Goal: Contribute content: Contribute content

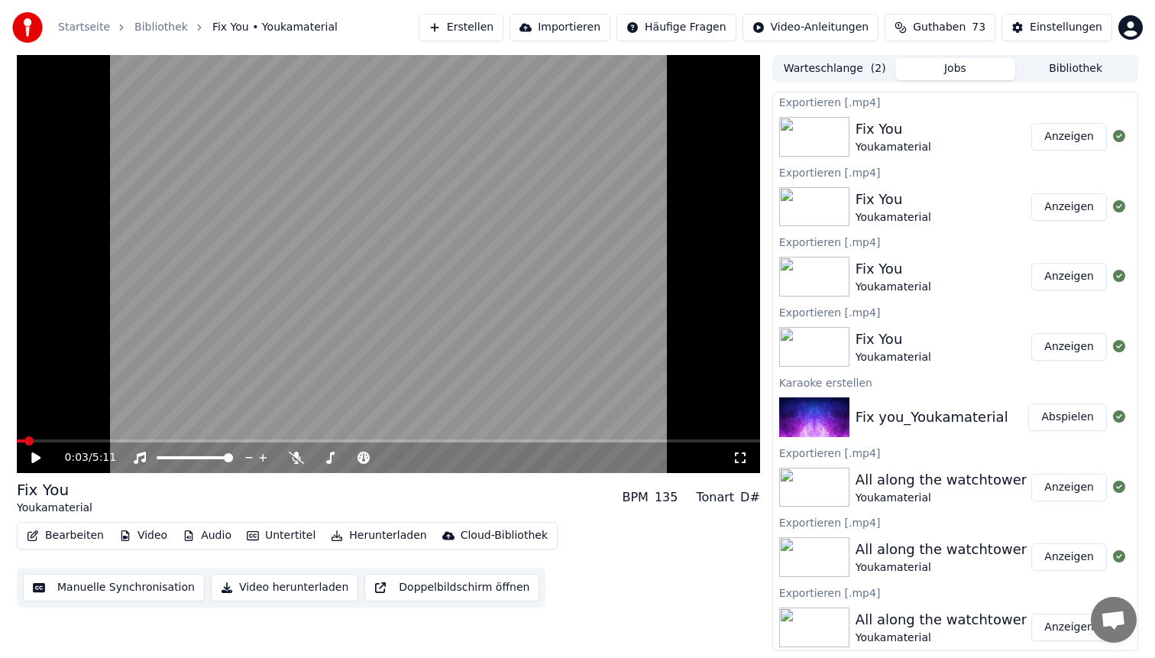
click at [471, 28] on button "Erstellen" at bounding box center [461, 28] width 85 height 28
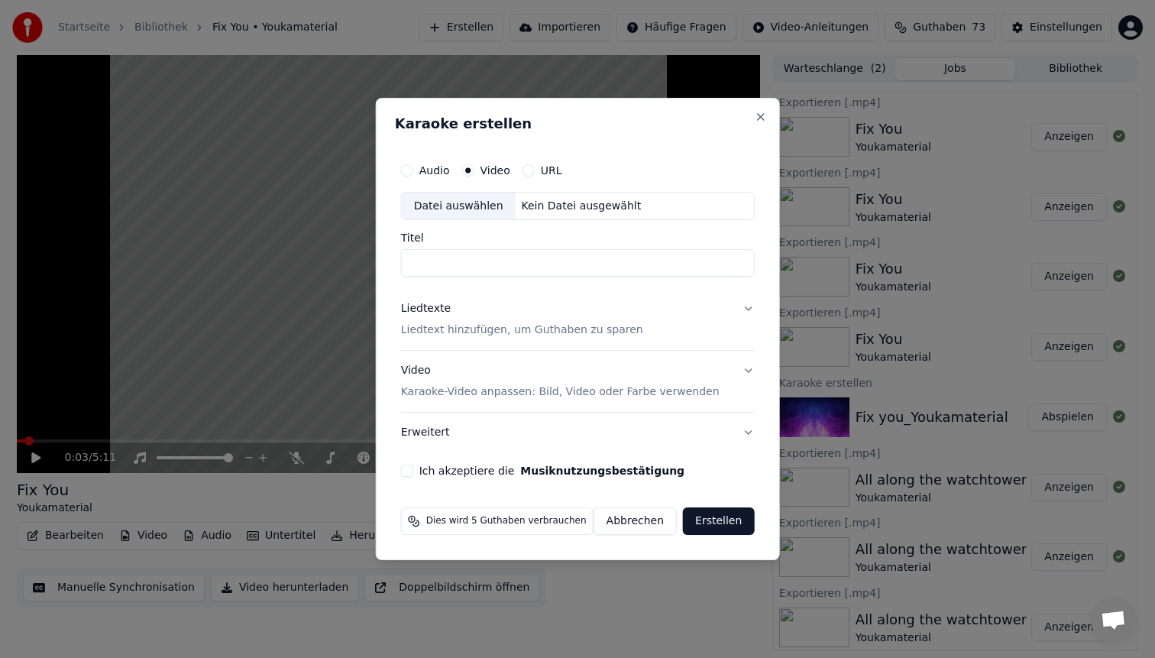
click at [527, 211] on div "Kein Datei ausgewählt" at bounding box center [582, 206] width 132 height 15
type input "**********"
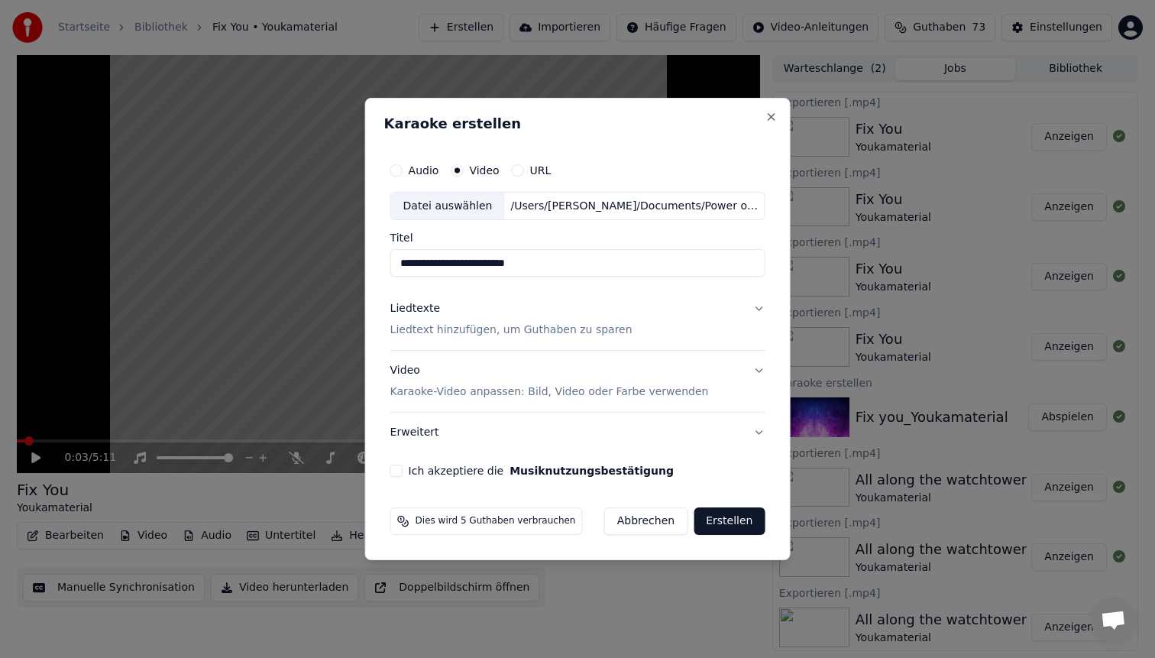
click at [489, 326] on p "Liedtext hinzufügen, um Guthaben zu sparen" at bounding box center [511, 330] width 242 height 15
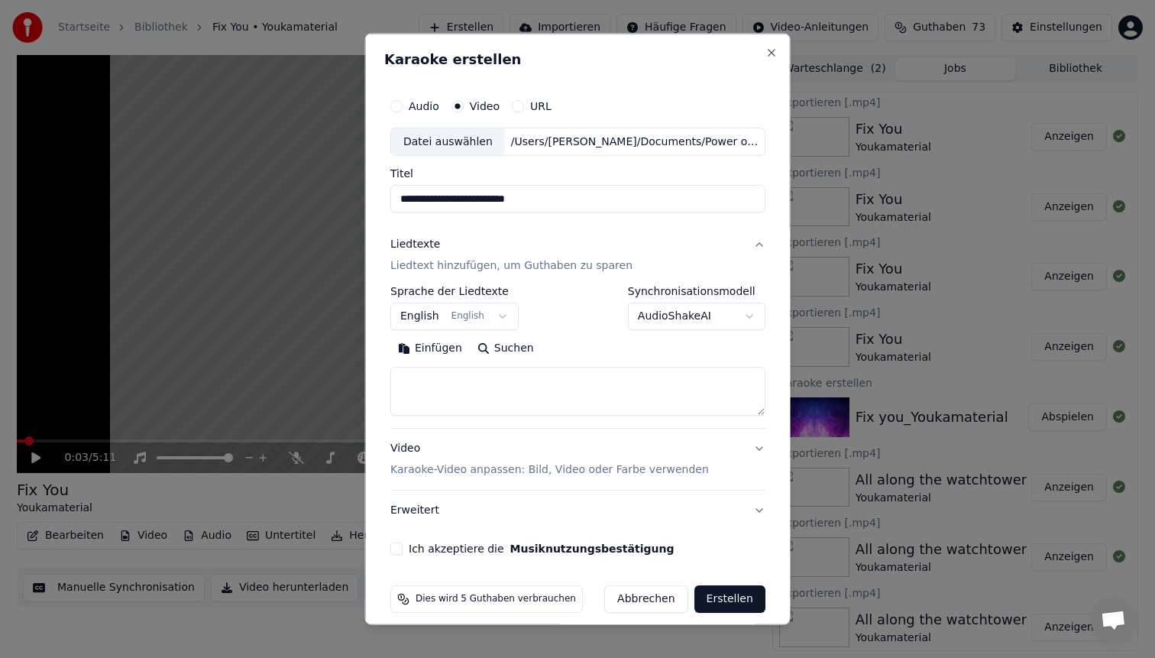
click at [487, 386] on textarea at bounding box center [577, 391] width 375 height 49
paste textarea "**********"
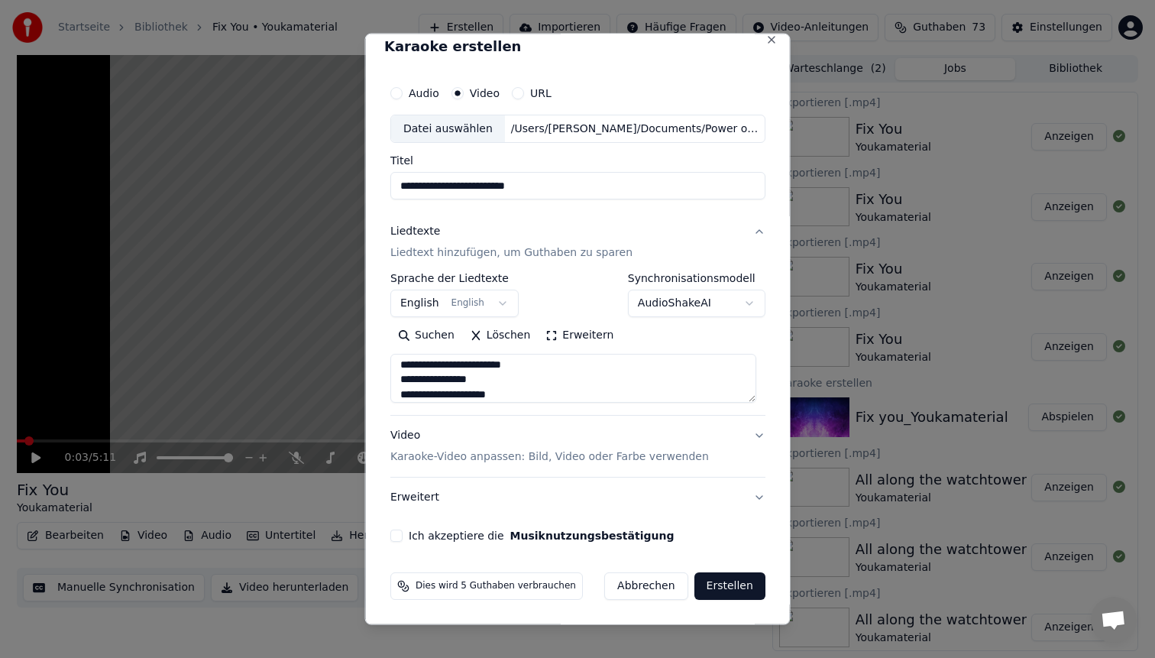
type textarea "**********"
click at [478, 449] on div "Video Karaoke-Video anpassen: Bild, Video oder Farbe verwenden" at bounding box center [549, 446] width 319 height 37
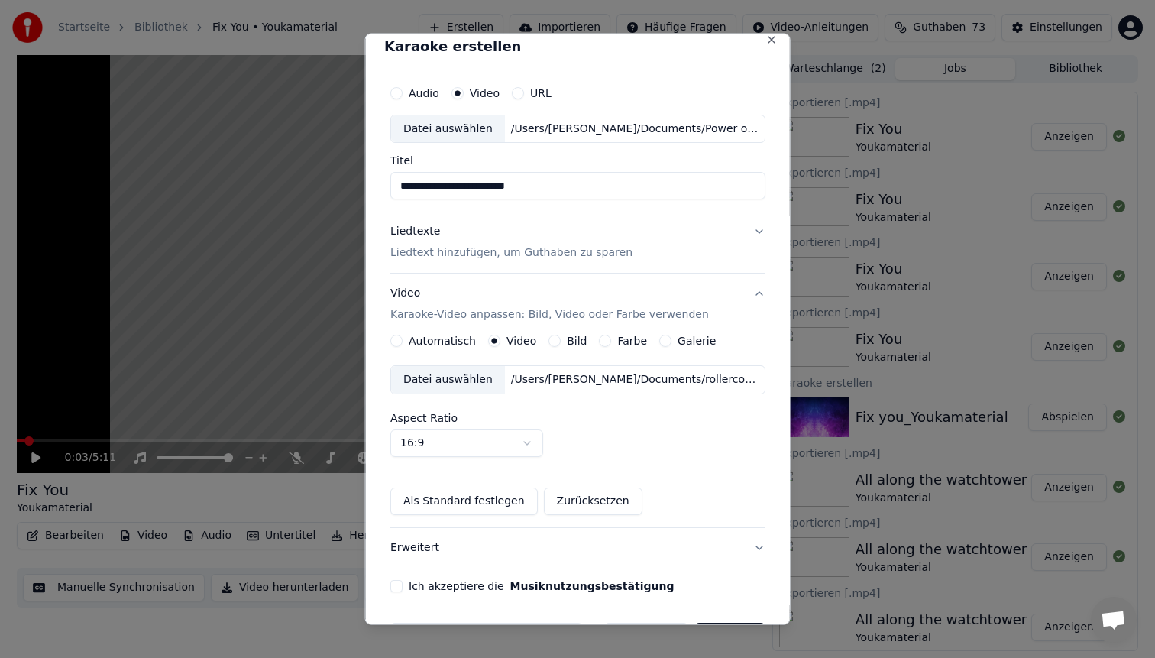
click at [471, 379] on div "Datei auswählen" at bounding box center [448, 380] width 114 height 28
click at [398, 593] on div "**********" at bounding box center [577, 334] width 387 height 527
click at [401, 584] on button "Ich akzeptiere die Musiknutzungsbestätigung" at bounding box center [396, 586] width 12 height 12
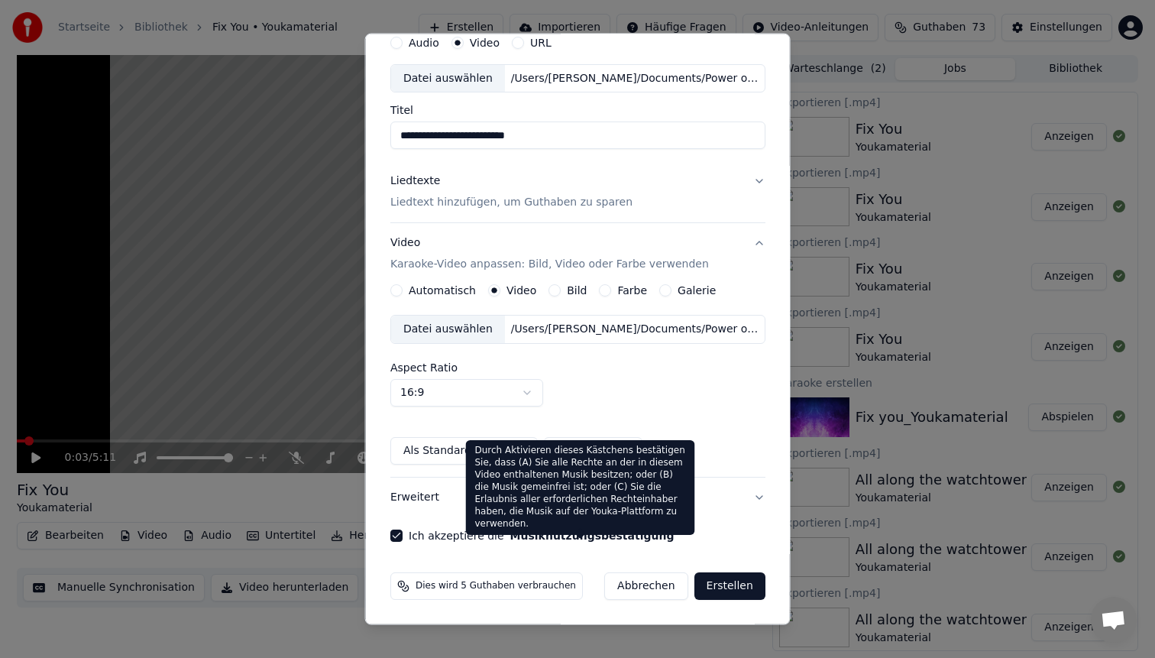
click at [721, 580] on button "Erstellen" at bounding box center [729, 586] width 71 height 28
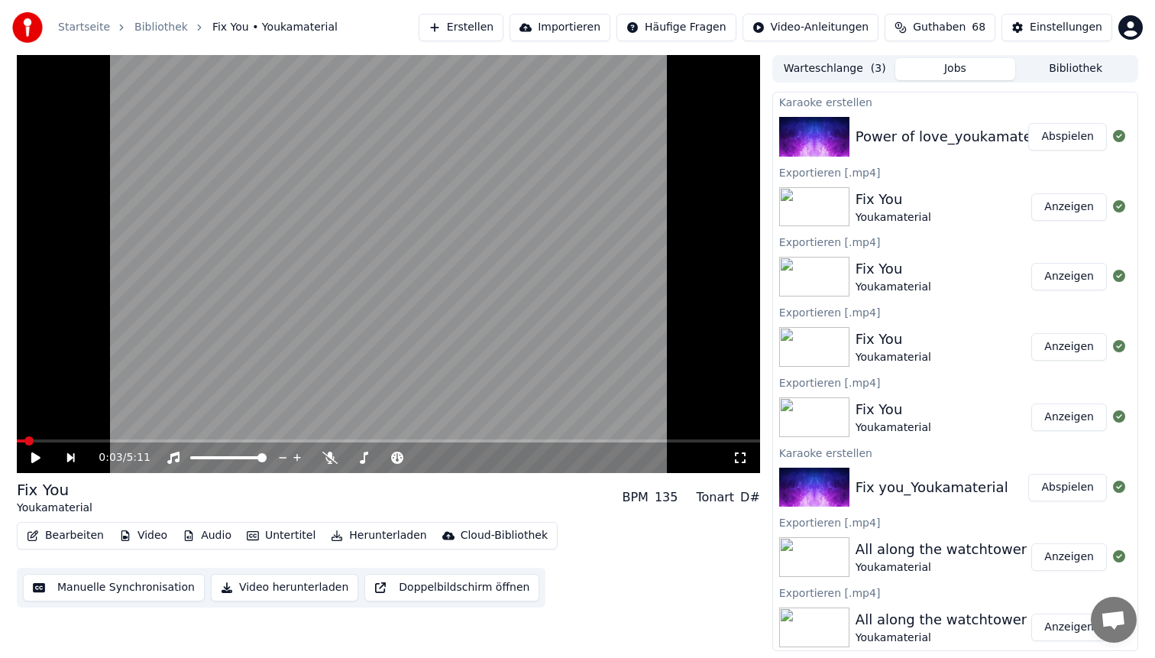
click at [1066, 133] on button "Abspielen" at bounding box center [1067, 137] width 79 height 28
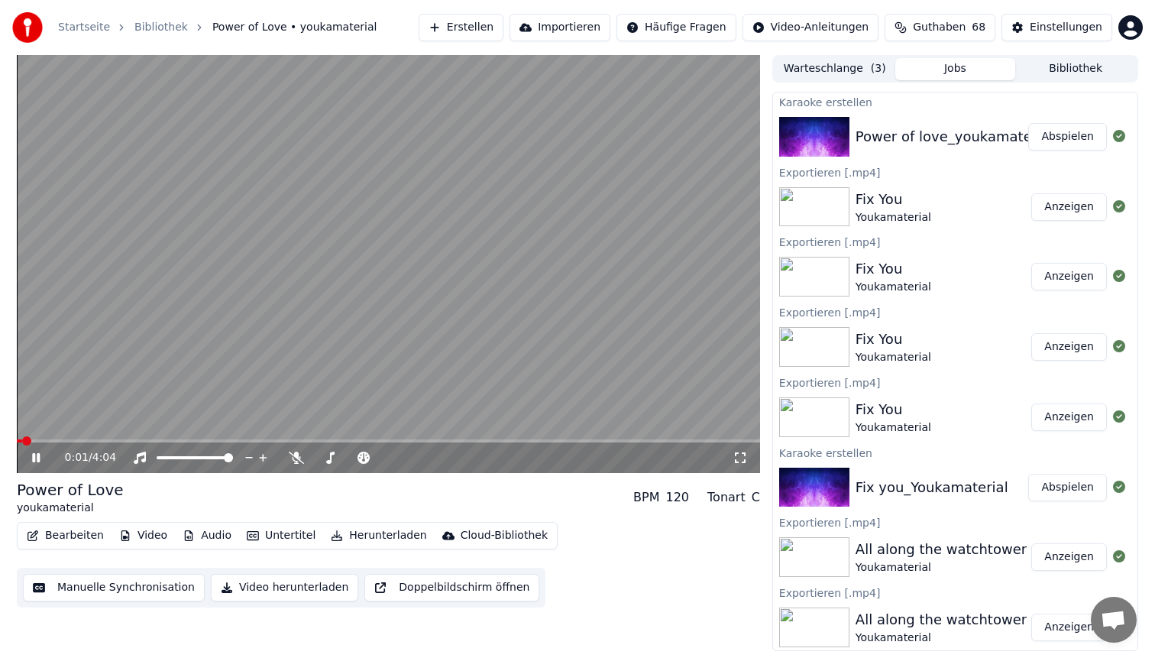
click at [85, 440] on span at bounding box center [388, 440] width 743 height 3
click at [429, 287] on video at bounding box center [388, 264] width 743 height 418
click at [313, 271] on video at bounding box center [388, 264] width 743 height 418
click at [92, 441] on span at bounding box center [55, 440] width 76 height 3
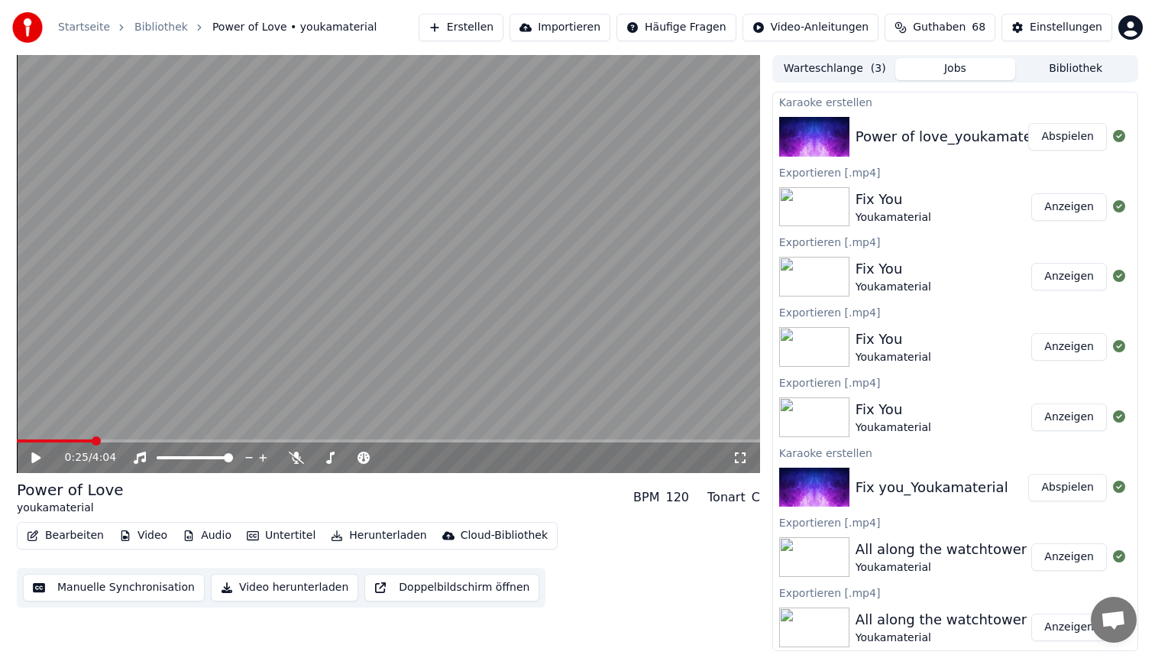
click at [344, 306] on video at bounding box center [388, 264] width 743 height 418
click at [467, 245] on video at bounding box center [388, 264] width 743 height 418
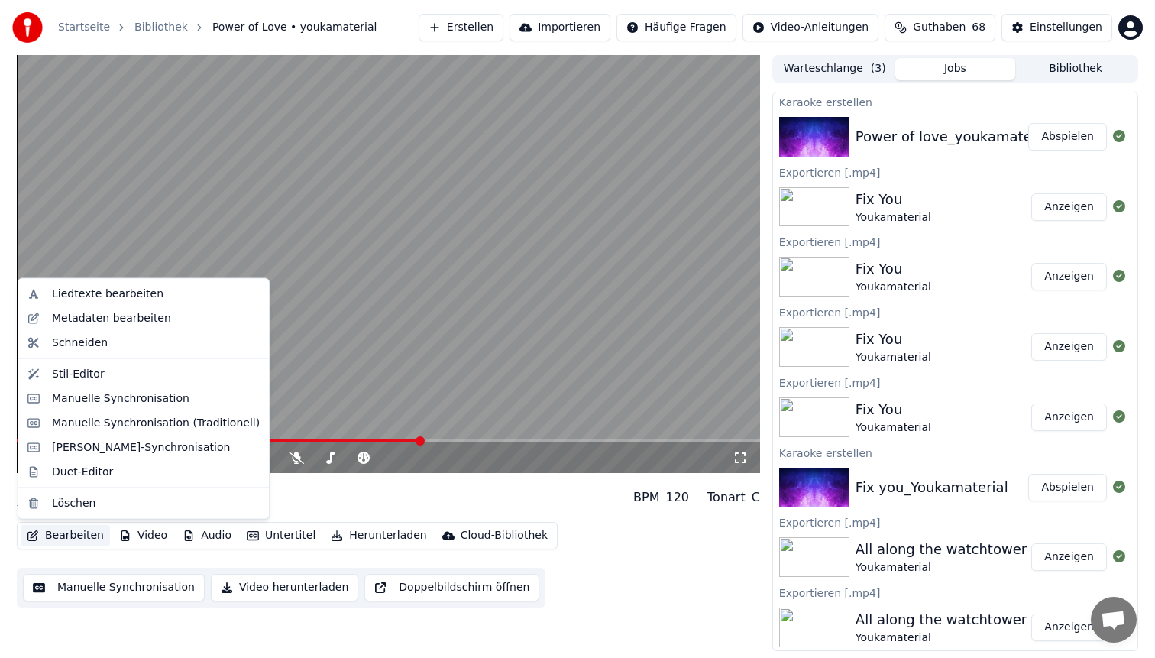
click at [71, 528] on button "Bearbeiten" at bounding box center [65, 535] width 89 height 21
click at [115, 375] on div "Stil-Editor" at bounding box center [156, 373] width 208 height 15
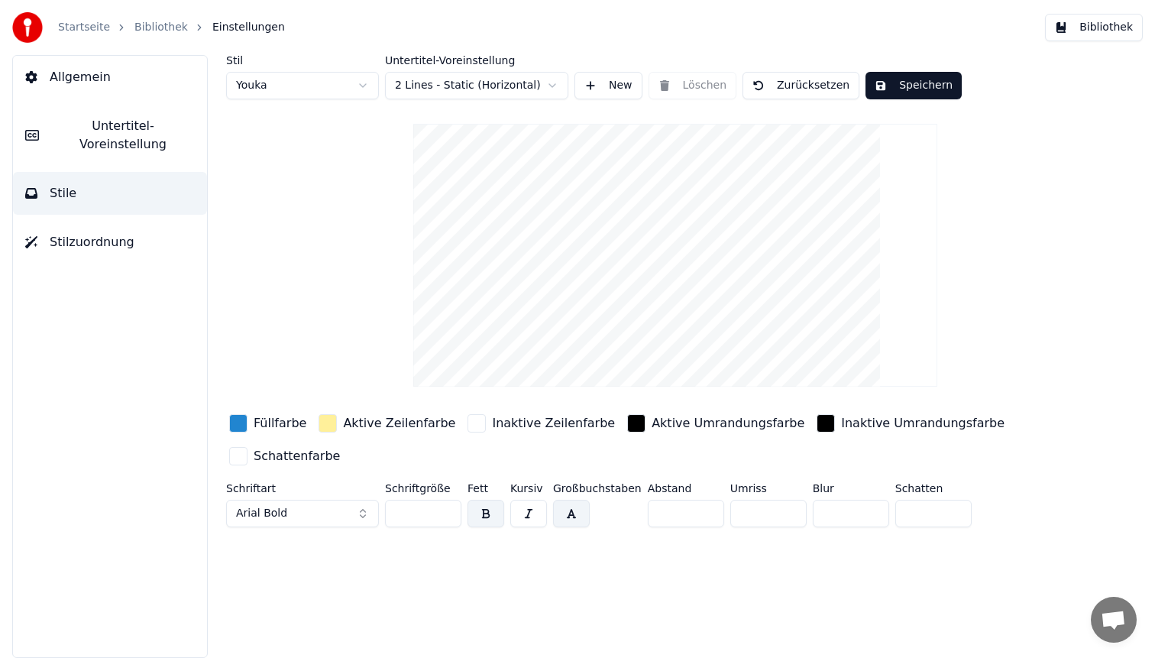
click at [267, 83] on html "Startseite Bibliothek Einstellungen Bibliothek Allgemein Untertitel-Voreinstell…" at bounding box center [577, 329] width 1155 height 658
type input "**"
type input "*"
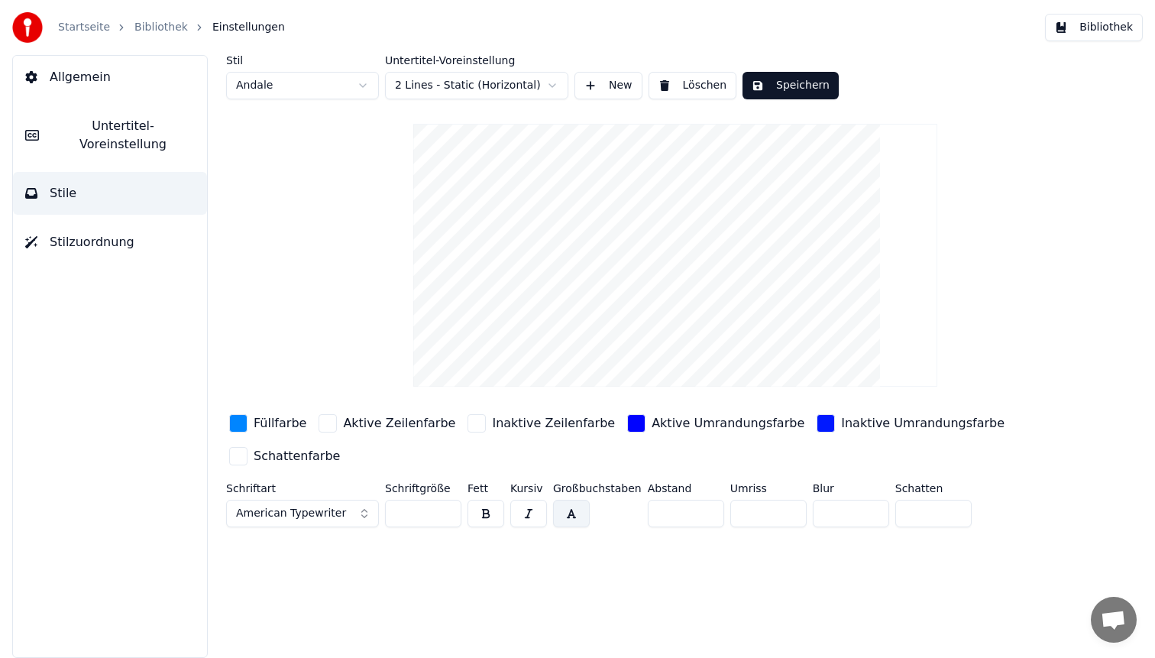
click at [238, 422] on div "button" at bounding box center [238, 423] width 18 height 18
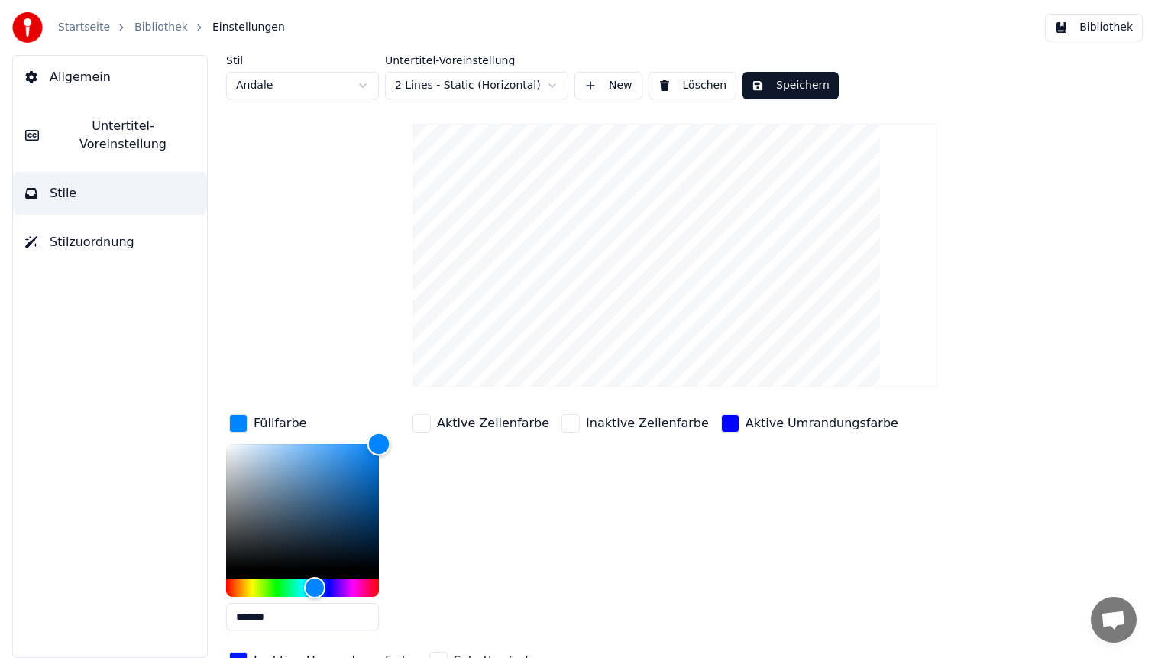
click at [329, 453] on div "Color" at bounding box center [302, 506] width 153 height 125
type input "*******"
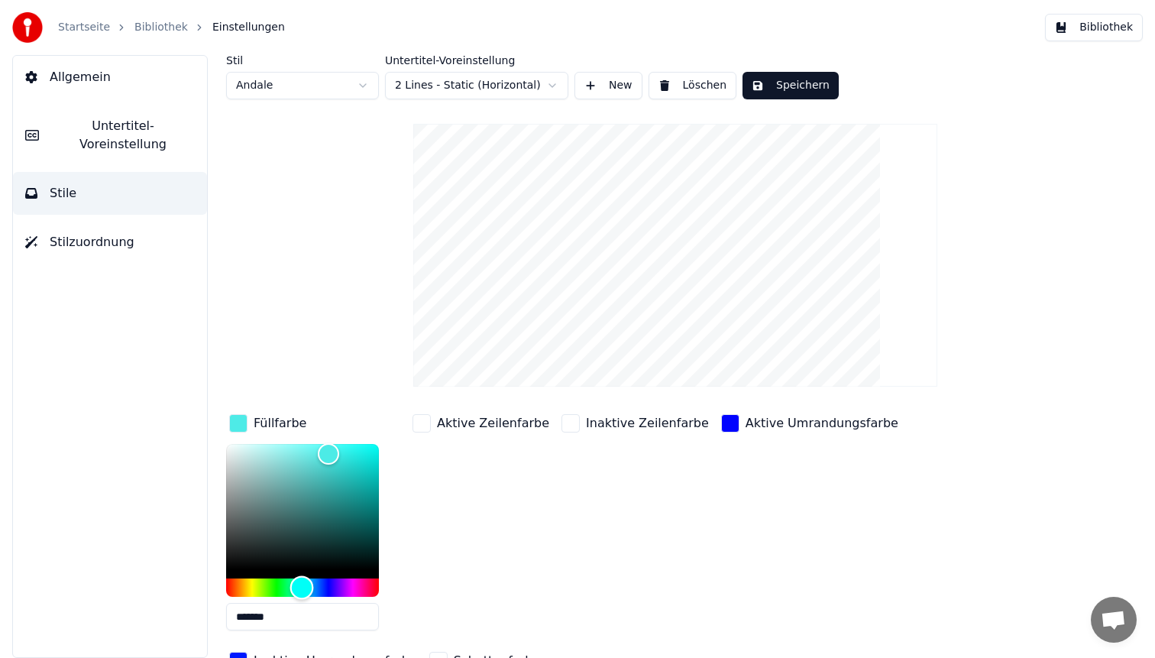
click at [302, 585] on div "Hue" at bounding box center [302, 587] width 153 height 18
click at [798, 83] on button "Speichern" at bounding box center [791, 86] width 96 height 28
click at [1070, 21] on button "Bibliothek" at bounding box center [1094, 28] width 98 height 28
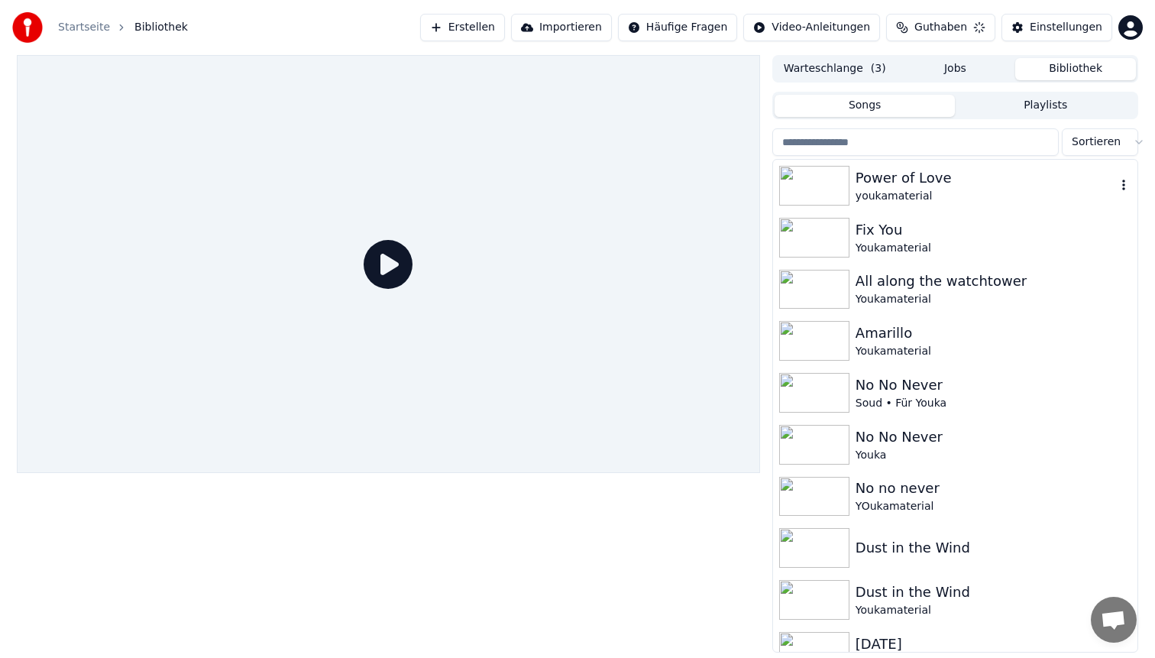
click at [941, 179] on div "Power of Love" at bounding box center [986, 177] width 261 height 21
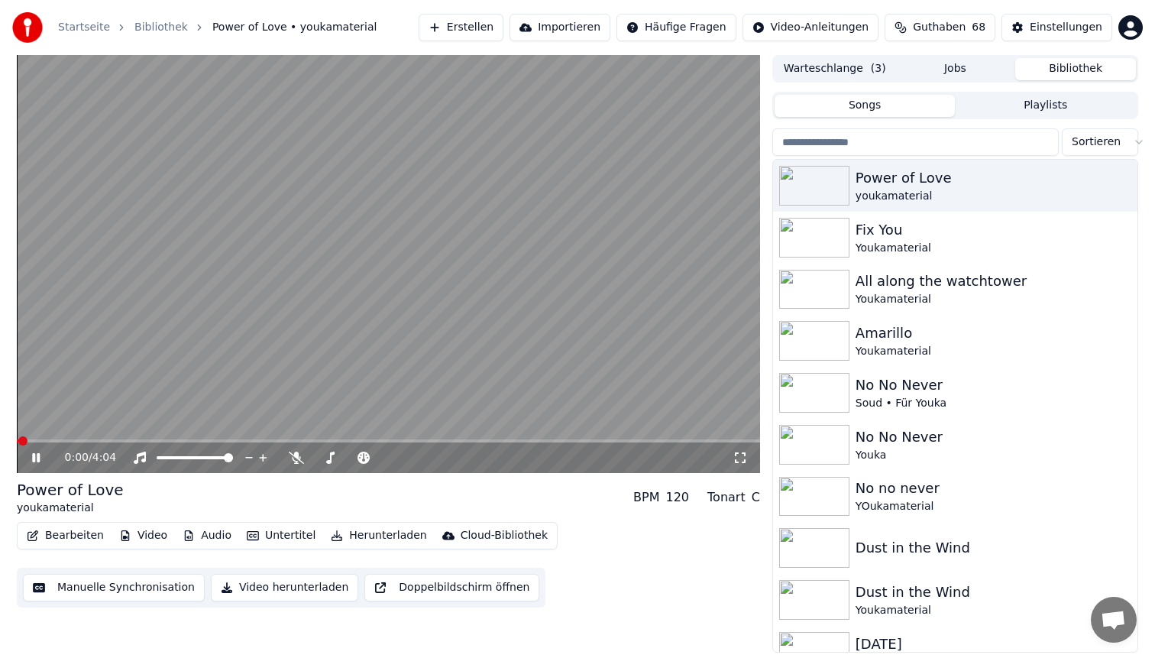
click at [113, 441] on span at bounding box center [388, 440] width 743 height 3
click at [475, 219] on video at bounding box center [388, 264] width 743 height 418
click at [335, 215] on video at bounding box center [388, 264] width 743 height 418
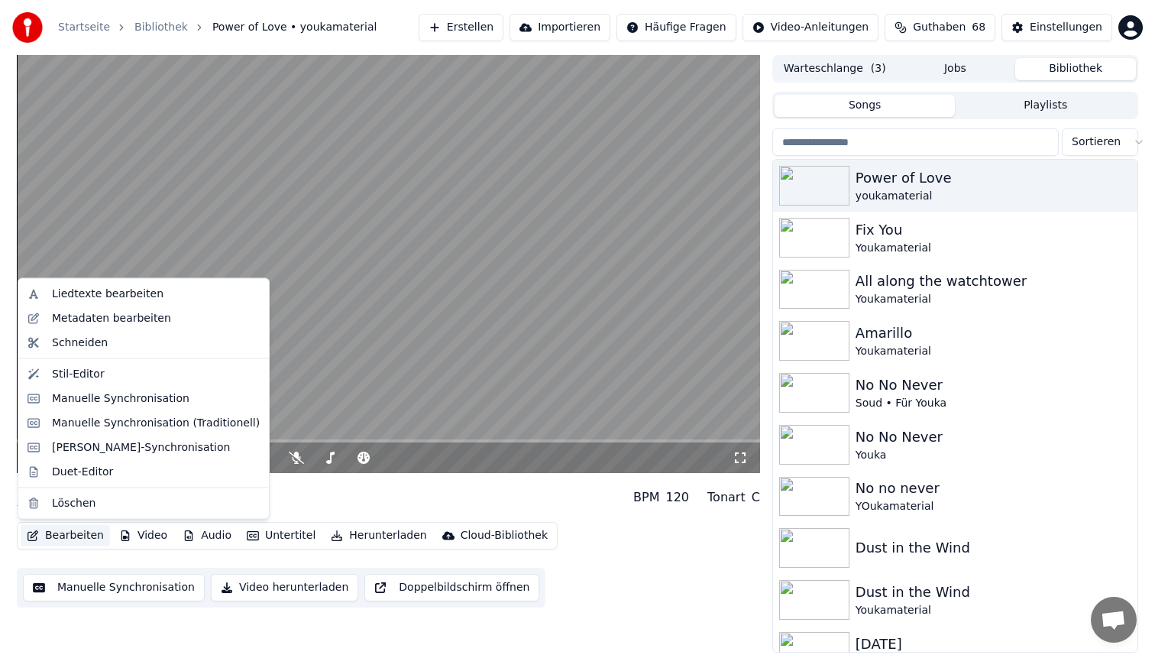
click at [59, 536] on button "Bearbeiten" at bounding box center [65, 535] width 89 height 21
click at [109, 384] on div "Stil-Editor" at bounding box center [143, 373] width 245 height 24
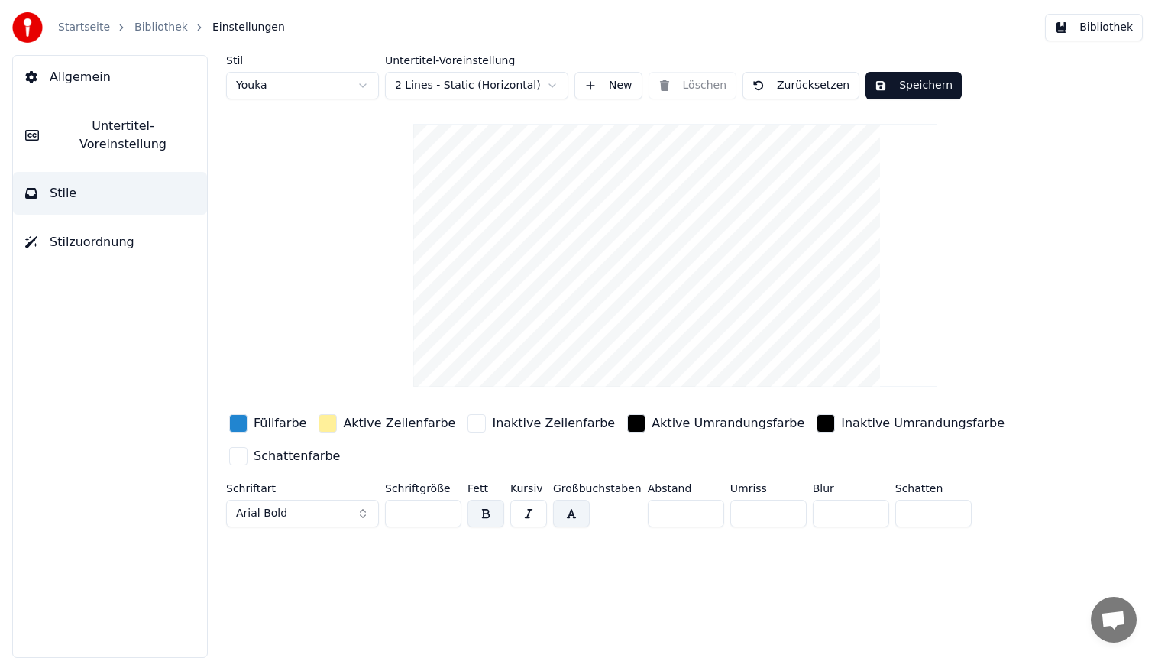
click at [280, 92] on html "Startseite Bibliothek Einstellungen Bibliothek Allgemein Untertitel-Voreinstell…" at bounding box center [577, 329] width 1155 height 658
type input "**"
type input "*"
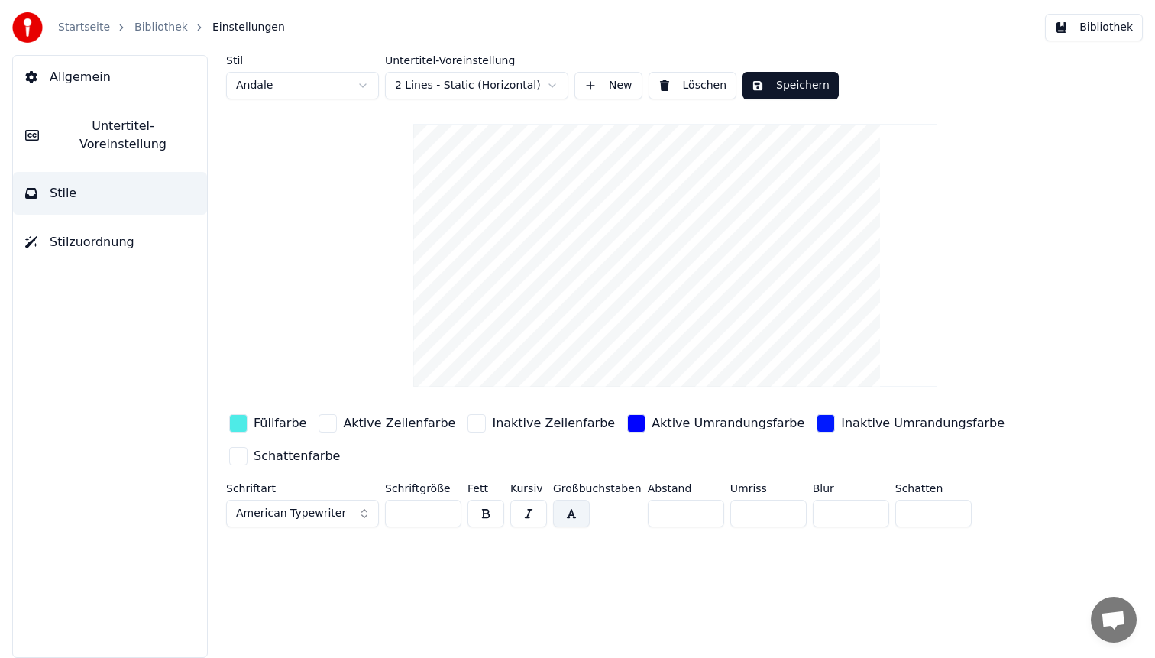
click at [236, 426] on div "button" at bounding box center [238, 423] width 18 height 18
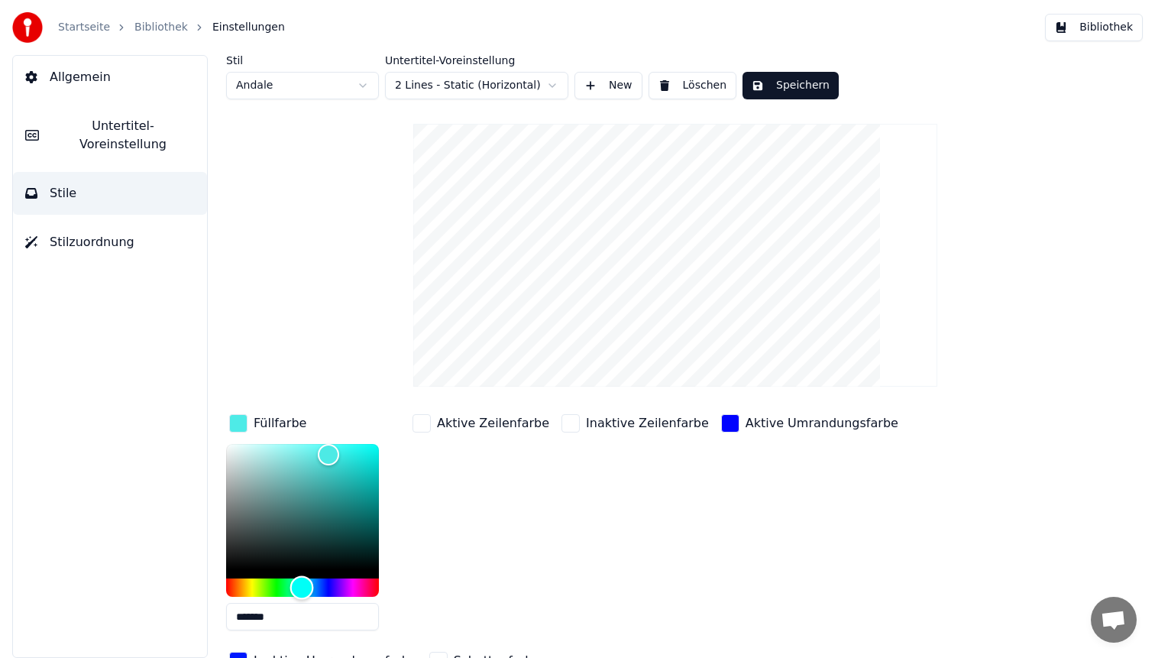
click at [275, 583] on div "Hue" at bounding box center [302, 587] width 153 height 18
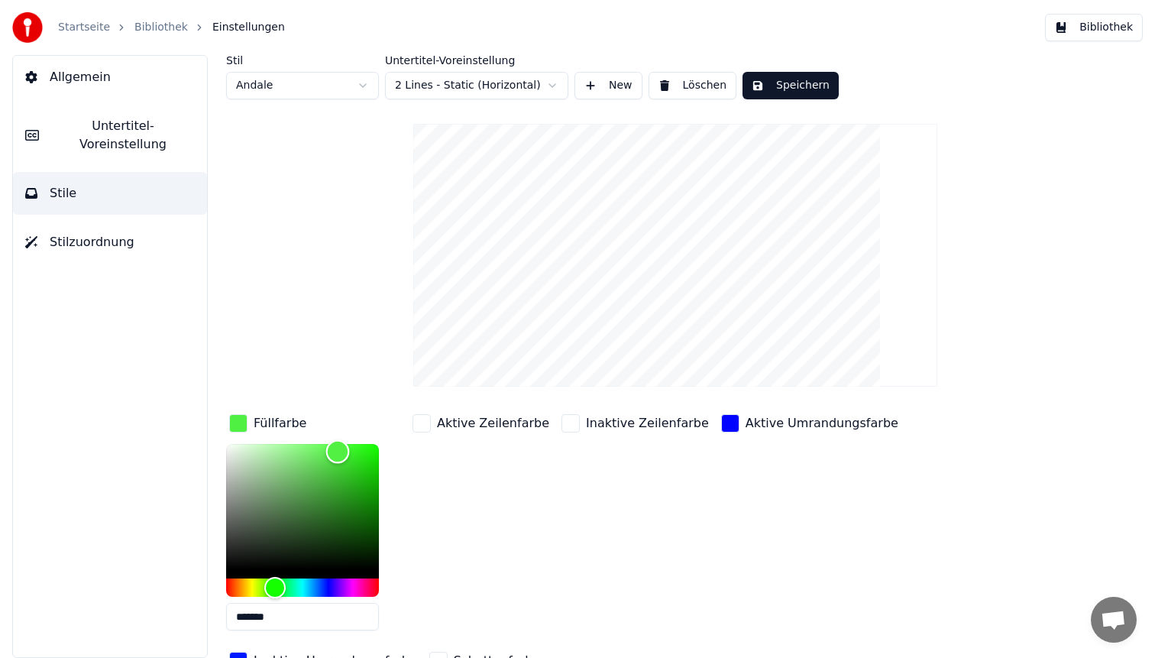
type input "*******"
drag, startPoint x: 338, startPoint y: 451, endPoint x: 412, endPoint y: 442, distance: 74.7
click at [412, 442] on div "Füllfarbe ******* Aktive Zeilenfarbe Inaktive Zeilenfarbe Aktive Umrandungsfarb…" at bounding box center [630, 543] width 808 height 264
click at [801, 90] on button "Speichern" at bounding box center [791, 86] width 96 height 28
click at [1093, 24] on button "Bibliothek" at bounding box center [1094, 28] width 98 height 28
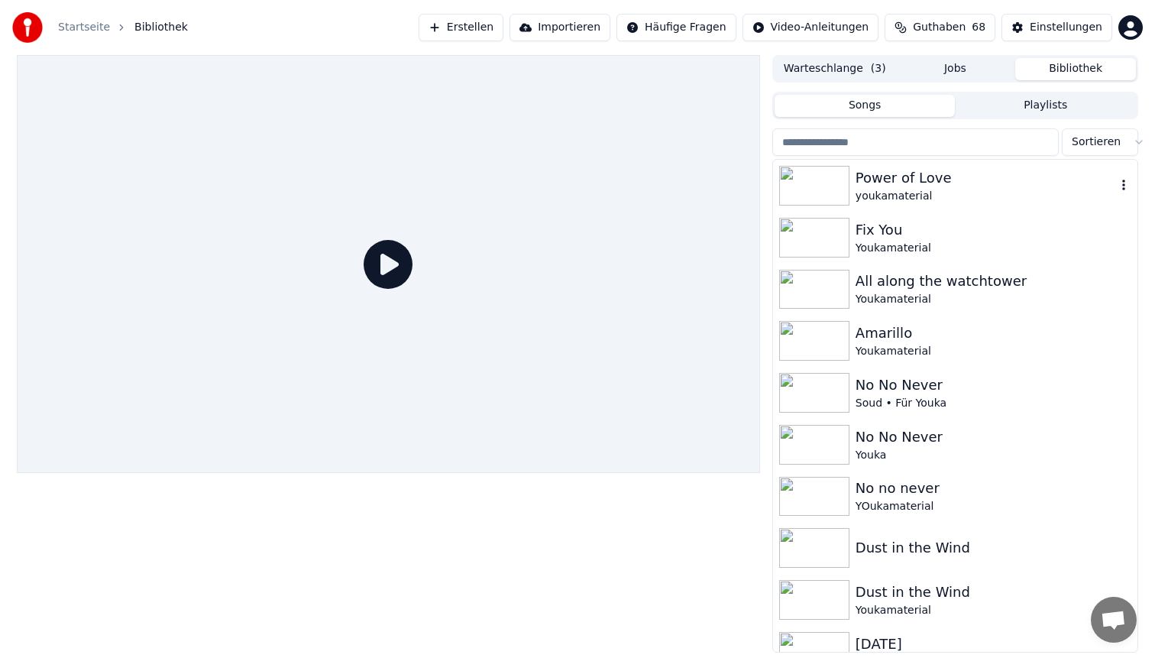
click at [903, 194] on div "youkamaterial" at bounding box center [986, 196] width 261 height 15
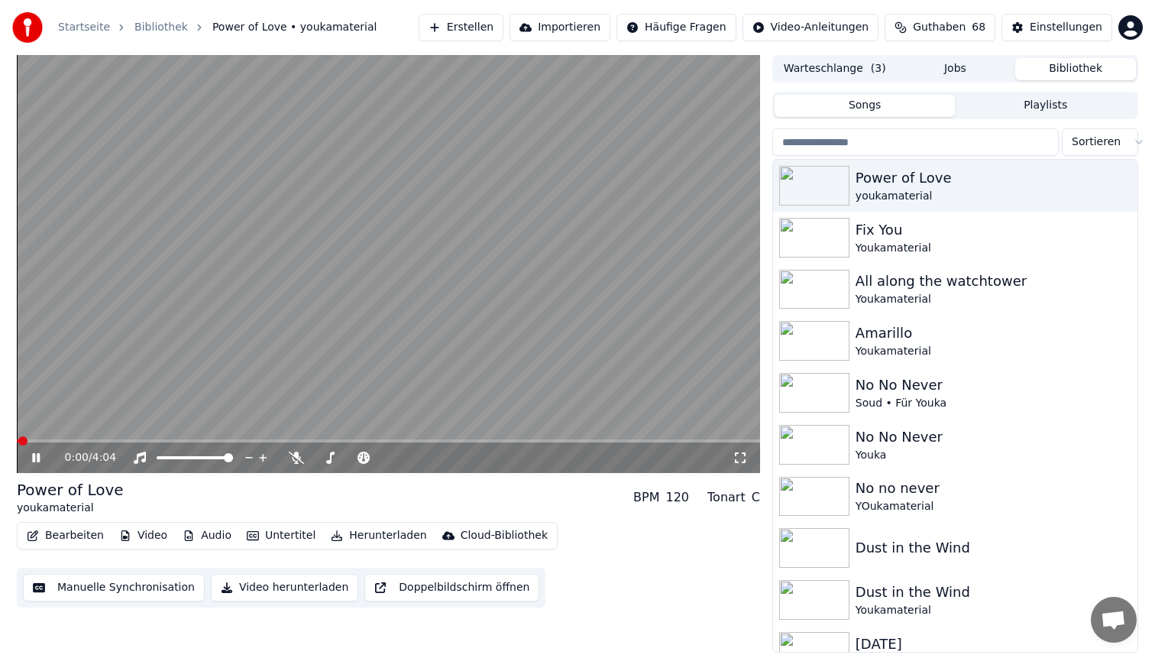
click at [125, 439] on span at bounding box center [388, 440] width 743 height 3
click at [361, 254] on video at bounding box center [388, 264] width 743 height 418
click at [60, 533] on button "Bearbeiten" at bounding box center [65, 535] width 89 height 21
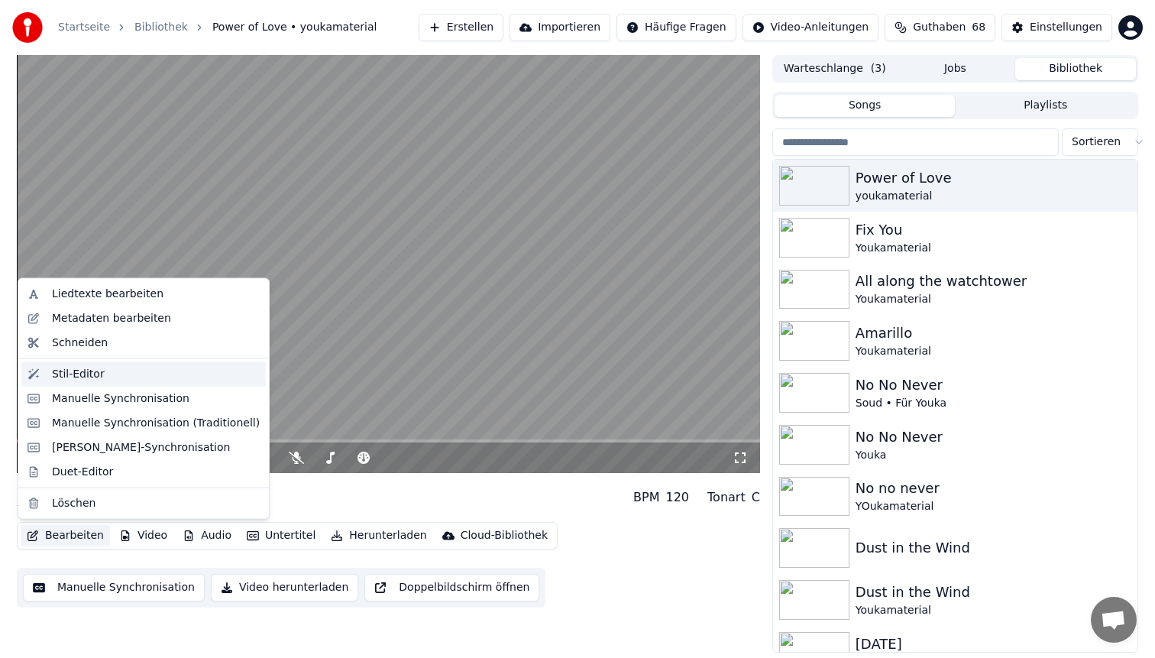
click at [105, 376] on div "Stil-Editor" at bounding box center [156, 373] width 208 height 15
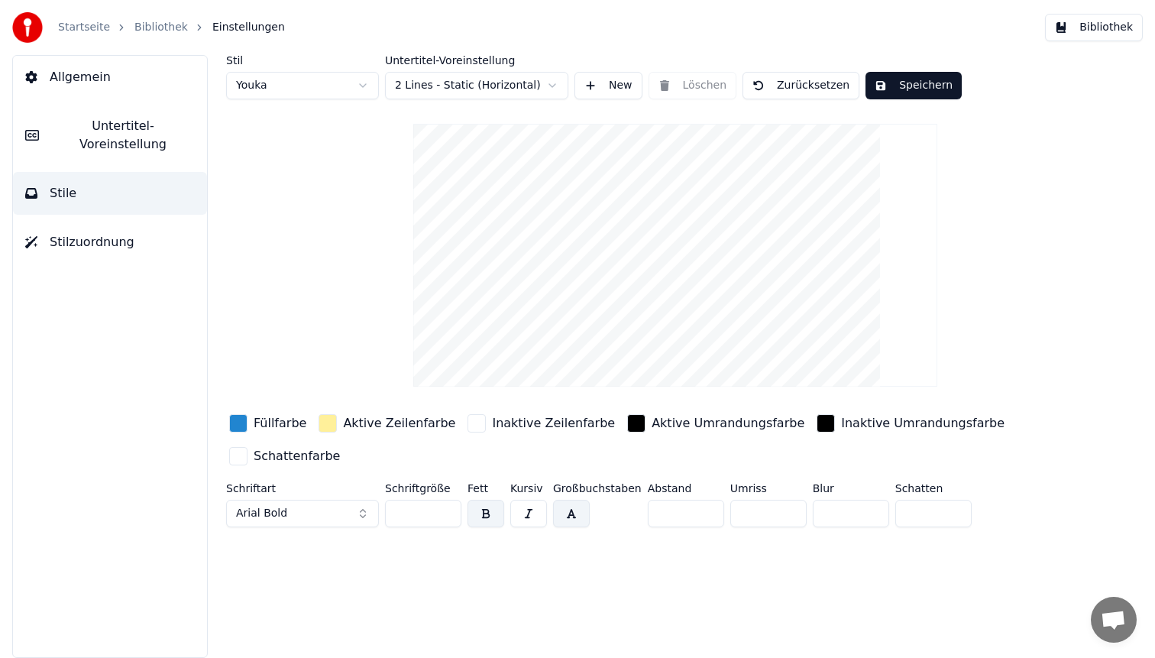
click at [283, 83] on html "Startseite Bibliothek Einstellungen Bibliothek Allgemein Untertitel-Voreinstell…" at bounding box center [577, 329] width 1155 height 658
type input "**"
type input "*"
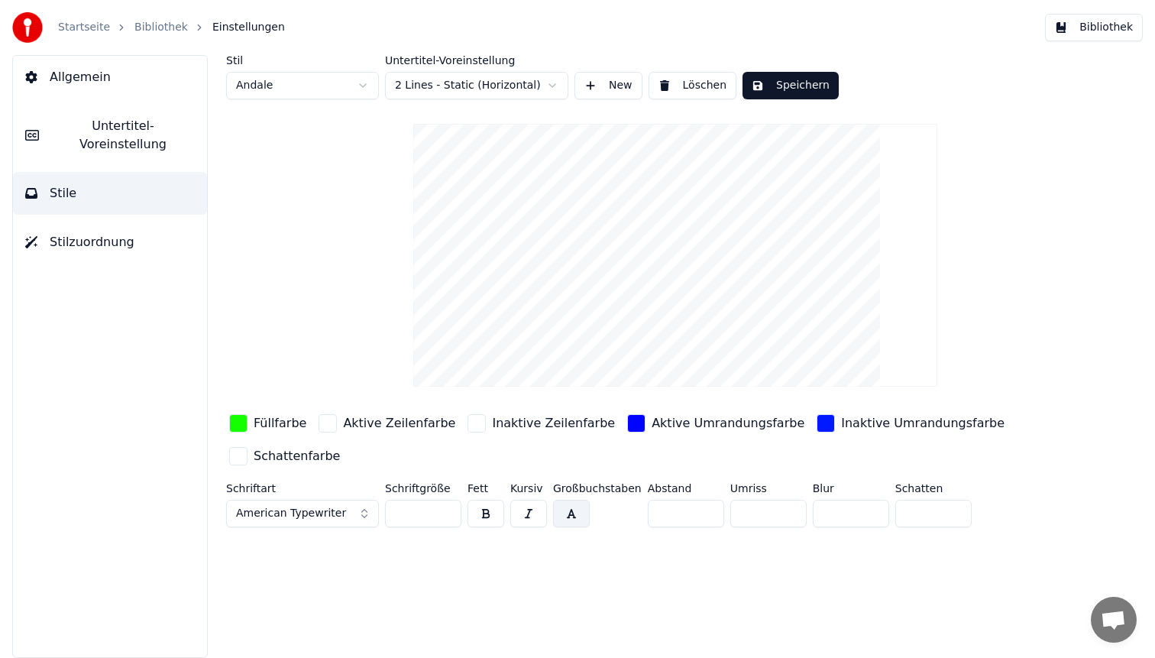
click at [242, 418] on div "button" at bounding box center [238, 423] width 18 height 18
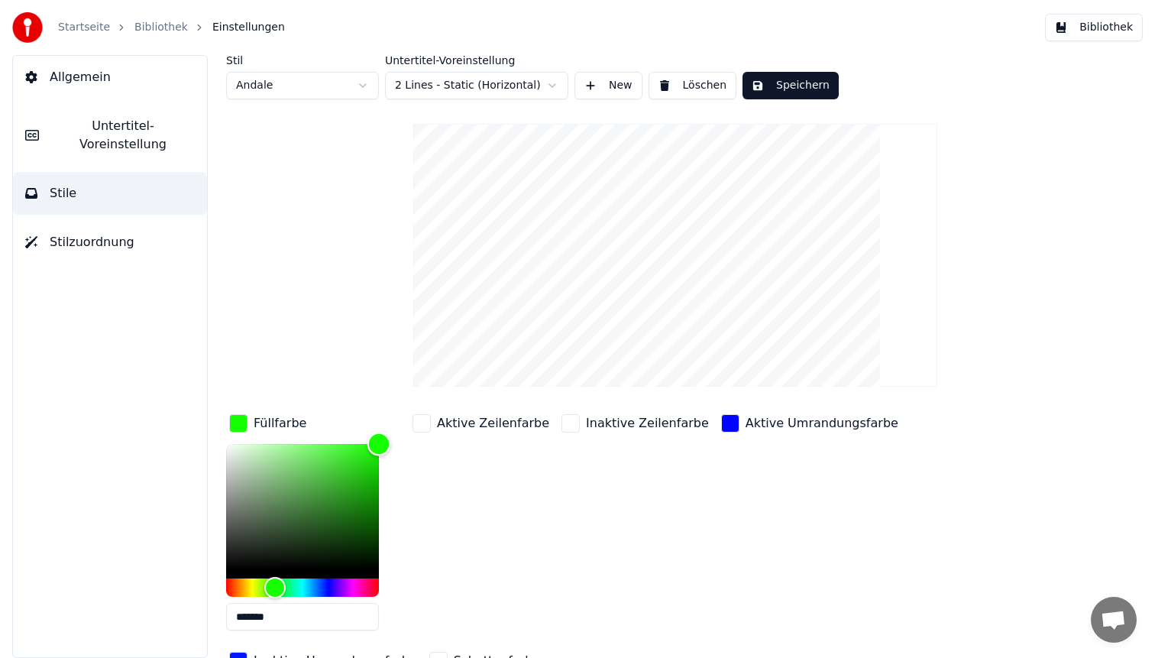
click at [366, 499] on div "Color" at bounding box center [302, 506] width 153 height 125
type input "*******"
click at [368, 489] on div "Color" at bounding box center [367, 500] width 24 height 24
click at [816, 92] on button "Speichern" at bounding box center [791, 86] width 96 height 28
click at [1111, 28] on button "Bibliothek" at bounding box center [1094, 28] width 98 height 28
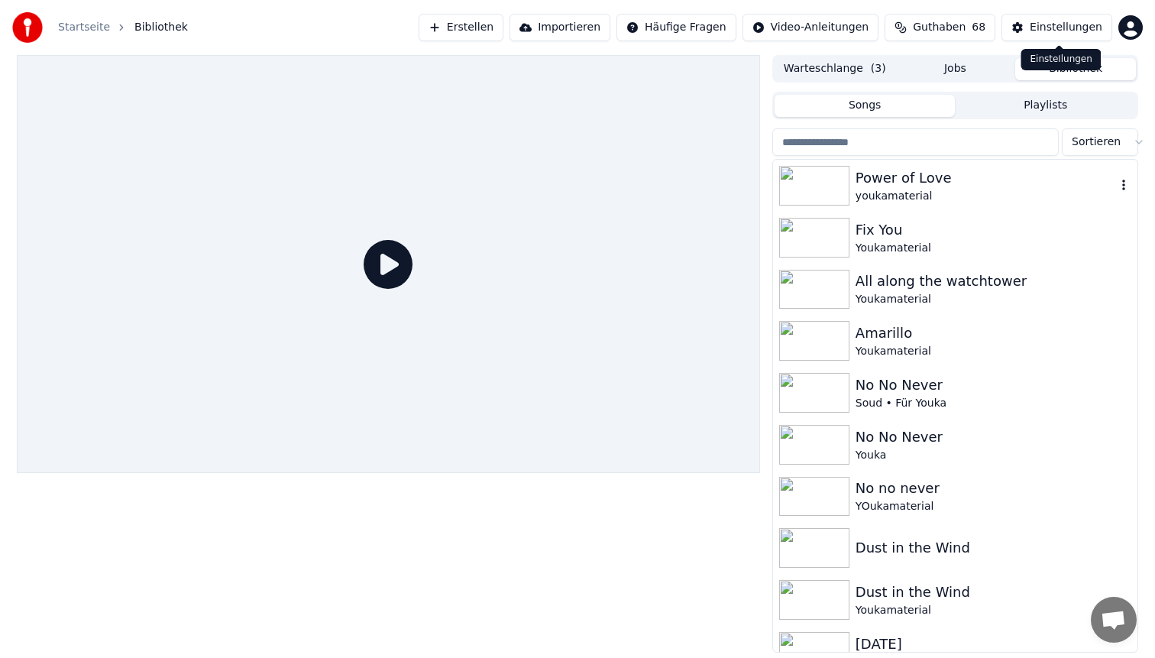
click at [959, 194] on div "youkamaterial" at bounding box center [986, 196] width 261 height 15
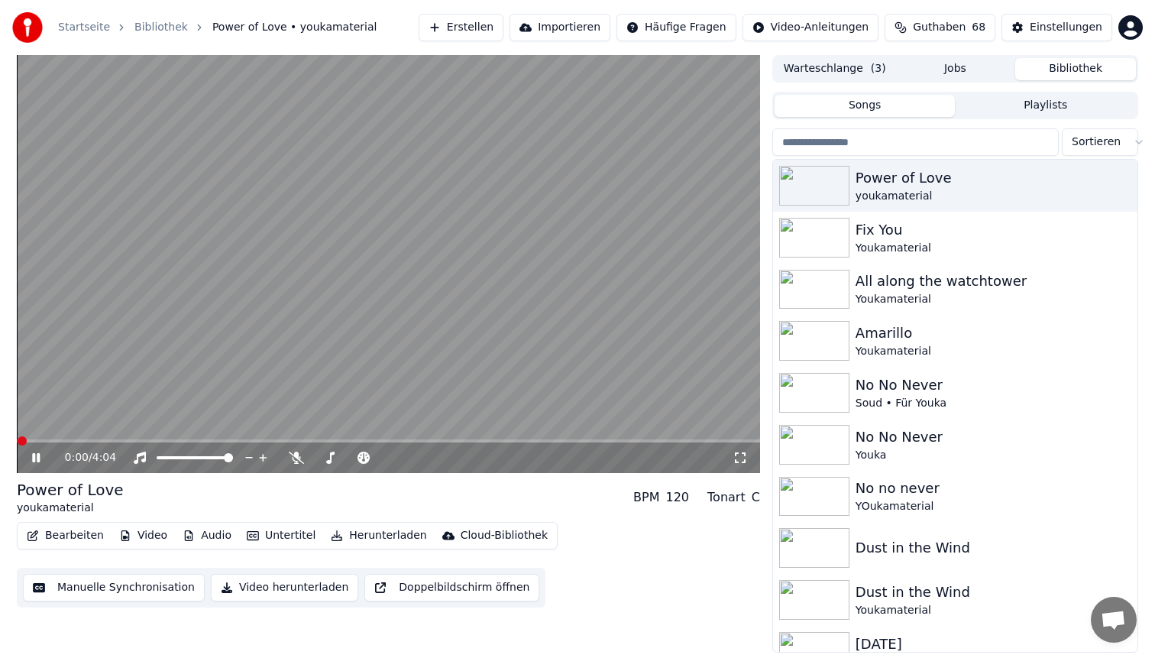
click at [107, 439] on video at bounding box center [388, 264] width 743 height 418
click at [109, 442] on span at bounding box center [388, 440] width 743 height 3
click at [241, 272] on video at bounding box center [388, 264] width 743 height 418
click at [290, 268] on video at bounding box center [388, 264] width 743 height 418
click at [69, 529] on button "Bearbeiten" at bounding box center [65, 535] width 89 height 21
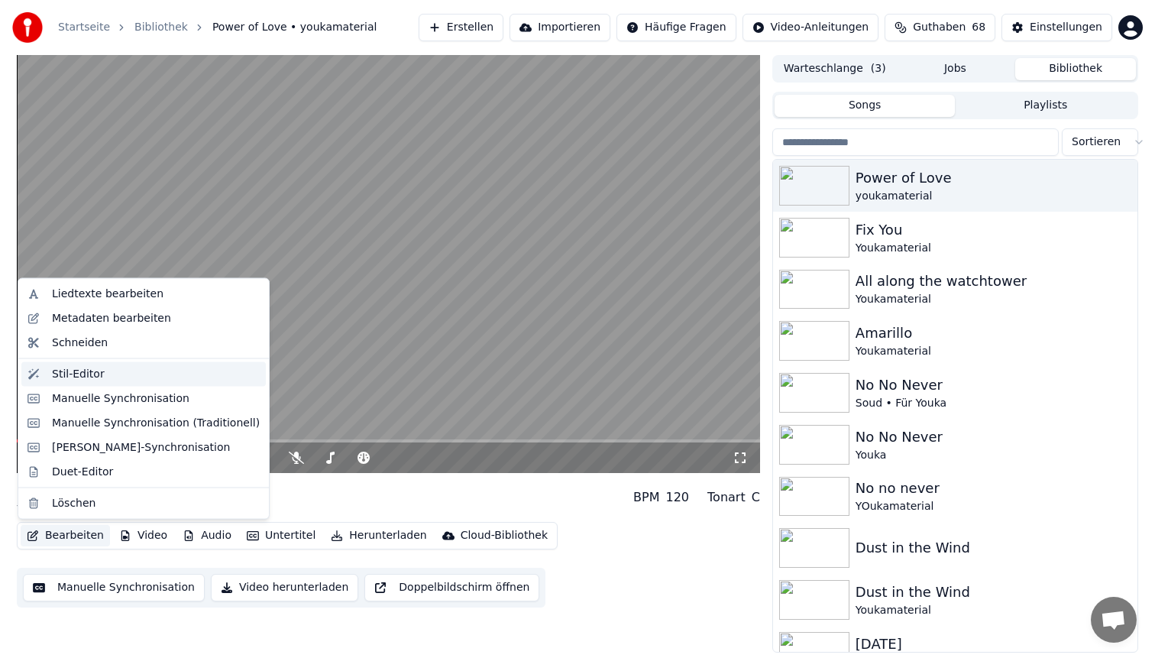
click at [133, 374] on div "Stil-Editor" at bounding box center [156, 373] width 208 height 15
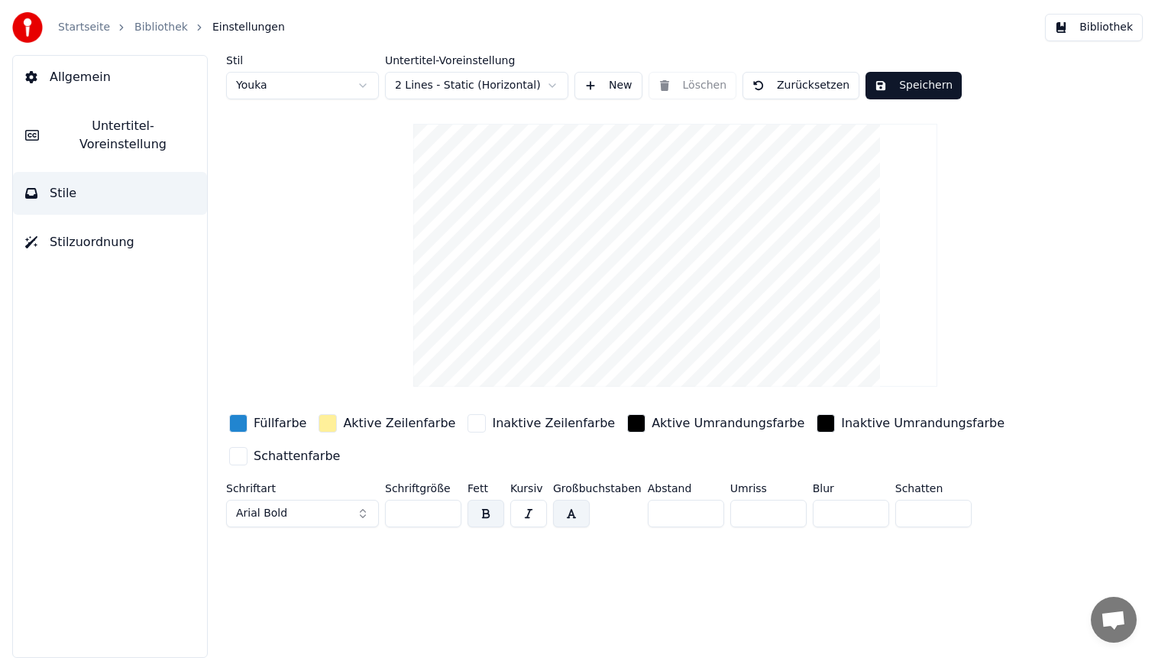
click at [285, 99] on div "Stil Youka Untertitel-Voreinstellung 2 Lines - Static (Horizontal) New Löschen …" at bounding box center [675, 294] width 899 height 478
click at [282, 89] on html "Startseite Bibliothek Einstellungen Bibliothek Allgemein Untertitel-Voreinstell…" at bounding box center [577, 329] width 1155 height 658
type input "**"
type input "*"
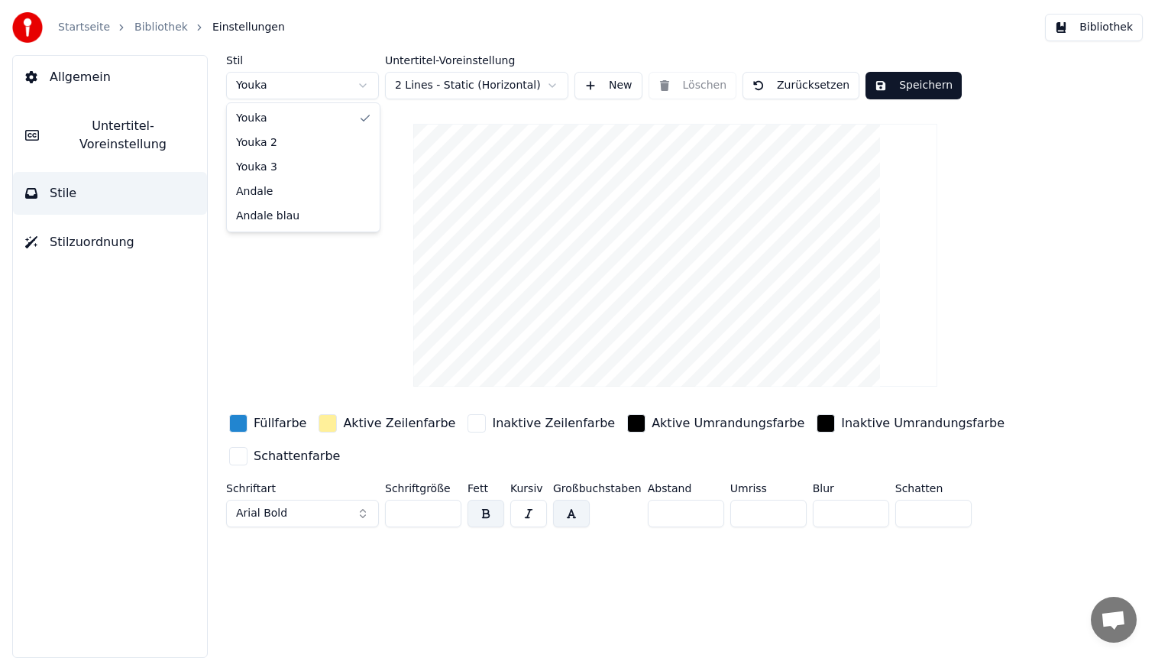
type input "*"
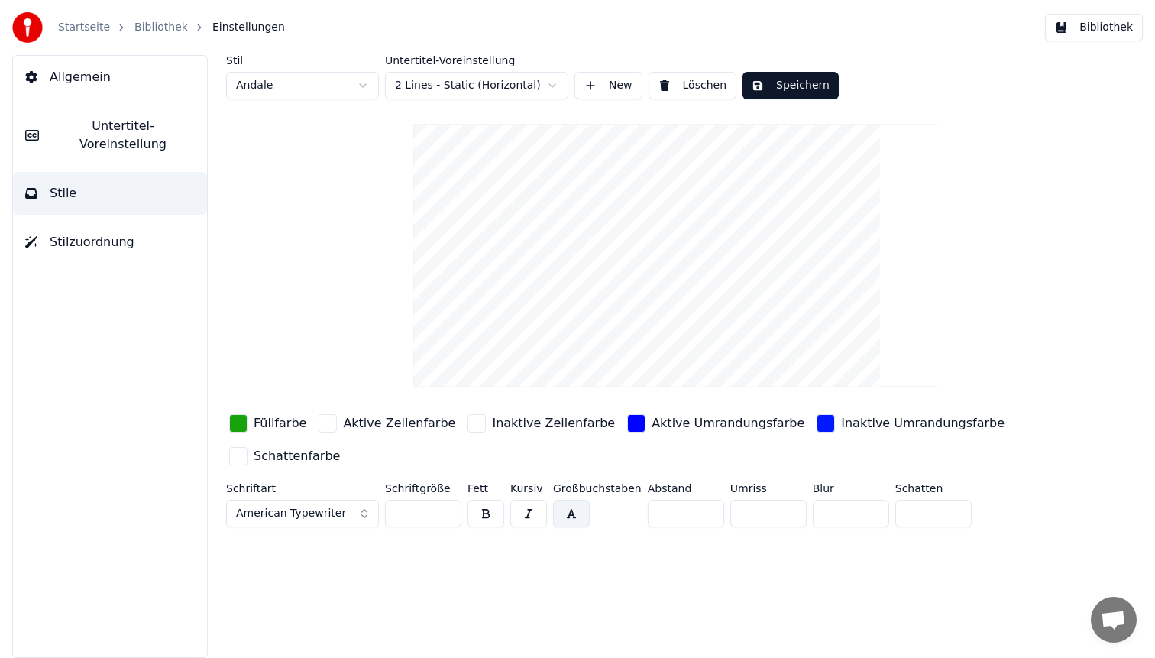
click at [234, 416] on div "button" at bounding box center [238, 423] width 18 height 18
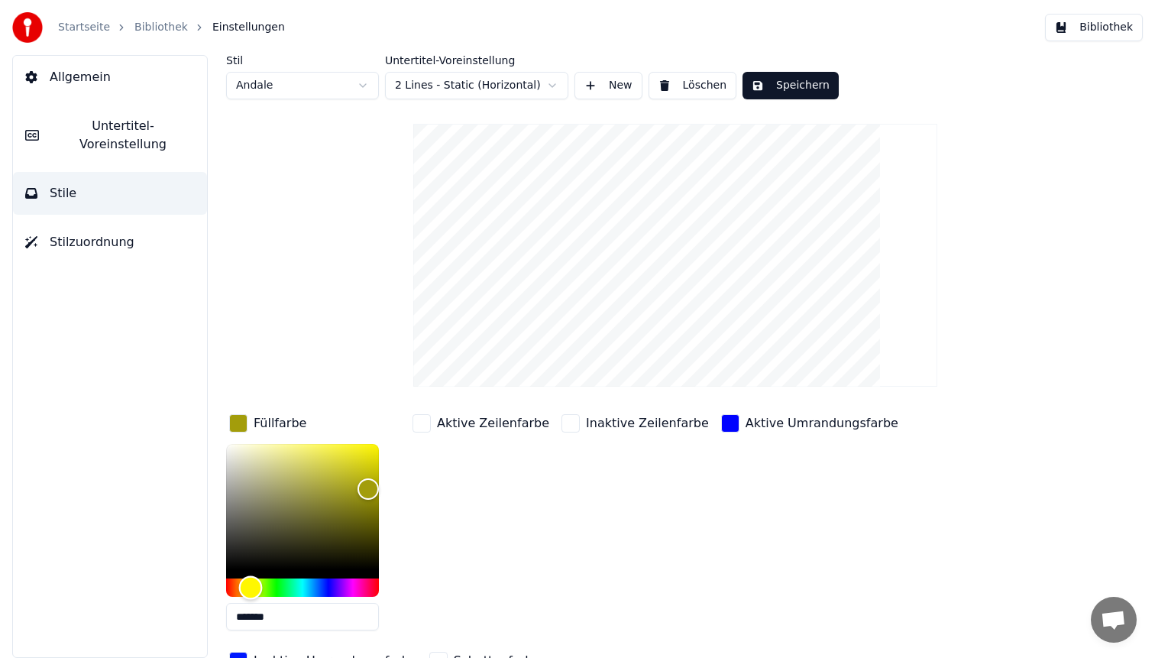
drag, startPoint x: 276, startPoint y: 585, endPoint x: 251, endPoint y: 587, distance: 25.3
click at [251, 587] on div "Hue" at bounding box center [251, 588] width 24 height 24
type input "*******"
click at [371, 480] on div "Color" at bounding box center [372, 481] width 24 height 24
click at [798, 92] on button "Speichern" at bounding box center [791, 86] width 96 height 28
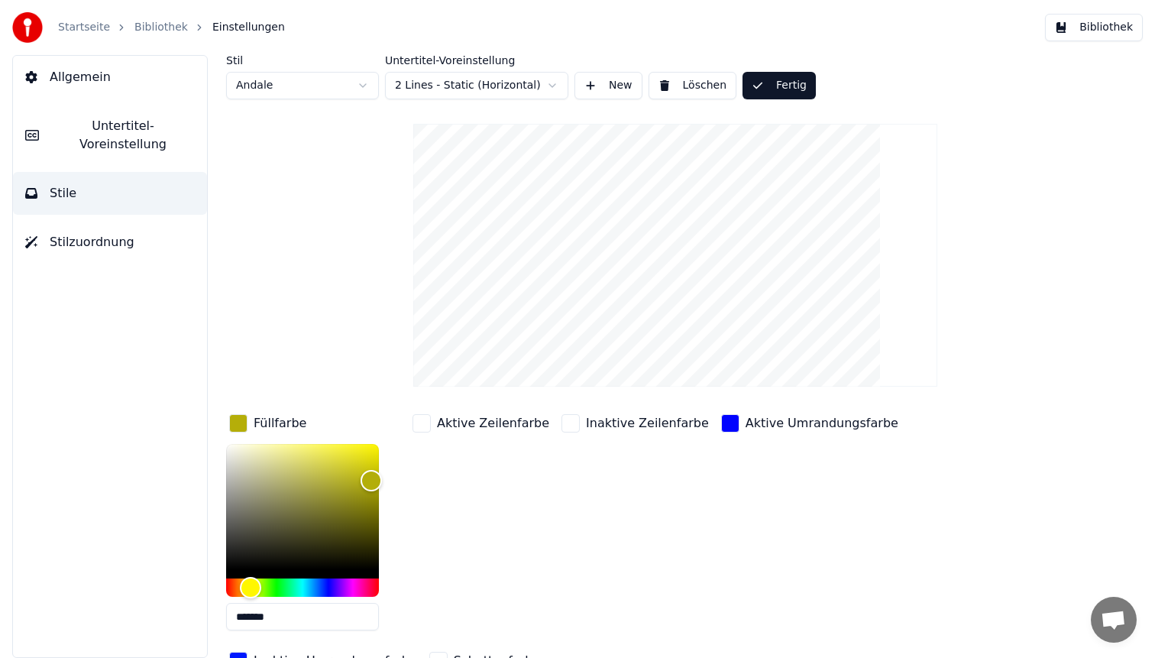
click at [1081, 22] on button "Bibliothek" at bounding box center [1094, 28] width 98 height 28
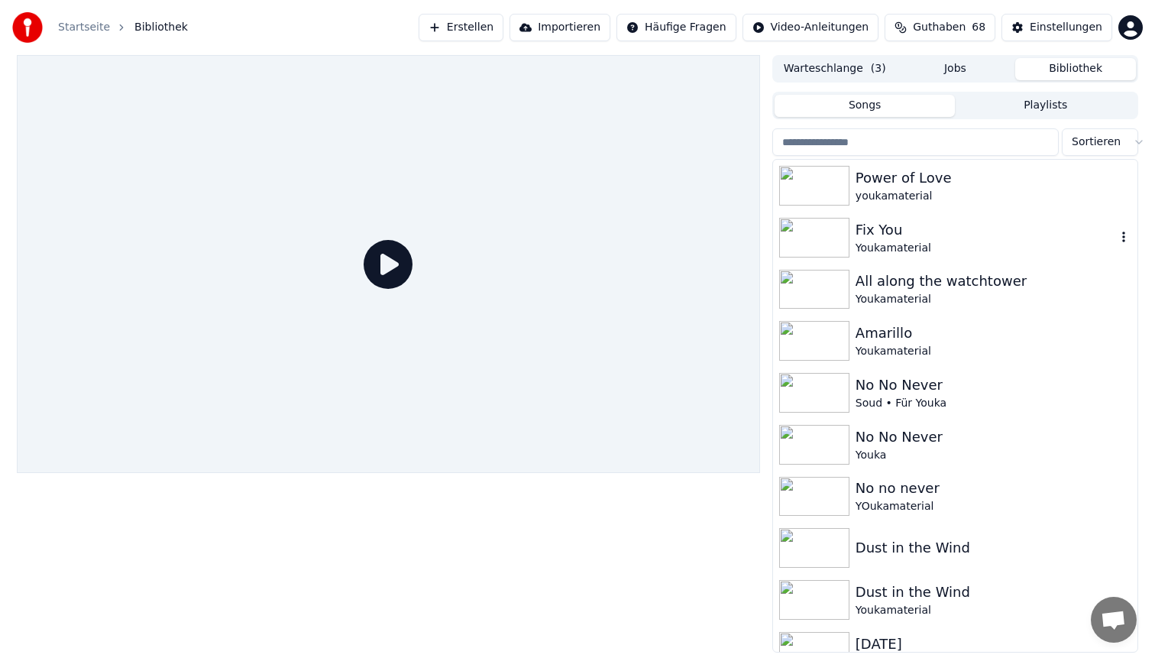
click at [931, 213] on div "Fix You Youkamaterial" at bounding box center [955, 238] width 364 height 52
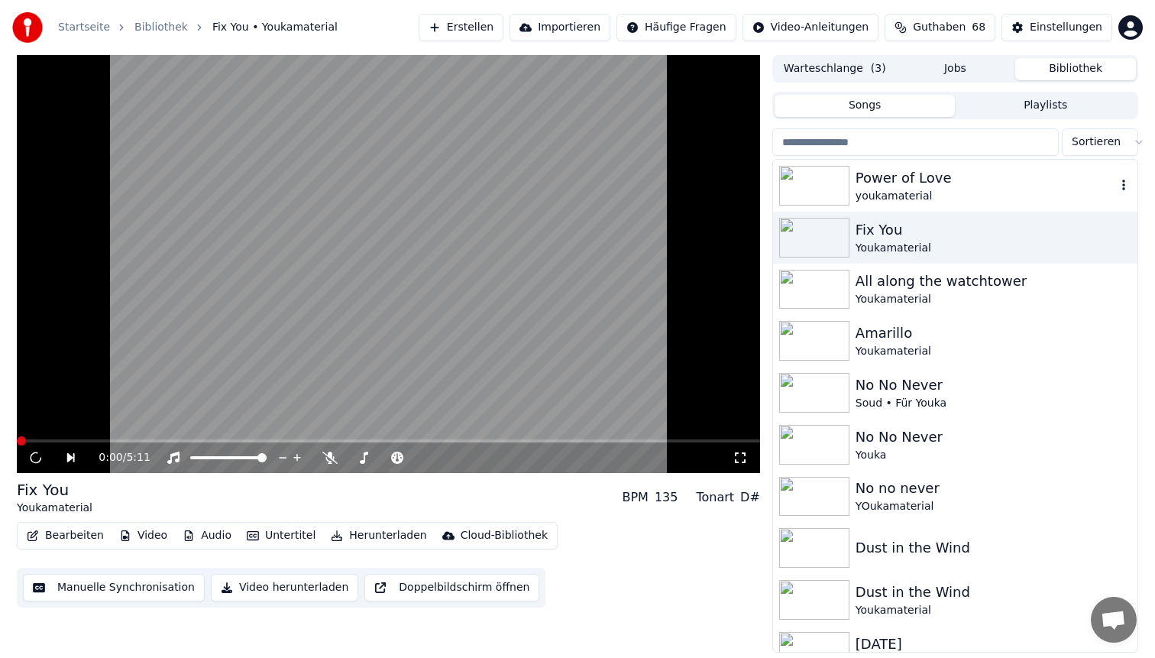
click at [940, 189] on div "youkamaterial" at bounding box center [986, 196] width 261 height 15
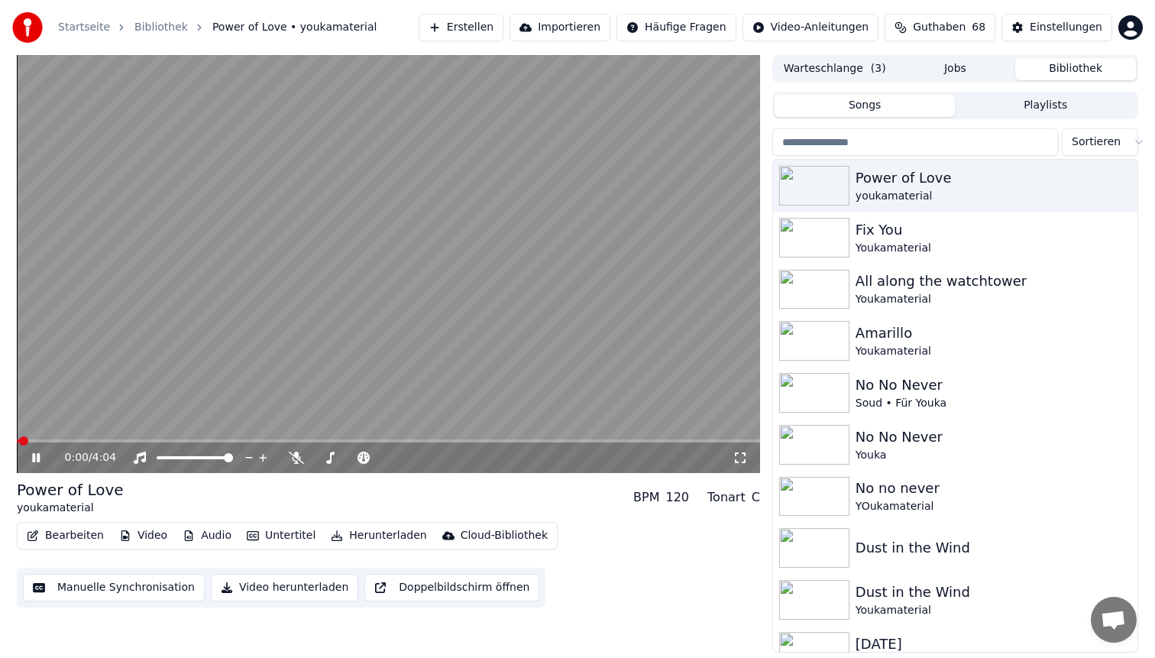
click at [121, 439] on span at bounding box center [388, 440] width 743 height 3
click at [274, 276] on video at bounding box center [388, 264] width 743 height 418
click at [337, 257] on video at bounding box center [388, 264] width 743 height 418
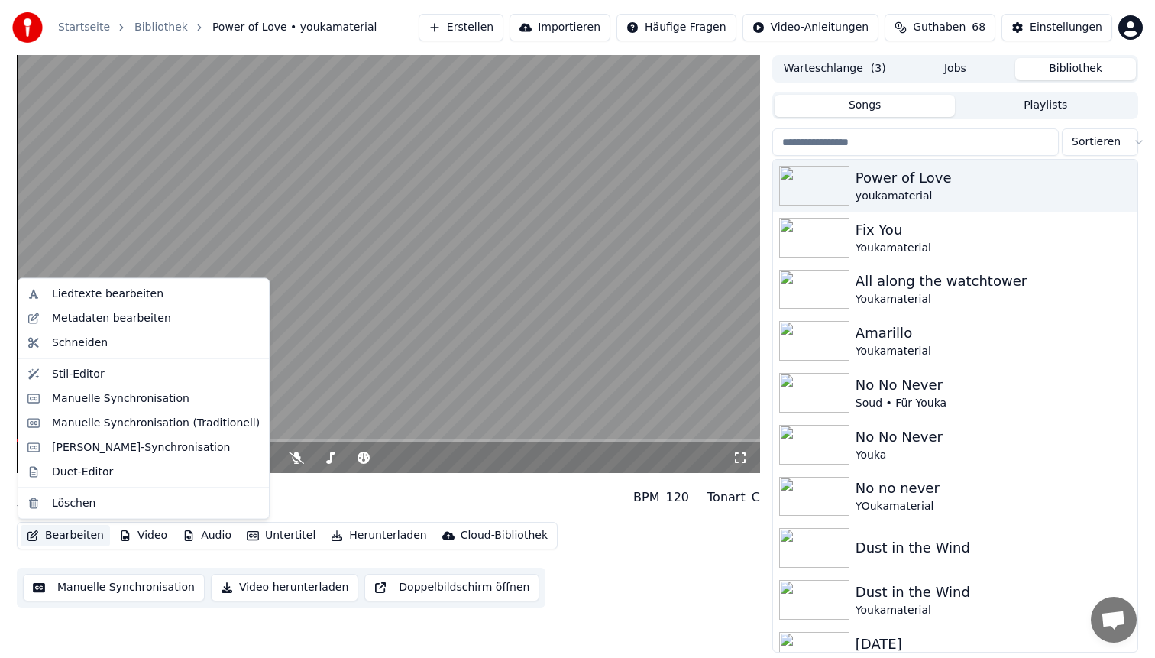
click at [72, 543] on button "Bearbeiten" at bounding box center [65, 535] width 89 height 21
click at [116, 371] on div "Stil-Editor" at bounding box center [156, 373] width 208 height 15
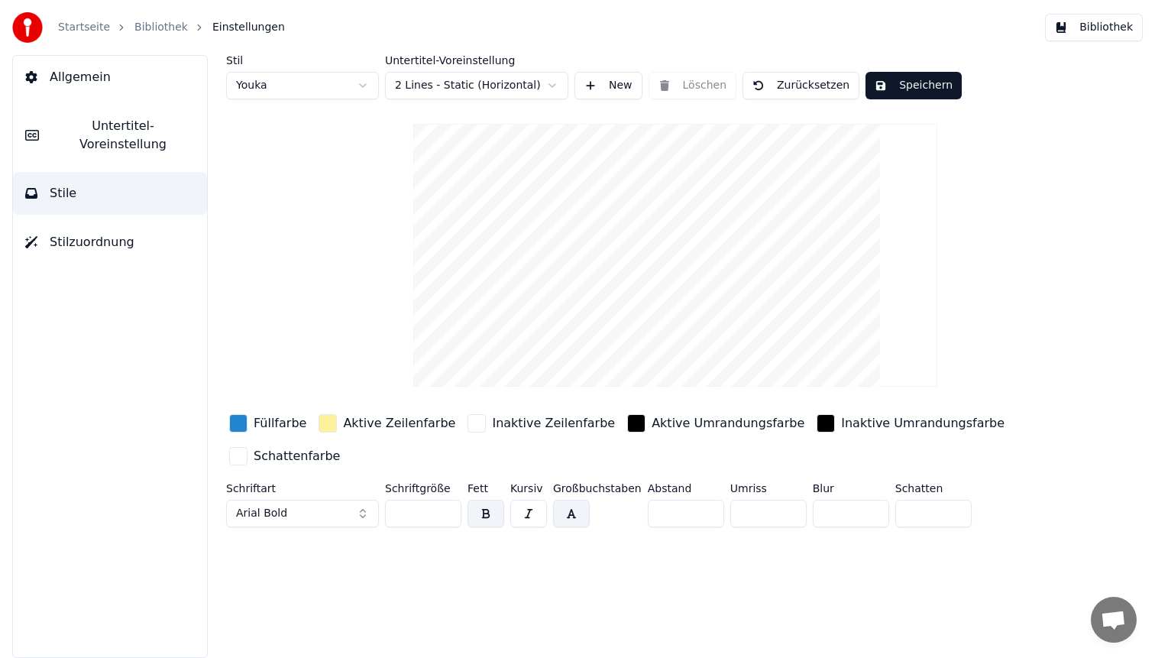
click at [314, 91] on html "Startseite Bibliothek Einstellungen Bibliothek Allgemein Untertitel-Voreinstell…" at bounding box center [577, 329] width 1155 height 658
type input "**"
type input "*"
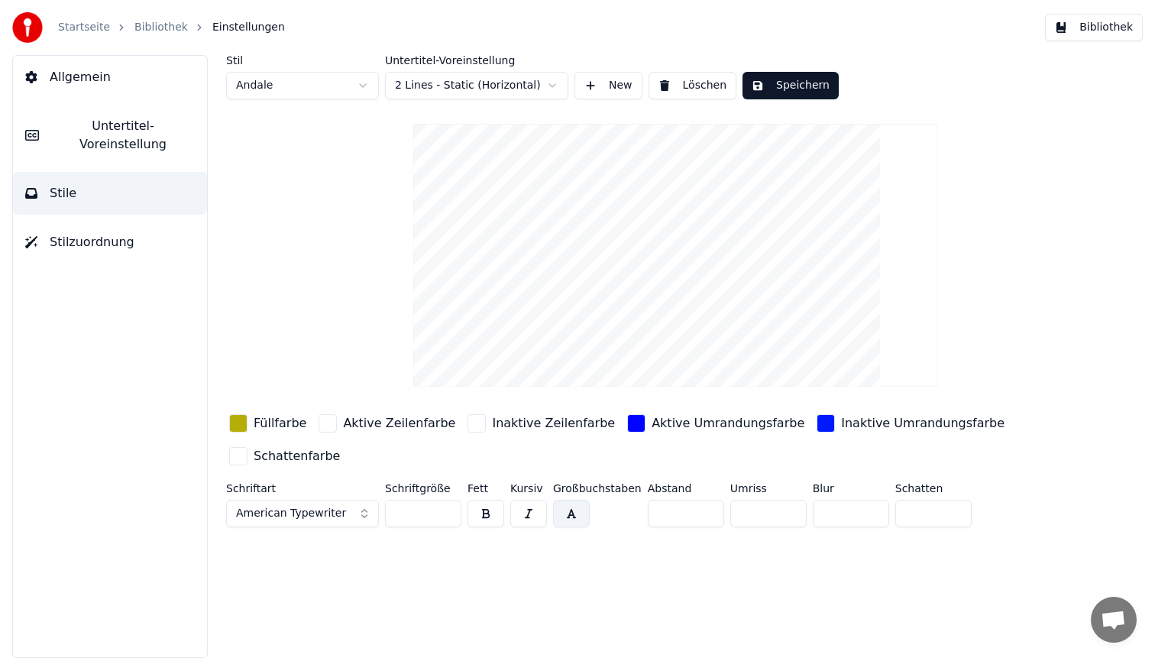
click at [243, 416] on div "button" at bounding box center [238, 423] width 18 height 18
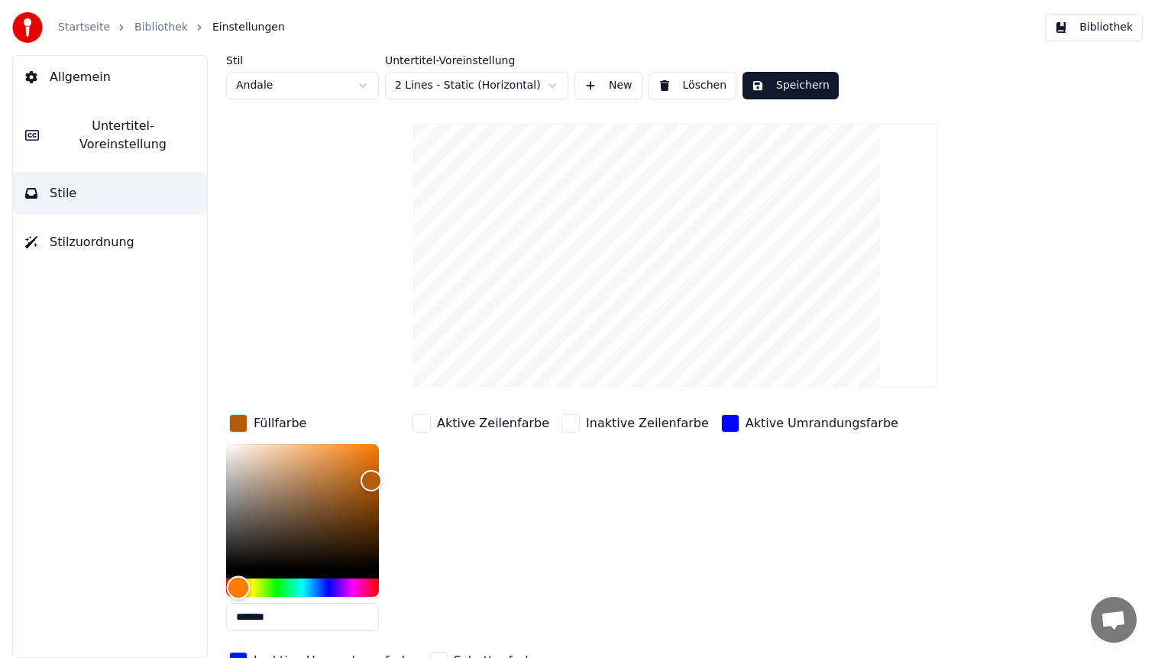
drag, startPoint x: 248, startPoint y: 588, endPoint x: 238, endPoint y: 588, distance: 10.0
click at [238, 588] on div "Hue" at bounding box center [239, 588] width 24 height 24
type input "*******"
click at [373, 471] on div "Color" at bounding box center [373, 474] width 24 height 24
click at [783, 90] on button "Speichern" at bounding box center [791, 86] width 96 height 28
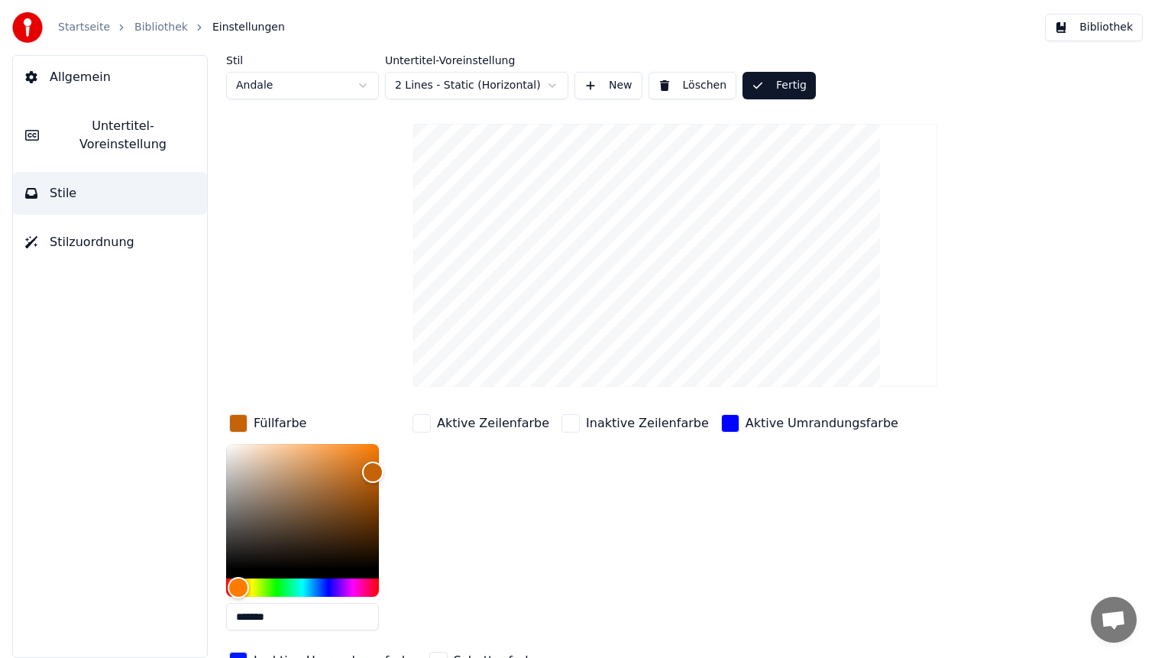
click at [1110, 37] on button "Bibliothek" at bounding box center [1094, 28] width 98 height 28
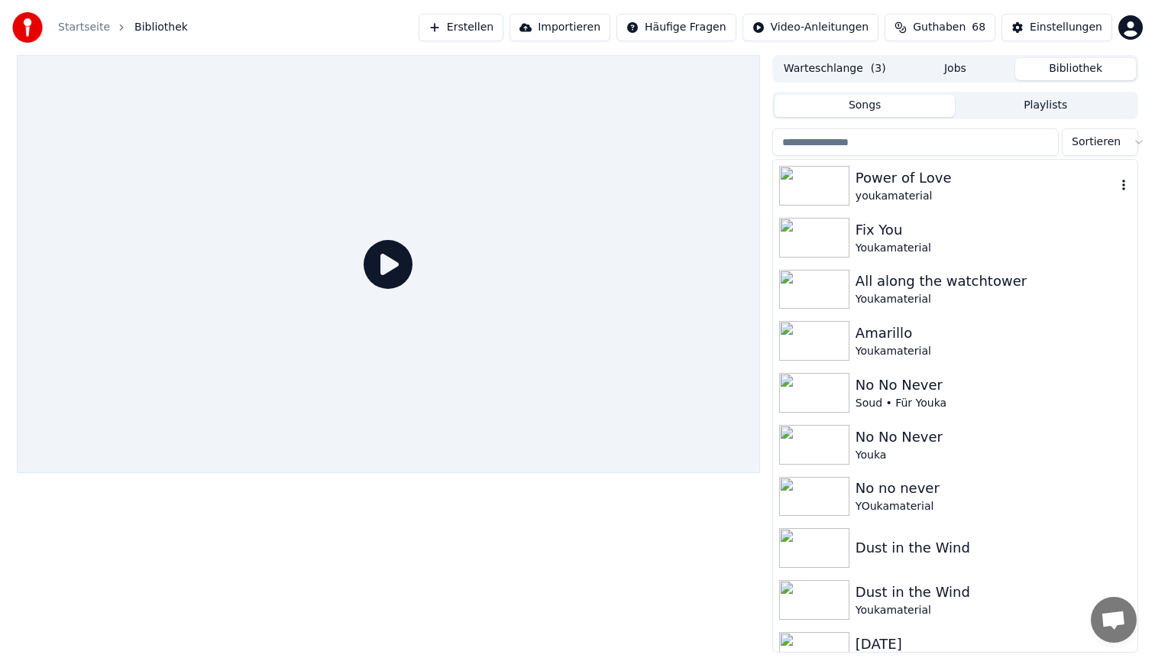
click at [967, 197] on div "youkamaterial" at bounding box center [986, 196] width 261 height 15
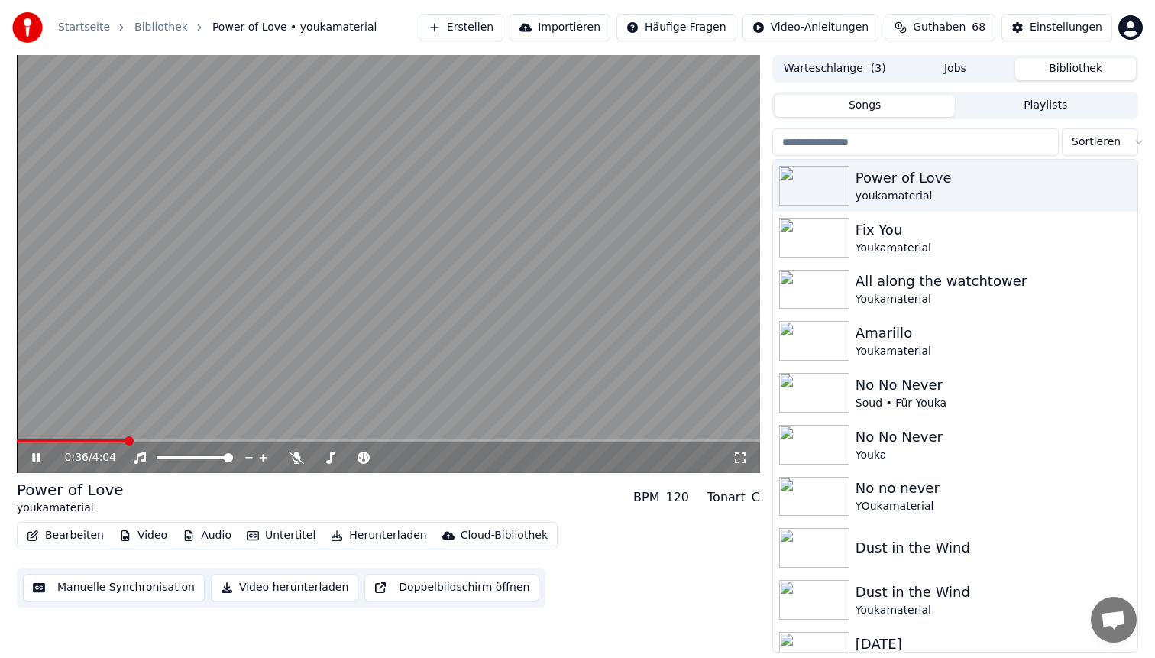
click at [125, 442] on span at bounding box center [388, 440] width 743 height 3
click at [462, 287] on video at bounding box center [388, 264] width 743 height 418
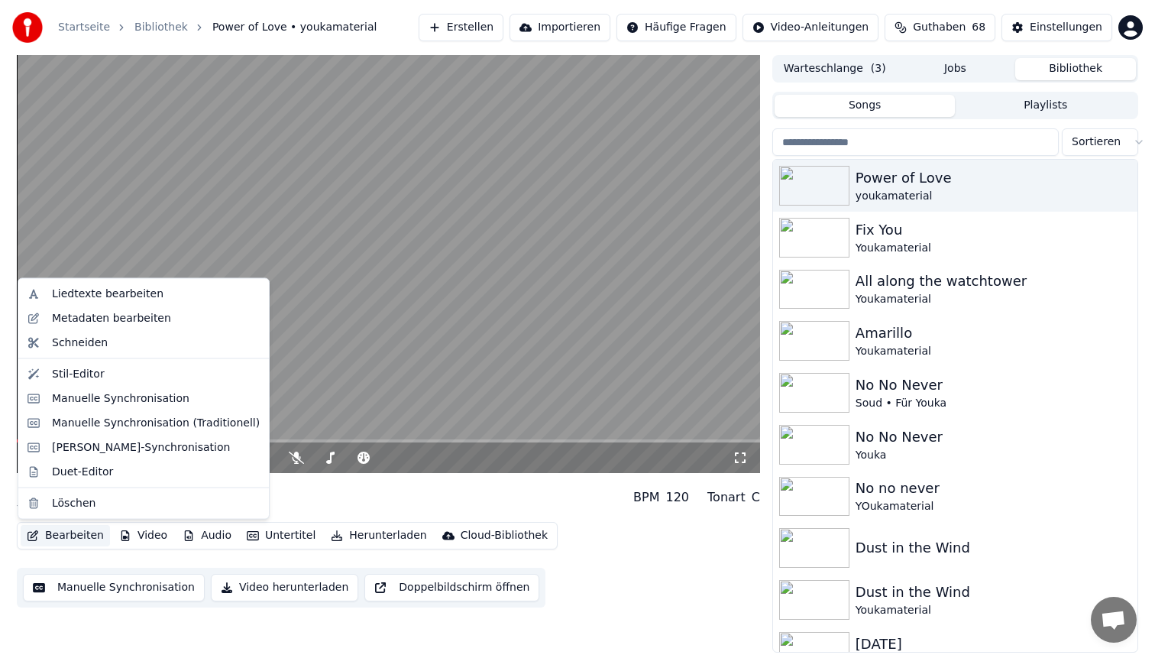
click at [76, 531] on button "Bearbeiten" at bounding box center [65, 535] width 89 height 21
click at [137, 371] on div "Stil-Editor" at bounding box center [156, 373] width 208 height 15
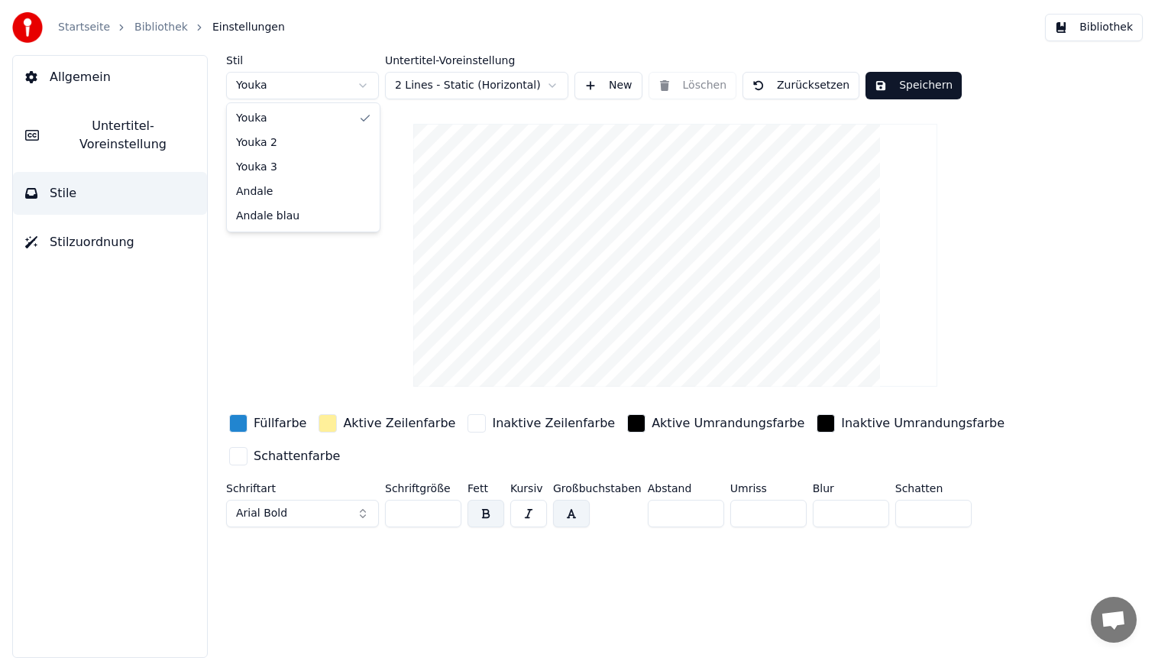
click at [303, 89] on html "Startseite Bibliothek Einstellungen Bibliothek Allgemein Untertitel-Voreinstell…" at bounding box center [577, 329] width 1155 height 658
type input "**"
type input "*"
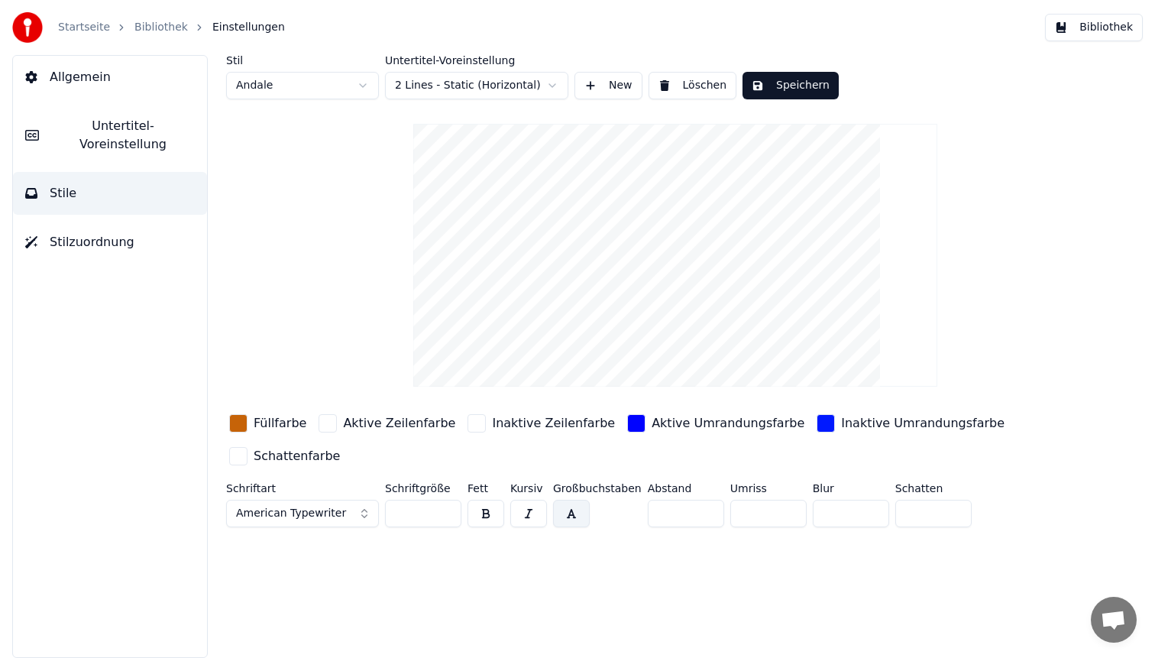
click at [238, 423] on div "button" at bounding box center [238, 423] width 18 height 18
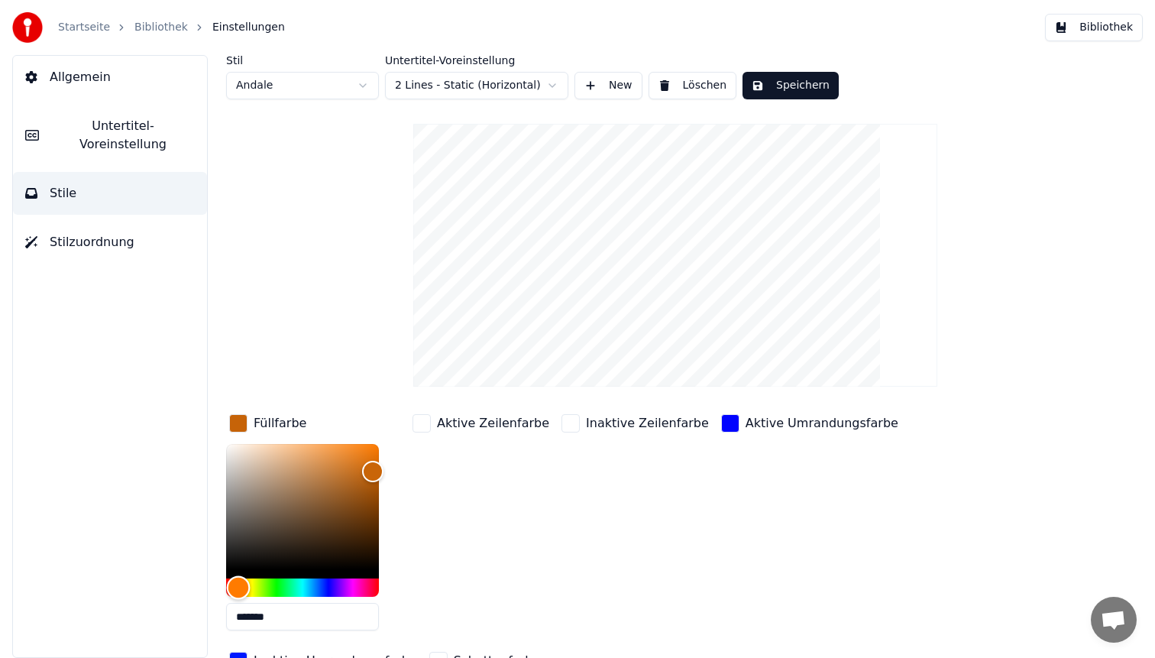
click at [315, 587] on div "Hue" at bounding box center [302, 587] width 153 height 18
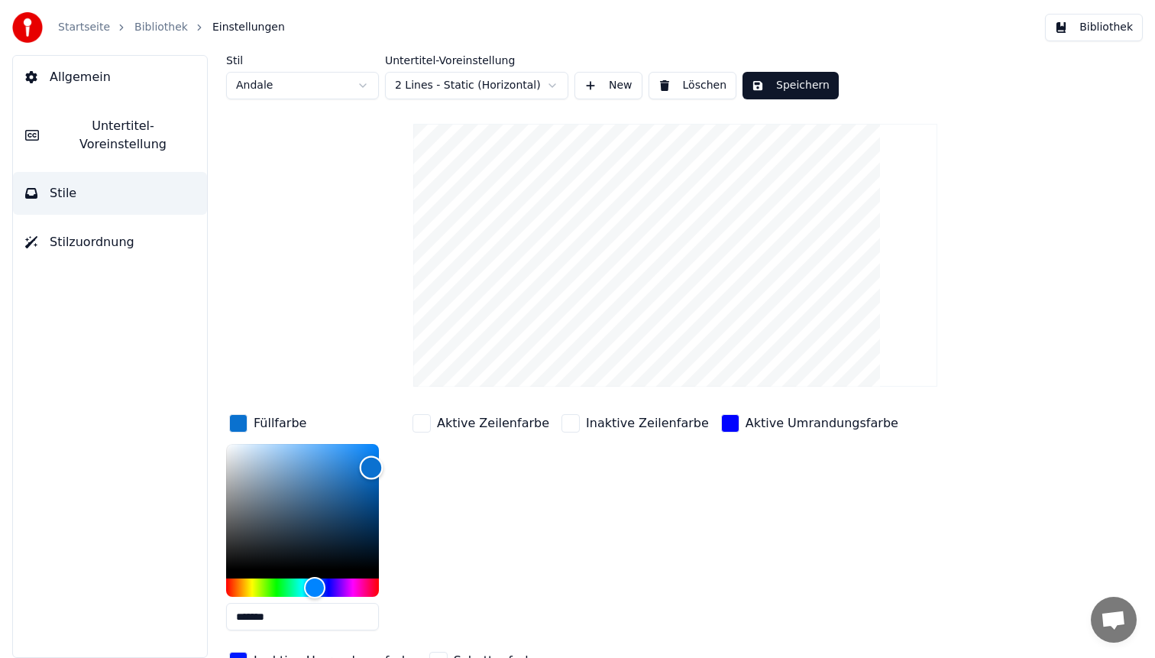
type input "*******"
drag, startPoint x: 371, startPoint y: 467, endPoint x: 359, endPoint y: 432, distance: 37.2
click at [359, 432] on div "Color" at bounding box center [360, 444] width 24 height 24
click at [811, 93] on button "Speichern" at bounding box center [791, 86] width 96 height 28
click at [1090, 30] on button "Bibliothek" at bounding box center [1094, 28] width 98 height 28
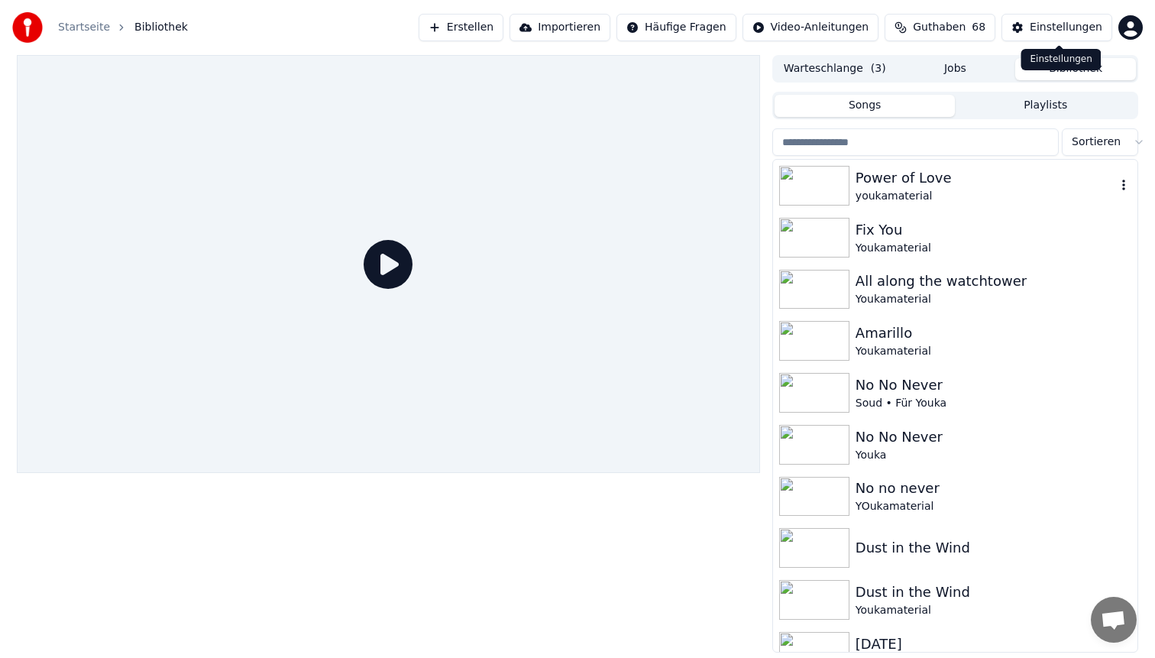
click at [938, 183] on div "Power of Love" at bounding box center [986, 177] width 261 height 21
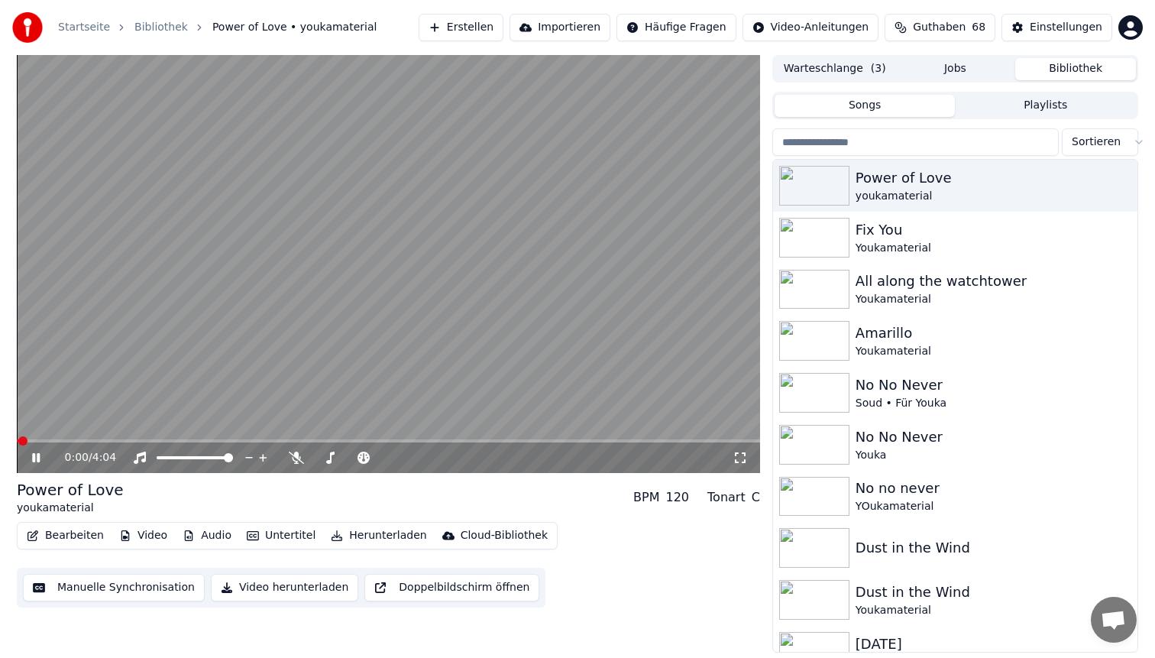
click at [141, 442] on span at bounding box center [388, 440] width 743 height 3
click at [305, 251] on video at bounding box center [388, 264] width 743 height 418
click at [64, 537] on button "Bearbeiten" at bounding box center [65, 535] width 89 height 21
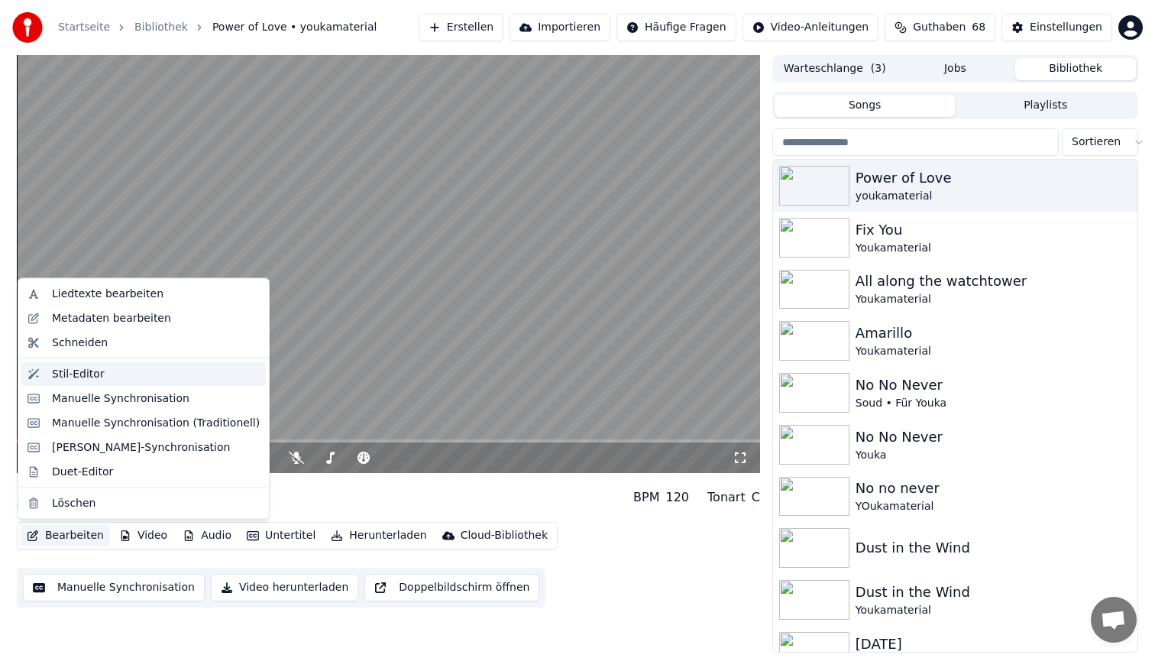
click at [138, 371] on div "Stil-Editor" at bounding box center [156, 373] width 208 height 15
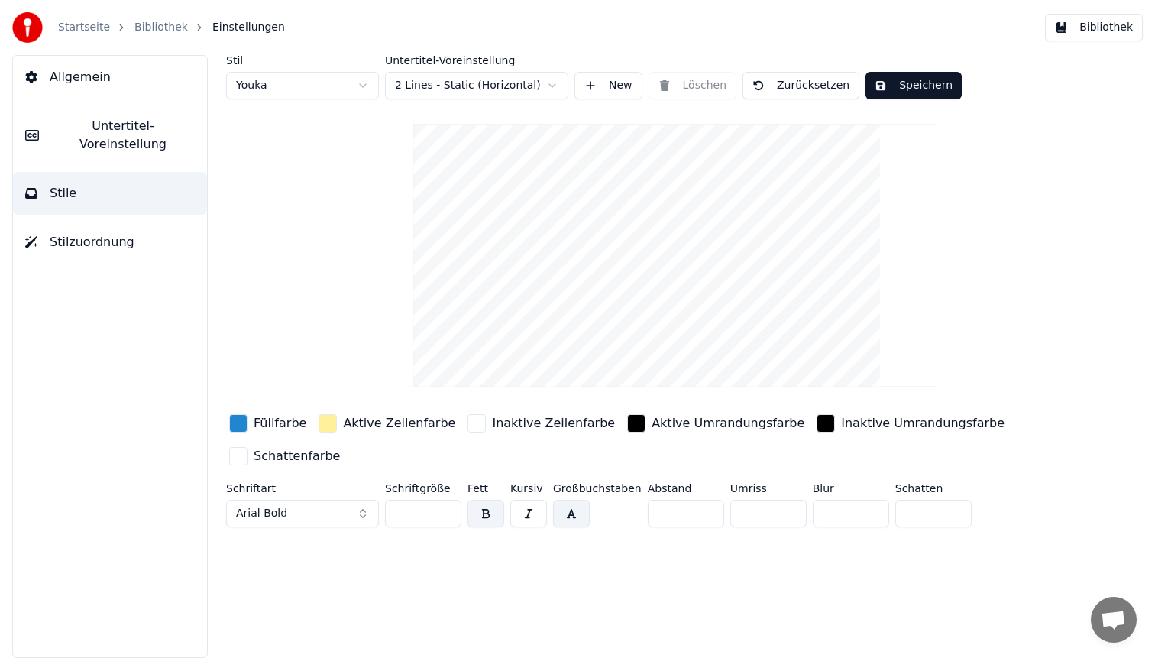
click at [306, 79] on html "Startseite Bibliothek Einstellungen Bibliothek Allgemein Untertitel-Voreinstell…" at bounding box center [577, 329] width 1155 height 658
type input "**"
type input "*"
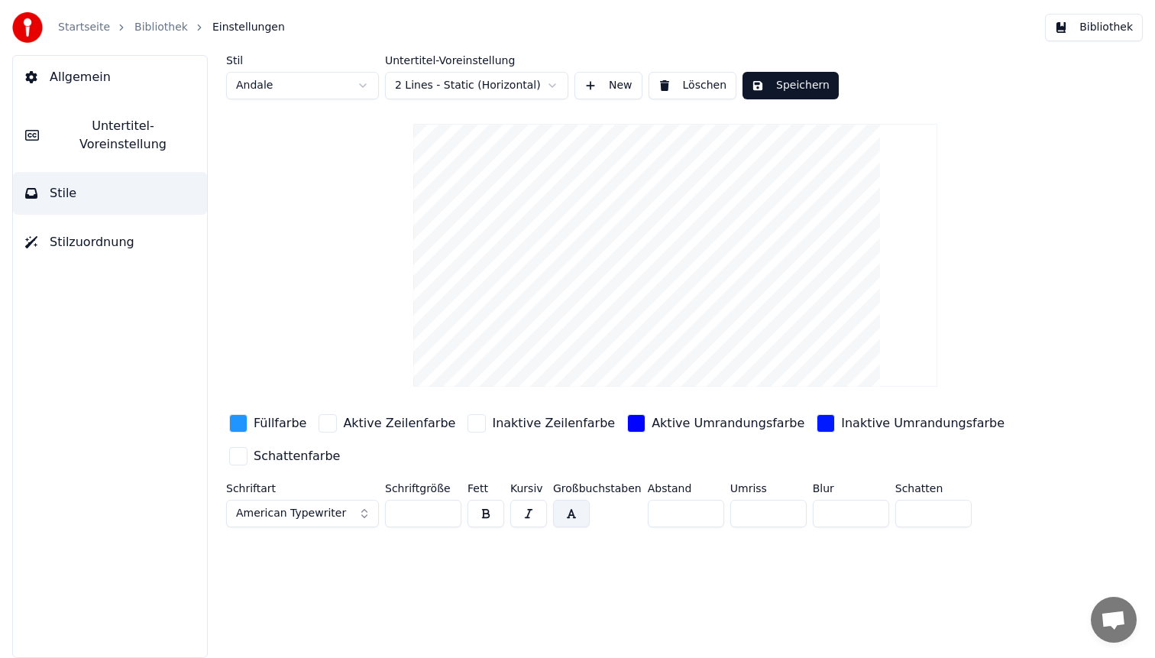
click at [247, 424] on div "button" at bounding box center [238, 423] width 18 height 18
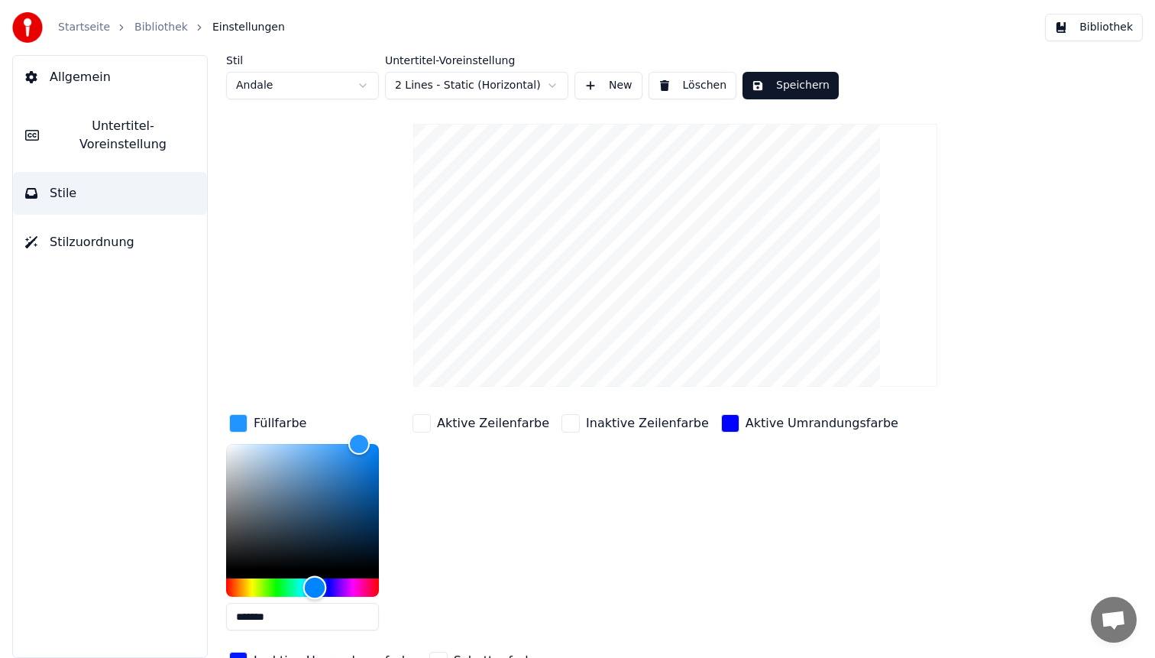
click at [324, 589] on div "Hue" at bounding box center [315, 588] width 24 height 24
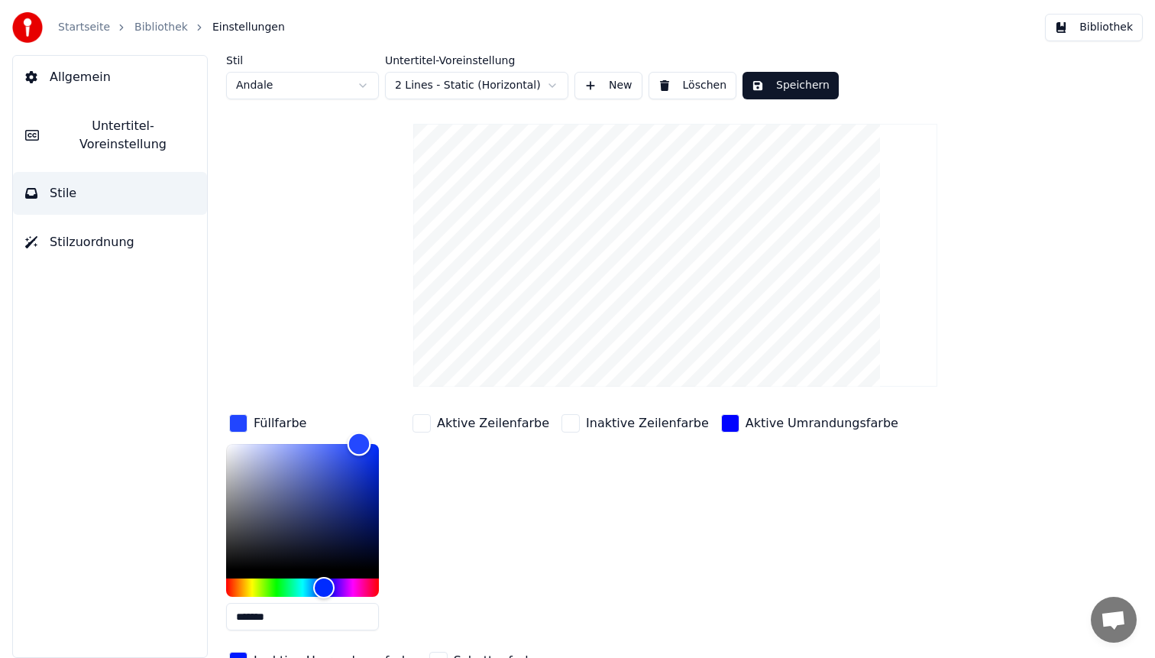
type input "*******"
drag, startPoint x: 355, startPoint y: 442, endPoint x: 426, endPoint y: 435, distance: 70.6
click at [426, 435] on div "Füllfarbe ******* Aktive Zeilenfarbe Inaktive Zeilenfarbe Aktive Umrandungsfarb…" at bounding box center [630, 543] width 808 height 264
click at [805, 86] on button "Speichern" at bounding box center [791, 86] width 96 height 28
click at [1108, 24] on button "Bibliothek" at bounding box center [1094, 28] width 98 height 28
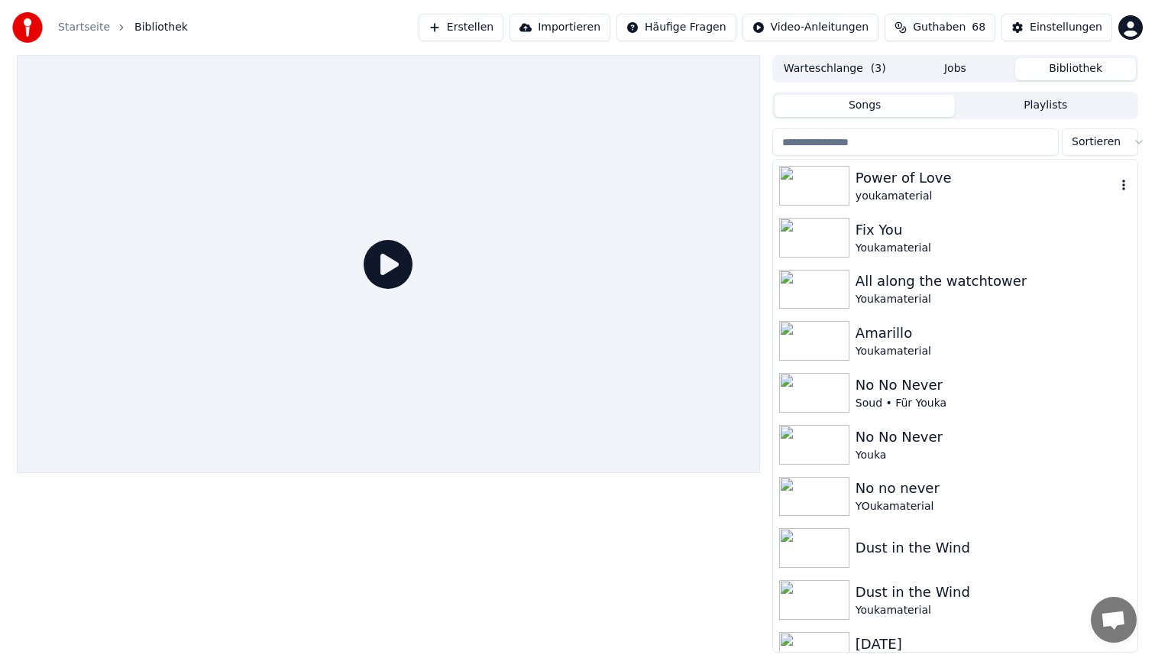
click at [950, 183] on div "Power of Love" at bounding box center [986, 177] width 261 height 21
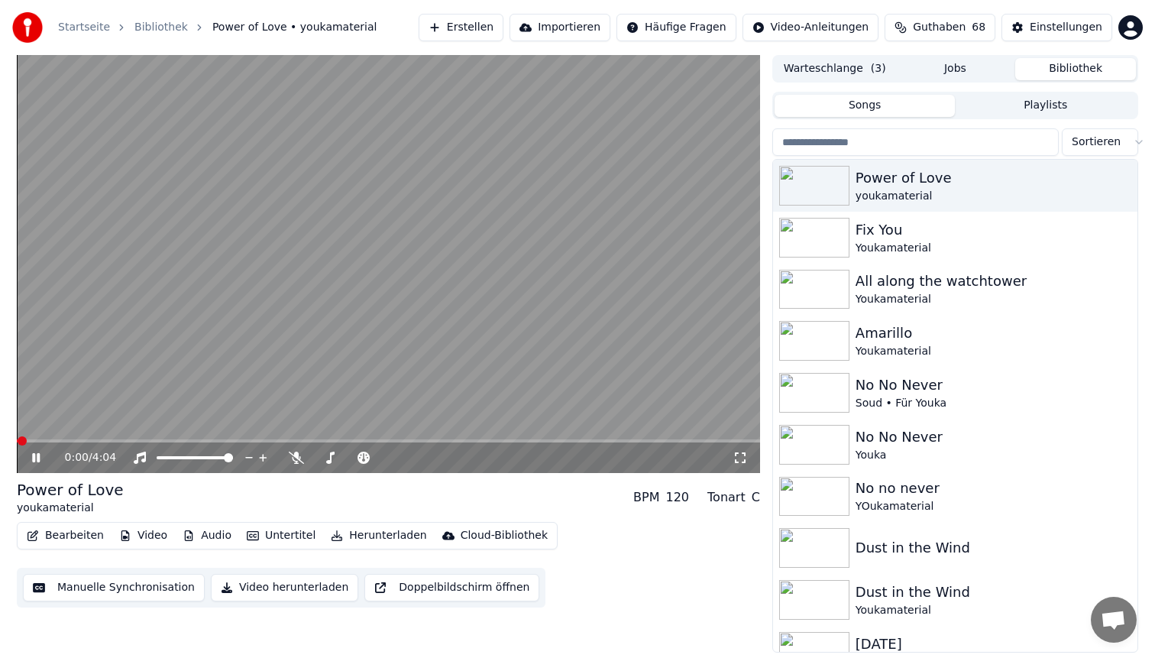
click at [161, 439] on span at bounding box center [388, 440] width 743 height 3
click at [215, 288] on video at bounding box center [388, 264] width 743 height 418
click at [248, 274] on video at bounding box center [388, 264] width 743 height 418
click at [384, 215] on video at bounding box center [388, 264] width 743 height 418
click at [72, 533] on button "Bearbeiten" at bounding box center [65, 535] width 89 height 21
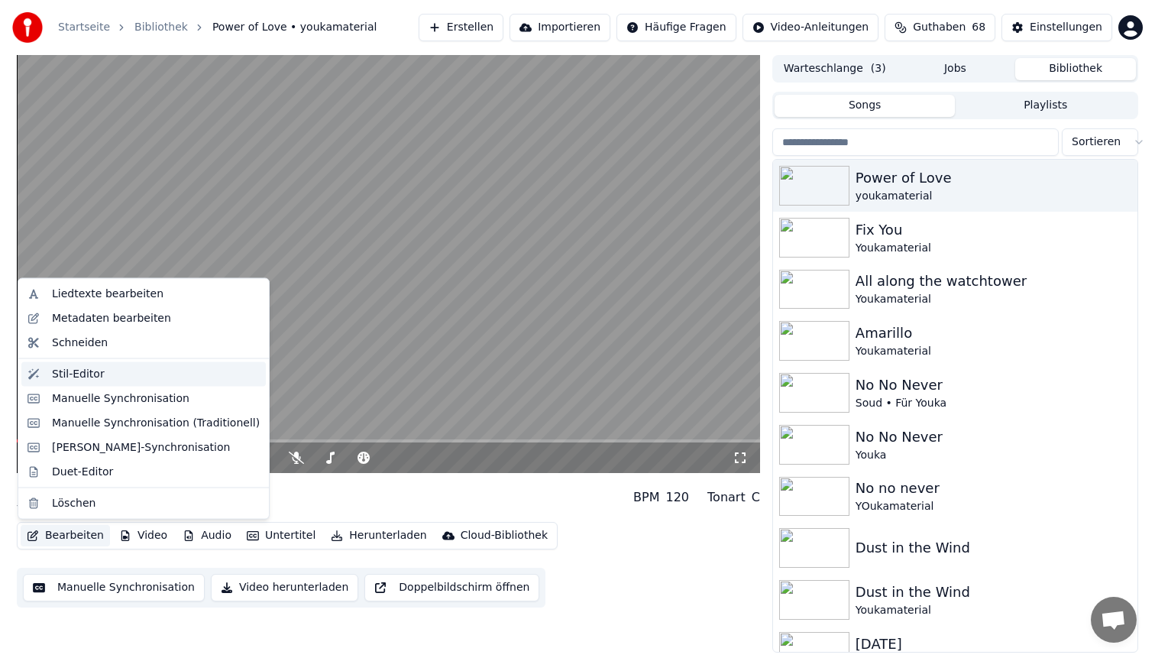
click at [113, 380] on div "Stil-Editor" at bounding box center [156, 373] width 208 height 15
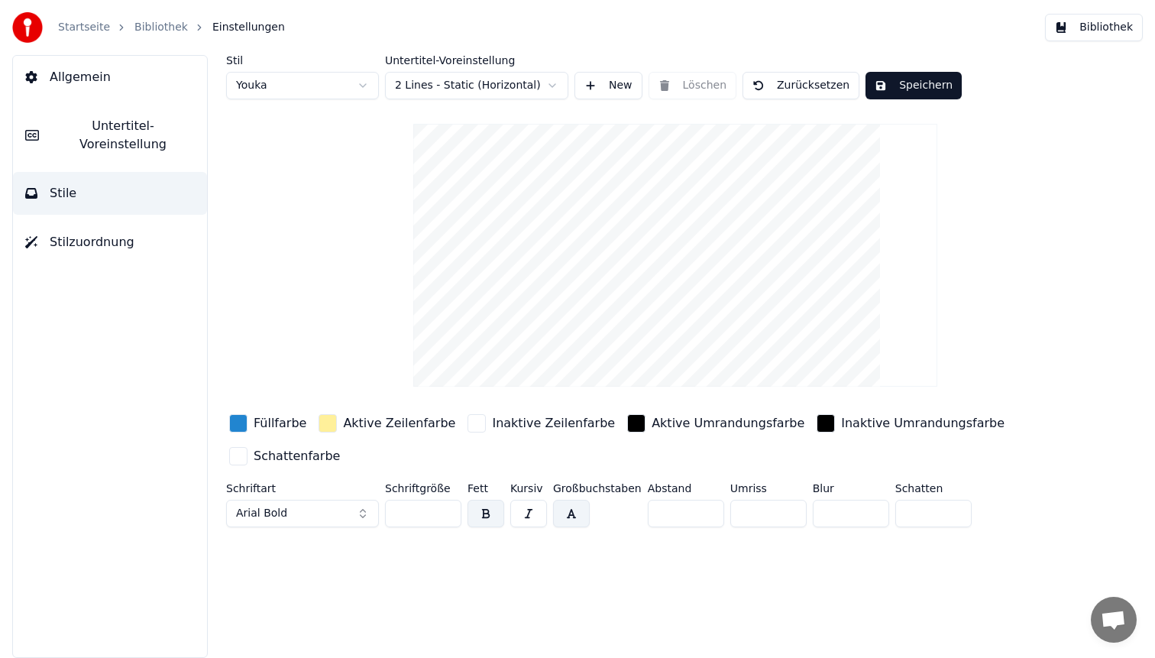
click at [299, 83] on html "Startseite Bibliothek Einstellungen Bibliothek Allgemein Untertitel-Voreinstell…" at bounding box center [577, 329] width 1155 height 658
type input "**"
type input "*"
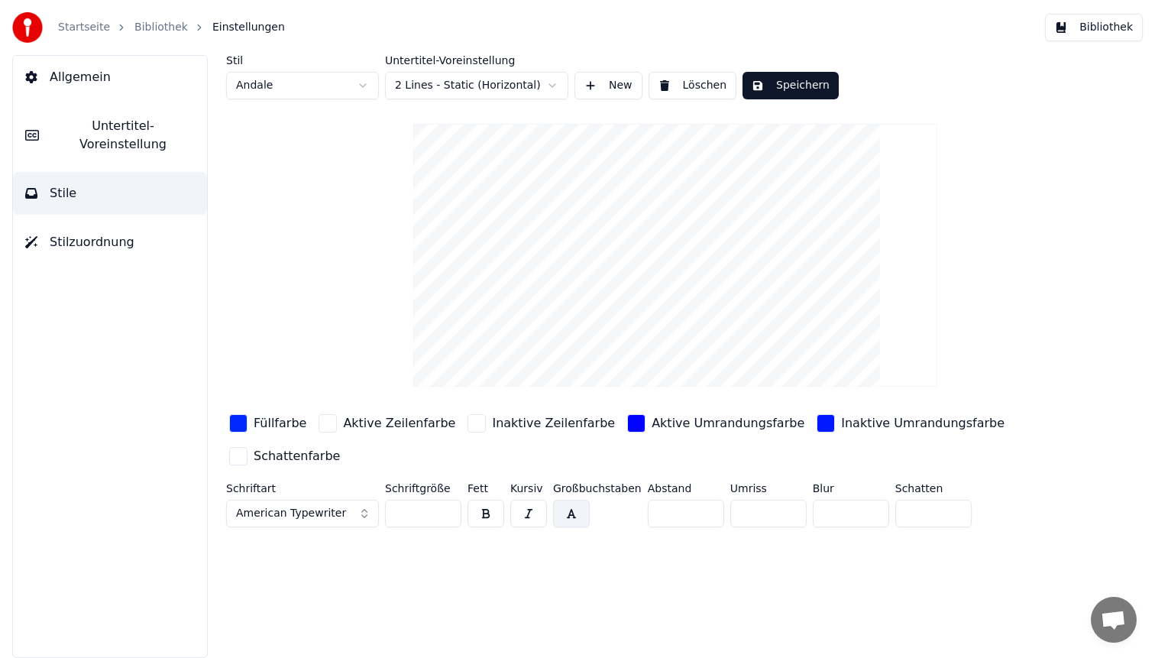
click at [235, 418] on div "button" at bounding box center [238, 423] width 18 height 18
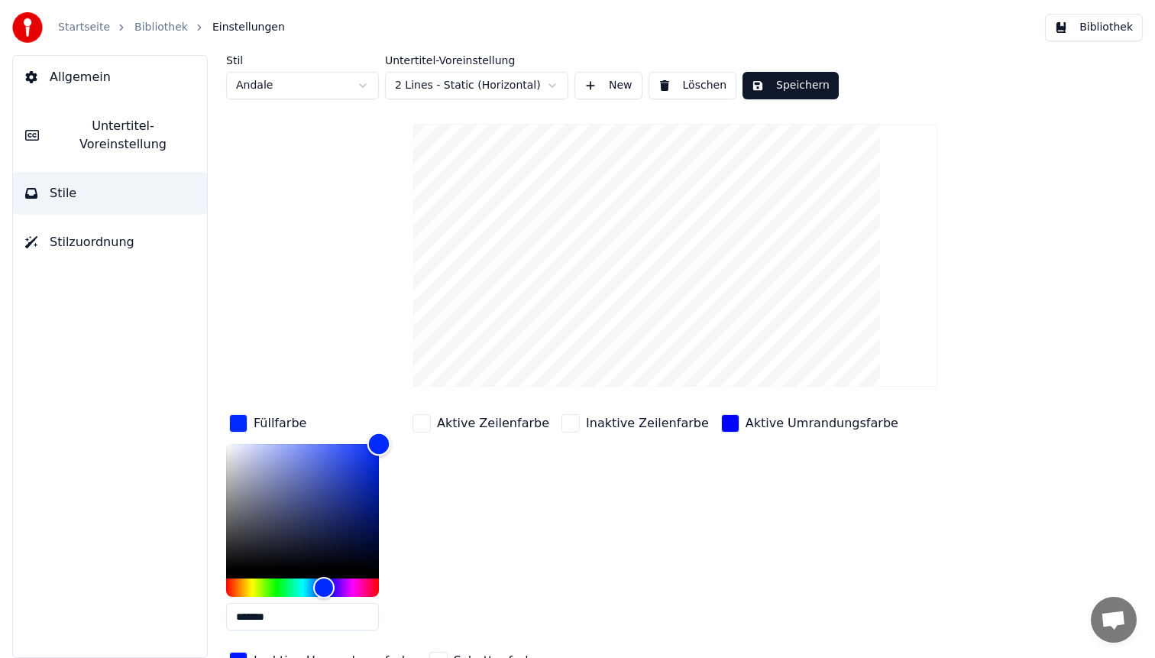
click at [314, 463] on div "Color" at bounding box center [302, 506] width 153 height 125
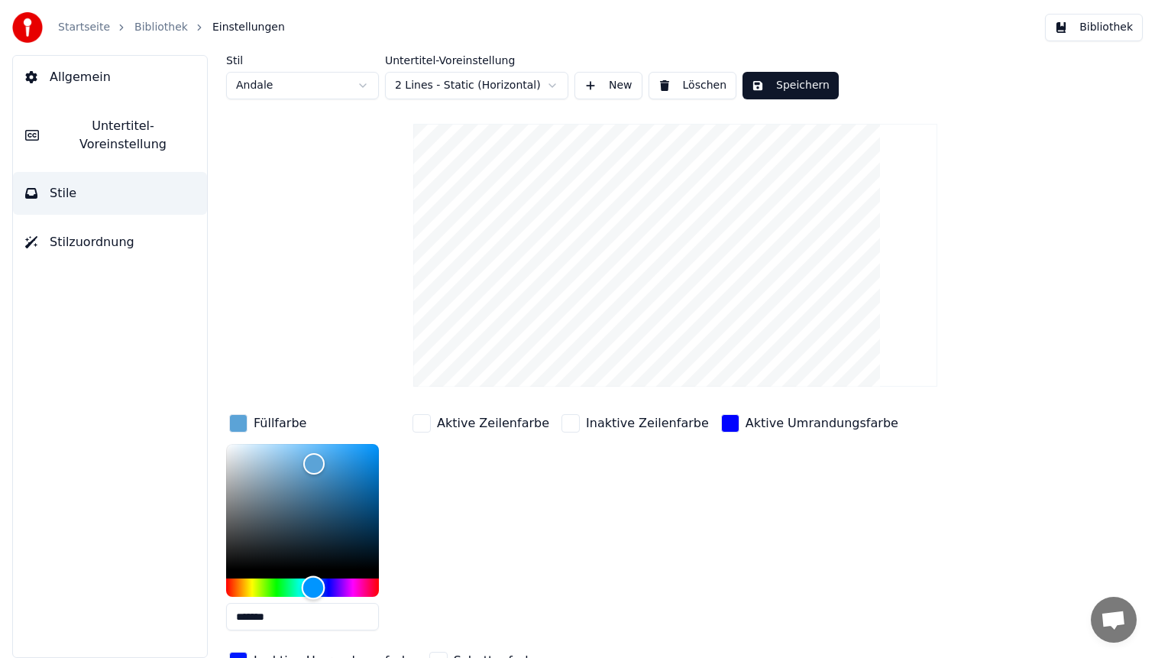
click at [313, 588] on div "Hue" at bounding box center [314, 588] width 24 height 24
type input "*******"
drag, startPoint x: 310, startPoint y: 458, endPoint x: 332, endPoint y: 458, distance: 21.4
click at [332, 458] on div "Color" at bounding box center [332, 460] width 24 height 24
click at [788, 88] on button "Speichern" at bounding box center [791, 86] width 96 height 28
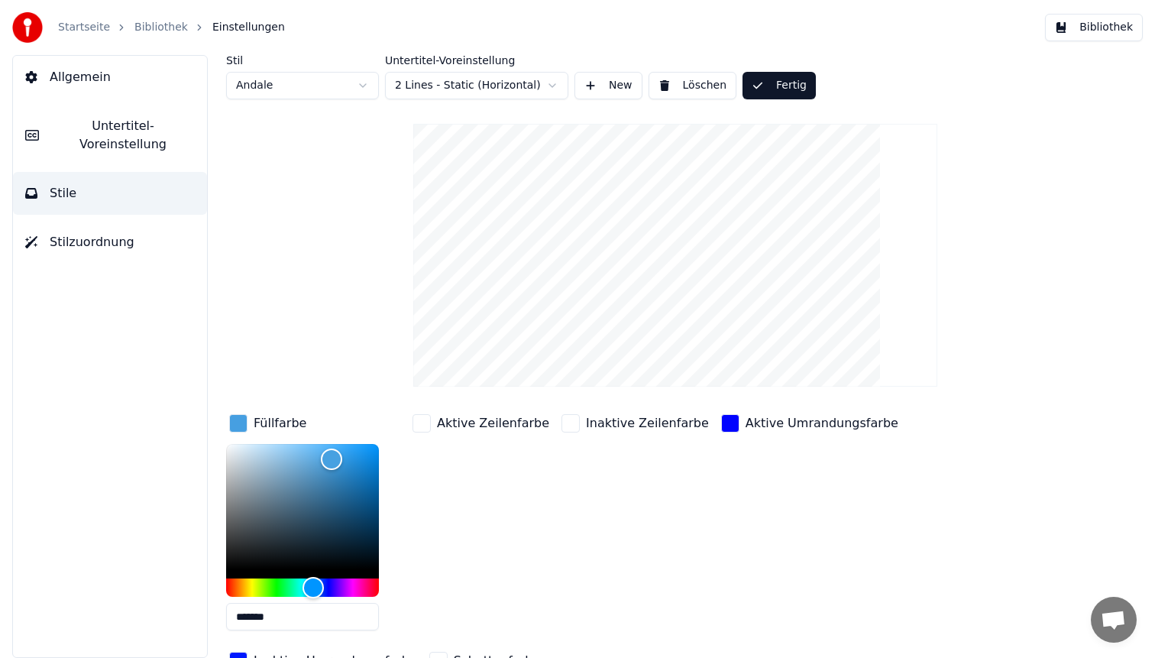
click at [1073, 22] on button "Bibliothek" at bounding box center [1094, 28] width 98 height 28
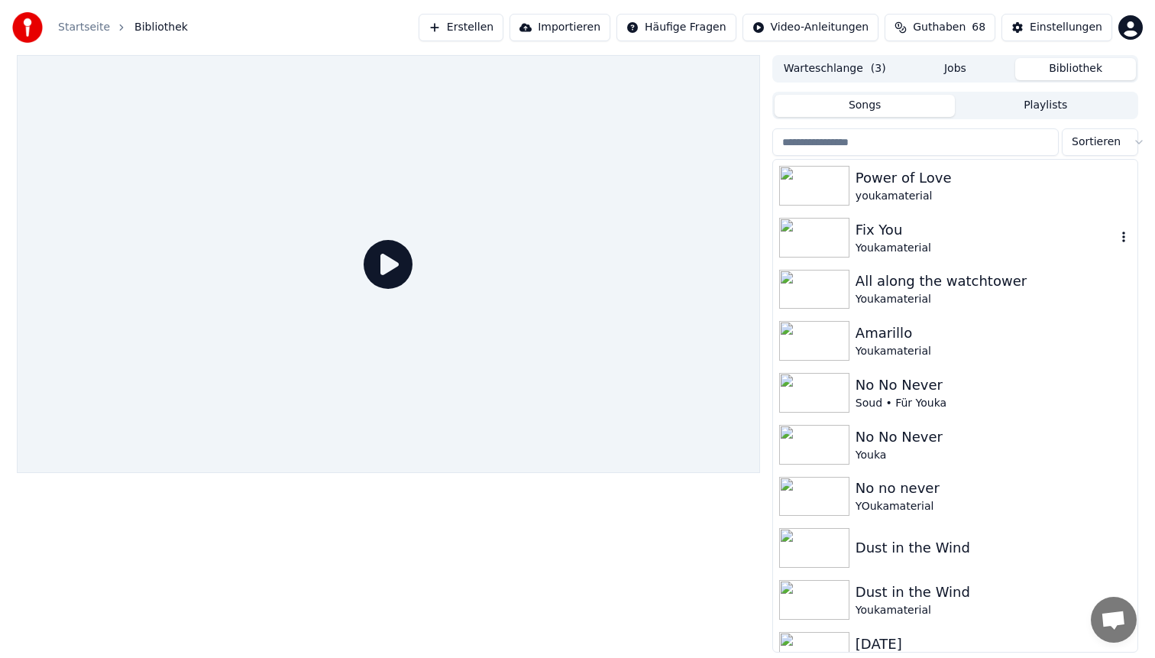
click at [894, 214] on div "Fix You Youkamaterial" at bounding box center [955, 238] width 364 height 52
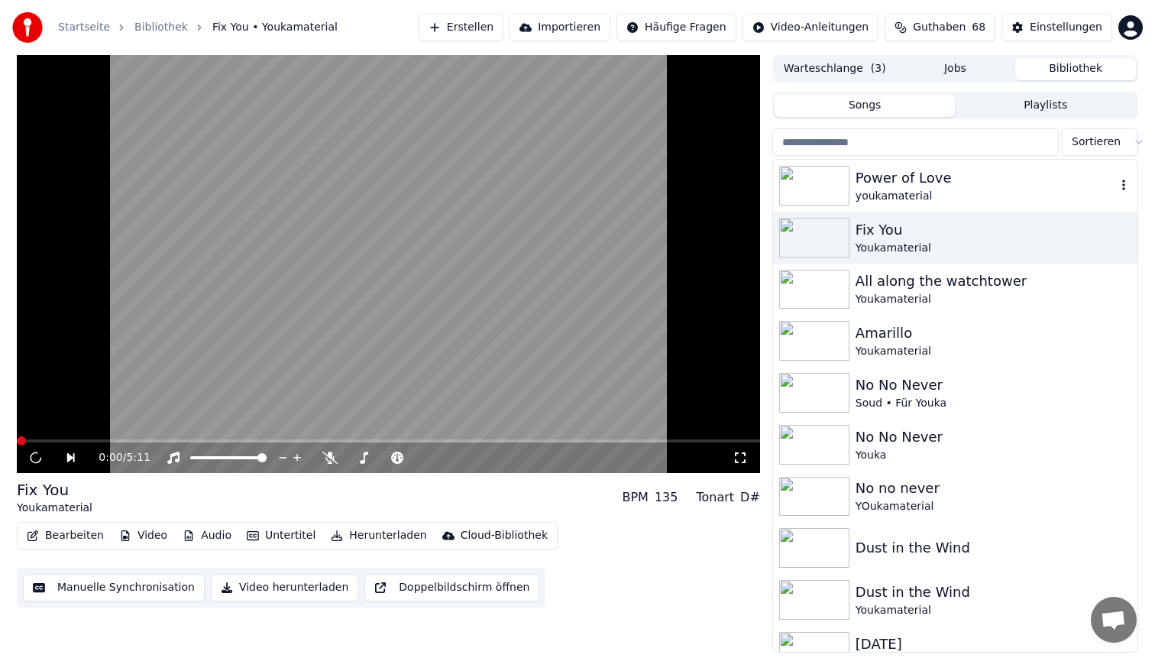
click at [916, 184] on div "Power of Love" at bounding box center [986, 177] width 261 height 21
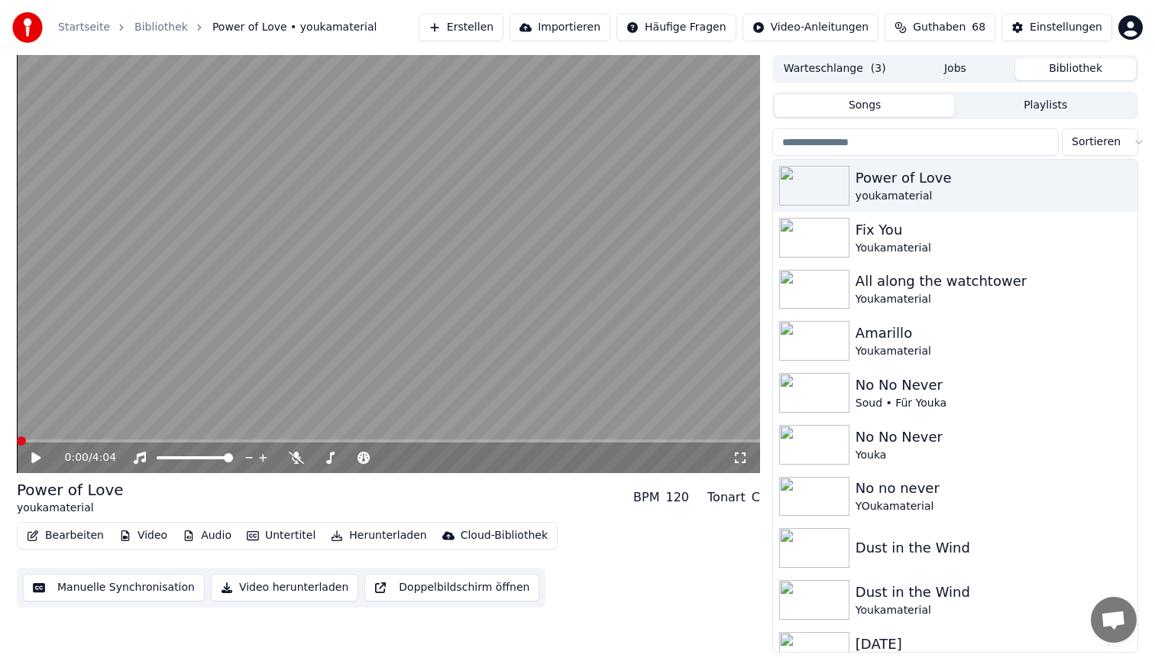
click at [121, 439] on span at bounding box center [388, 440] width 743 height 3
click at [257, 290] on video at bounding box center [388, 264] width 743 height 418
click at [440, 295] on video at bounding box center [388, 264] width 743 height 418
click at [326, 440] on span at bounding box center [388, 440] width 743 height 3
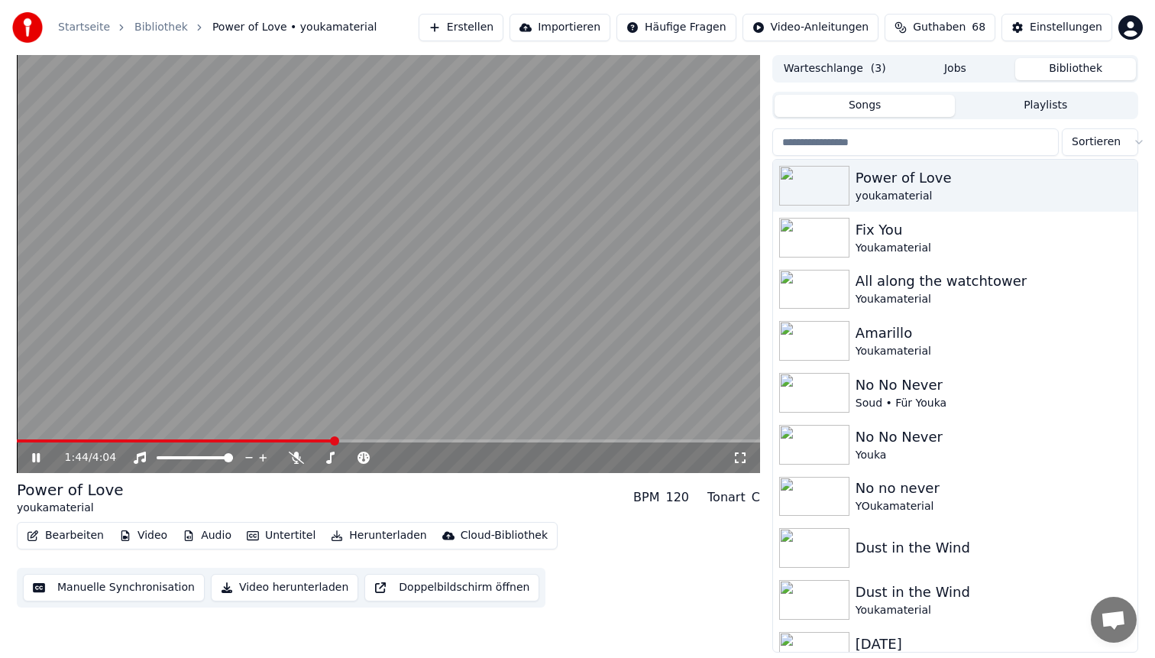
click at [430, 439] on span at bounding box center [388, 440] width 743 height 3
click at [414, 266] on video at bounding box center [388, 264] width 743 height 418
click at [60, 536] on button "Bearbeiten" at bounding box center [65, 535] width 89 height 21
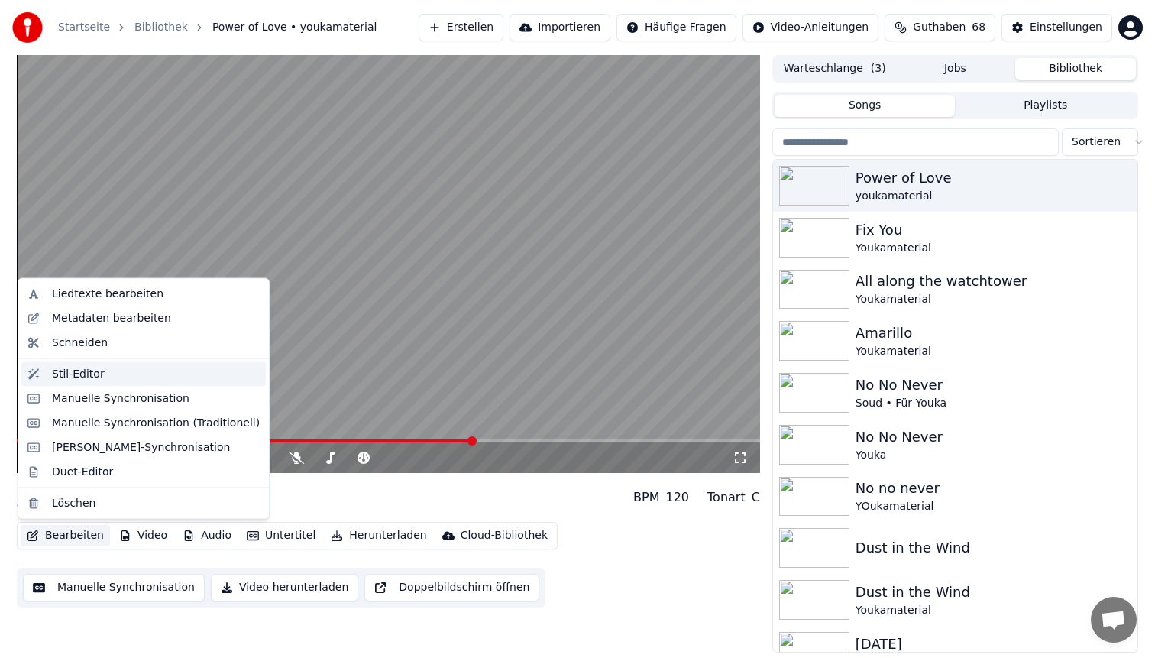
click at [115, 382] on div "Stil-Editor" at bounding box center [143, 373] width 245 height 24
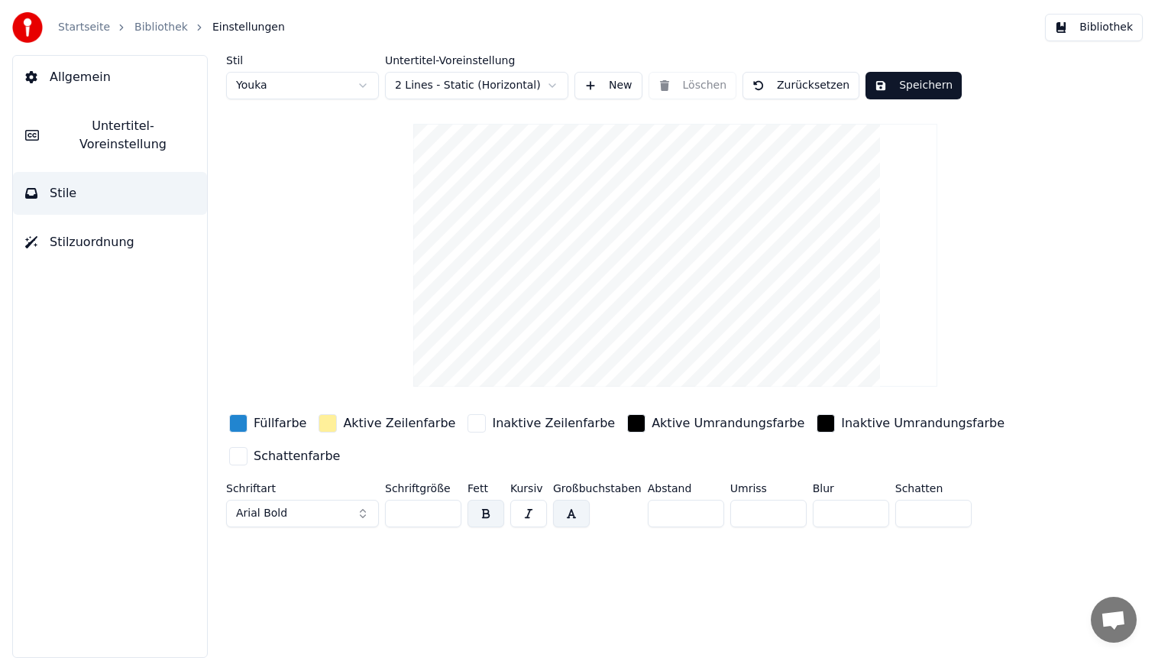
click at [307, 85] on html "Startseite Bibliothek Einstellungen Bibliothek Allgemein Untertitel-Voreinstell…" at bounding box center [577, 329] width 1155 height 658
type input "**"
type input "*"
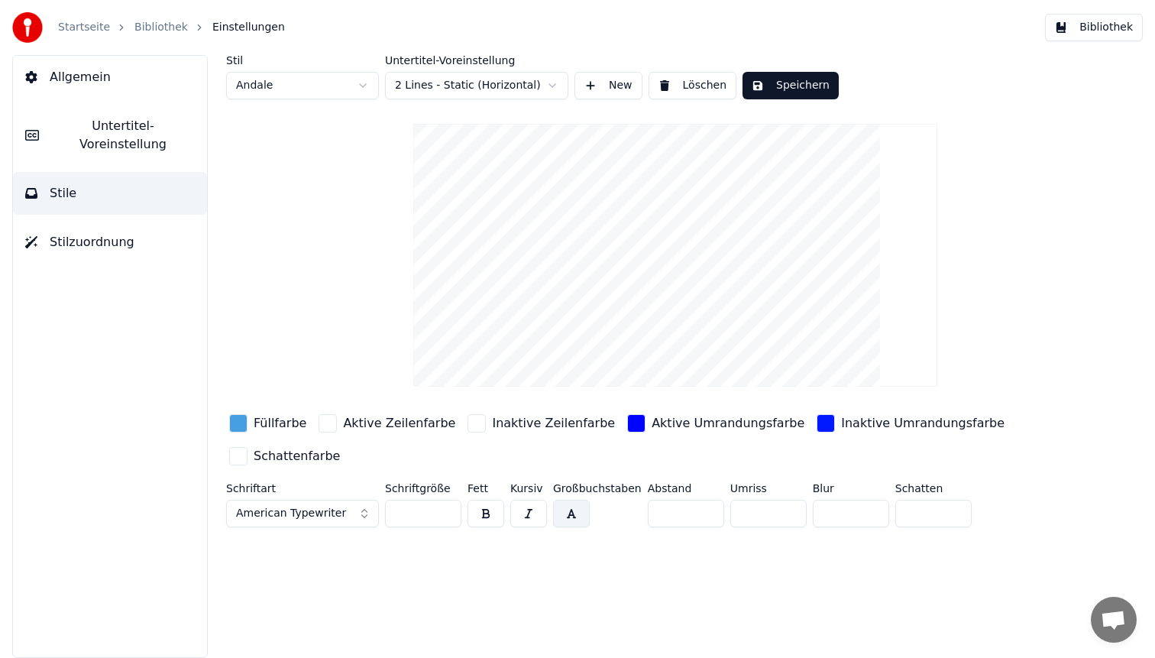
click at [627, 422] on div "button" at bounding box center [636, 423] width 18 height 18
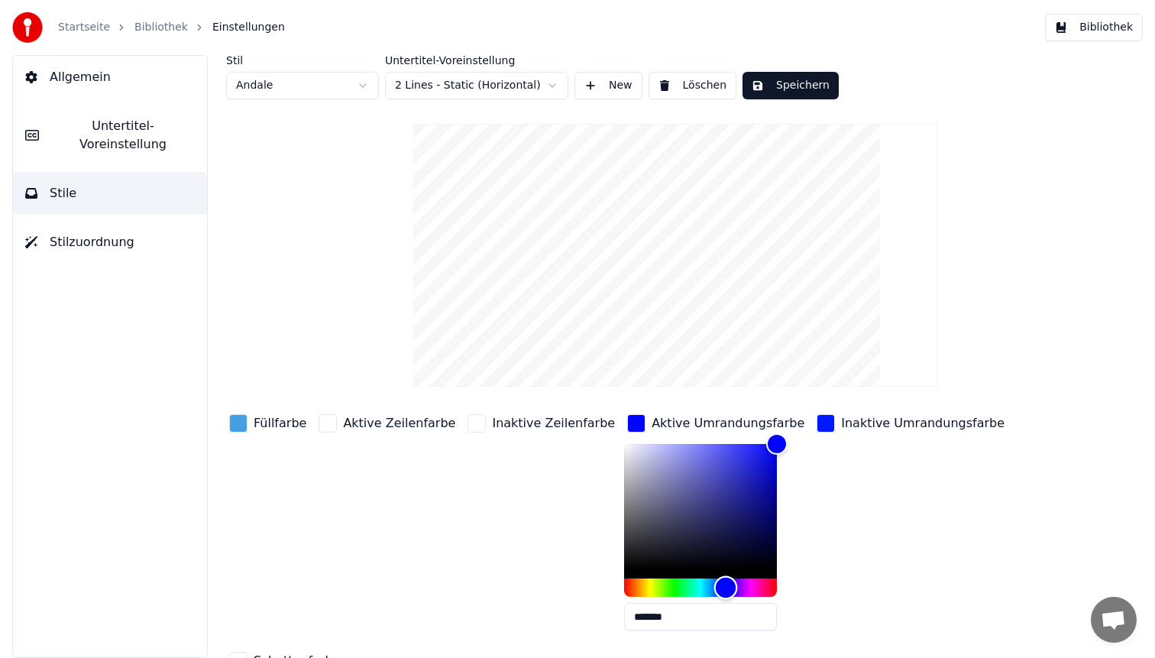
type input "*******"
click at [708, 587] on div "Hue" at bounding box center [700, 587] width 153 height 18
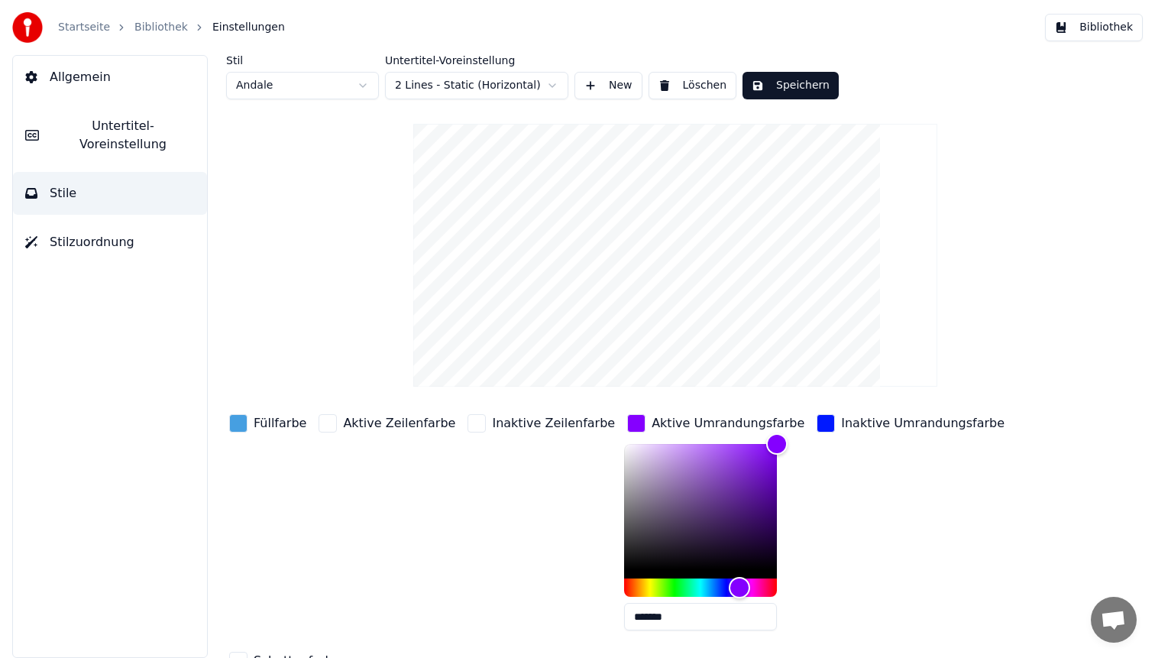
drag, startPoint x: 661, startPoint y: 626, endPoint x: 397, endPoint y: 575, distance: 268.4
click at [397, 575] on div "Füllfarbe Aktive Zeilenfarbe Inaktive Zeilenfarbe Aktive Umrandungsfarbe ******…" at bounding box center [630, 543] width 808 height 264
click at [817, 424] on div "button" at bounding box center [826, 423] width 18 height 18
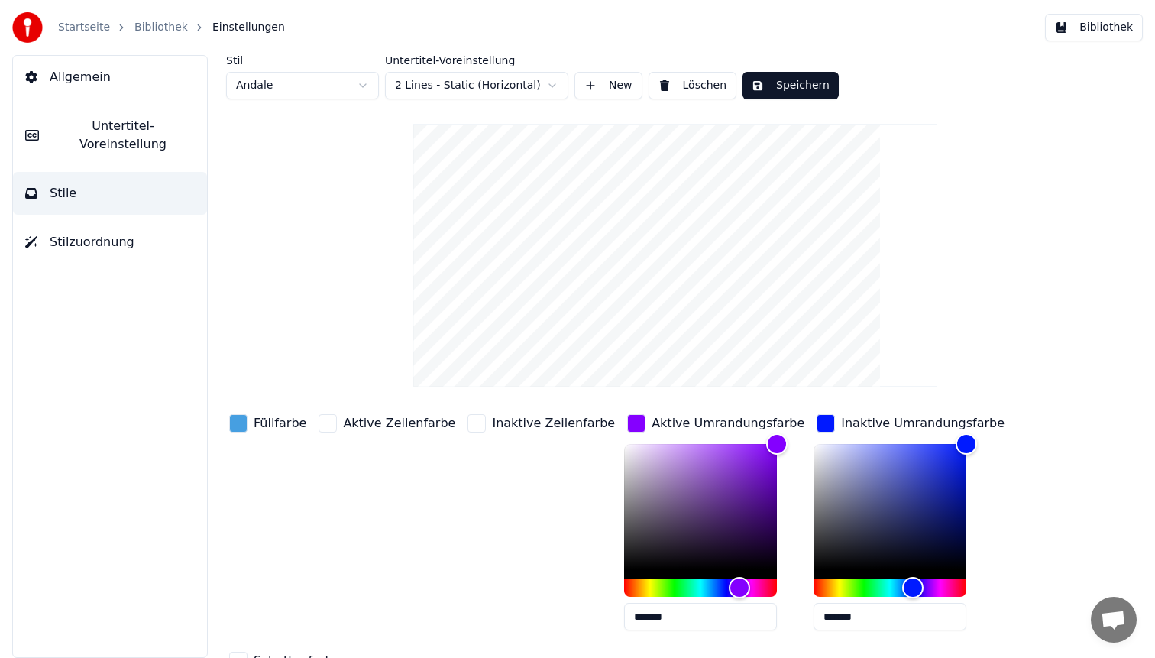
drag, startPoint x: 835, startPoint y: 618, endPoint x: 526, endPoint y: 595, distance: 310.3
click at [526, 595] on div "Füllfarbe Aktive Zeilenfarbe Inaktive Zeilenfarbe Aktive Umrandungsfarbe ******…" at bounding box center [630, 543] width 808 height 264
paste input "text"
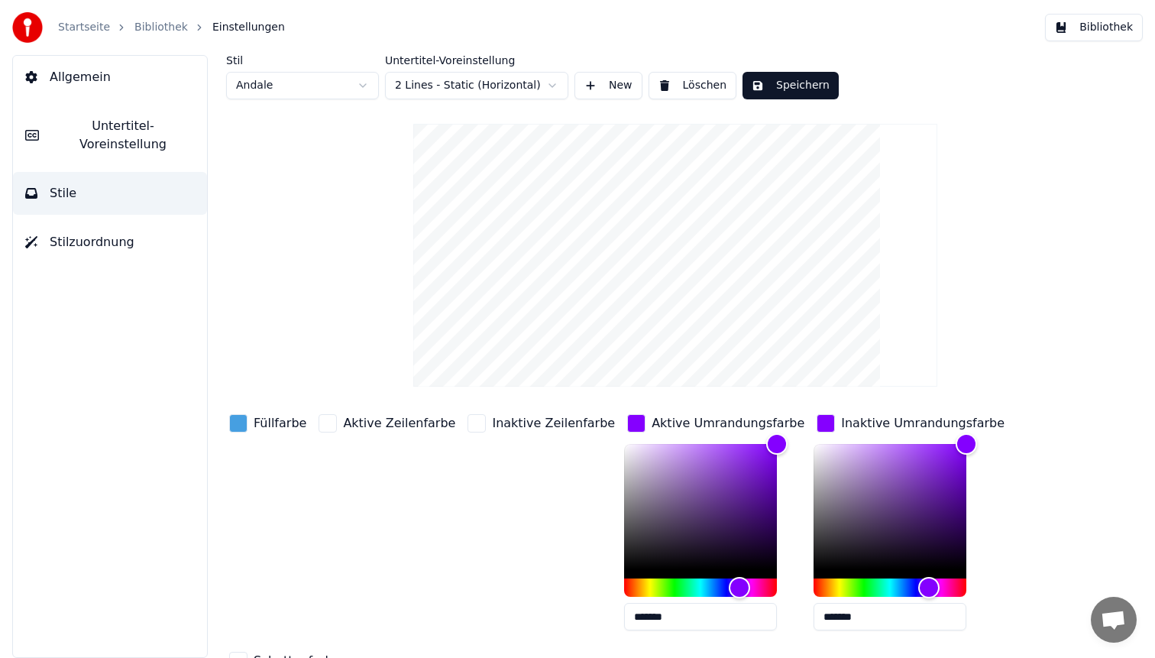
type input "*******"
click at [235, 416] on div "button" at bounding box center [238, 423] width 18 height 18
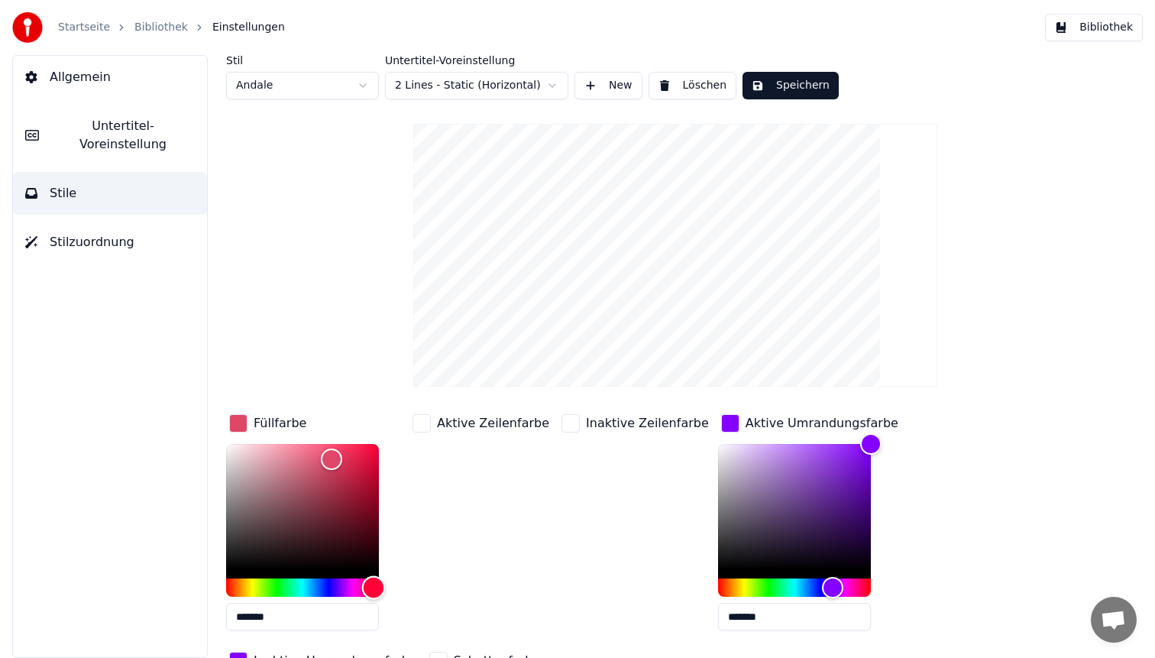
click at [374, 591] on div "Hue" at bounding box center [302, 587] width 153 height 18
type input "*******"
drag, startPoint x: 327, startPoint y: 458, endPoint x: 442, endPoint y: 408, distance: 124.9
click at [442, 408] on div "Stil Andale Untertitel-Voreinstellung 2 Lines - Static (Horizontal) New Löschen…" at bounding box center [675, 499] width 899 height 888
click at [799, 83] on button "Speichern" at bounding box center [791, 86] width 96 height 28
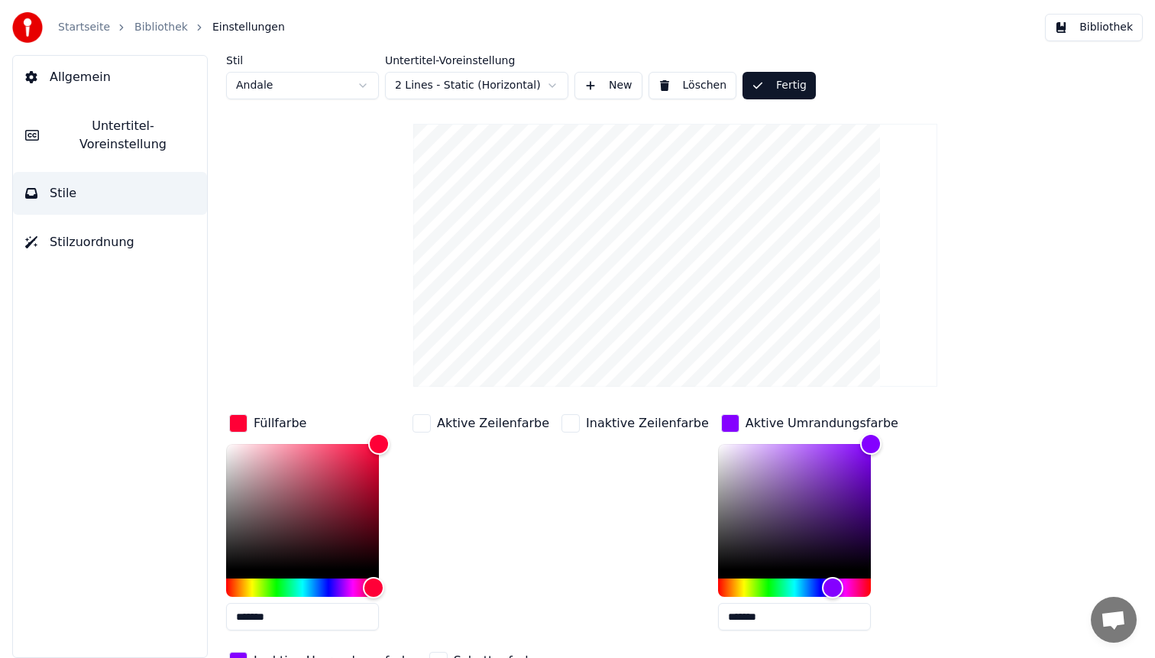
click at [1103, 22] on button "Bibliothek" at bounding box center [1094, 28] width 98 height 28
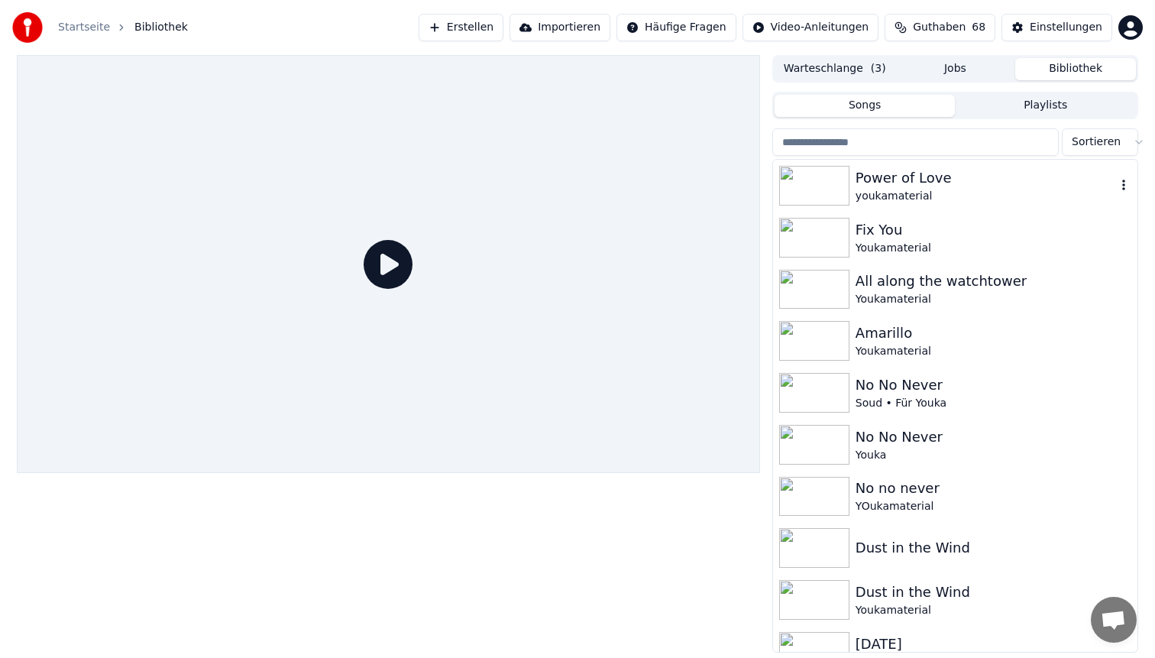
click at [1000, 165] on div "Power of Love youkamaterial" at bounding box center [955, 186] width 364 height 52
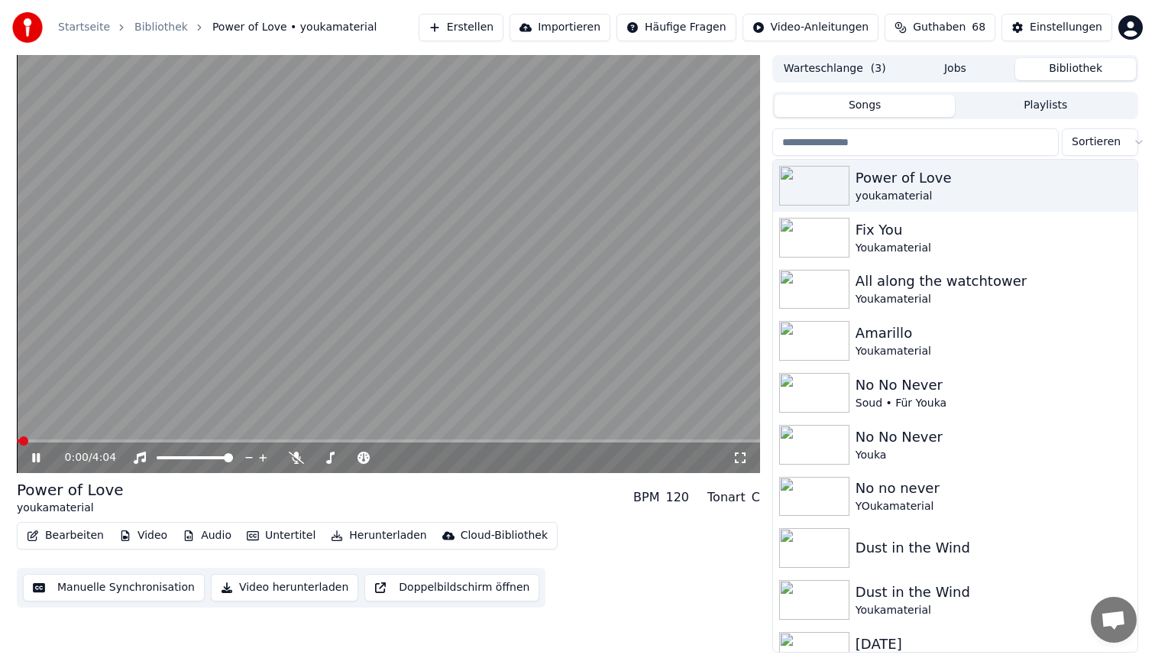
click at [136, 440] on span at bounding box center [388, 440] width 743 height 3
click at [336, 276] on video at bounding box center [388, 264] width 743 height 418
click at [432, 281] on video at bounding box center [388, 264] width 743 height 418
click at [61, 528] on button "Bearbeiten" at bounding box center [65, 535] width 89 height 21
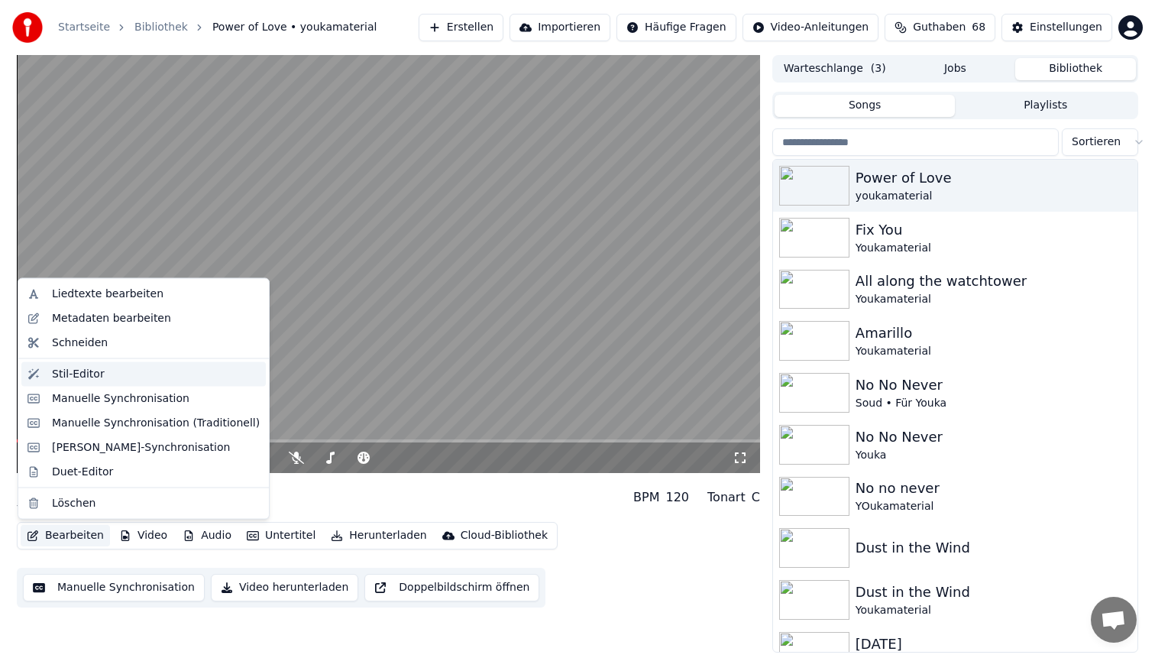
click at [118, 382] on div "Stil-Editor" at bounding box center [143, 373] width 245 height 24
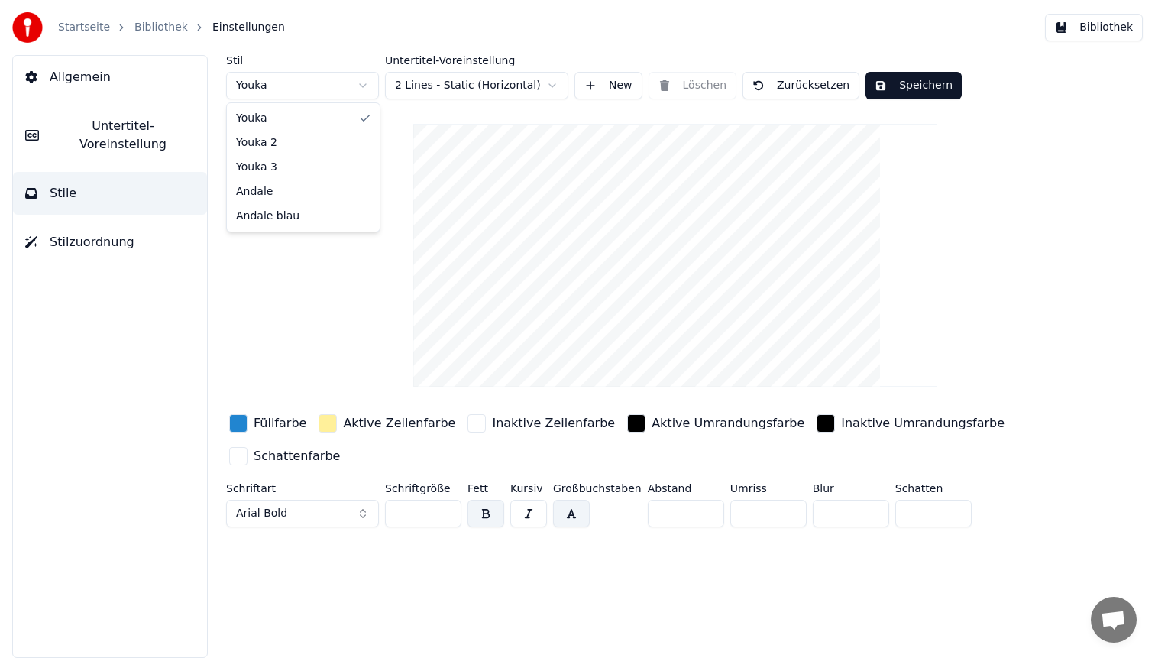
click at [296, 83] on html "Startseite Bibliothek Einstellungen Bibliothek Allgemein Untertitel-Voreinstell…" at bounding box center [577, 329] width 1155 height 658
type input "**"
type input "*"
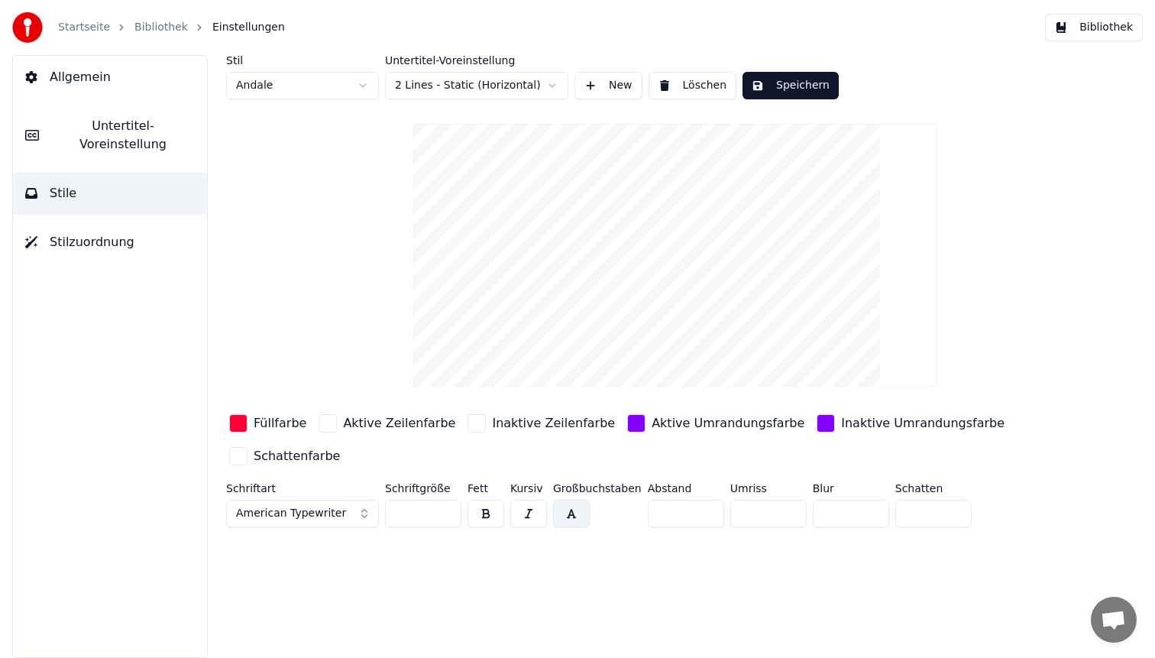
click at [237, 424] on div "button" at bounding box center [238, 423] width 18 height 18
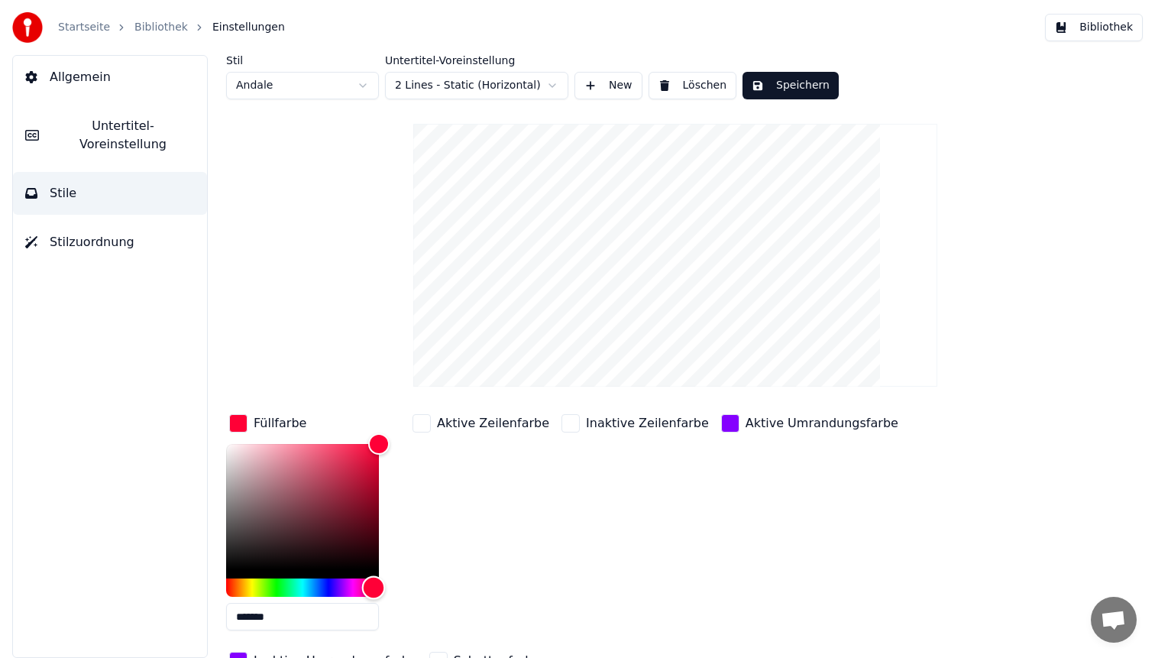
type input "*******"
click at [344, 590] on div "Hue" at bounding box center [302, 587] width 153 height 18
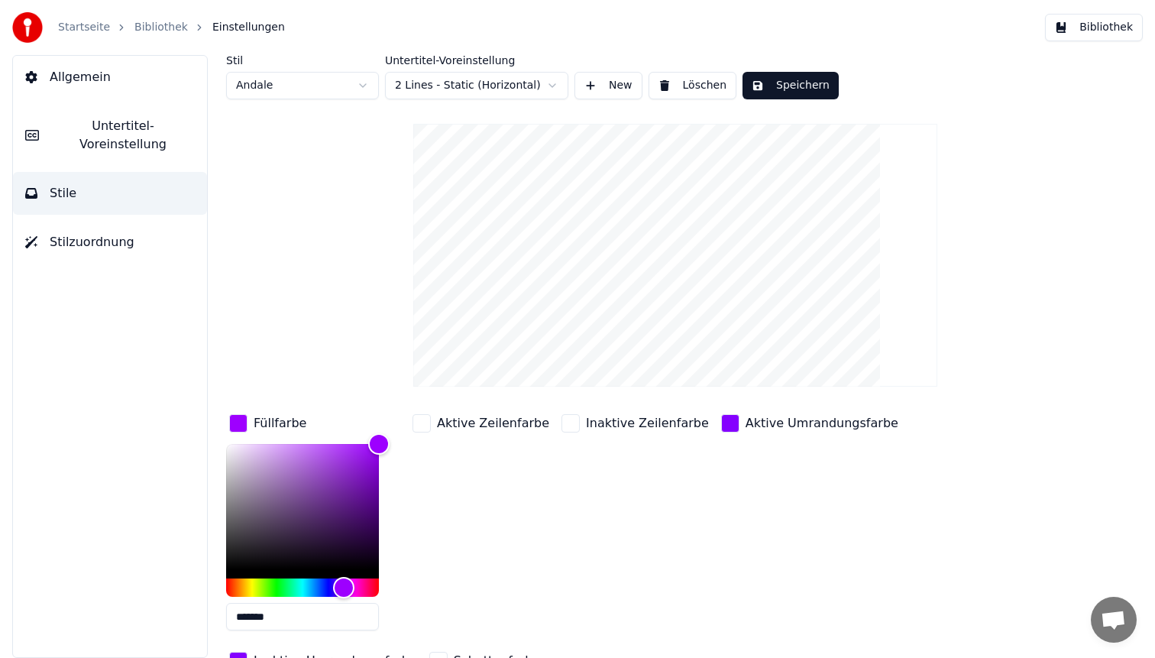
click at [721, 420] on div "button" at bounding box center [730, 423] width 18 height 18
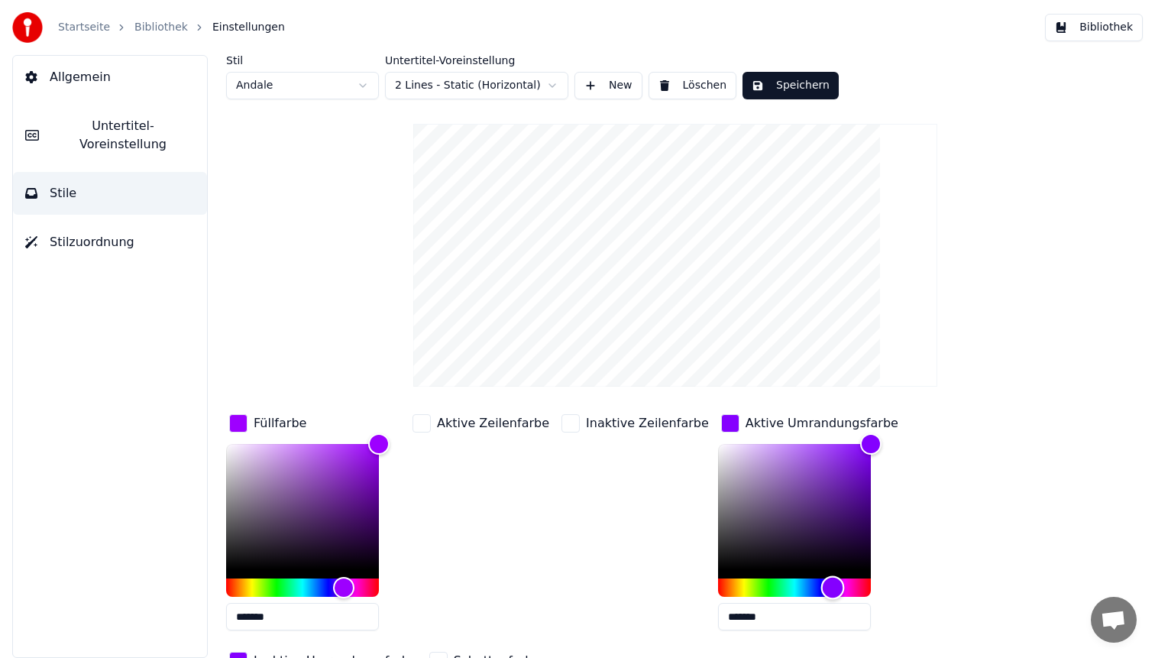
type input "*******"
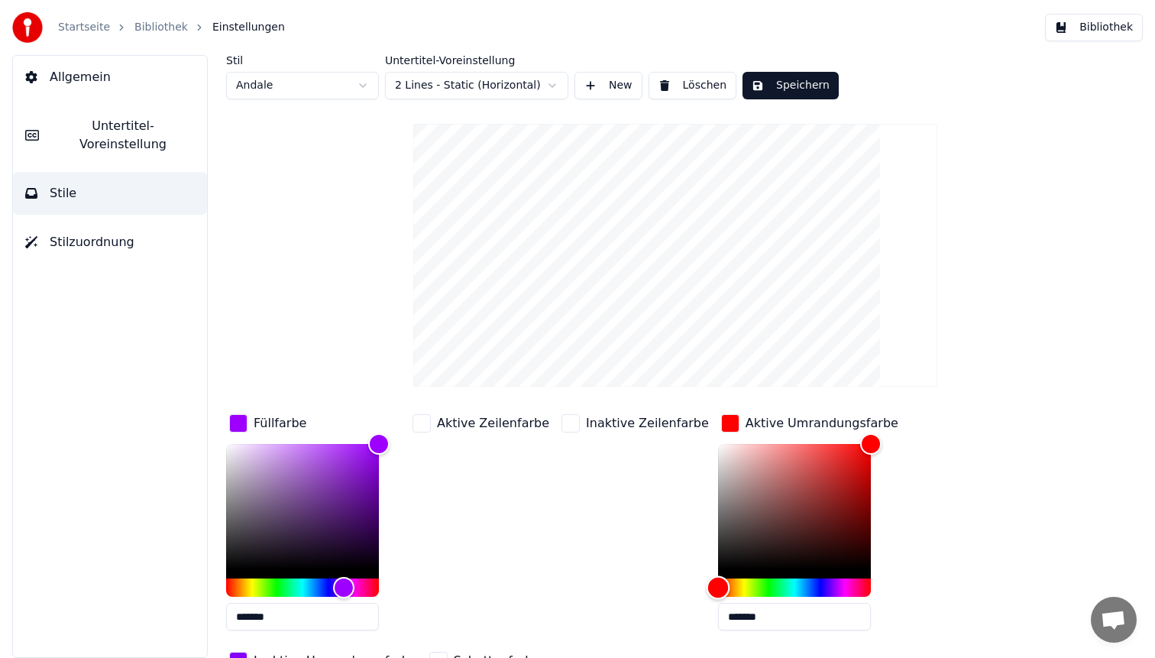
drag, startPoint x: 698, startPoint y: 591, endPoint x: 668, endPoint y: 588, distance: 30.6
click at [668, 588] on div "Füllfarbe ******* Aktive Zeilenfarbe Inaktive Zeilenfarbe Aktive Umrandungsfarb…" at bounding box center [630, 543] width 808 height 264
click at [598, 493] on div "Inaktive Zeilenfarbe" at bounding box center [636, 527] width 154 height 232
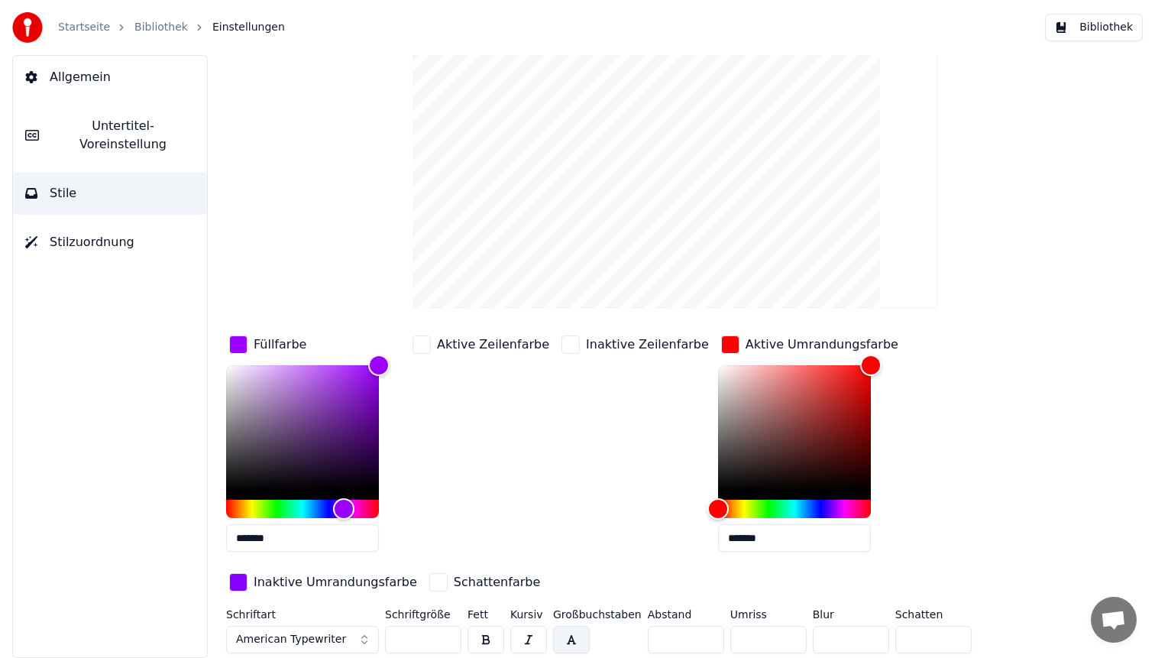
click at [241, 583] on div "button" at bounding box center [238, 582] width 18 height 18
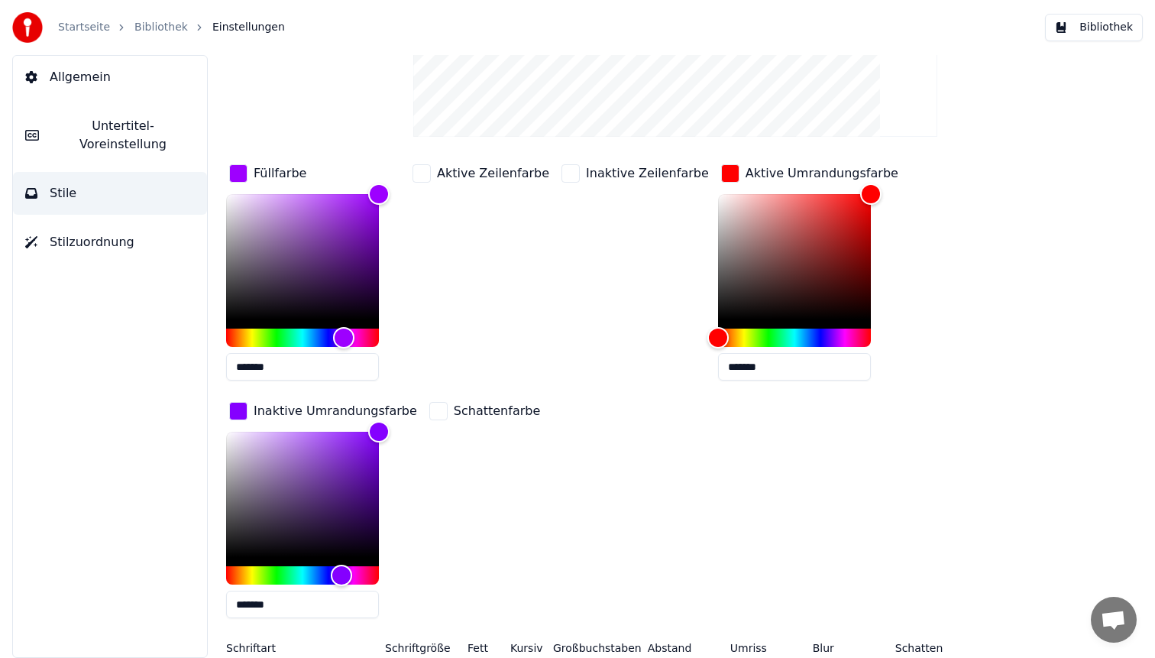
scroll to position [253, 0]
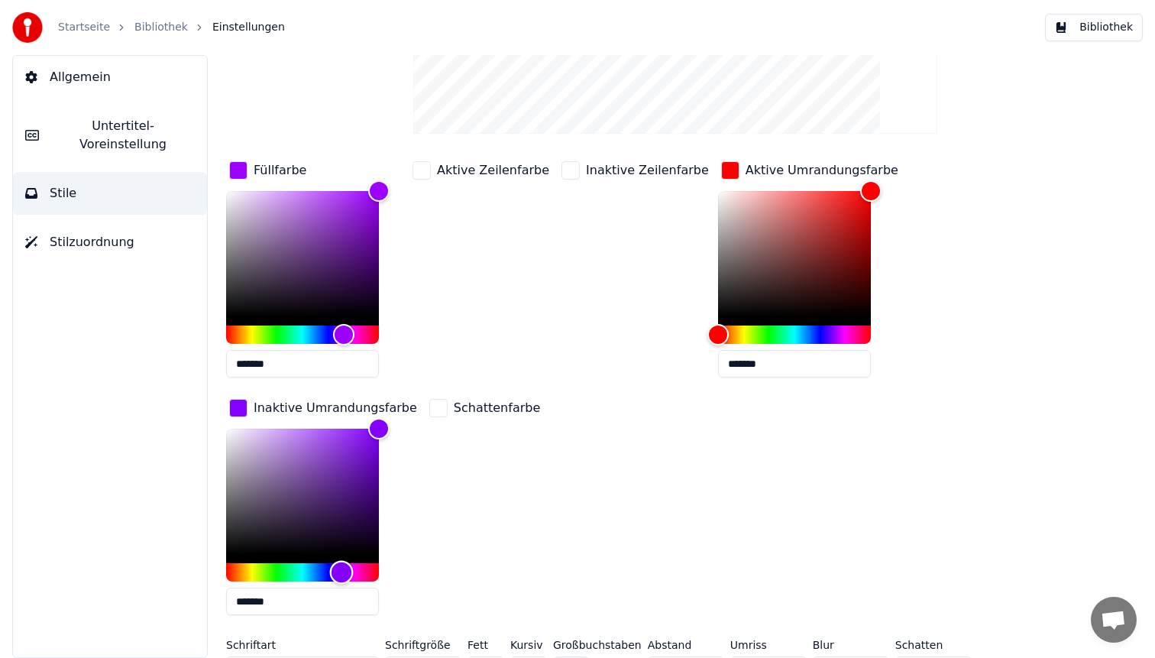
type input "*******"
click at [374, 575] on div "Hue" at bounding box center [302, 572] width 153 height 18
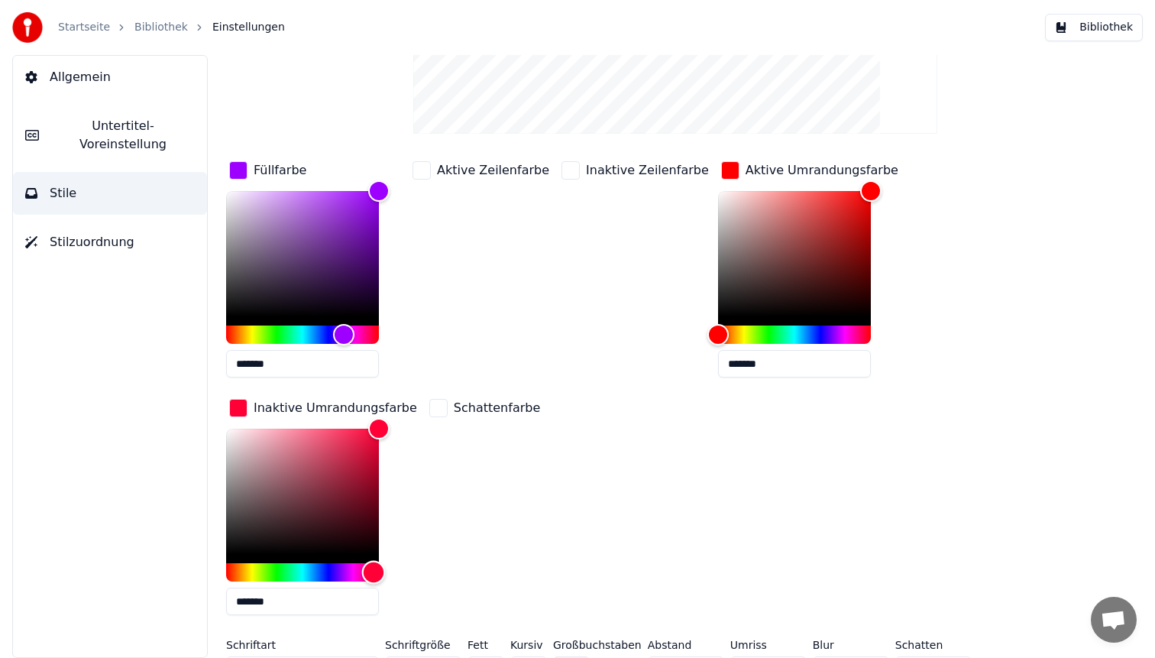
scroll to position [0, 0]
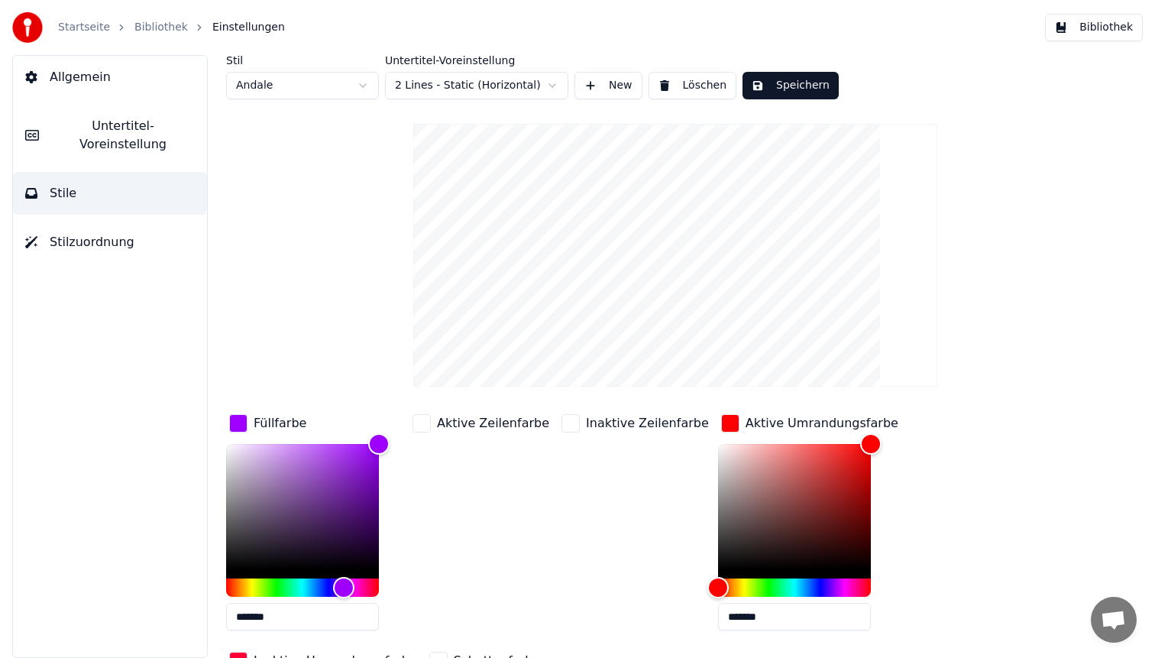
click at [806, 76] on button "Speichern" at bounding box center [791, 86] width 96 height 28
click at [1110, 21] on button "Bibliothek" at bounding box center [1094, 28] width 98 height 28
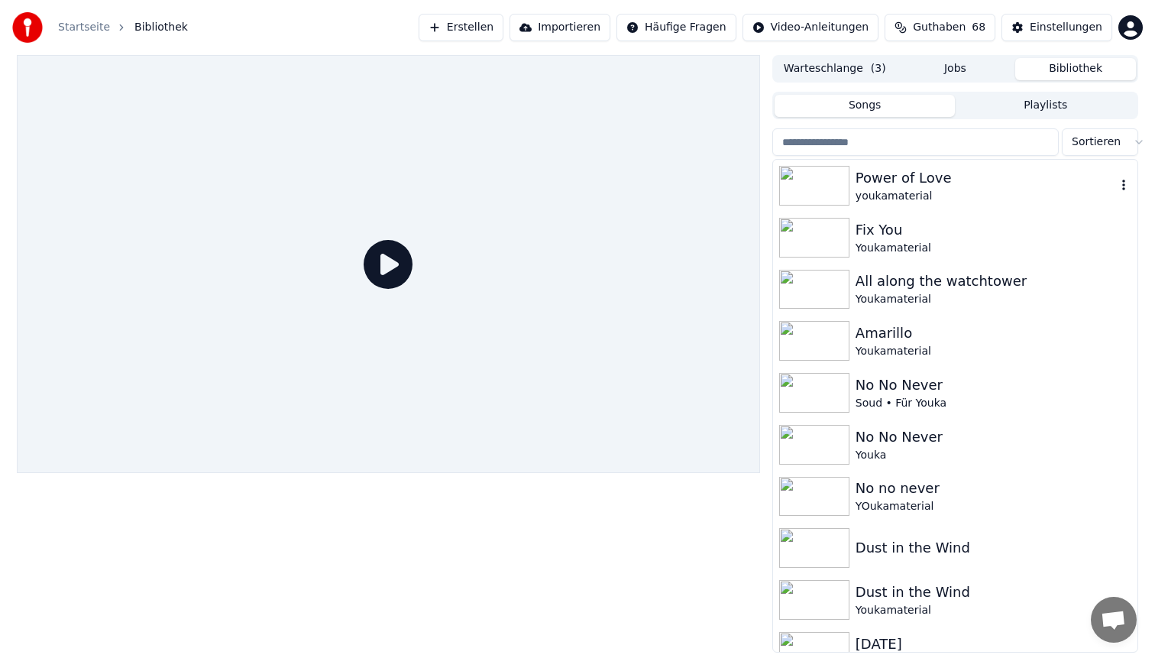
click at [930, 189] on div "youkamaterial" at bounding box center [986, 196] width 261 height 15
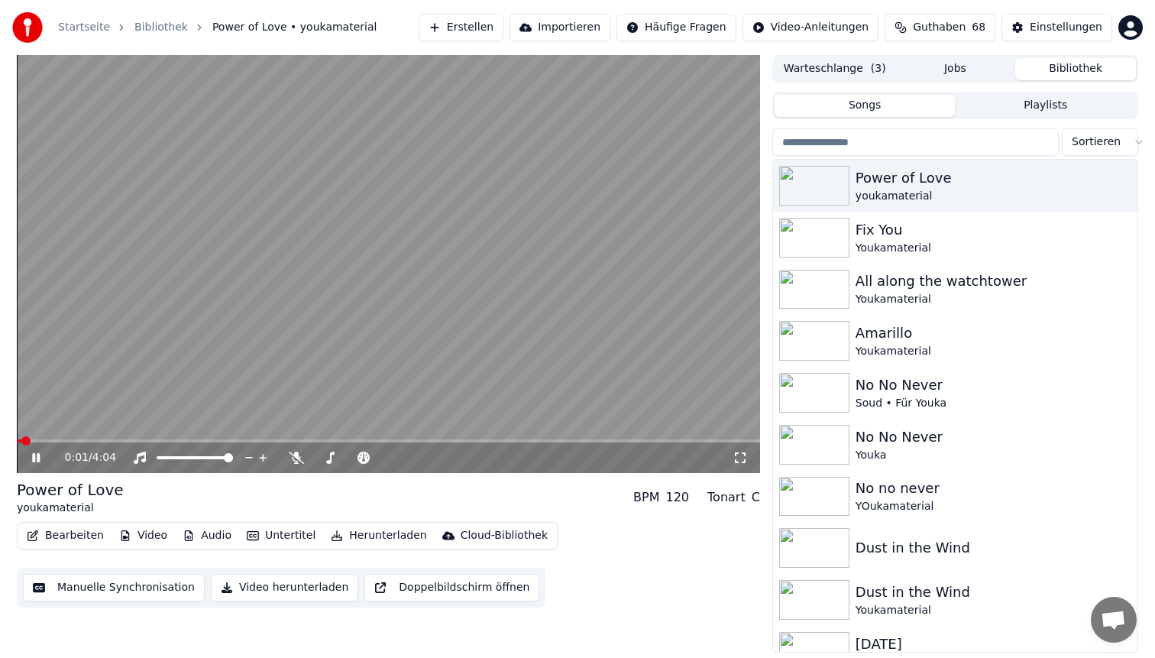
click at [158, 440] on span at bounding box center [388, 440] width 743 height 3
click at [468, 232] on video at bounding box center [388, 264] width 743 height 418
click at [462, 227] on video at bounding box center [388, 264] width 743 height 418
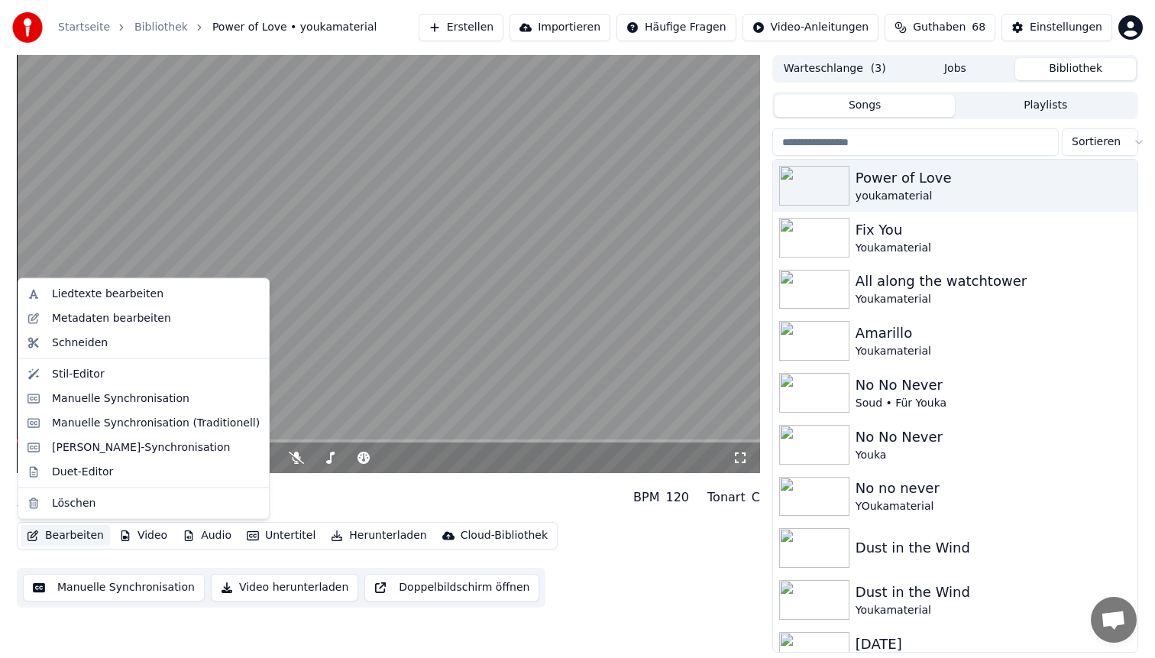
click at [76, 533] on button "Bearbeiten" at bounding box center [65, 535] width 89 height 21
click at [121, 373] on div "Stil-Editor" at bounding box center [156, 373] width 208 height 15
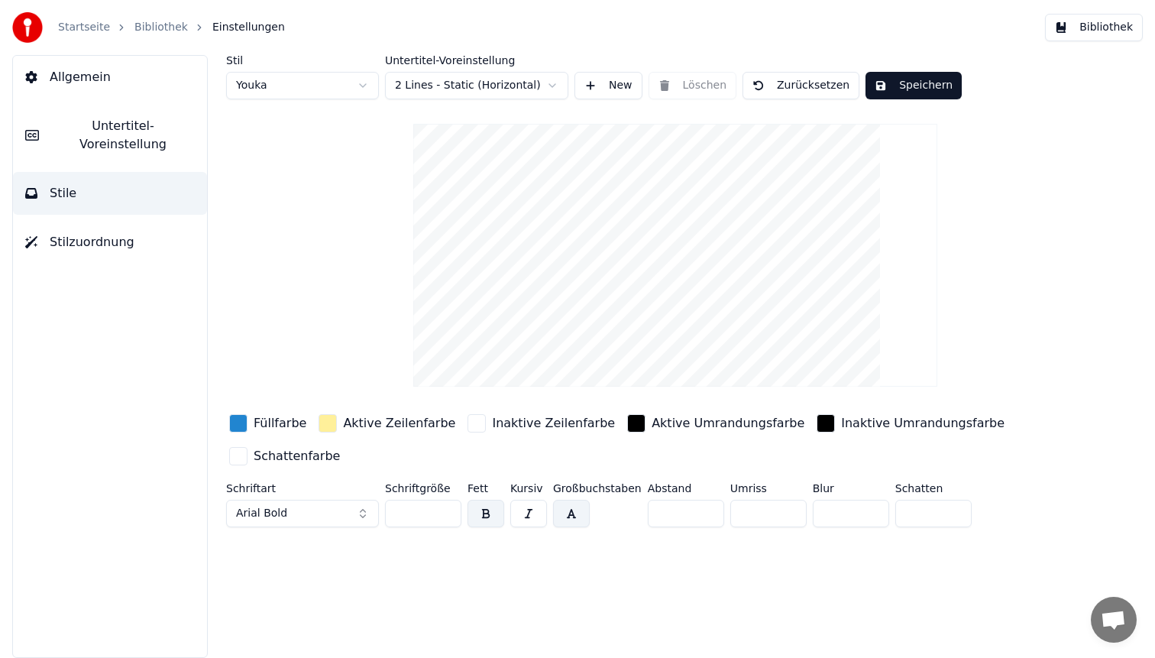
click at [327, 86] on html "Startseite Bibliothek Einstellungen Bibliothek Allgemein Untertitel-Voreinstell…" at bounding box center [577, 329] width 1155 height 658
type input "**"
type input "*"
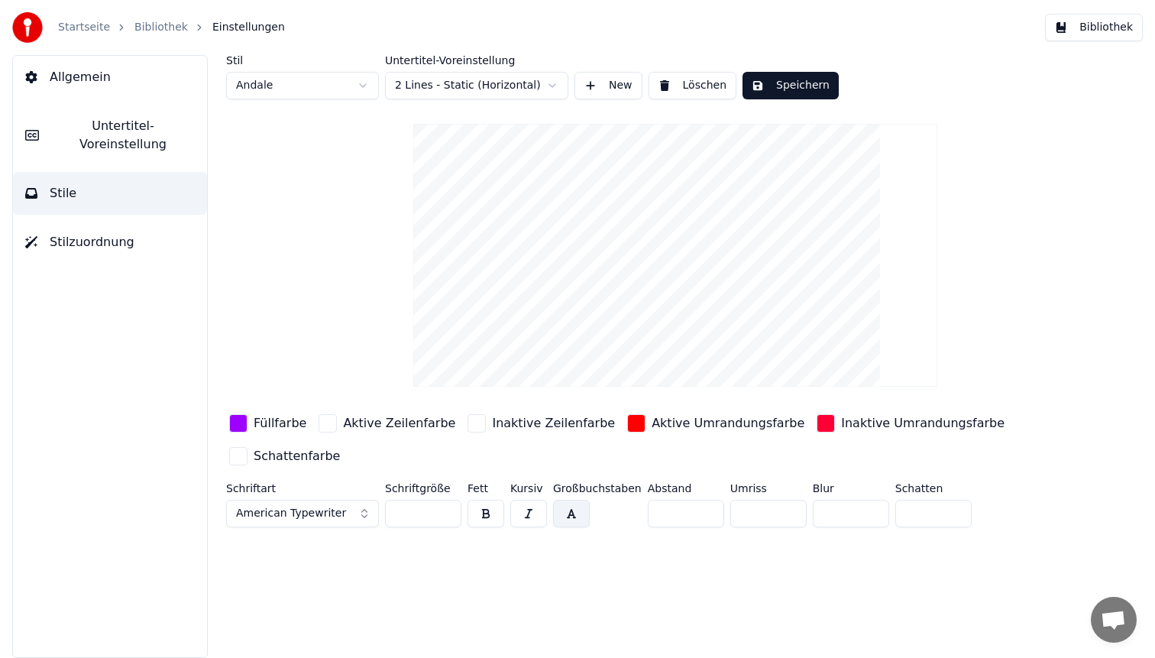
click at [235, 420] on div "button" at bounding box center [238, 423] width 18 height 18
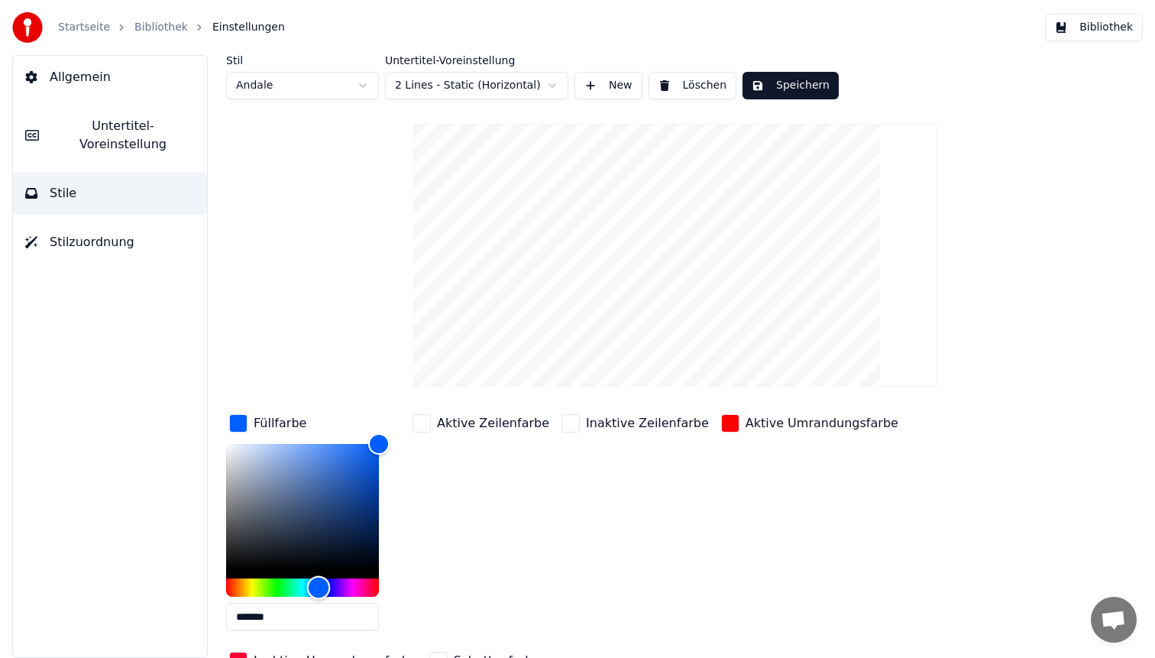
click at [319, 588] on div "Hue" at bounding box center [302, 587] width 153 height 18
type input "*******"
click at [345, 447] on div "Color" at bounding box center [302, 506] width 153 height 125
click at [793, 88] on button "Speichern" at bounding box center [791, 86] width 96 height 28
click at [1138, 25] on button "Bibliothek" at bounding box center [1094, 28] width 98 height 28
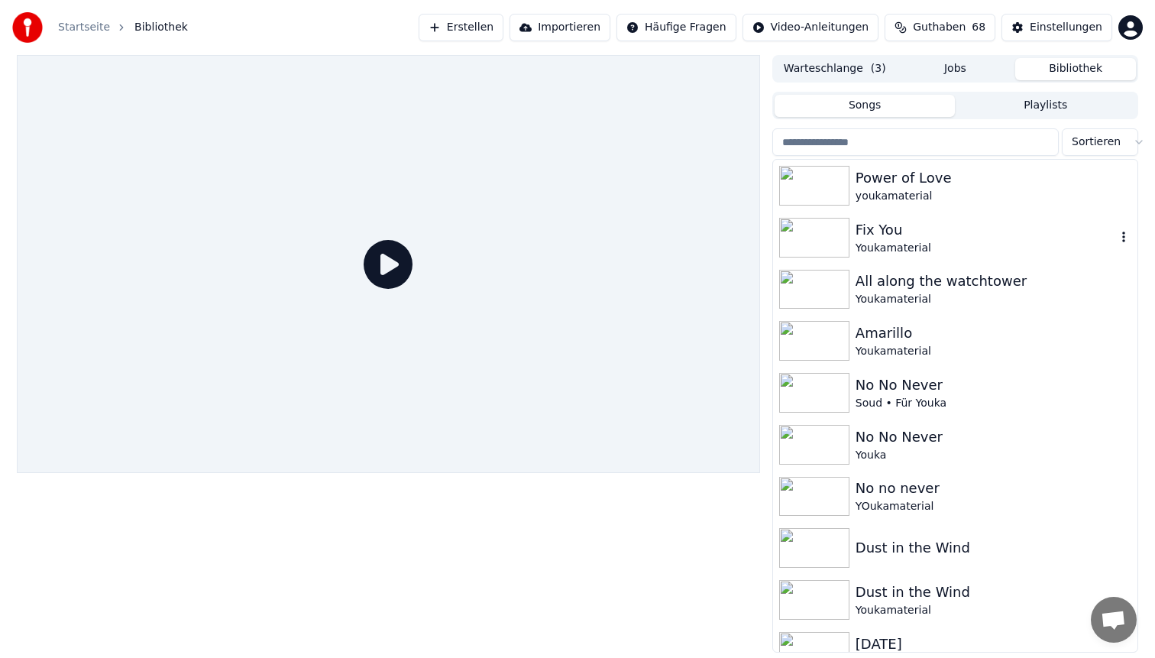
click at [945, 192] on div "youkamaterial" at bounding box center [994, 196] width 276 height 15
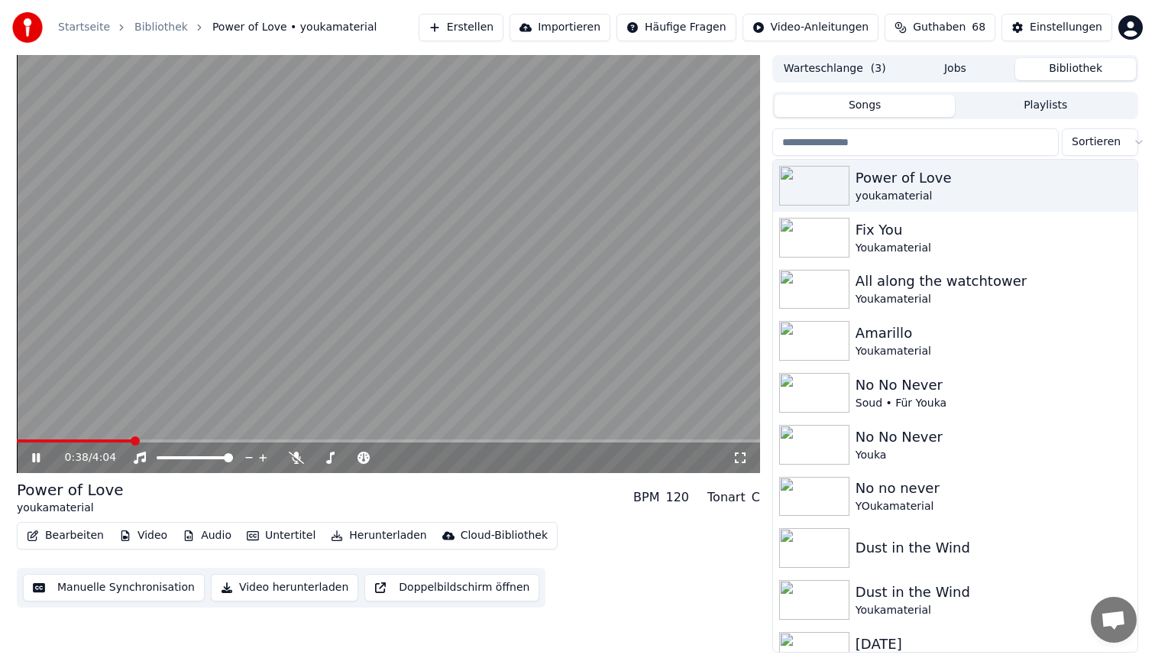
click at [131, 439] on span at bounding box center [388, 440] width 743 height 3
click at [310, 292] on video at bounding box center [388, 264] width 743 height 418
click at [66, 528] on button "Bearbeiten" at bounding box center [65, 535] width 89 height 21
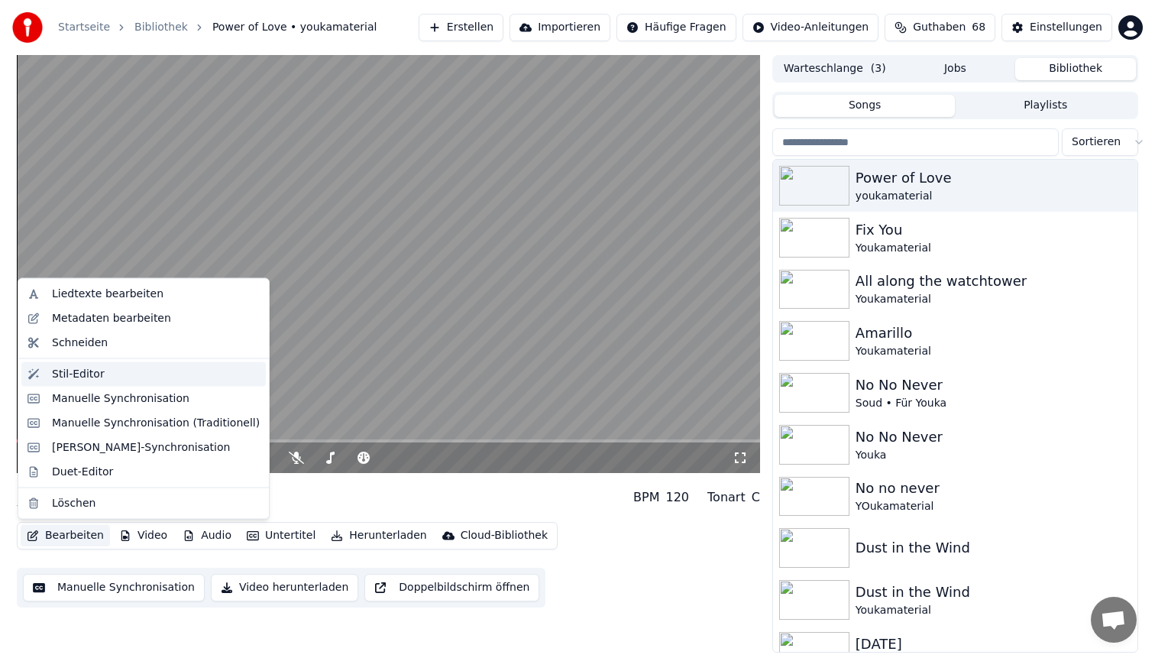
click at [157, 366] on div "Stil-Editor" at bounding box center [156, 373] width 208 height 15
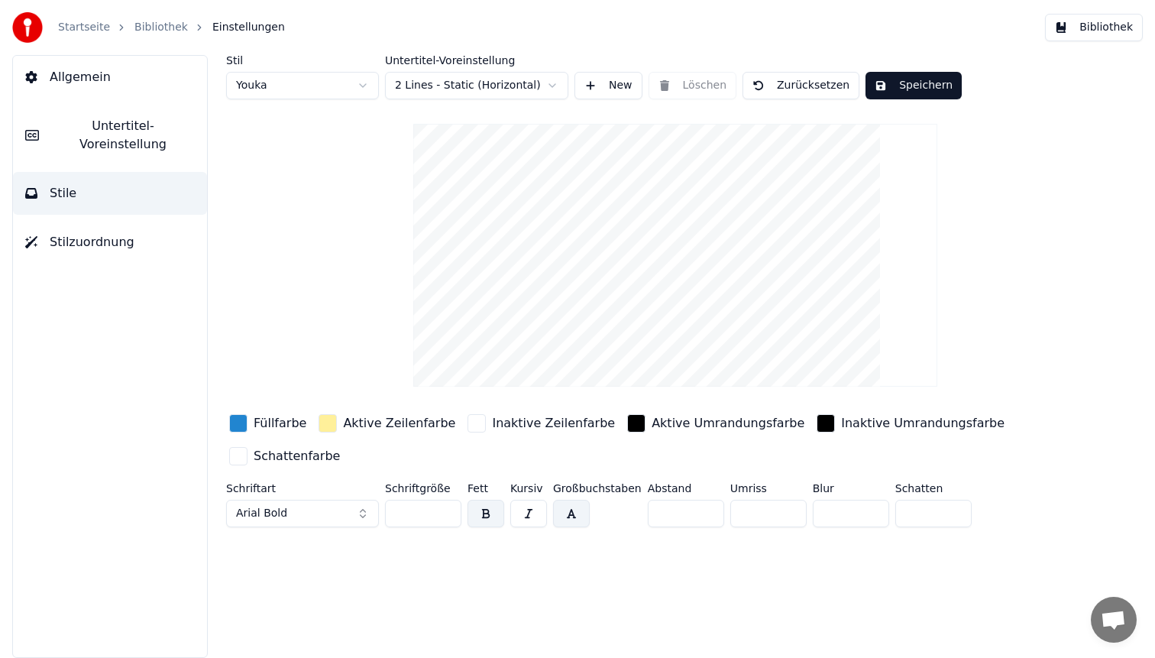
click at [301, 101] on div "Stil Youka Untertitel-Voreinstellung 2 Lines - Static (Horizontal) New Löschen …" at bounding box center [675, 294] width 899 height 478
click at [299, 92] on html "Startseite Bibliothek Einstellungen Bibliothek Allgemein Untertitel-Voreinstell…" at bounding box center [577, 329] width 1155 height 658
type input "**"
type input "*"
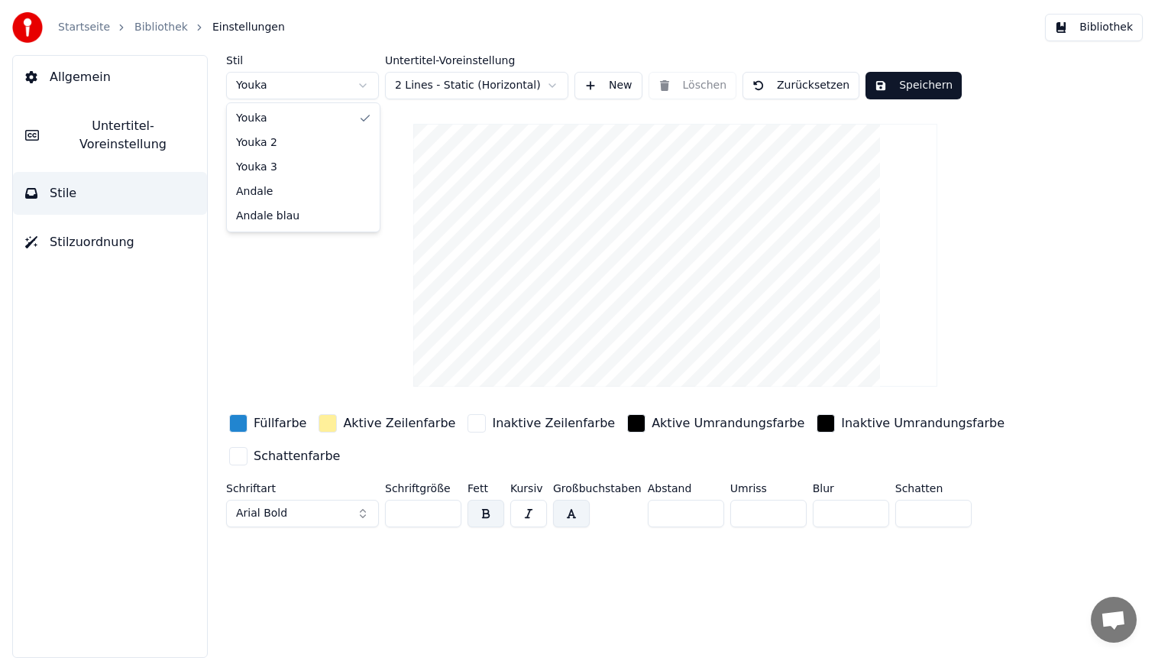
type input "*"
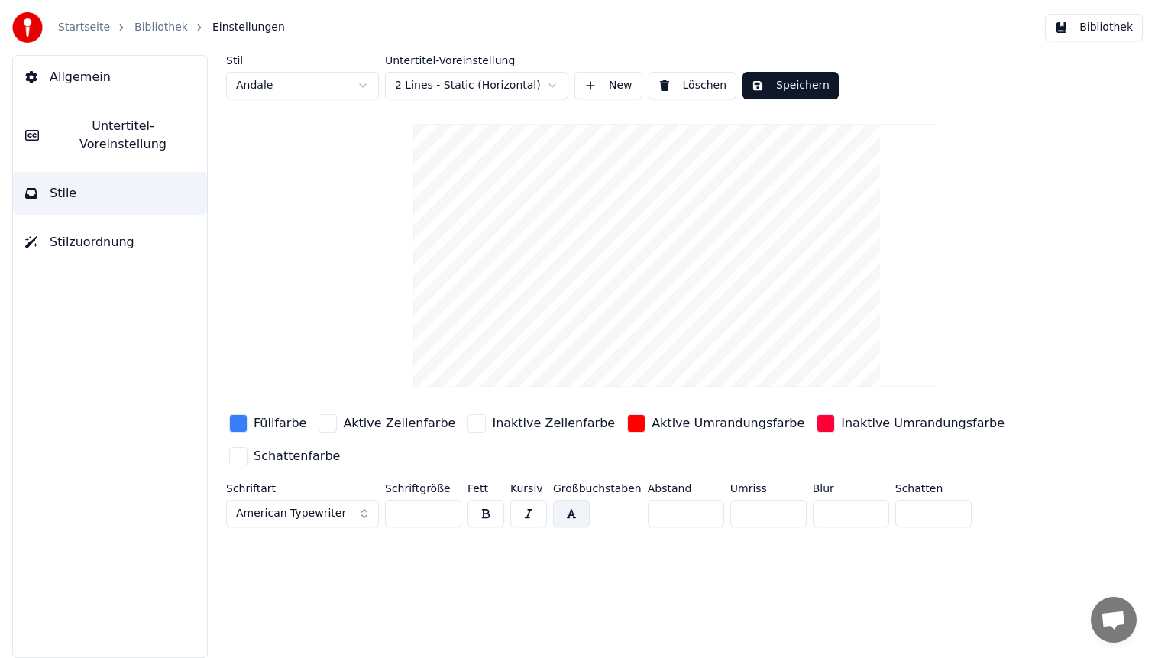
click at [235, 417] on div "button" at bounding box center [238, 423] width 18 height 18
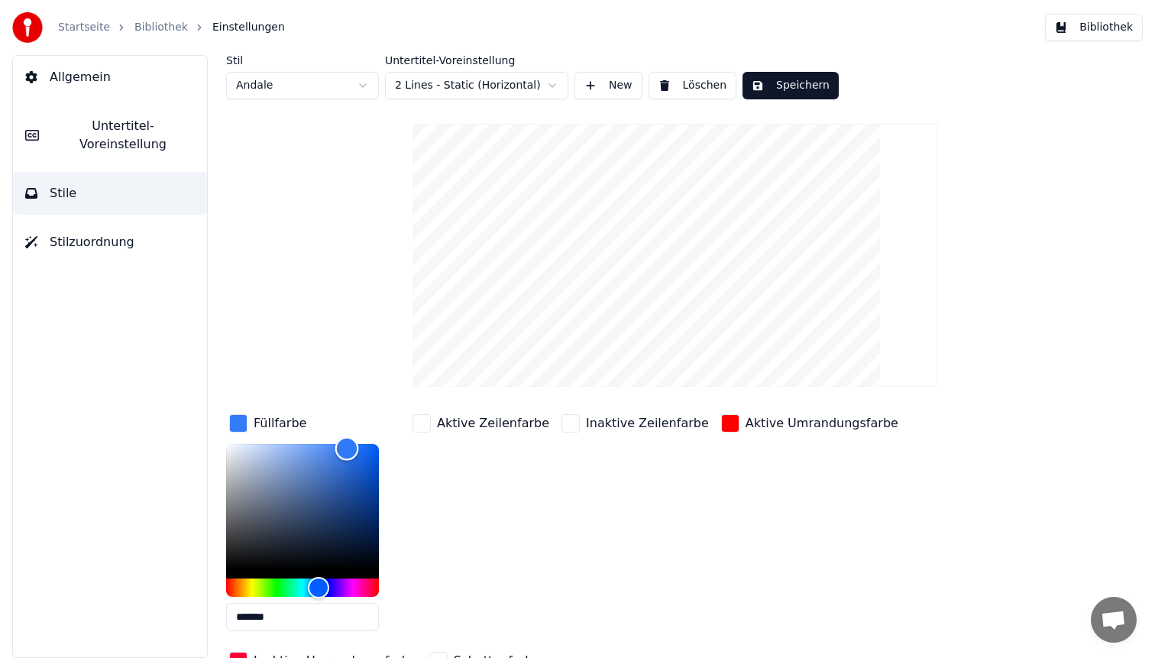
type input "*******"
drag, startPoint x: 347, startPoint y: 448, endPoint x: 153, endPoint y: 667, distance: 292.8
click at [153, 657] on html "Startseite Bibliothek Einstellungen Bibliothek Allgemein Untertitel-Voreinstell…" at bounding box center [577, 329] width 1155 height 658
click at [779, 83] on button "Speichern" at bounding box center [791, 86] width 96 height 28
click at [1093, 29] on button "Bibliothek" at bounding box center [1094, 28] width 98 height 28
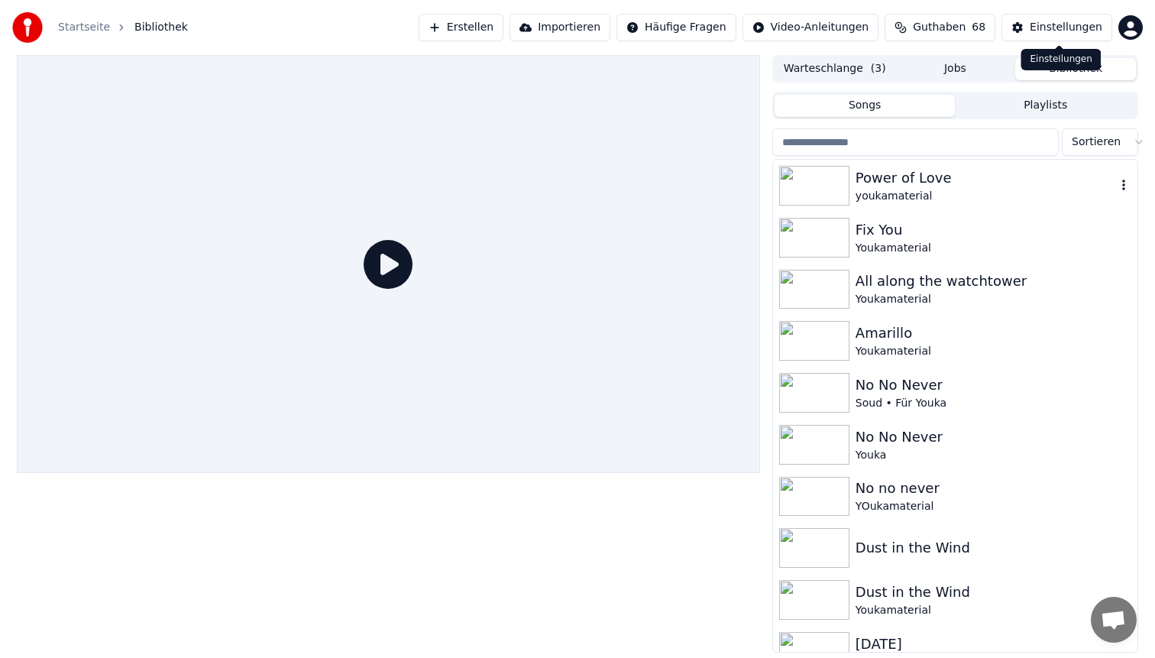
click at [967, 180] on div "Power of Love" at bounding box center [986, 177] width 261 height 21
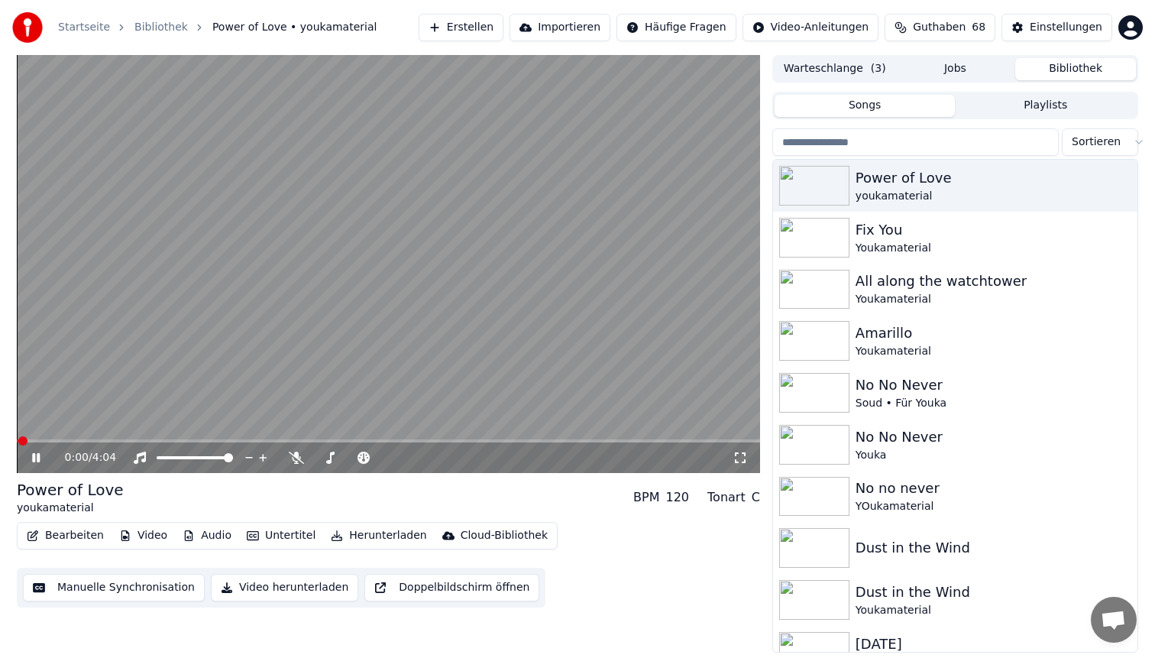
click at [148, 438] on video at bounding box center [388, 264] width 743 height 418
click at [148, 442] on span at bounding box center [388, 440] width 743 height 3
click at [304, 269] on video at bounding box center [388, 264] width 743 height 418
click at [570, 312] on video at bounding box center [388, 264] width 743 height 418
click at [73, 536] on button "Bearbeiten" at bounding box center [65, 535] width 89 height 21
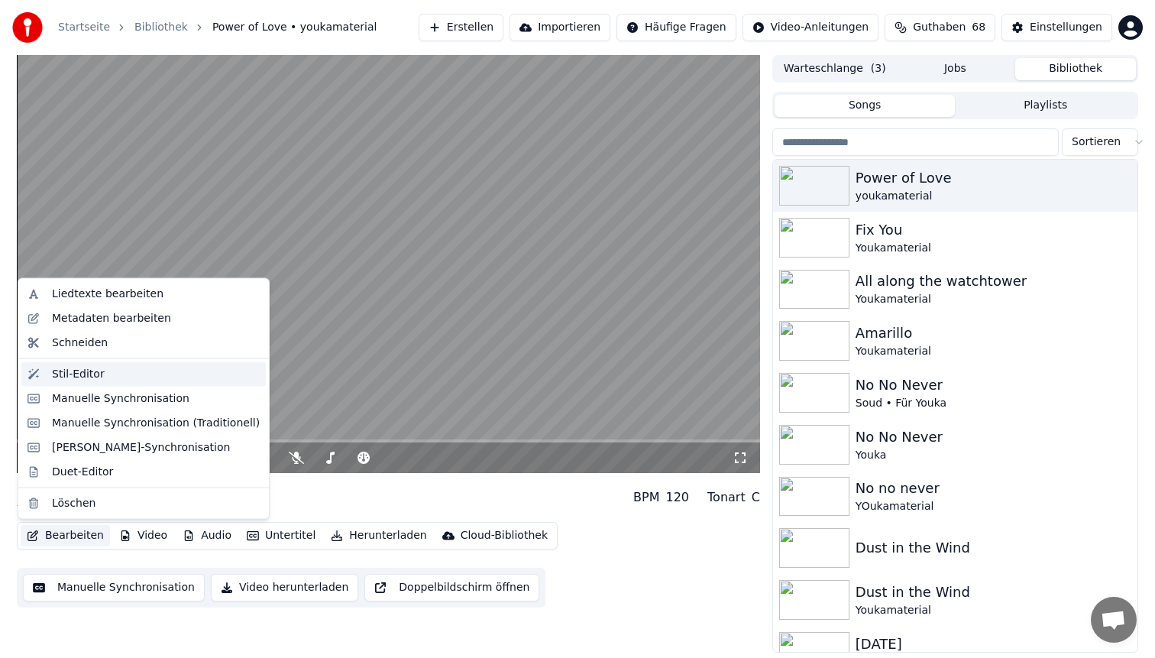
click at [134, 375] on div "Stil-Editor" at bounding box center [156, 373] width 208 height 15
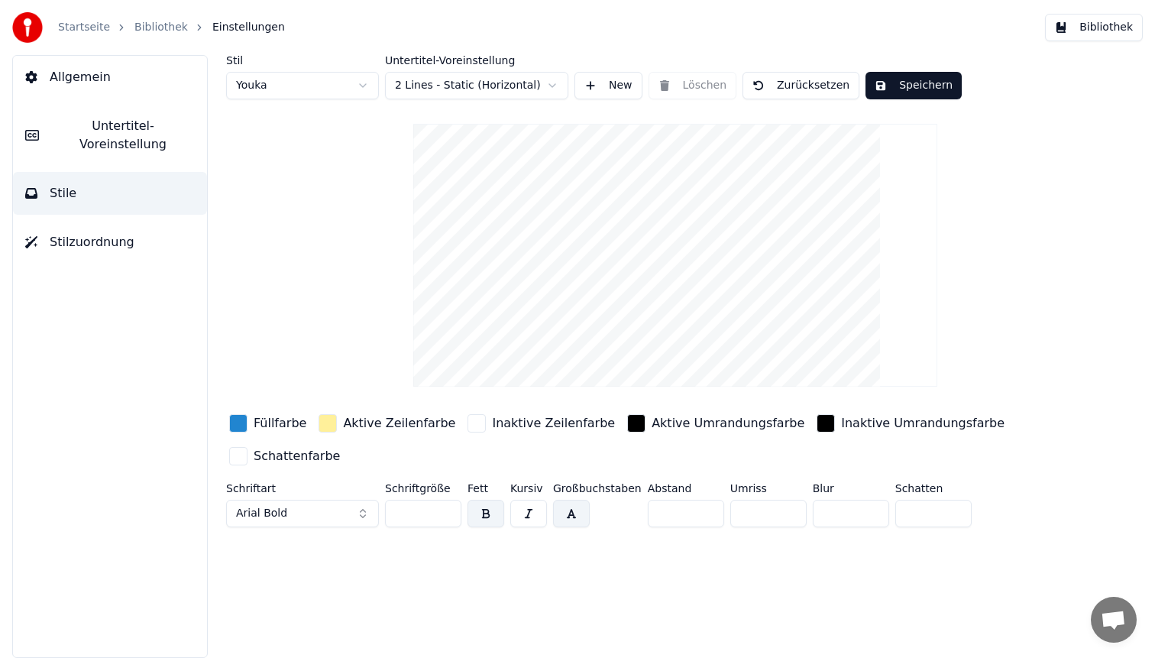
click at [265, 98] on html "Startseite Bibliothek Einstellungen Bibliothek Allgemein Untertitel-Voreinstell…" at bounding box center [577, 329] width 1155 height 658
type input "**"
type input "*"
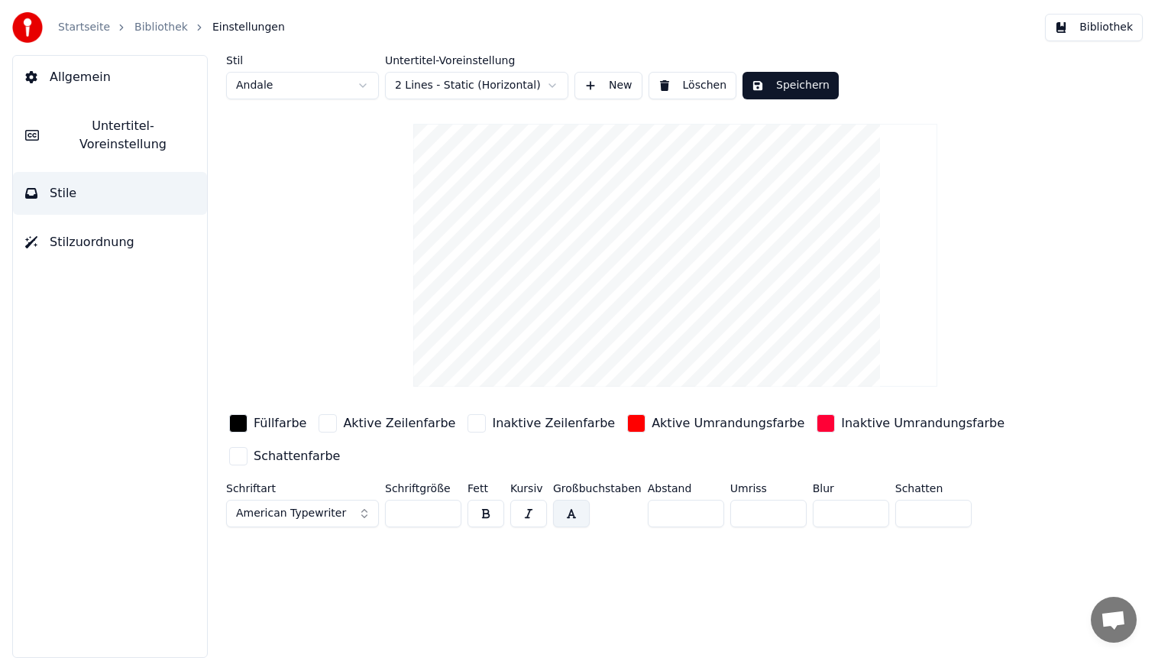
click at [627, 426] on div "button" at bounding box center [636, 423] width 18 height 18
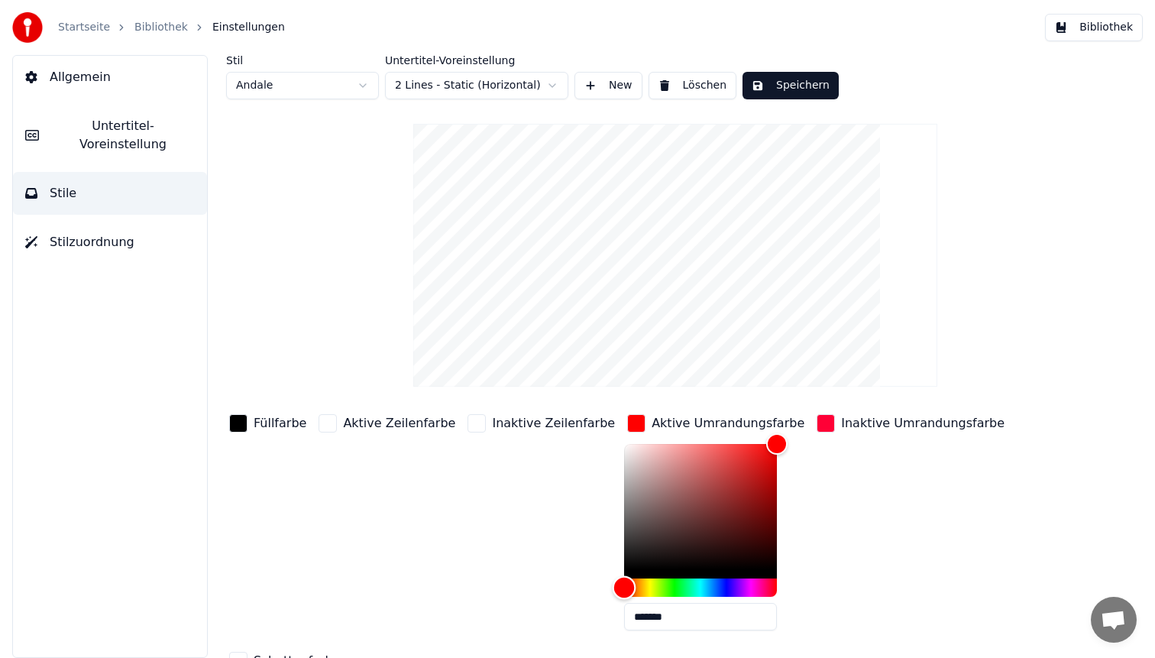
type input "*******"
click at [693, 588] on div "Hue" at bounding box center [700, 587] width 153 height 18
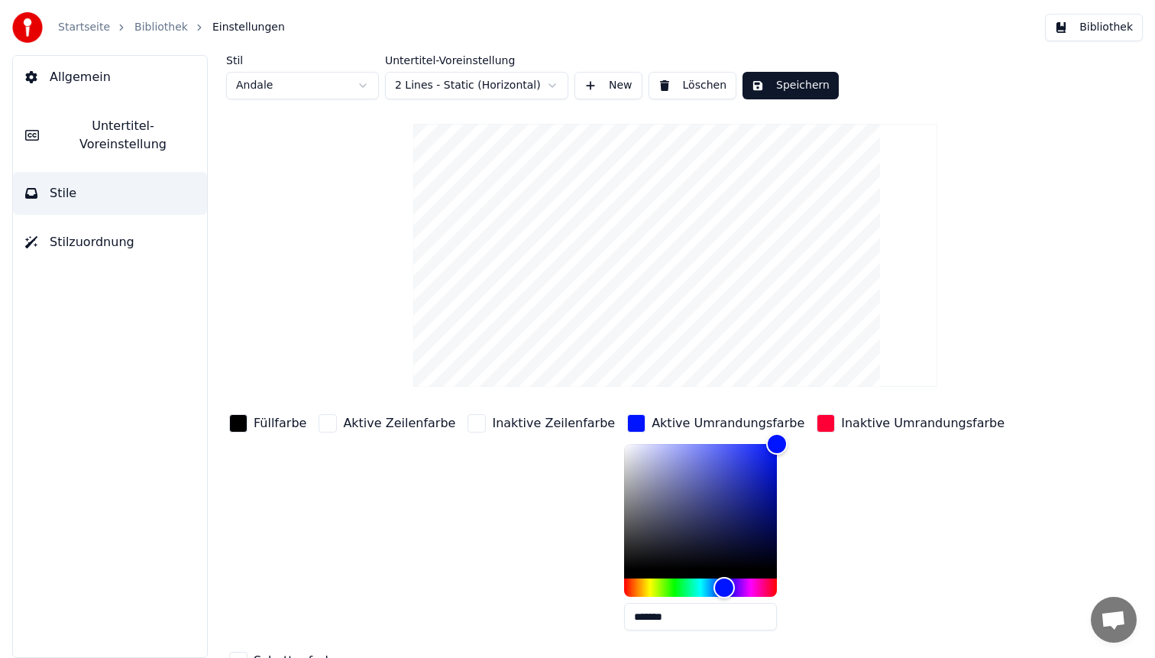
drag, startPoint x: 659, startPoint y: 618, endPoint x: 387, endPoint y: 550, distance: 279.6
click at [387, 550] on div "Füllfarbe Aktive Zeilenfarbe Inaktive Zeilenfarbe Aktive Umrandungsfarbe ******…" at bounding box center [630, 543] width 808 height 264
click at [817, 426] on div "button" at bounding box center [826, 423] width 18 height 18
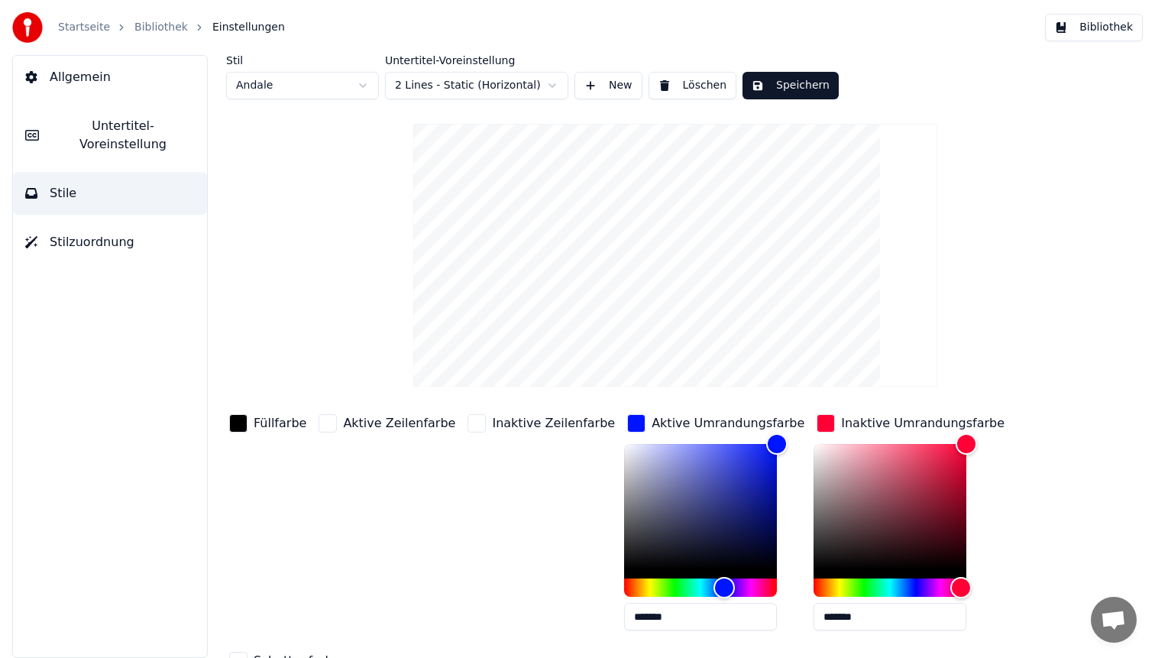
drag, startPoint x: 857, startPoint y: 617, endPoint x: 548, endPoint y: 528, distance: 322.1
click at [548, 528] on div "Füllfarbe Aktive Zeilenfarbe Inaktive Zeilenfarbe Aktive Umrandungsfarbe ******…" at bounding box center [630, 543] width 808 height 264
paste input "text"
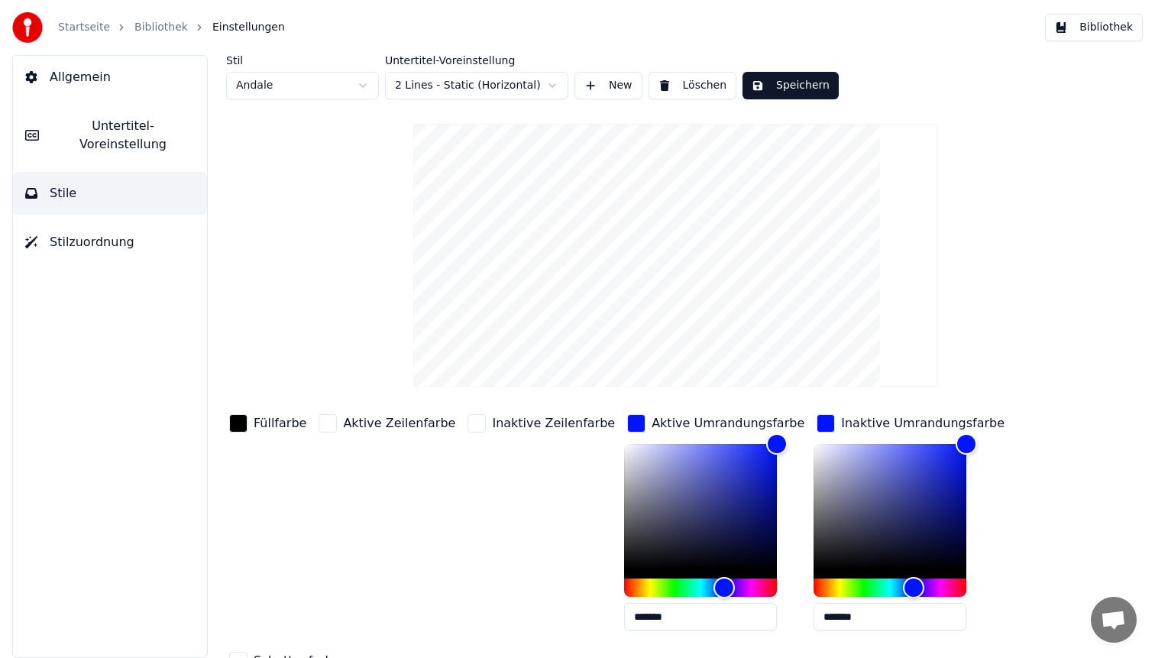
type input "*******"
click at [232, 426] on div "button" at bounding box center [238, 423] width 18 height 18
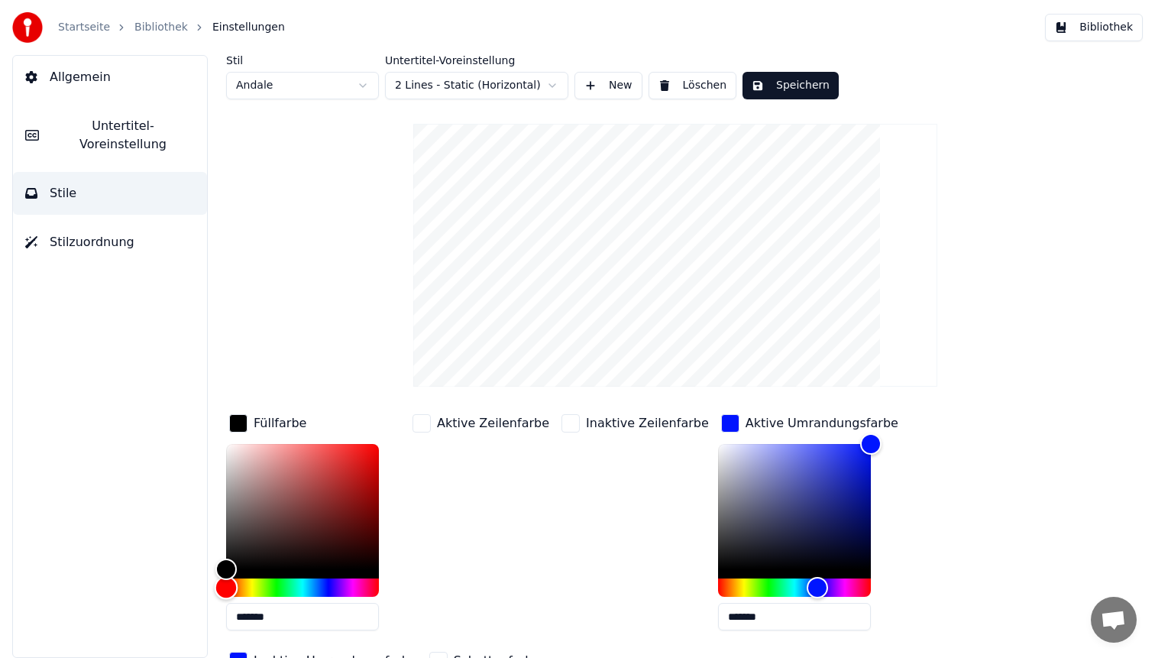
click at [317, 586] on div "Hue" at bounding box center [302, 587] width 153 height 18
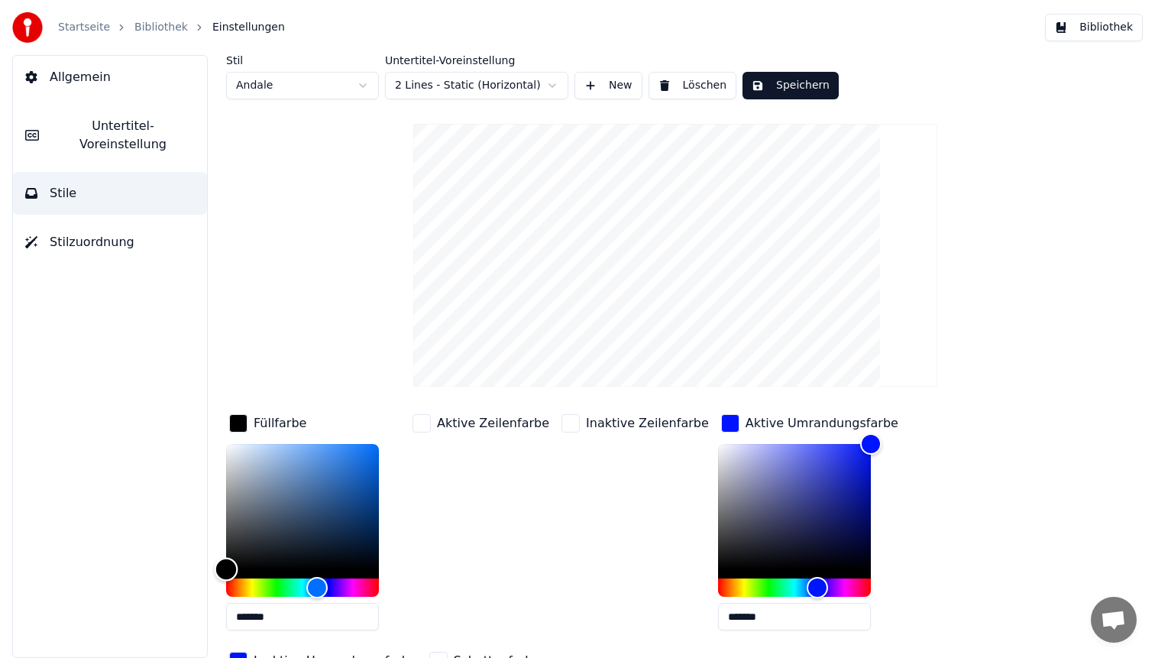
type input "*******"
click at [326, 468] on div "Color" at bounding box center [302, 506] width 153 height 125
click at [798, 95] on button "Speichern" at bounding box center [791, 86] width 96 height 28
click at [1108, 34] on button "Bibliothek" at bounding box center [1094, 28] width 98 height 28
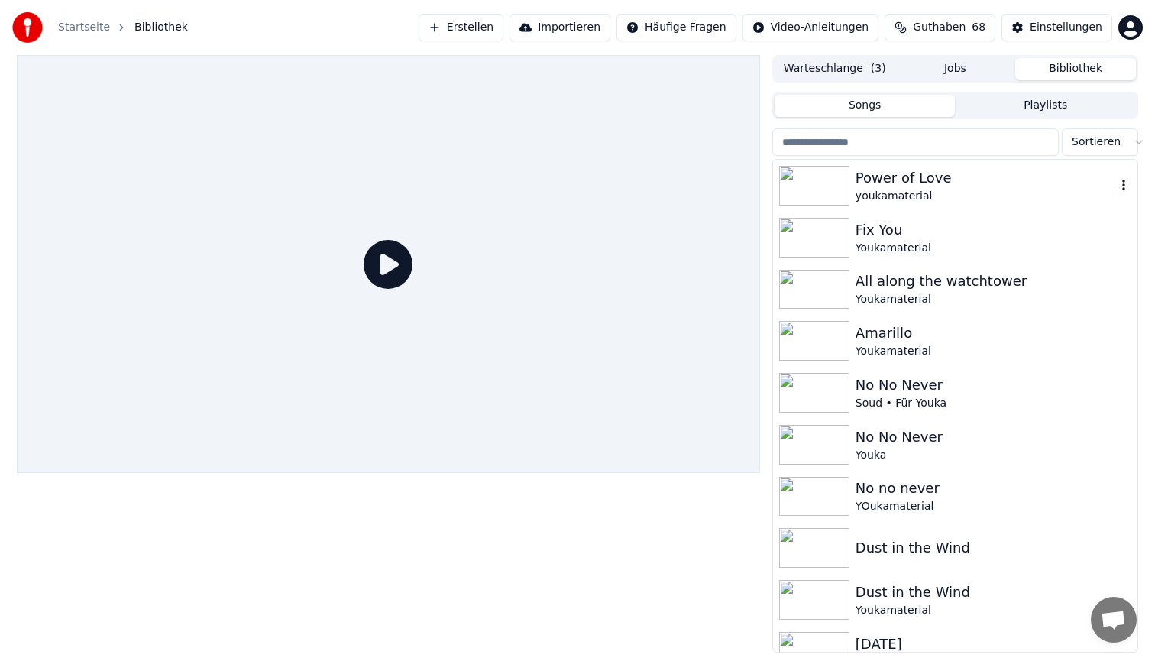
click at [998, 185] on div "Power of Love" at bounding box center [986, 177] width 261 height 21
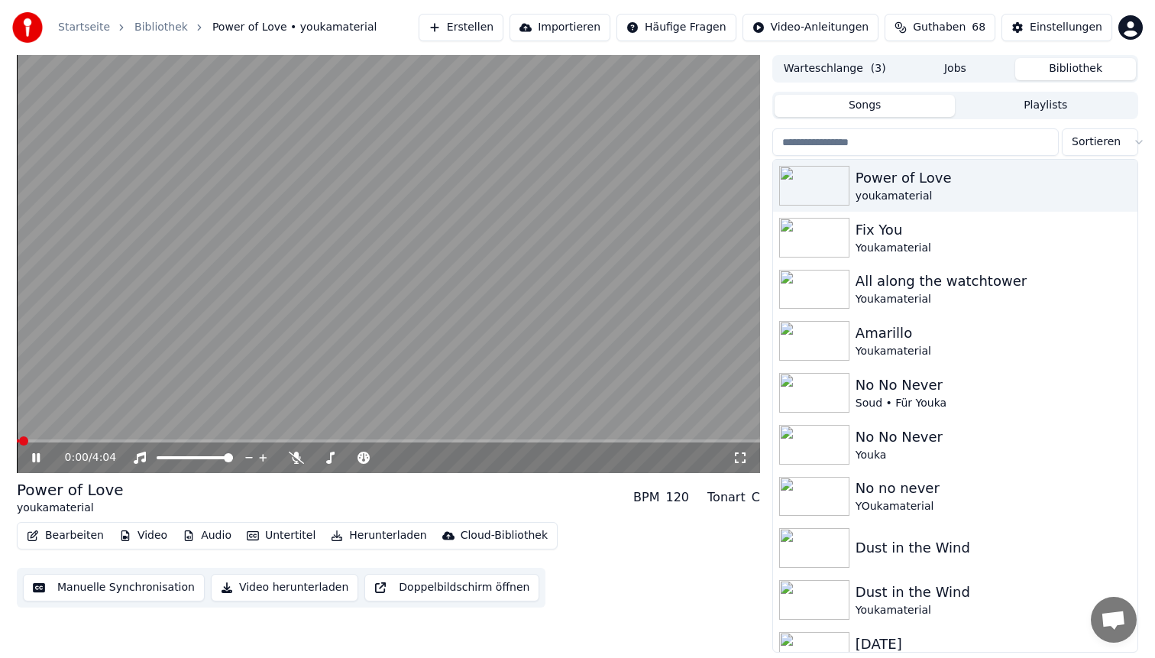
click at [99, 441] on span at bounding box center [388, 440] width 743 height 3
click at [384, 260] on video at bounding box center [388, 264] width 743 height 418
click at [66, 535] on button "Bearbeiten" at bounding box center [65, 535] width 89 height 21
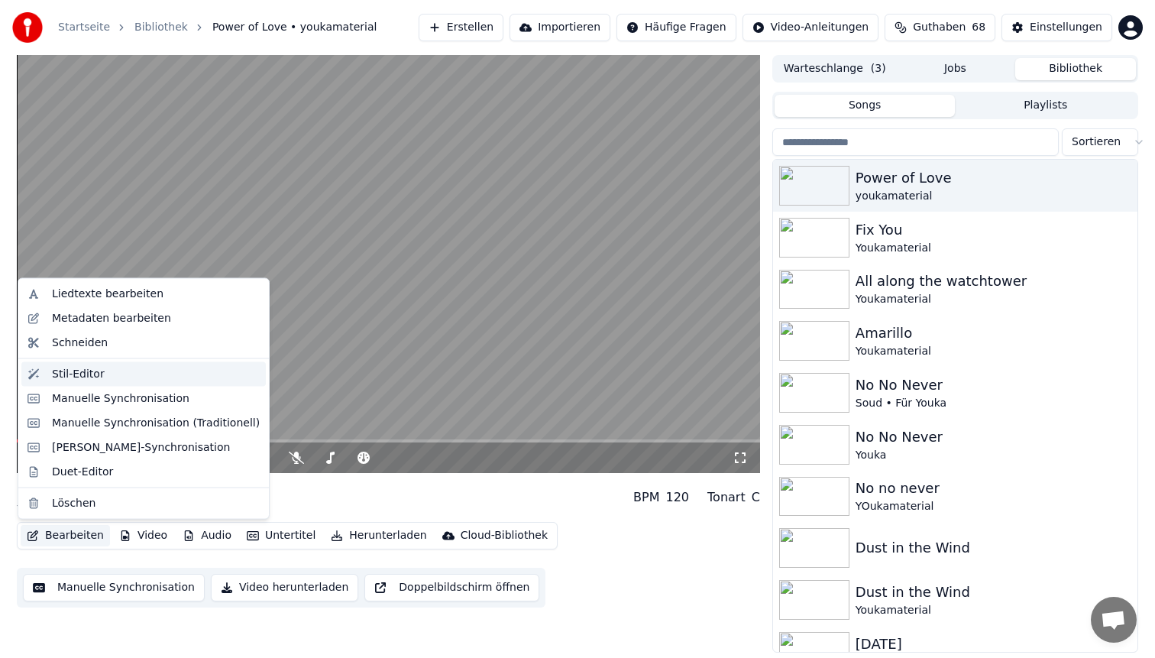
click at [128, 378] on div "Stil-Editor" at bounding box center [156, 373] width 208 height 15
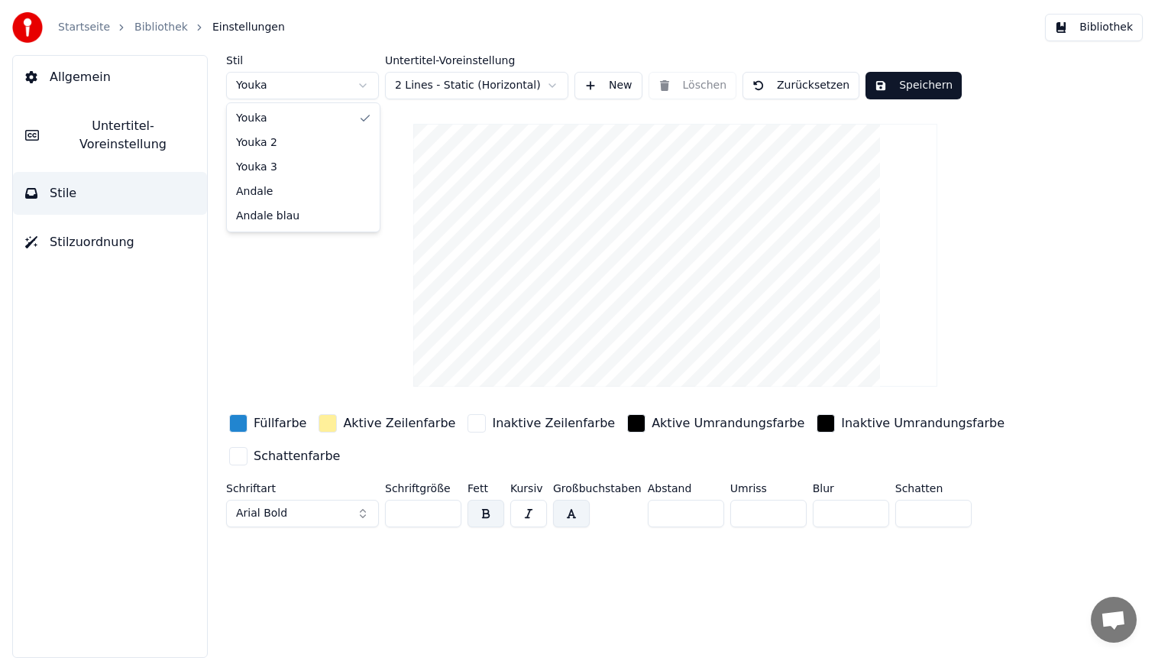
click at [312, 98] on html "Startseite Bibliothek Einstellungen Bibliothek Allgemein Untertitel-Voreinstell…" at bounding box center [577, 329] width 1155 height 658
type input "**"
type input "*"
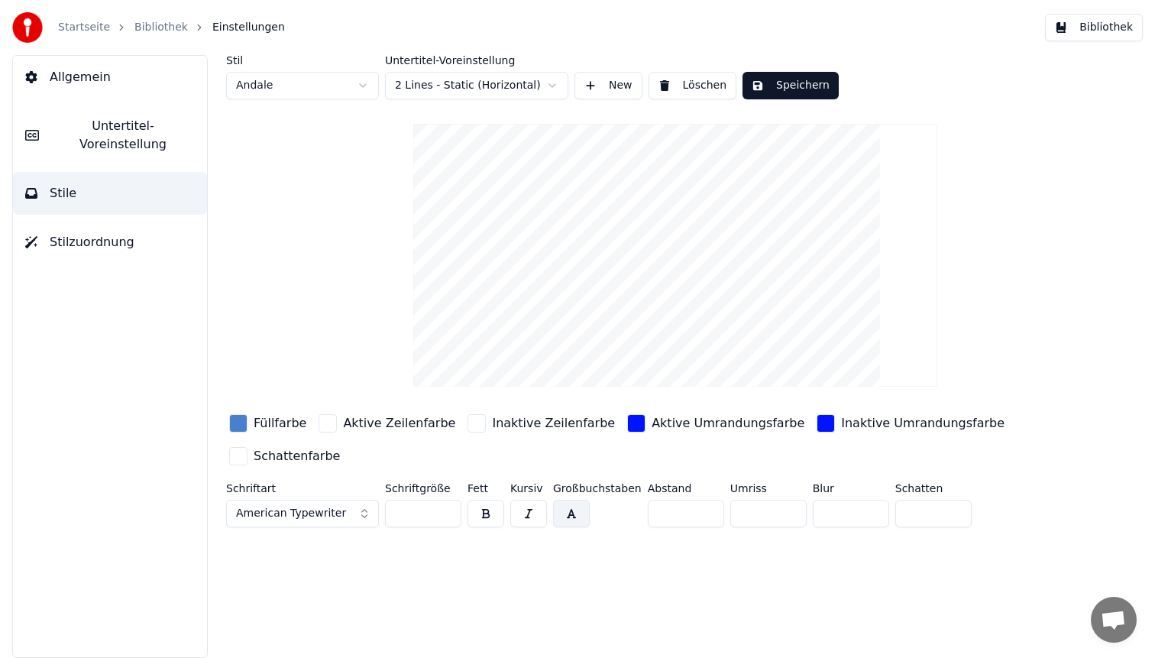
click at [239, 423] on div "button" at bounding box center [238, 423] width 18 height 18
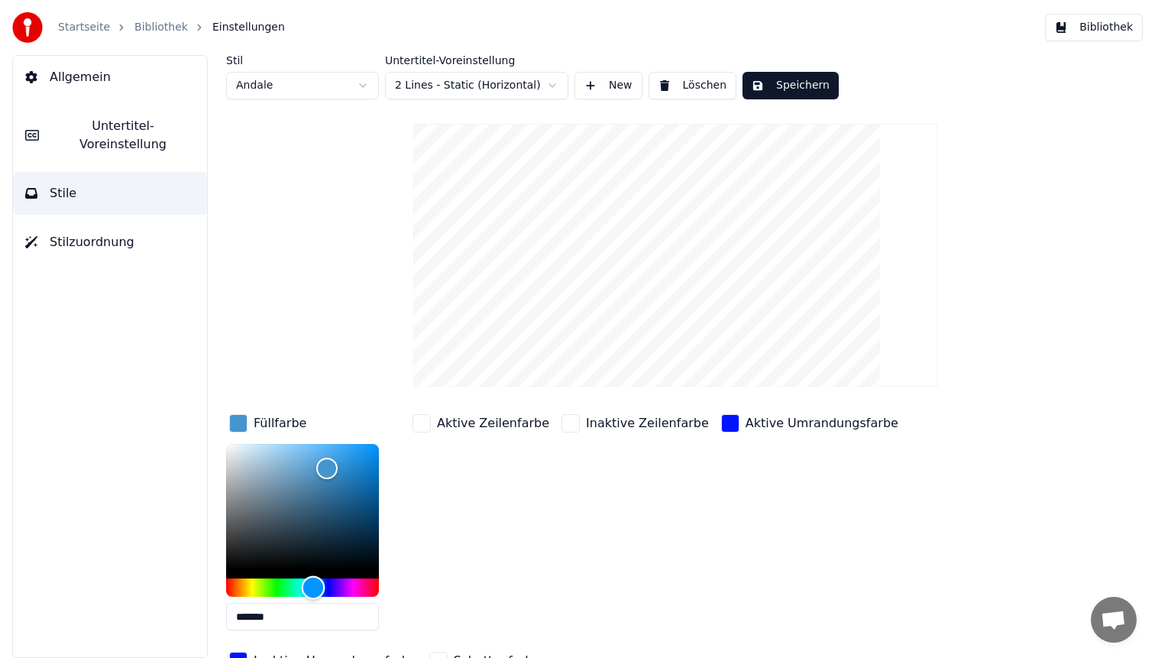
click at [313, 583] on div "Hue" at bounding box center [314, 588] width 24 height 24
type input "*******"
click at [323, 465] on div "Color" at bounding box center [324, 466] width 24 height 24
click at [798, 92] on button "Speichern" at bounding box center [791, 86] width 96 height 28
click at [1090, 21] on button "Bibliothek" at bounding box center [1094, 28] width 98 height 28
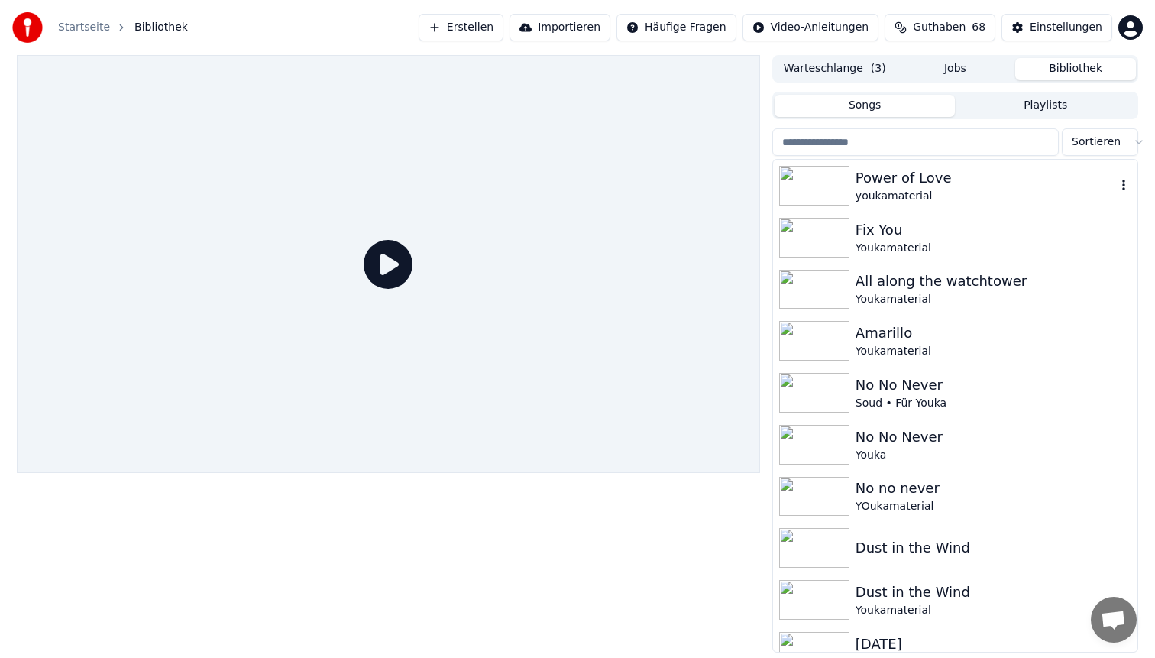
click at [955, 205] on div "Power of Love youkamaterial" at bounding box center [955, 186] width 364 height 52
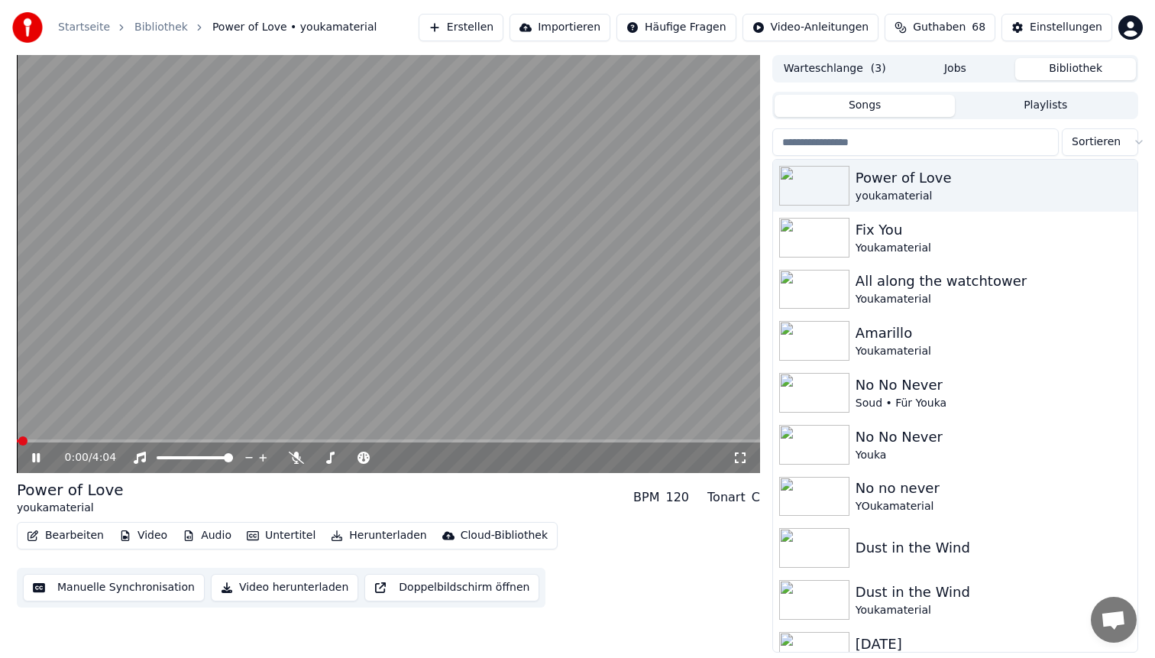
click at [148, 440] on span at bounding box center [388, 440] width 743 height 3
click at [319, 225] on video at bounding box center [388, 264] width 743 height 418
click at [76, 532] on button "Bearbeiten" at bounding box center [65, 535] width 89 height 21
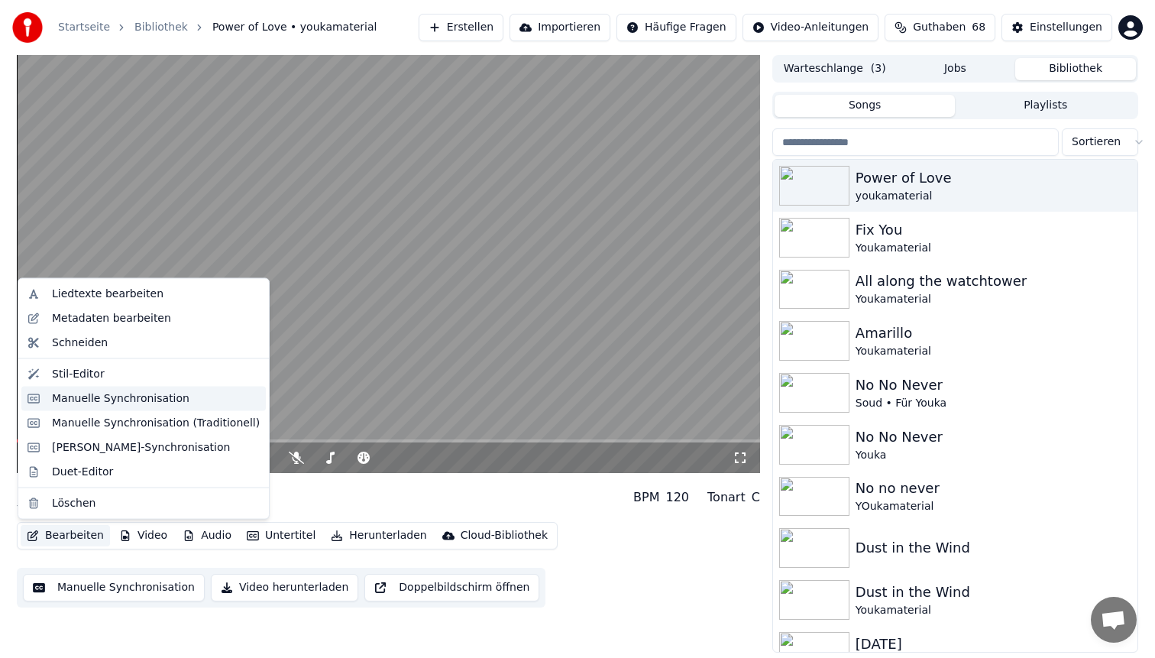
click at [123, 392] on div "Manuelle Synchronisation" at bounding box center [121, 397] width 138 height 15
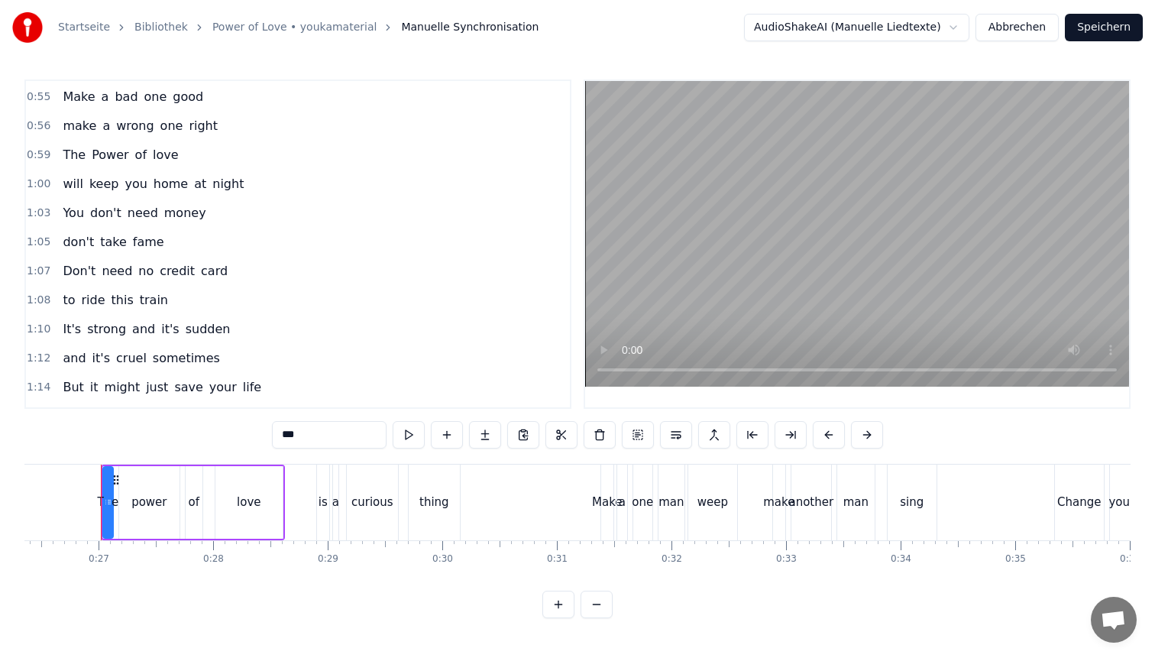
scroll to position [342, 0]
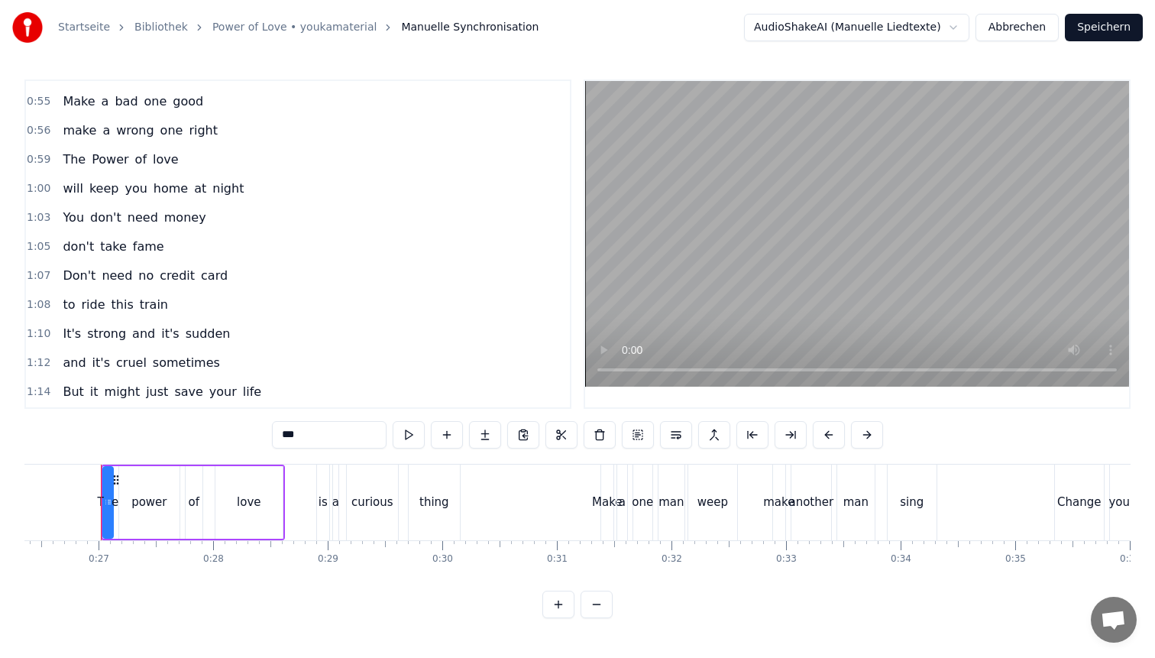
click at [70, 196] on span "will" at bounding box center [72, 189] width 23 height 18
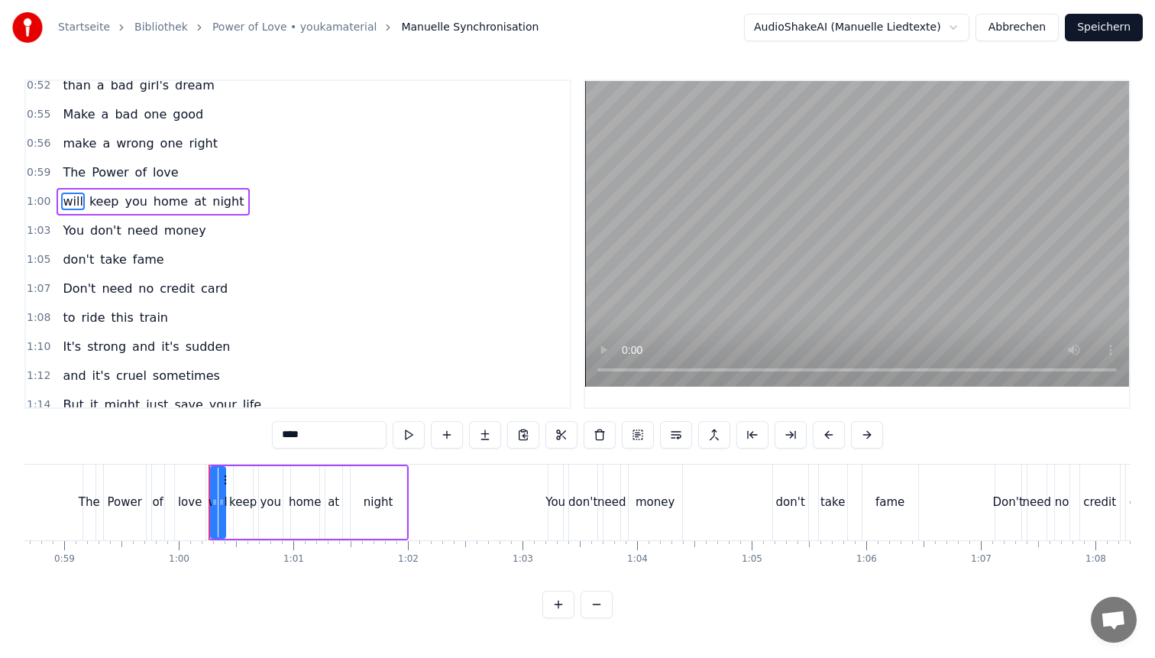
scroll to position [0, 6829]
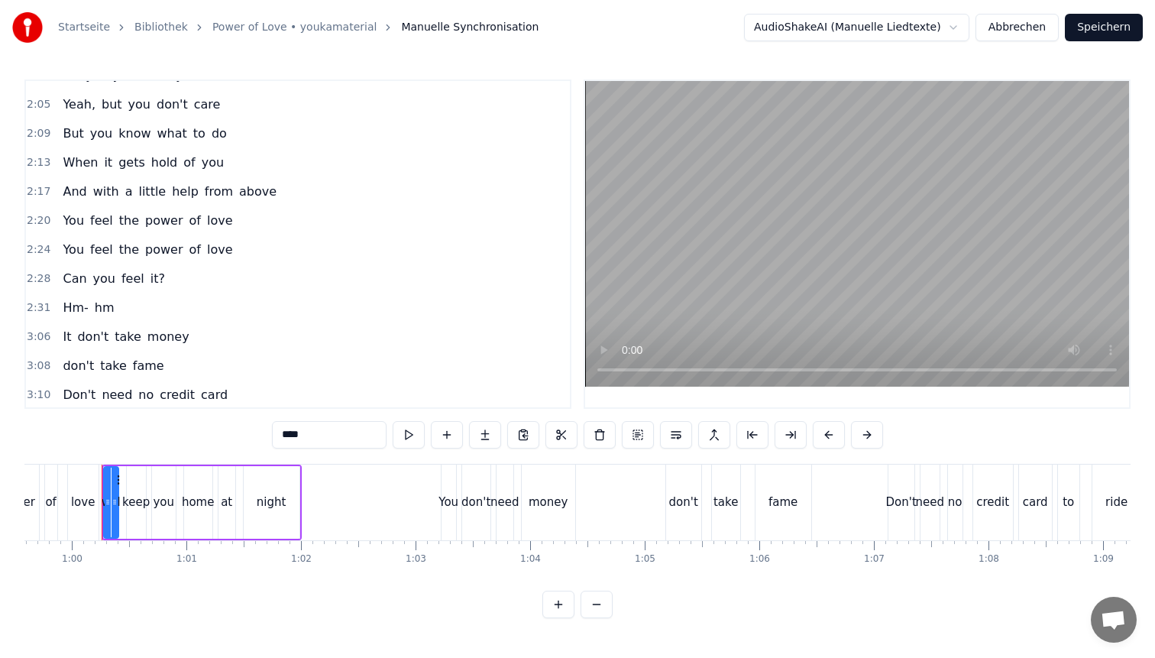
click at [78, 199] on span "And" at bounding box center [74, 192] width 27 height 18
type input "***"
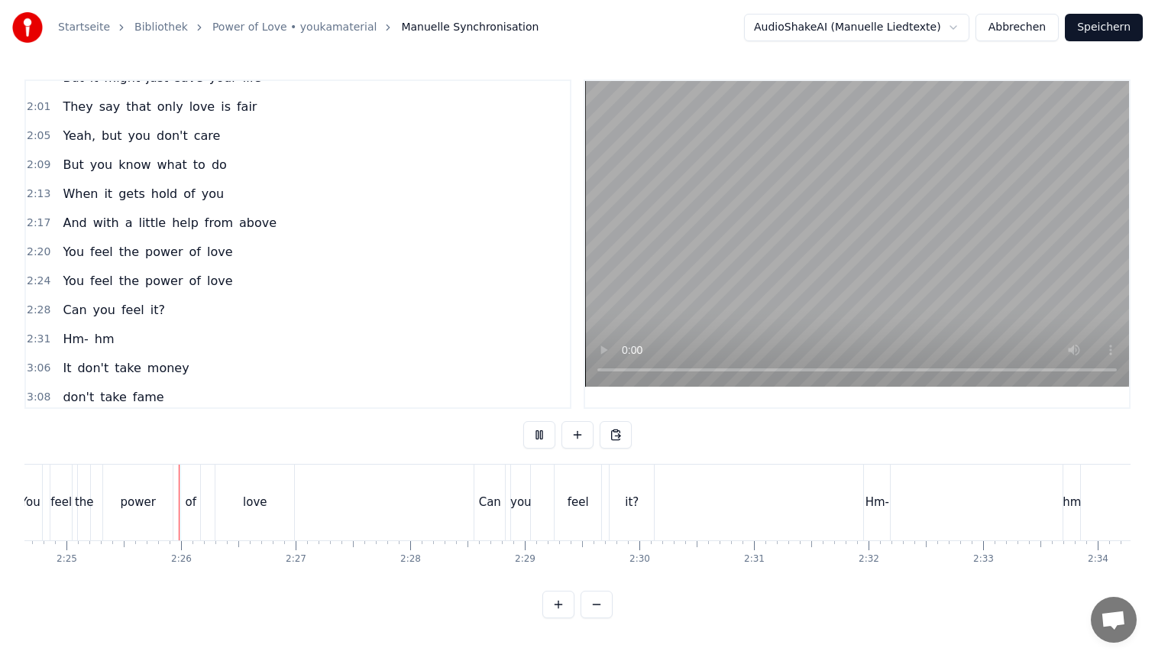
scroll to position [0, 16590]
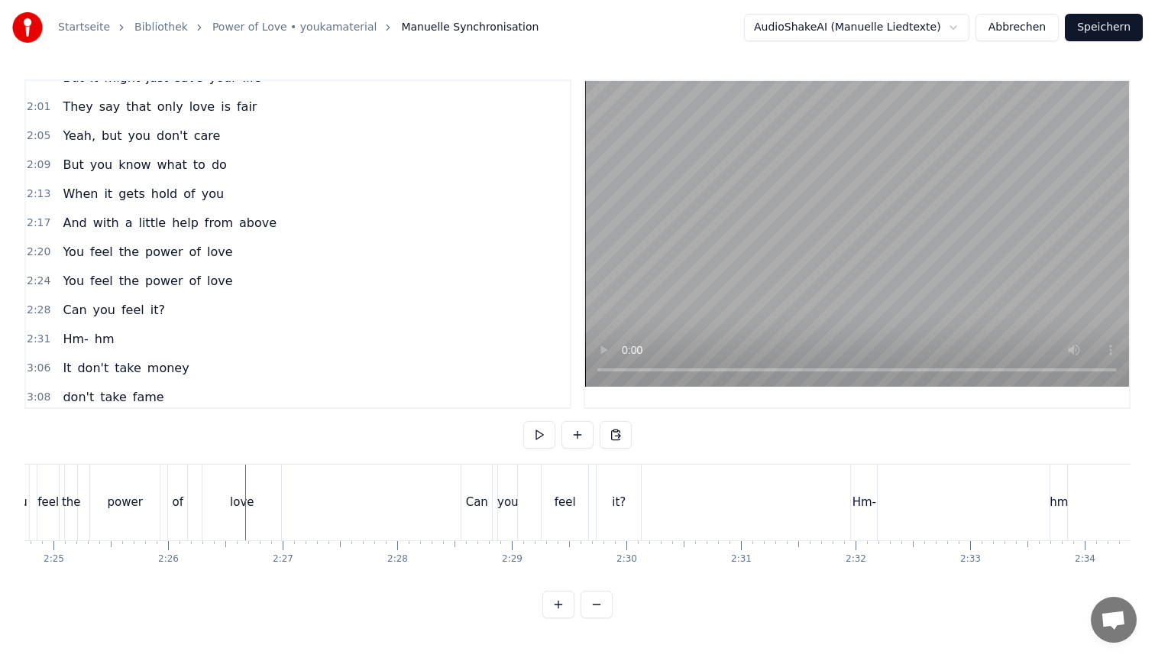
click at [170, 222] on span "help" at bounding box center [185, 223] width 30 height 18
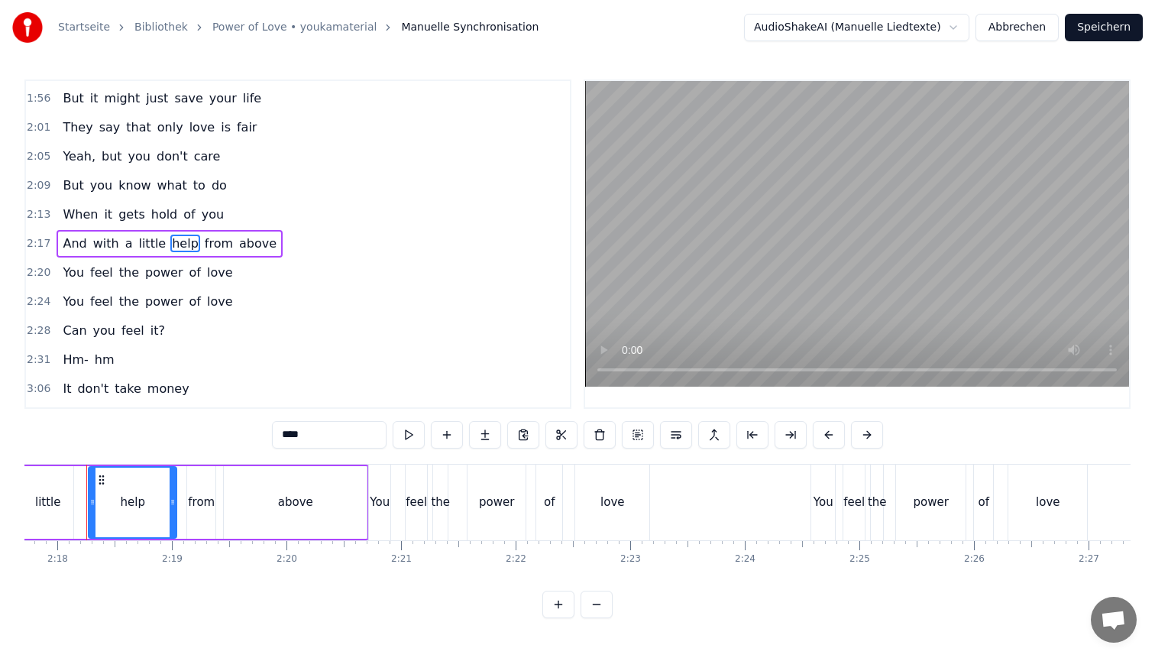
scroll to position [0, 15769]
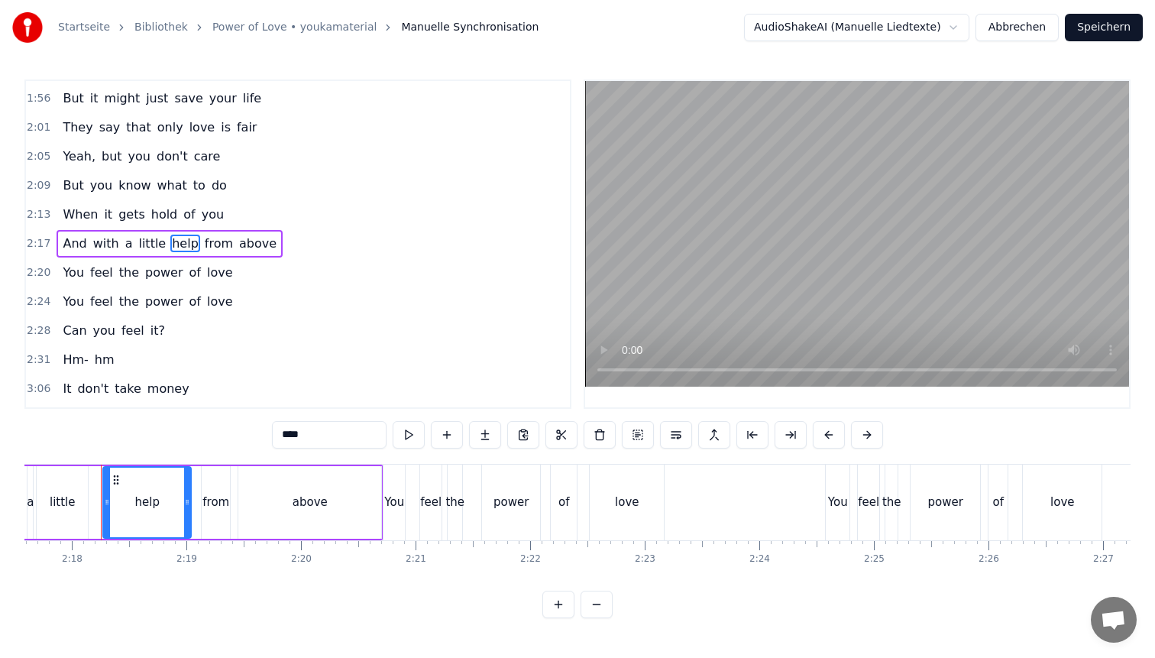
click at [209, 246] on span "from" at bounding box center [218, 244] width 31 height 18
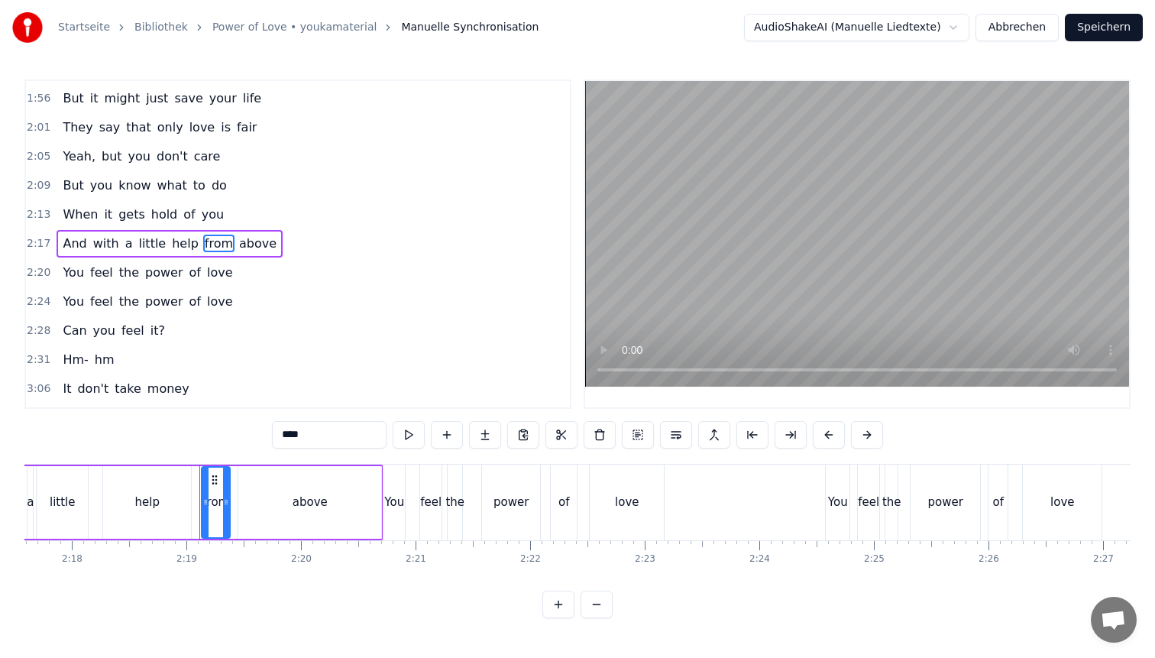
click at [173, 246] on span "help" at bounding box center [185, 244] width 30 height 18
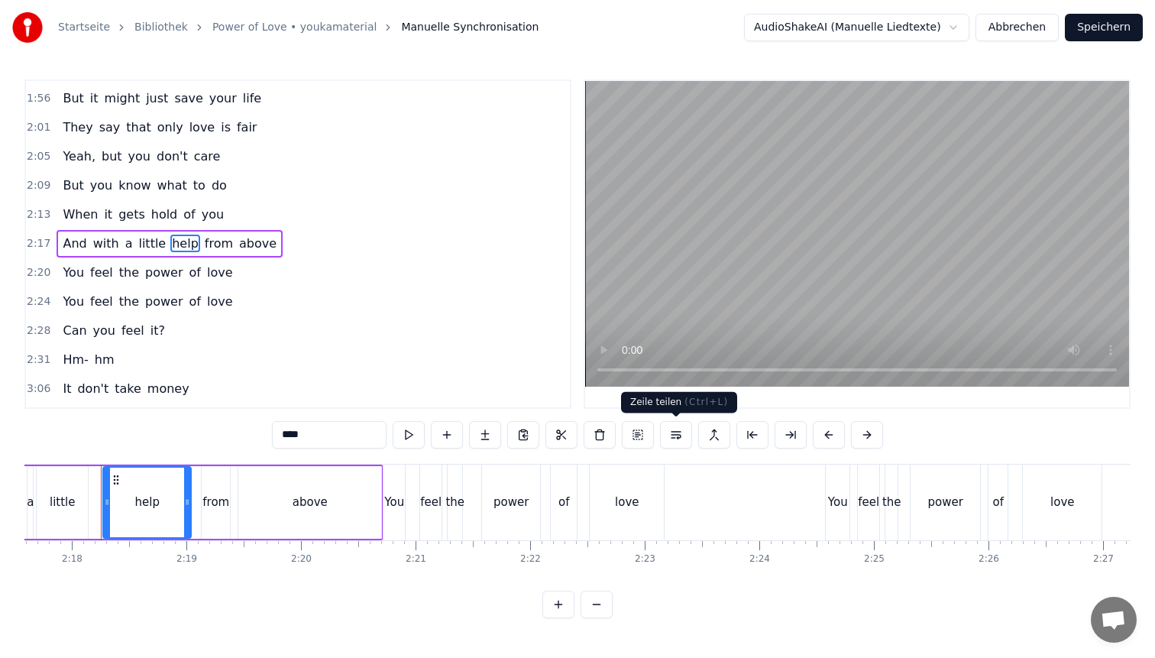
click at [676, 436] on button at bounding box center [676, 435] width 32 height 28
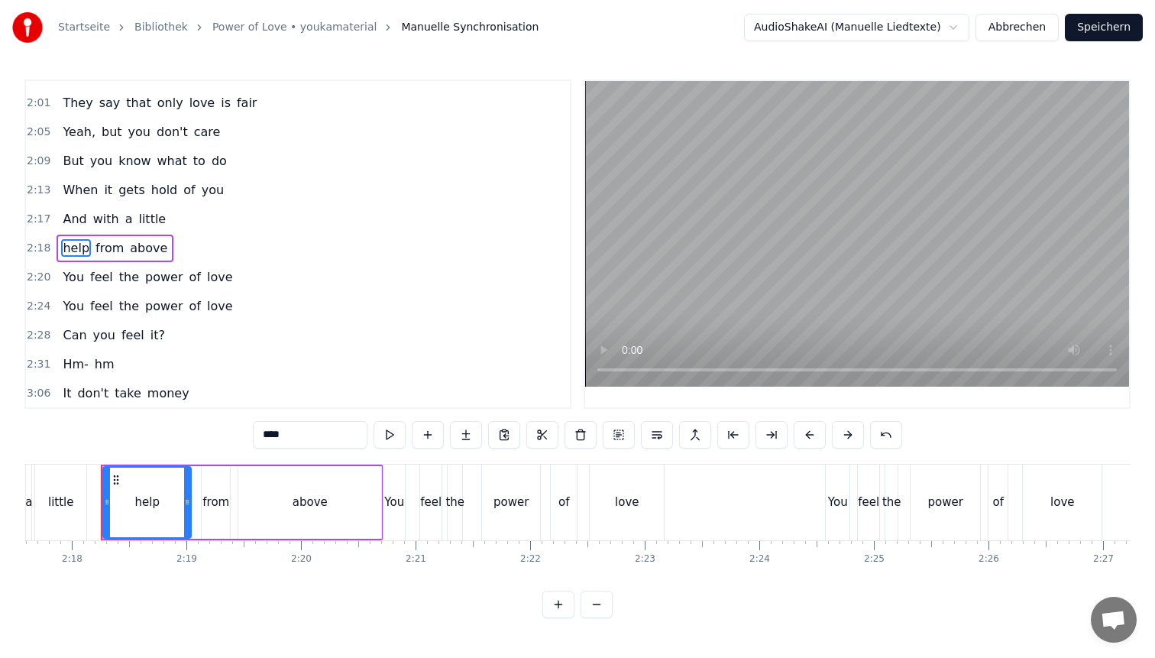
scroll to position [1158, 0]
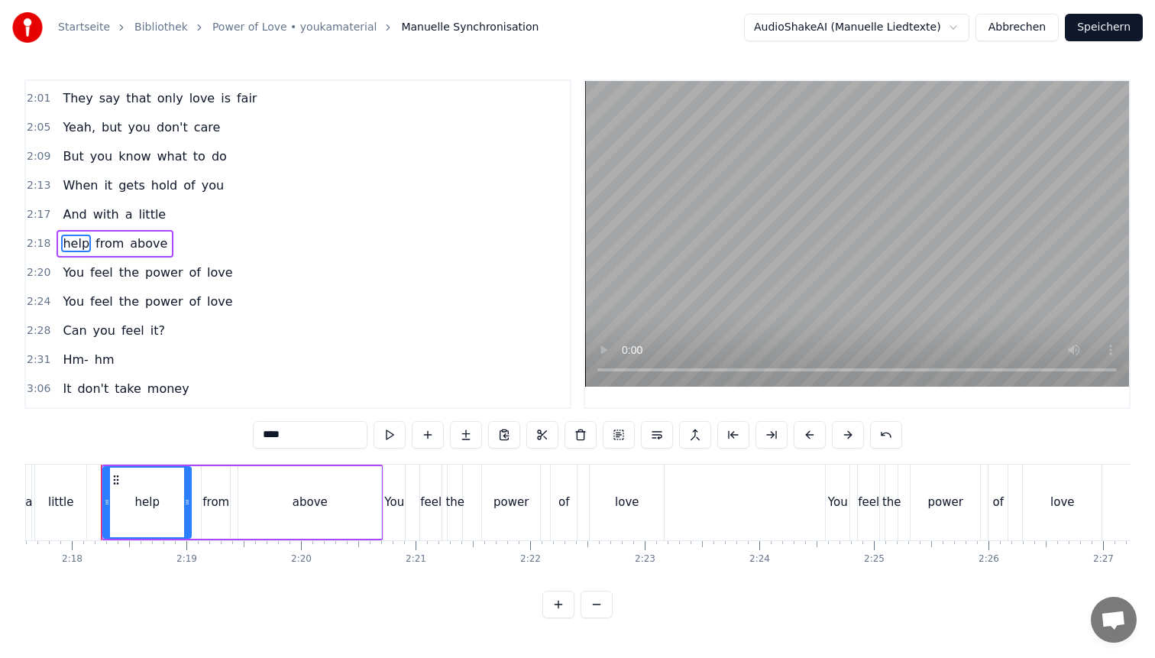
click at [68, 215] on span "And" at bounding box center [74, 215] width 27 height 18
type input "***"
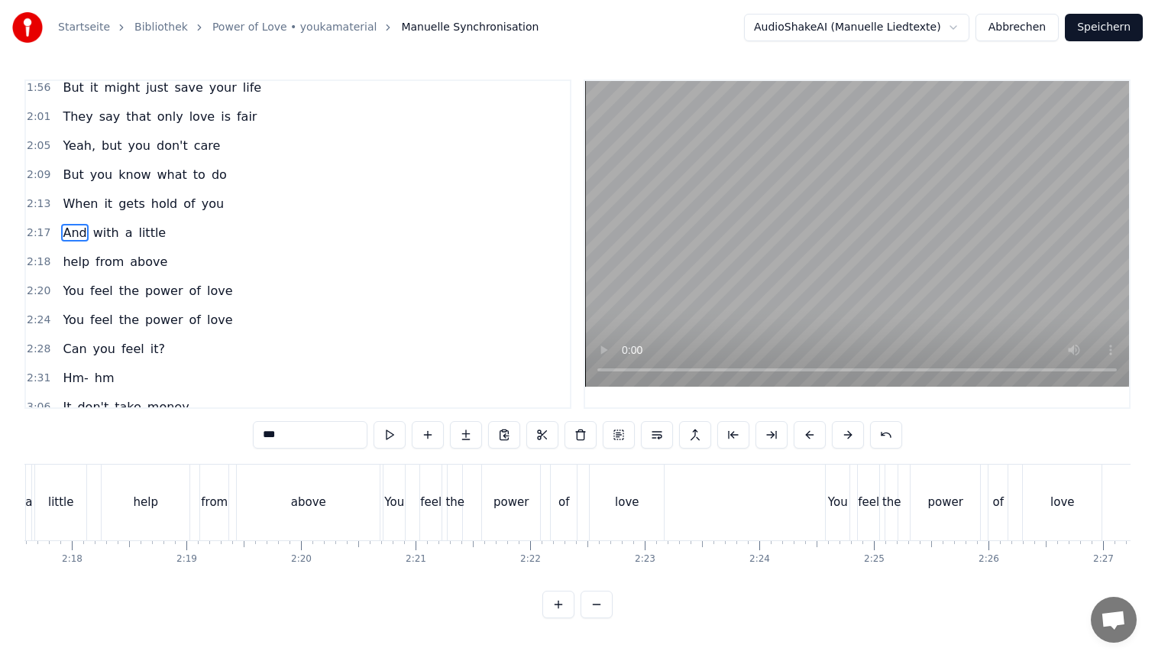
scroll to position [1135, 0]
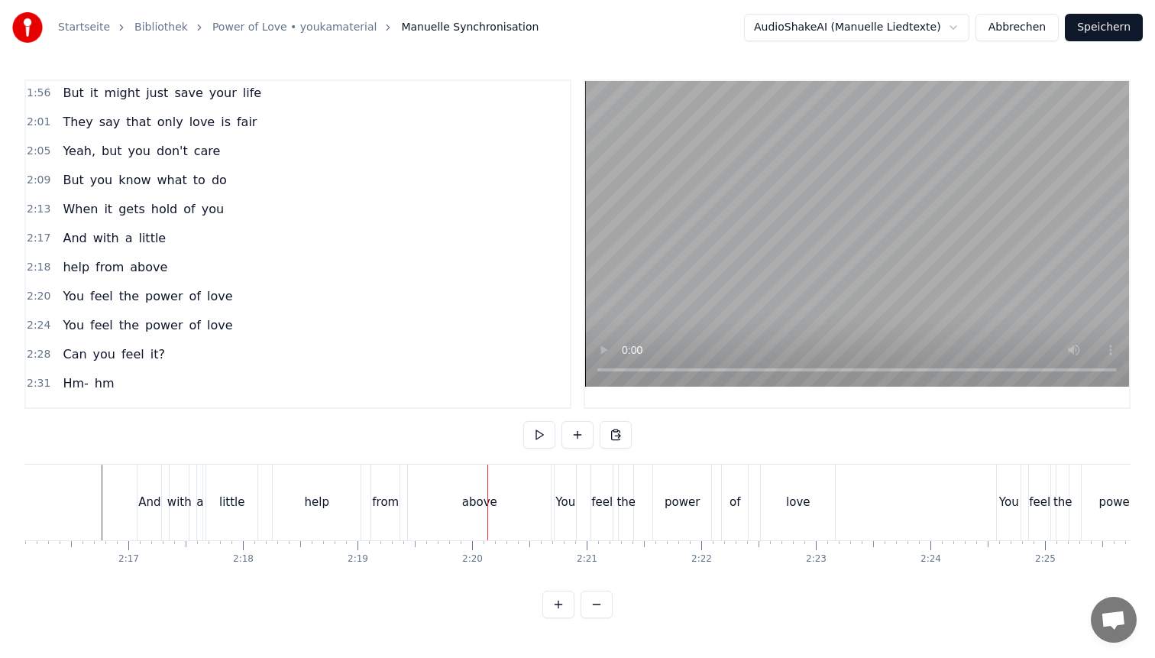
click at [386, 507] on div "from" at bounding box center [385, 503] width 27 height 18
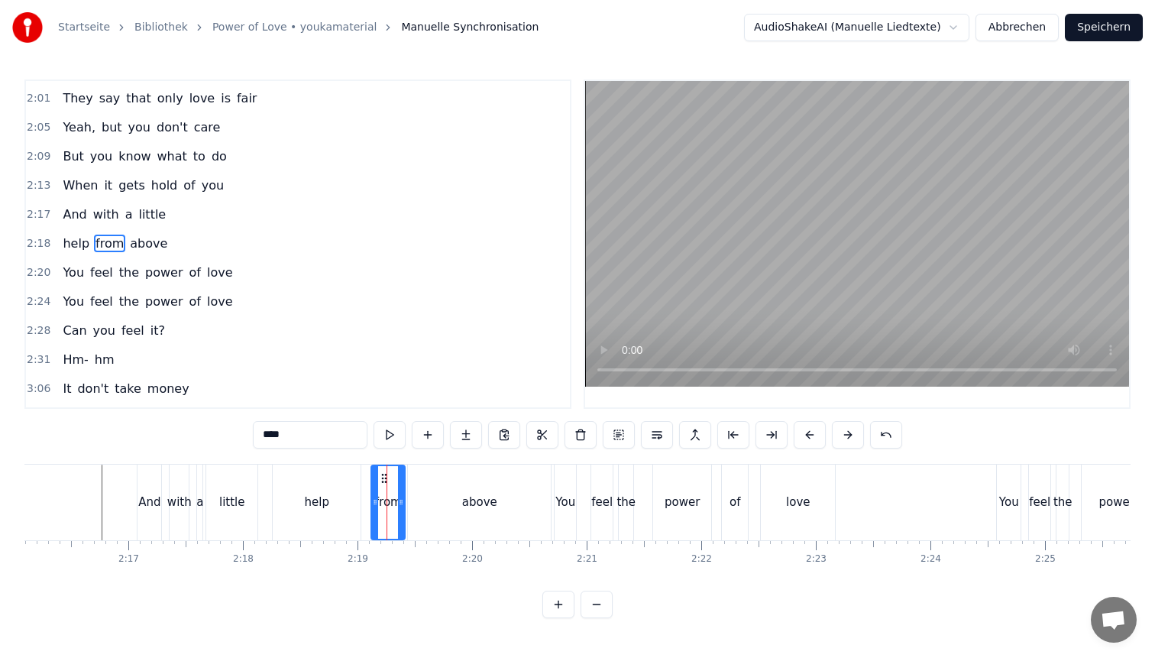
click at [402, 493] on div at bounding box center [401, 502] width 6 height 73
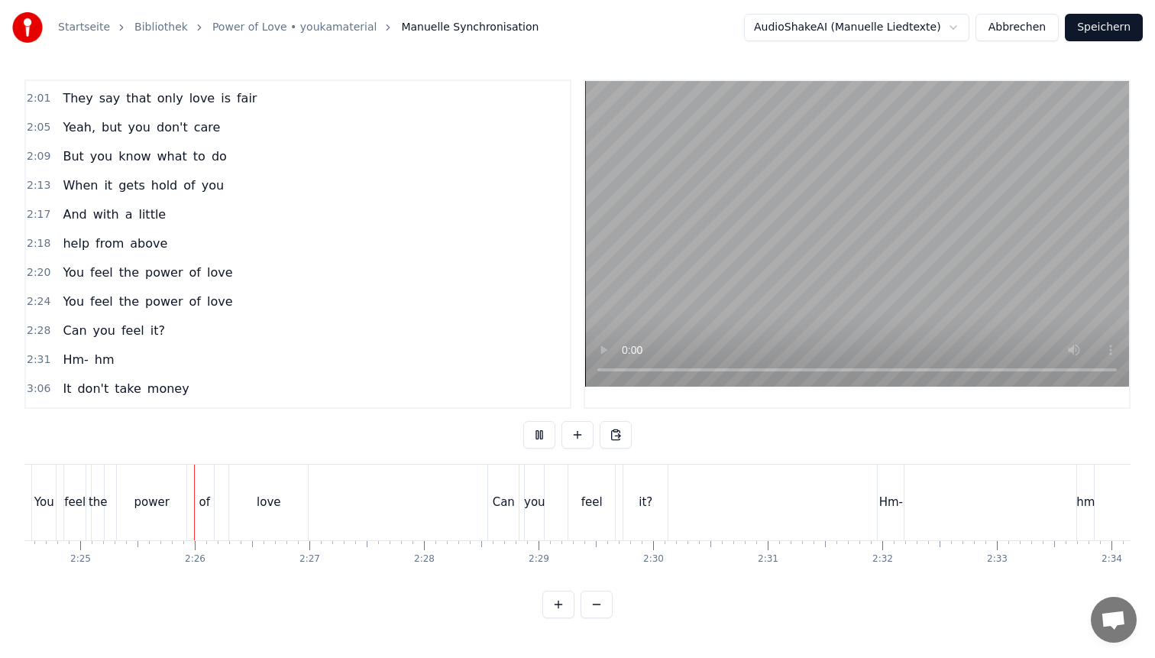
scroll to position [0, 16569]
click at [885, 486] on div "Hm-" at bounding box center [885, 503] width 26 height 76
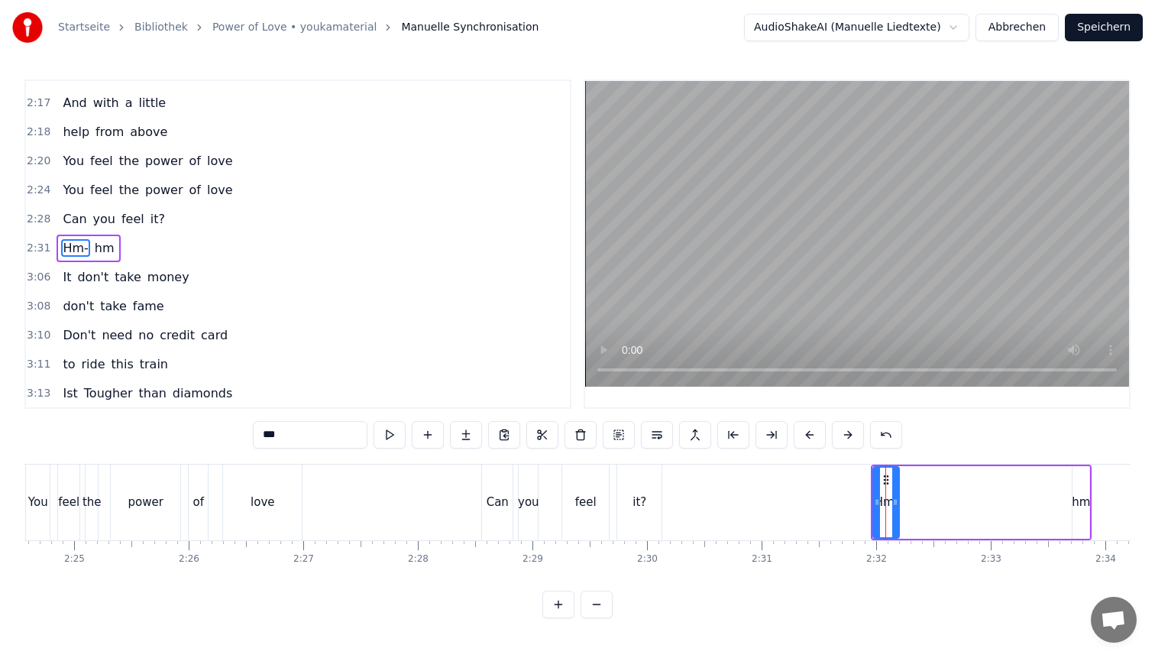
scroll to position [1274, 0]
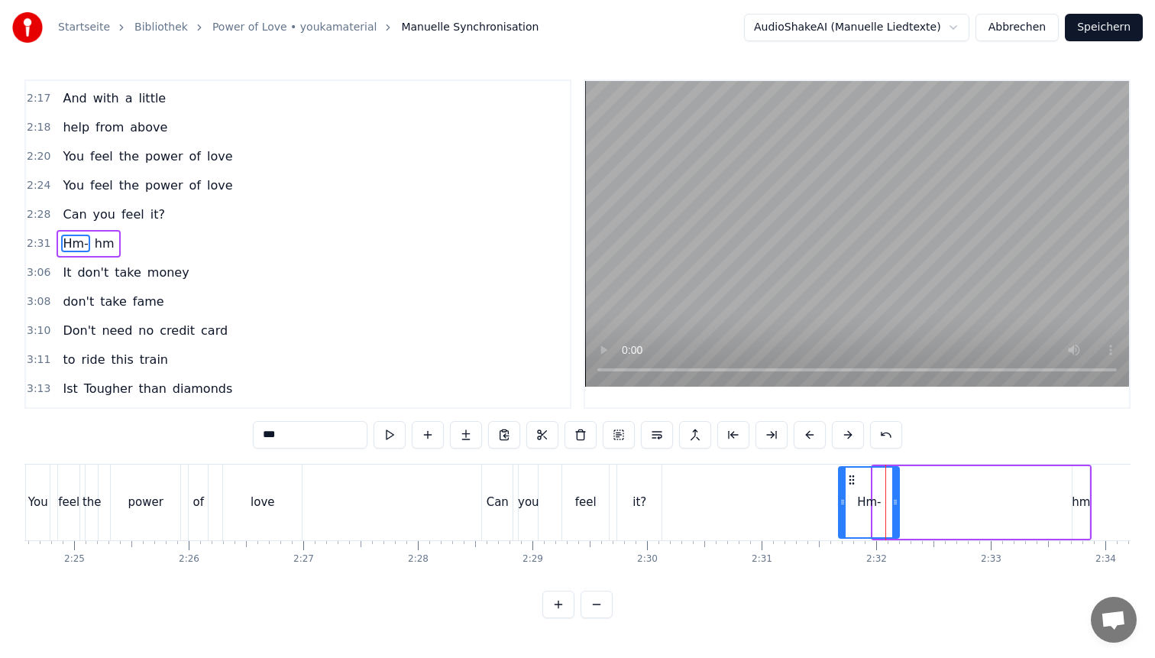
drag, startPoint x: 875, startPoint y: 491, endPoint x: 840, endPoint y: 493, distance: 34.4
click at [840, 493] on div at bounding box center [843, 503] width 6 height 70
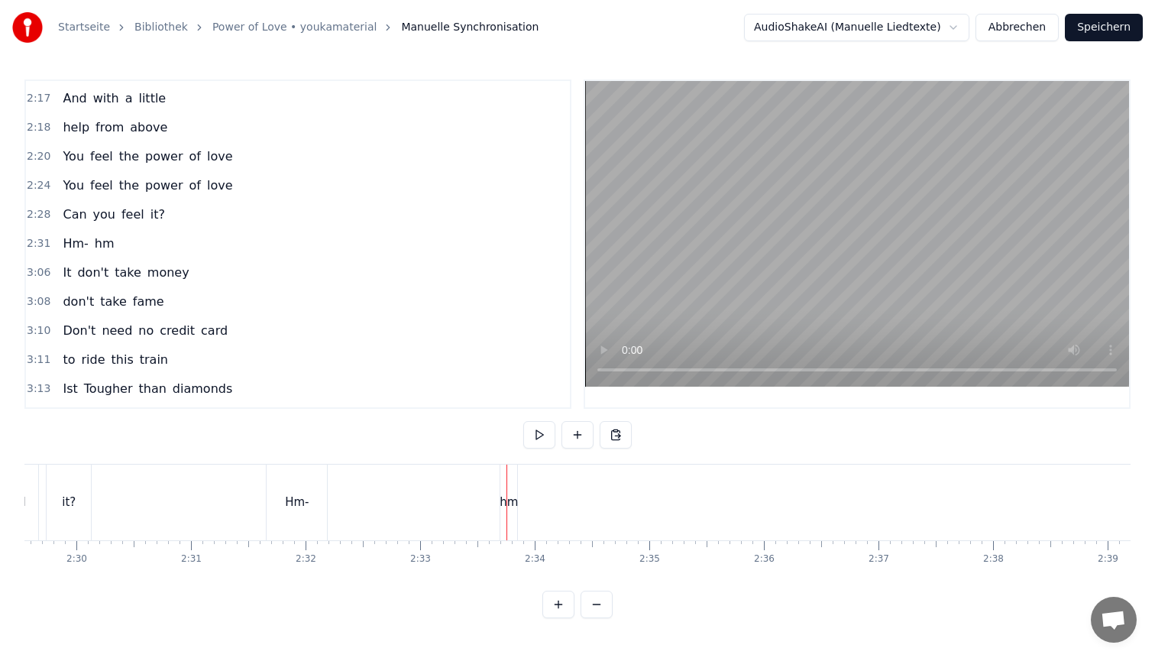
scroll to position [0, 17088]
click at [351, 500] on div "Hm-" at bounding box center [349, 503] width 24 height 18
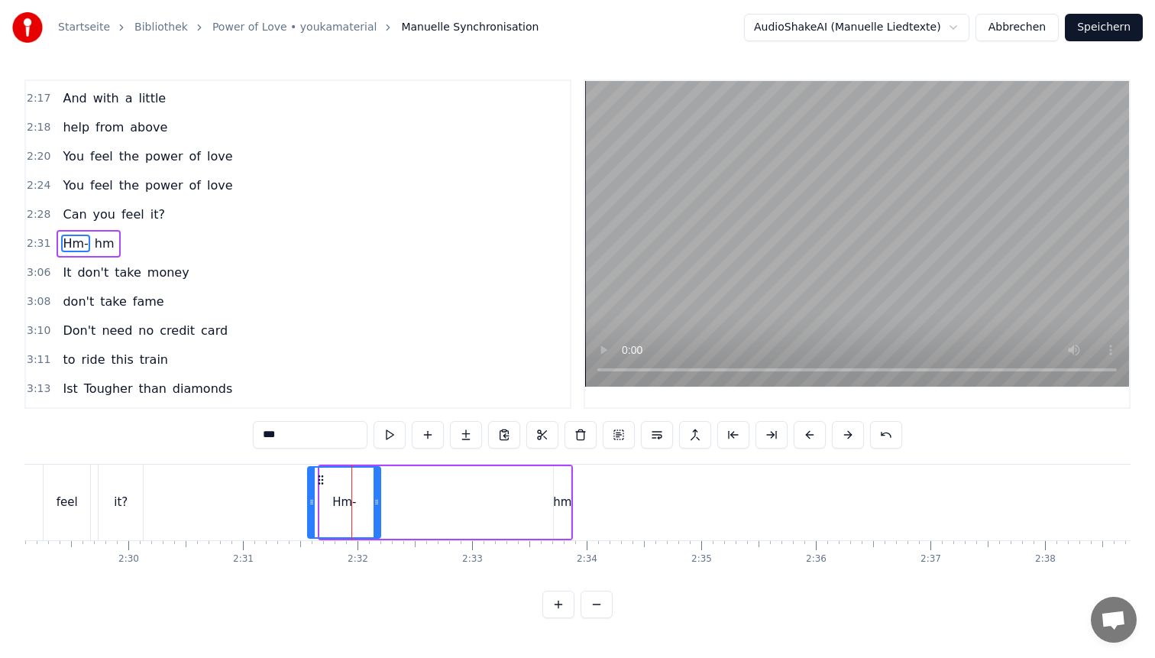
drag, startPoint x: 326, startPoint y: 497, endPoint x: 312, endPoint y: 497, distance: 13.8
click at [312, 497] on icon at bounding box center [312, 502] width 6 height 12
click at [559, 495] on div "hm" at bounding box center [562, 503] width 18 height 18
type input "**"
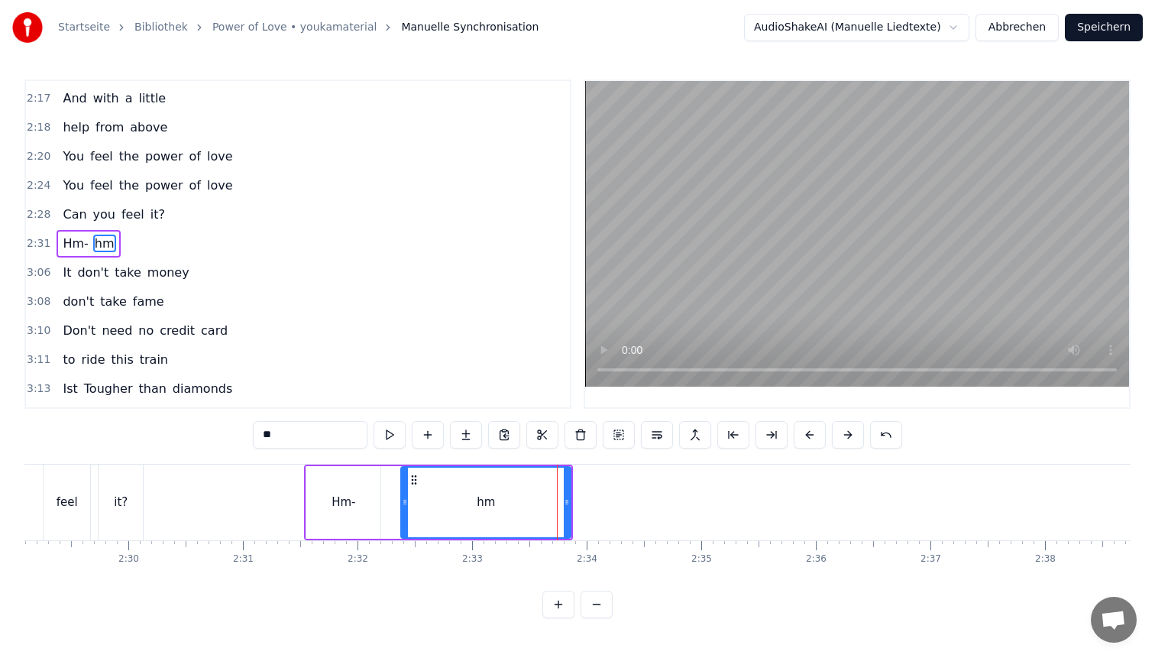
drag, startPoint x: 555, startPoint y: 495, endPoint x: 402, endPoint y: 494, distance: 152.8
click at [402, 494] on div at bounding box center [405, 503] width 6 height 70
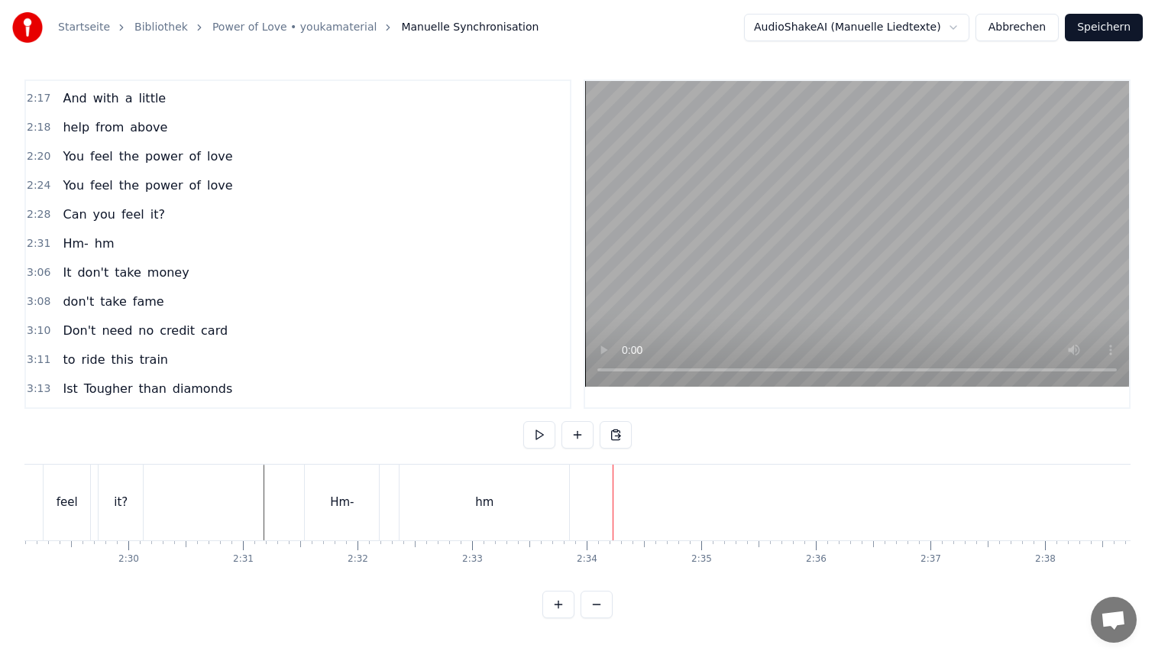
click at [1091, 34] on button "Speichern" at bounding box center [1104, 28] width 78 height 28
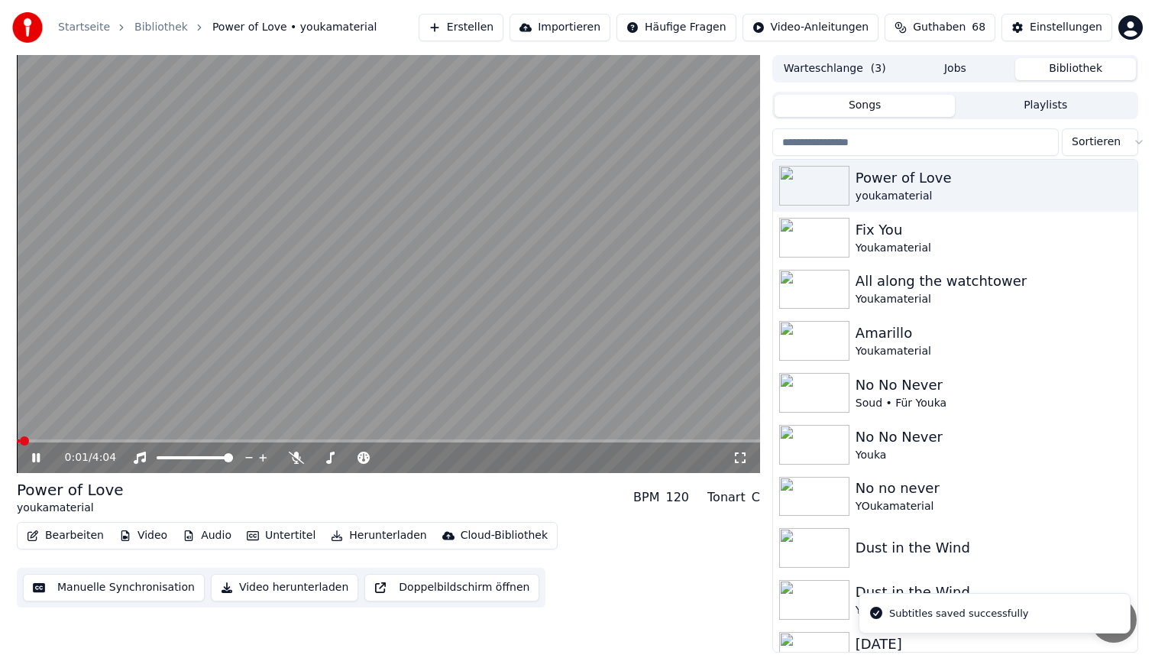
click at [52, 539] on button "Bearbeiten" at bounding box center [65, 535] width 89 height 21
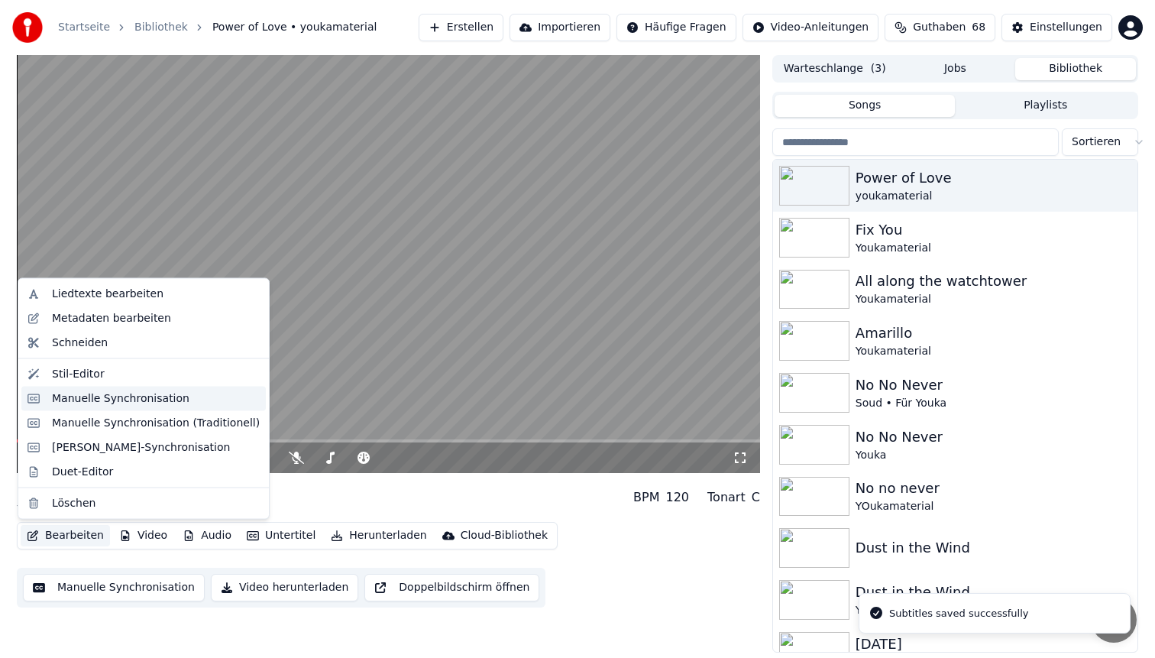
click at [118, 394] on div "Manuelle Synchronisation" at bounding box center [121, 397] width 138 height 15
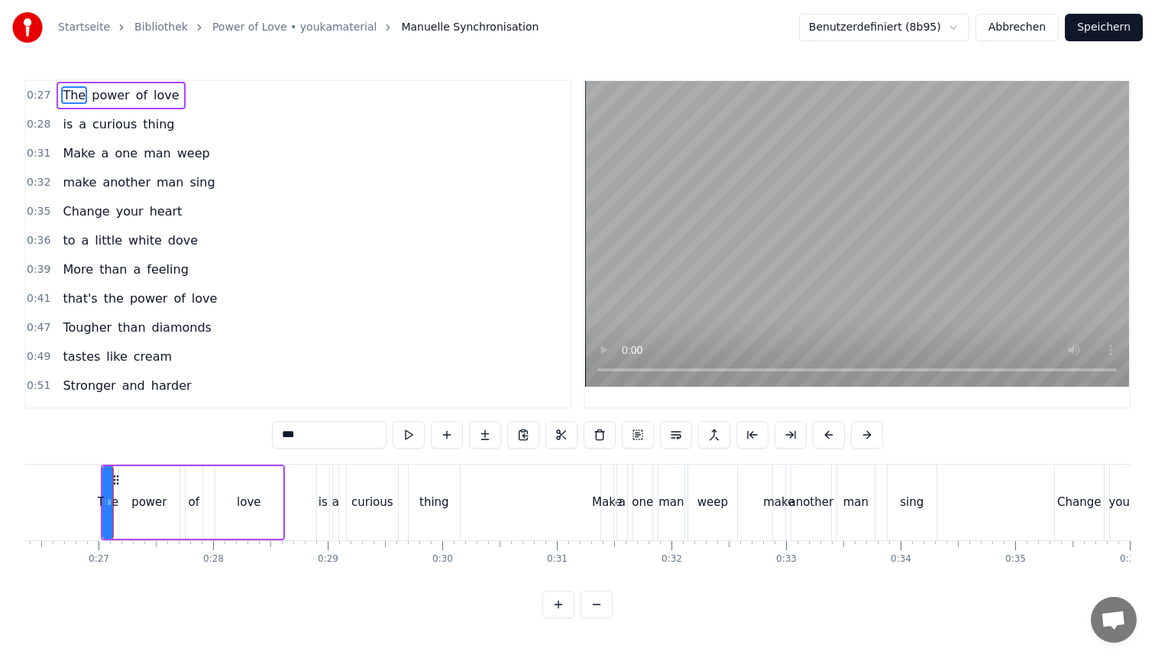
scroll to position [0, 3002]
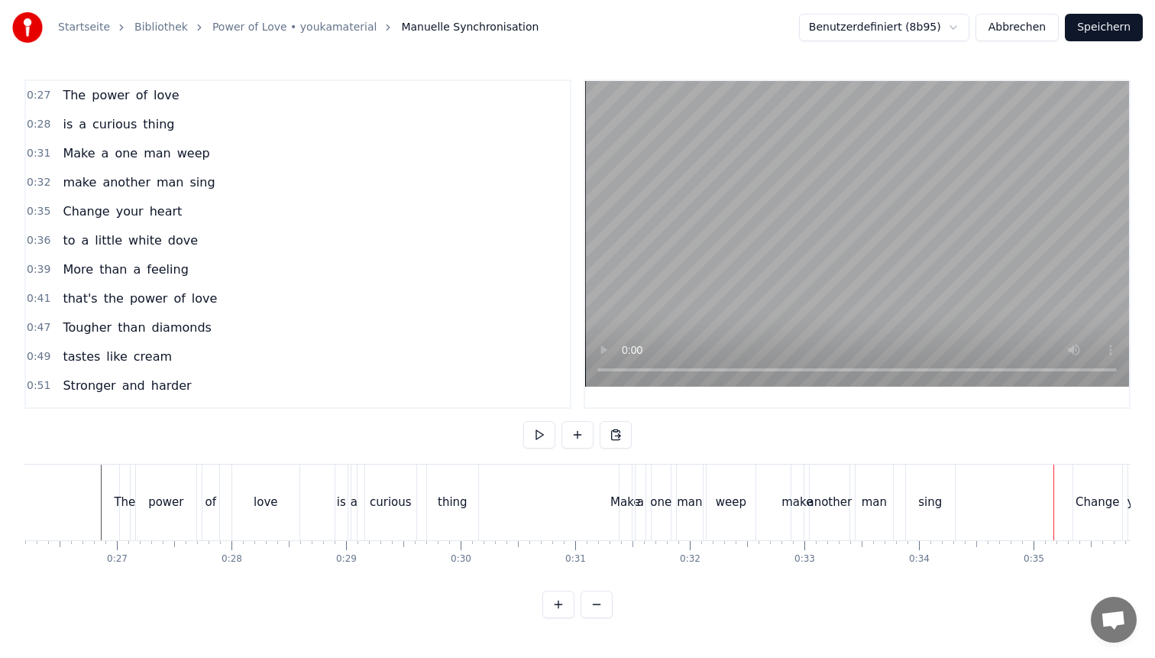
click at [559, 599] on button at bounding box center [559, 605] width 32 height 28
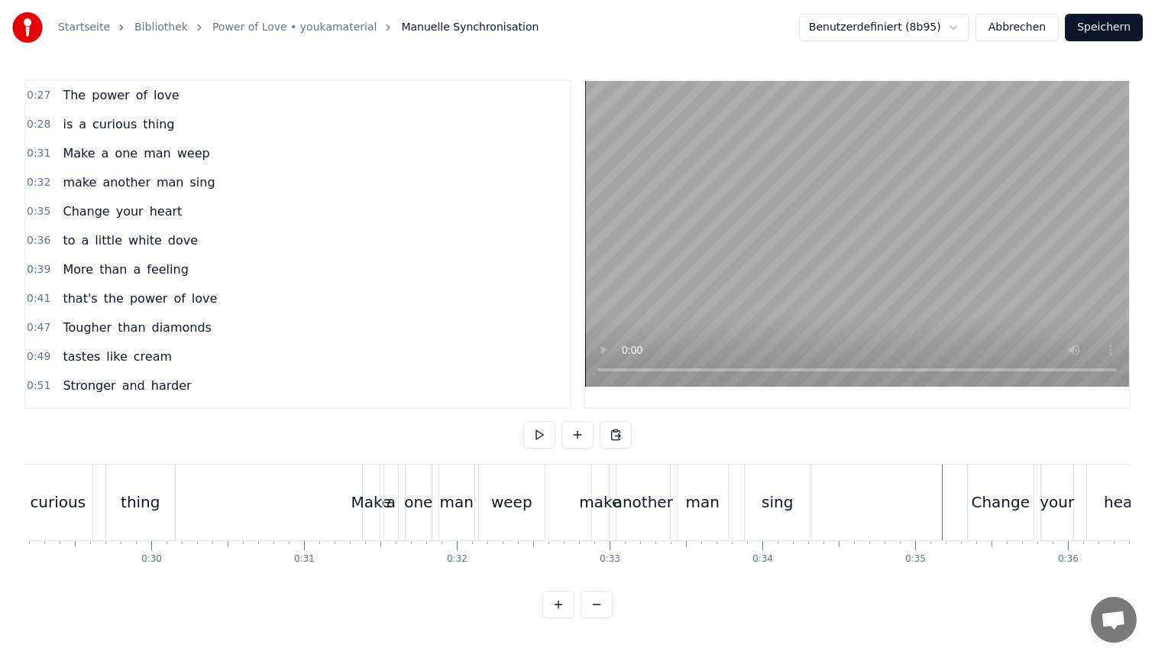
scroll to position [0, 4400]
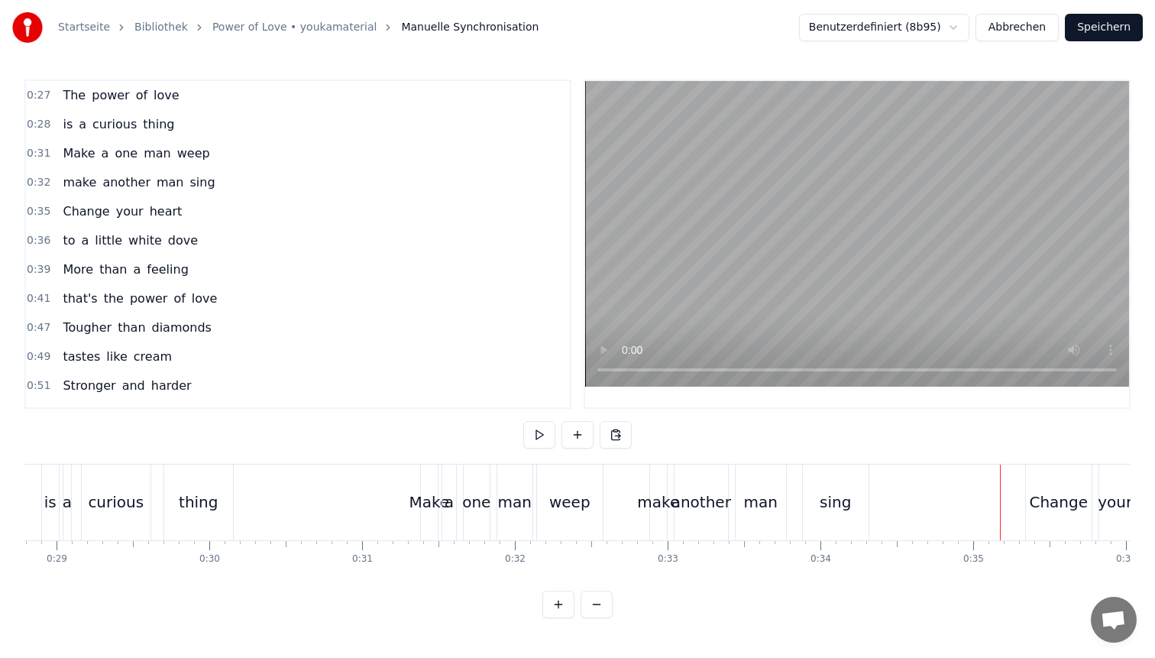
click at [432, 500] on div "Make" at bounding box center [429, 502] width 40 height 23
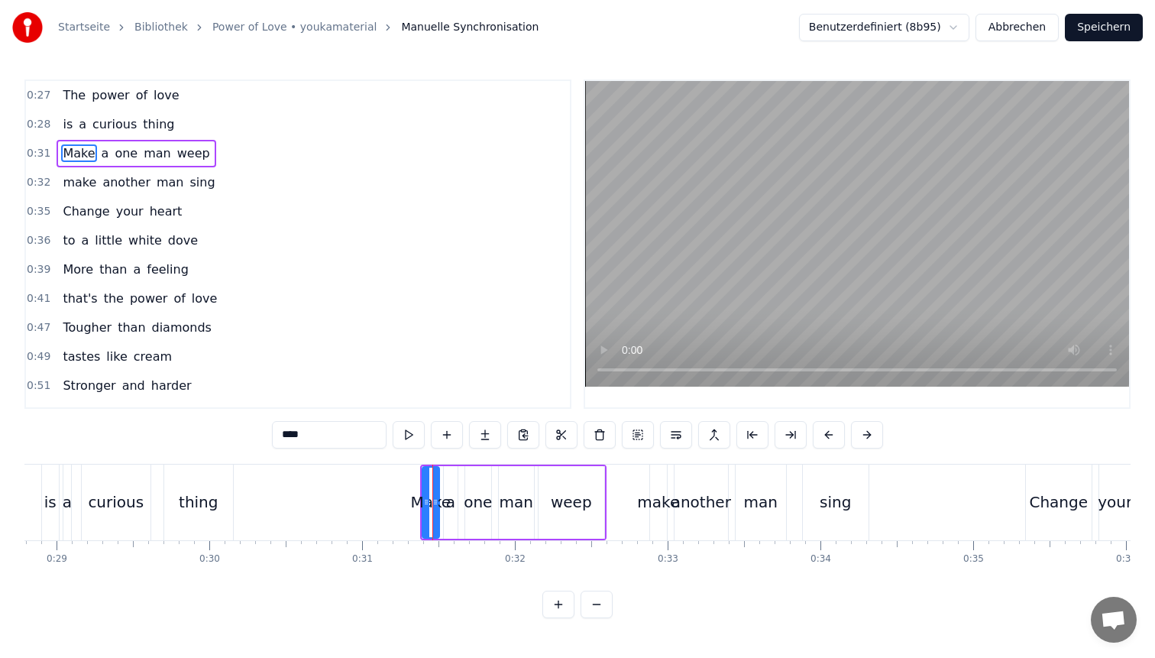
click at [452, 497] on div "a" at bounding box center [450, 502] width 9 height 23
click at [434, 487] on div "Make" at bounding box center [431, 502] width 17 height 73
type input "****"
click at [439, 485] on div at bounding box center [437, 503] width 6 height 70
drag, startPoint x: 424, startPoint y: 484, endPoint x: 416, endPoint y: 484, distance: 8.4
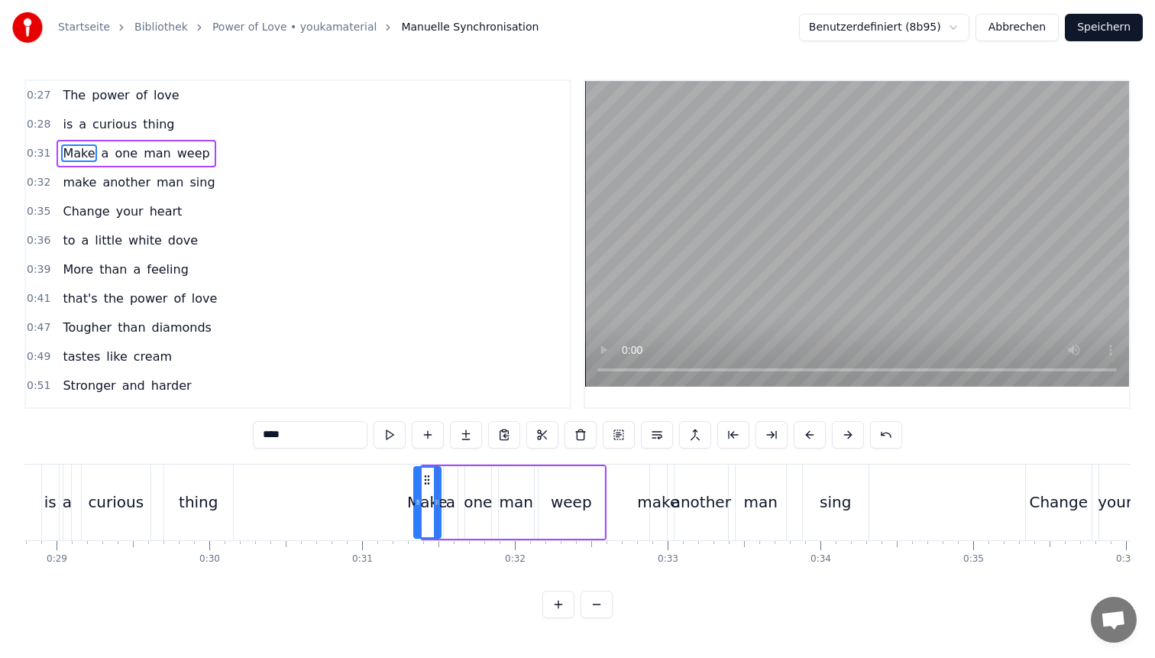
click at [416, 484] on div at bounding box center [418, 503] width 6 height 70
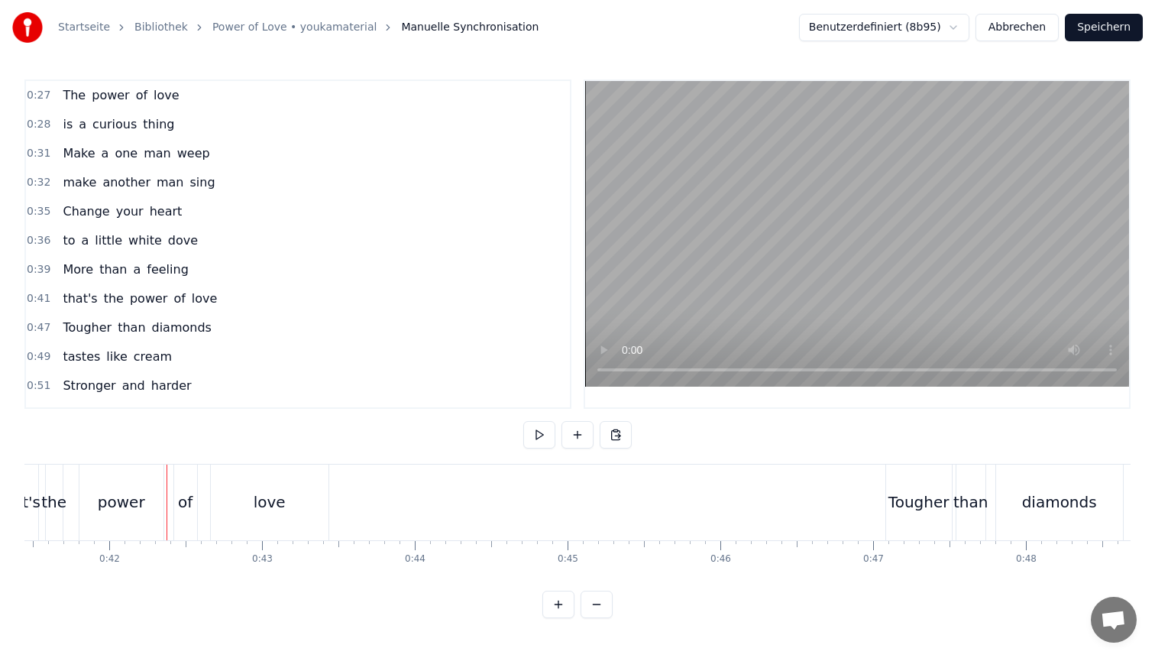
scroll to position [0, 6343]
click at [268, 536] on div "love" at bounding box center [260, 503] width 118 height 76
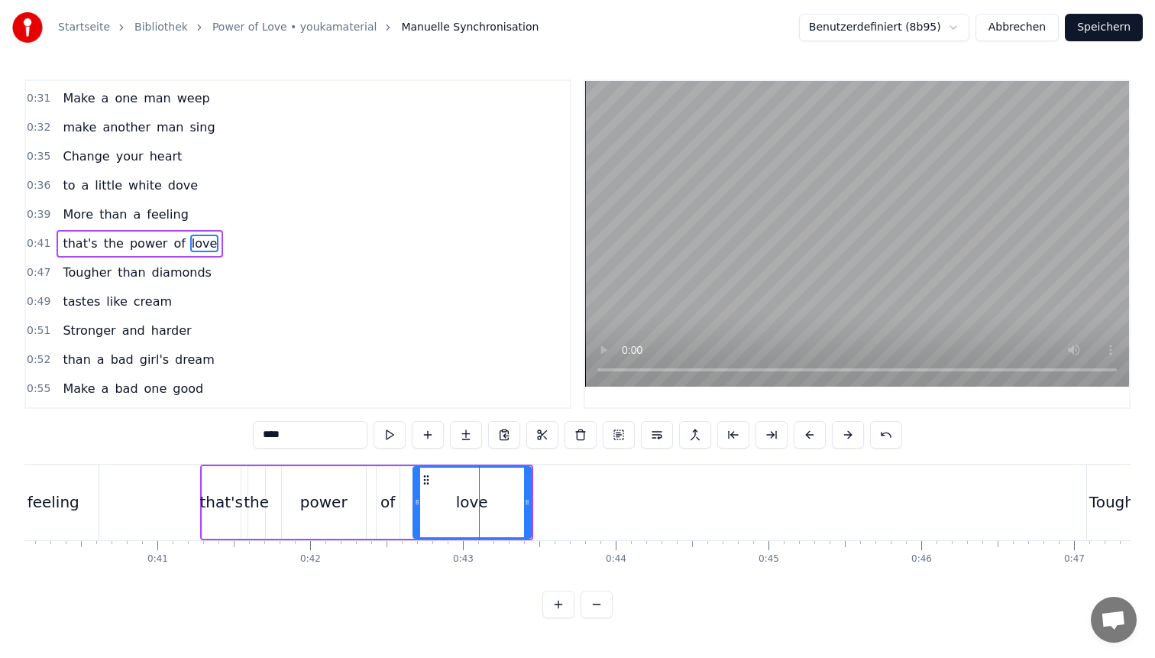
scroll to position [0, 6066]
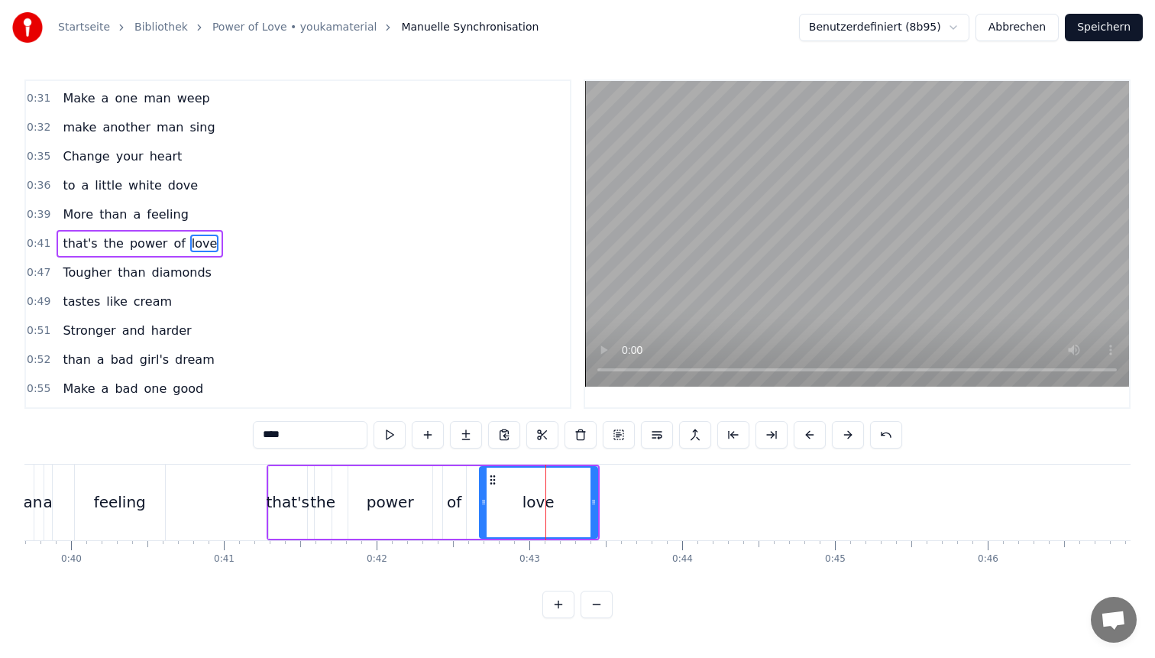
click at [322, 504] on div "the" at bounding box center [322, 502] width 25 height 23
type input "***"
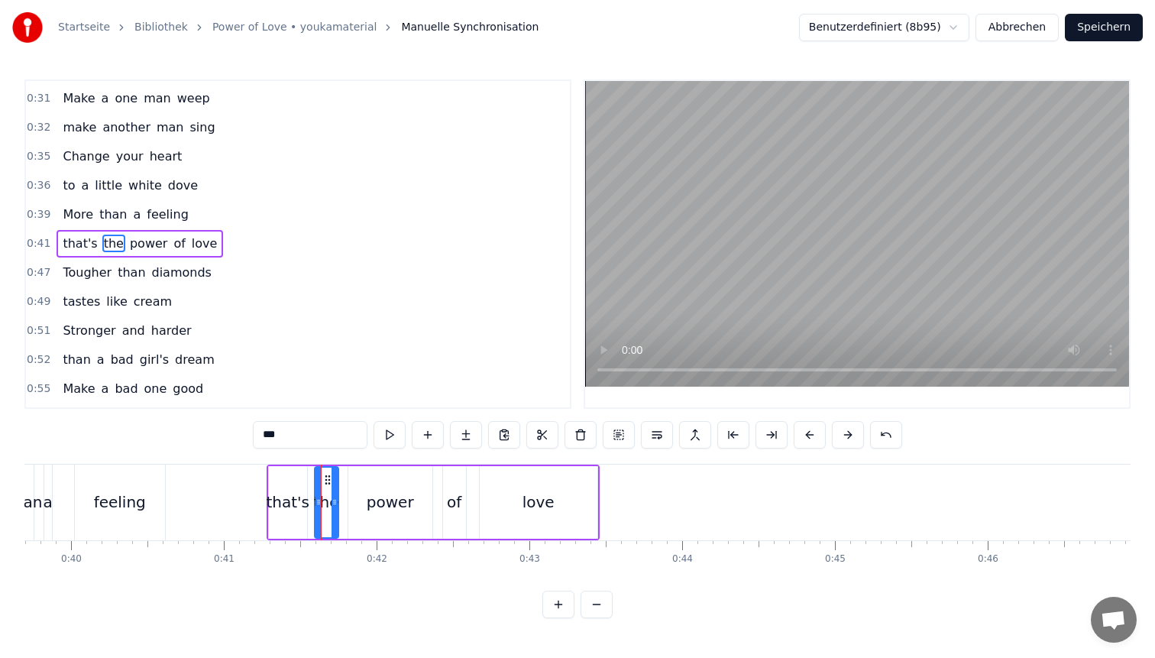
click at [335, 492] on div at bounding box center [335, 503] width 6 height 70
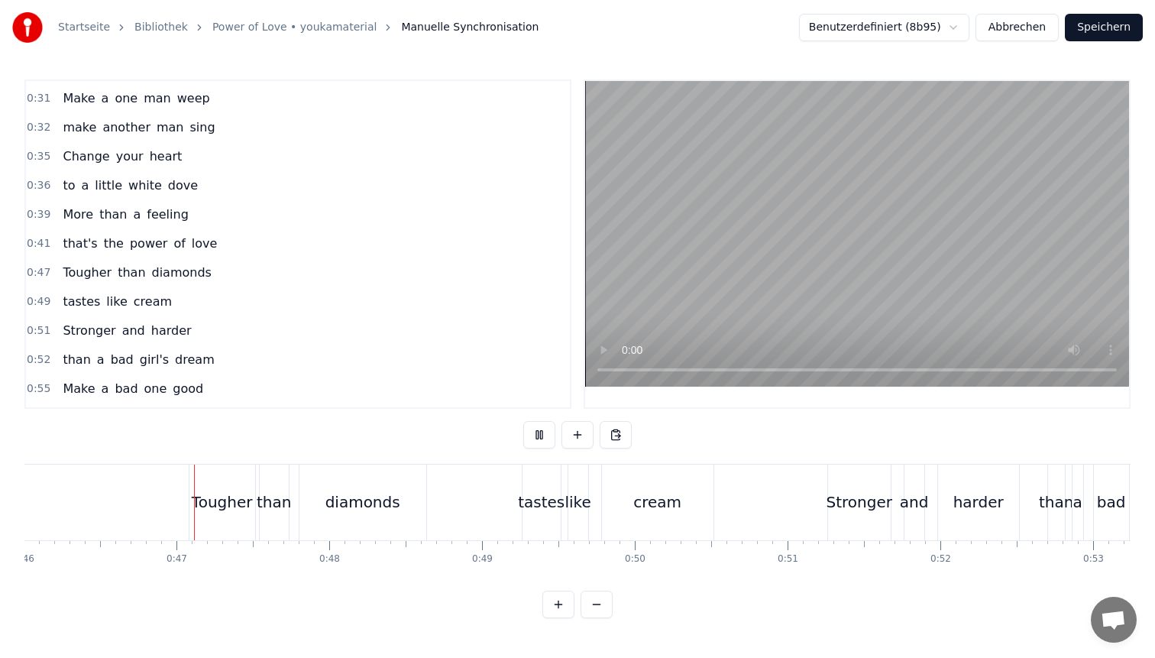
scroll to position [0, 7044]
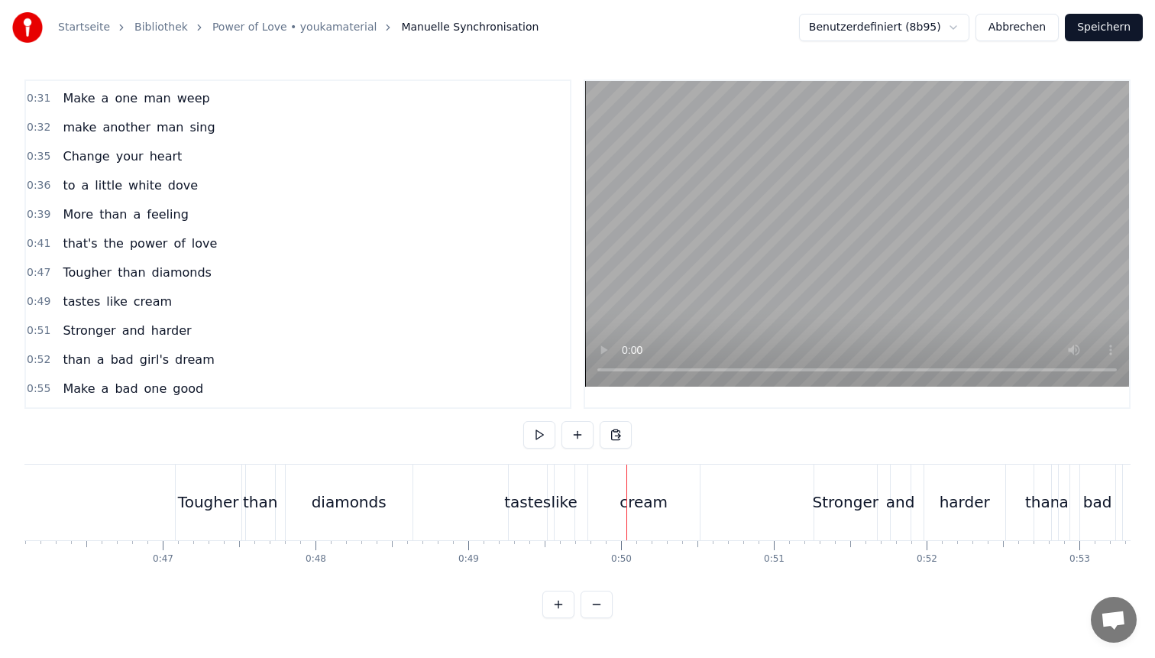
click at [518, 505] on div "tastes" at bounding box center [527, 502] width 47 height 23
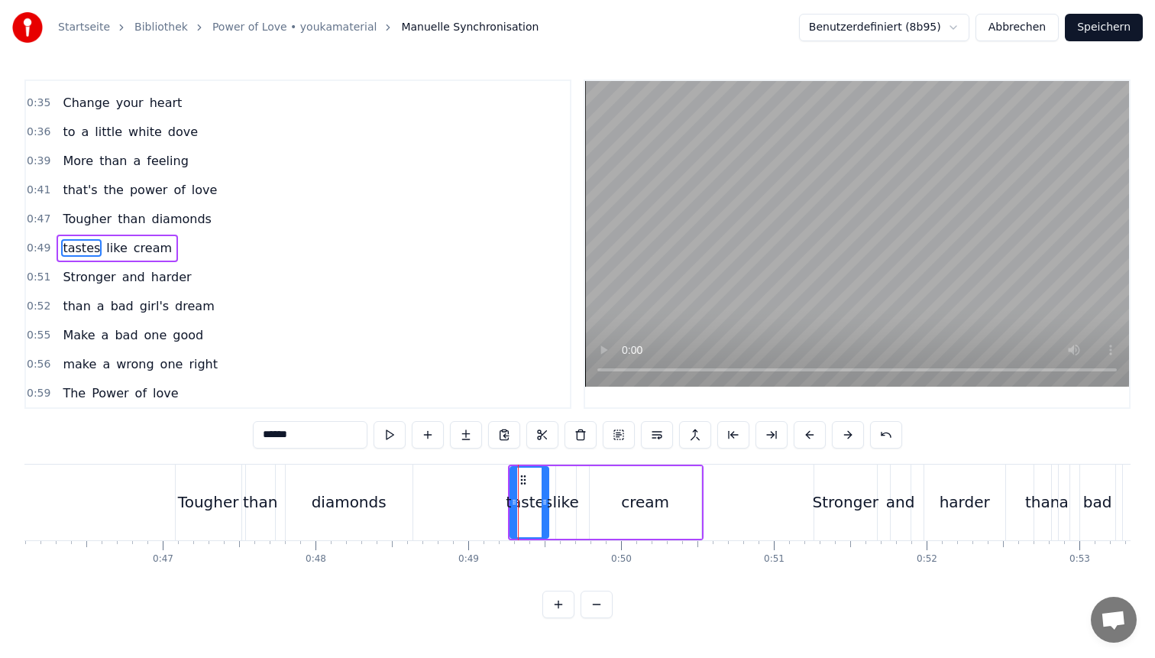
scroll to position [113, 0]
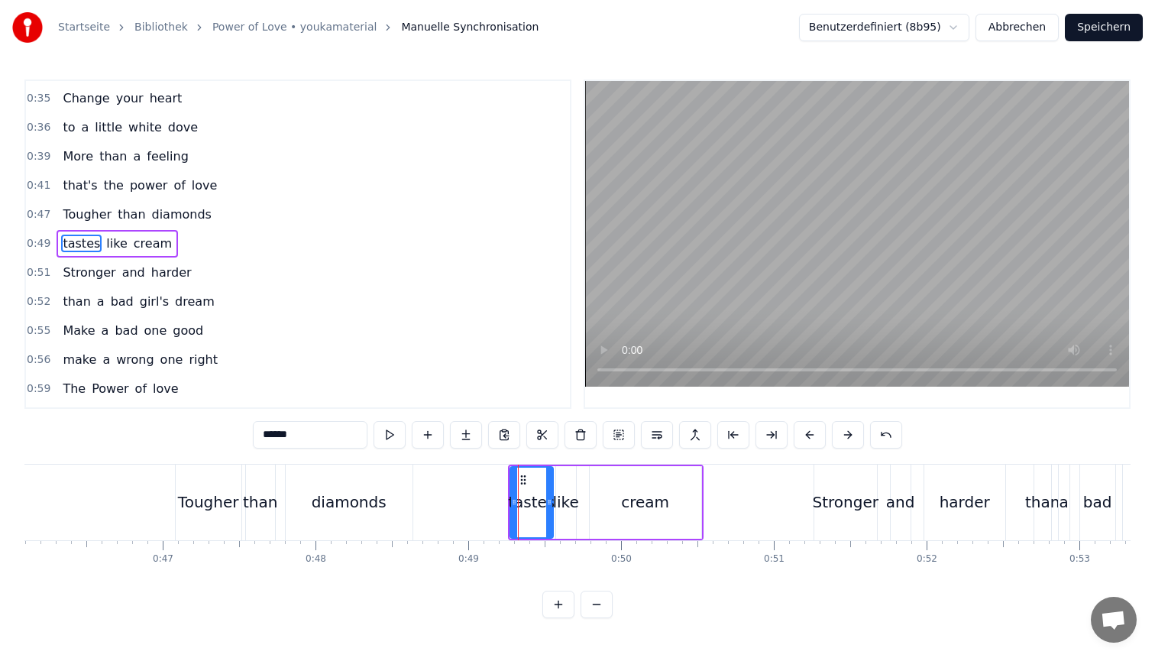
click at [549, 493] on div at bounding box center [549, 503] width 6 height 70
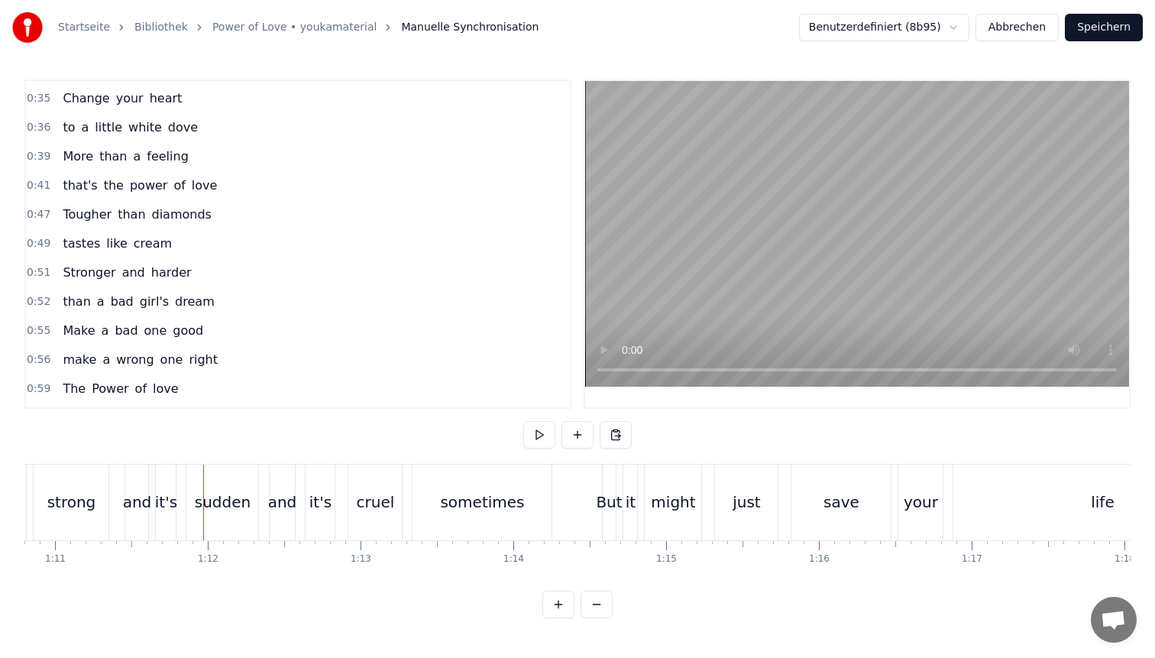
scroll to position [0, 10819]
click at [145, 485] on div "and" at bounding box center [137, 503] width 23 height 76
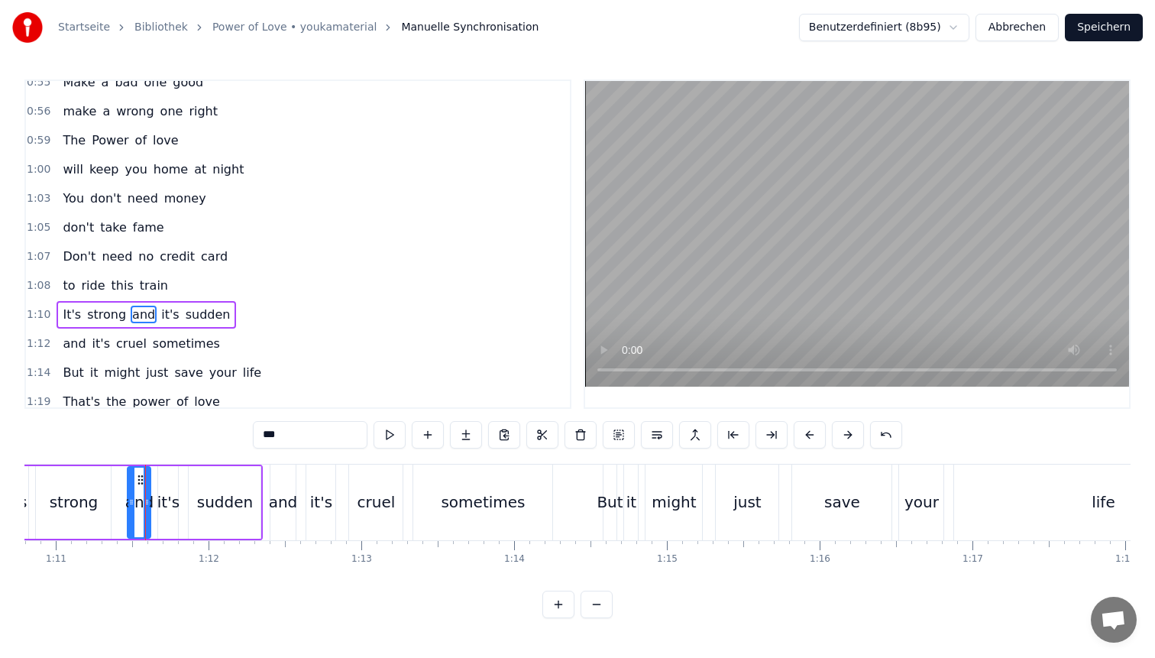
scroll to position [432, 0]
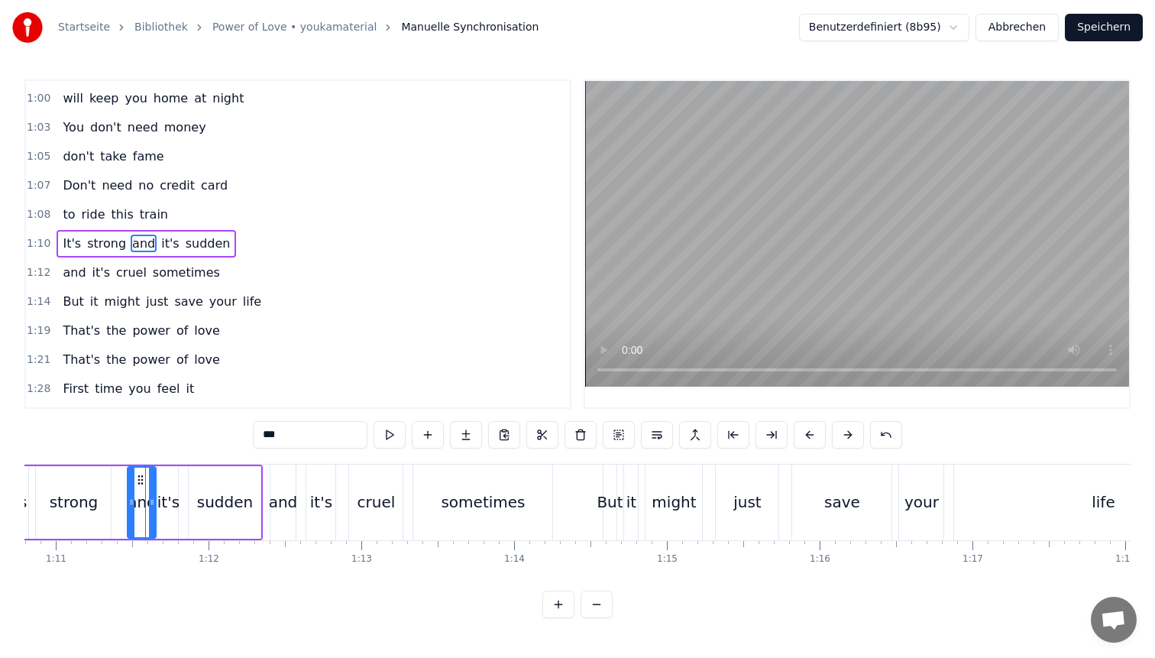
click at [154, 485] on div at bounding box center [152, 503] width 6 height 70
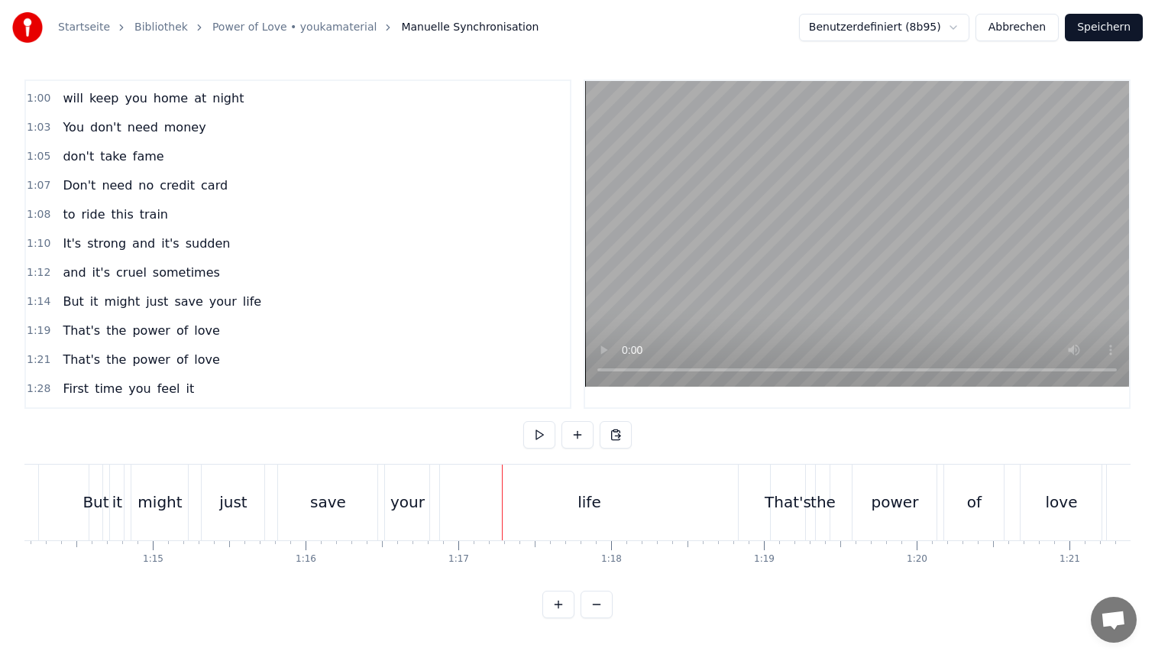
scroll to position [0, 11151]
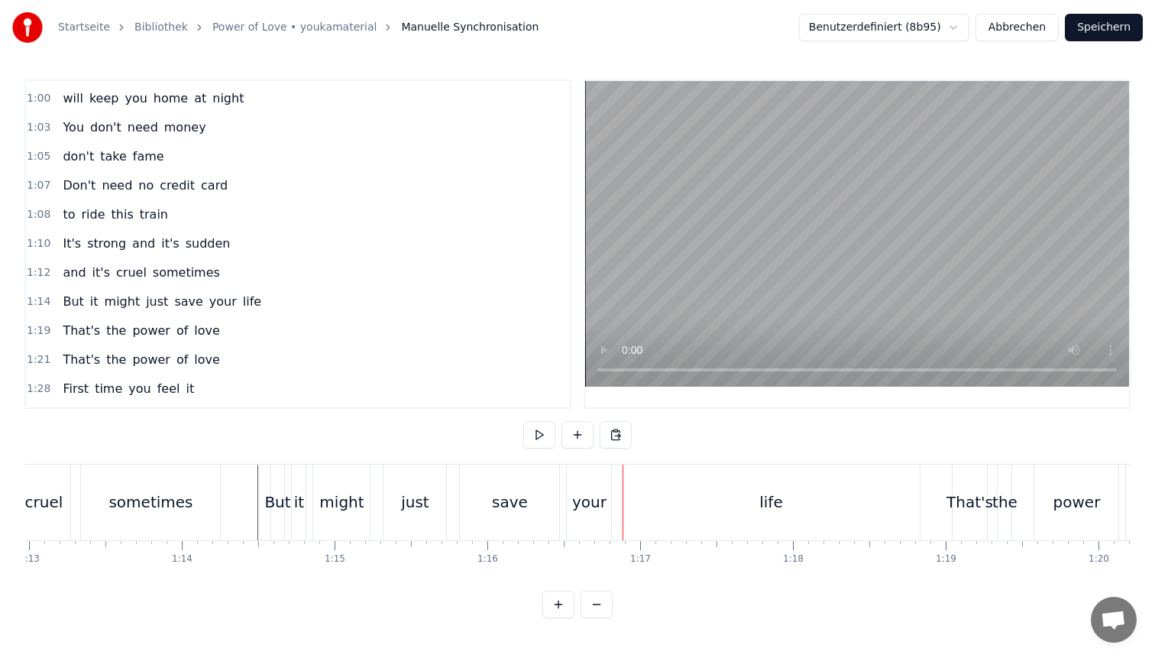
click at [594, 494] on div "your" at bounding box center [589, 502] width 34 height 23
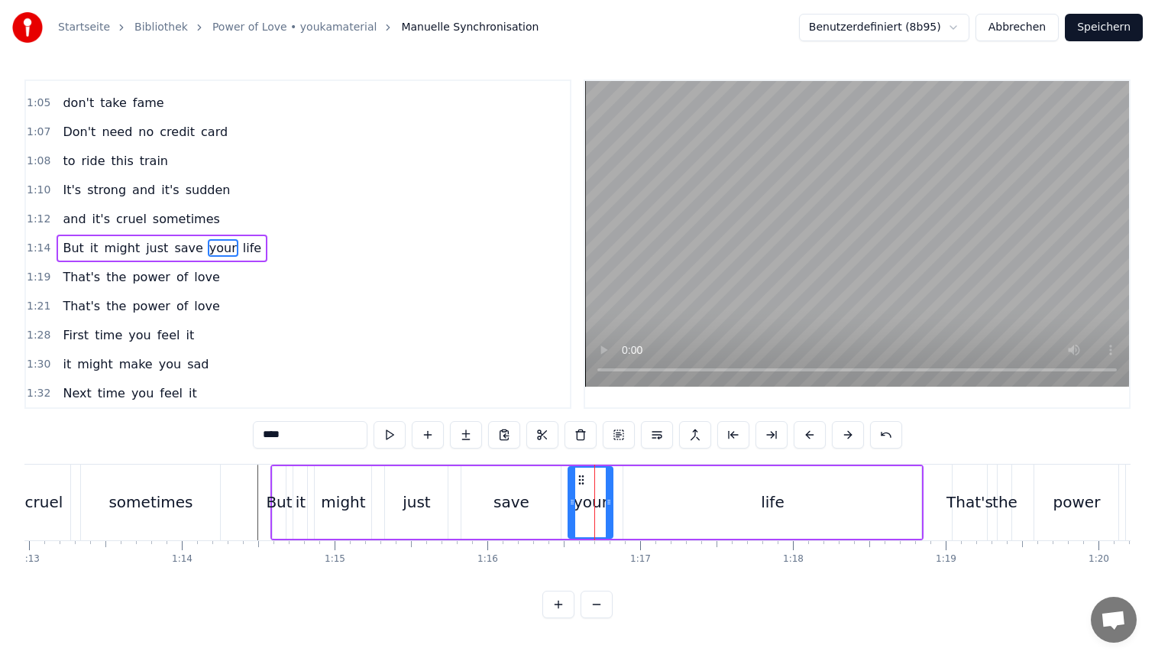
scroll to position [491, 0]
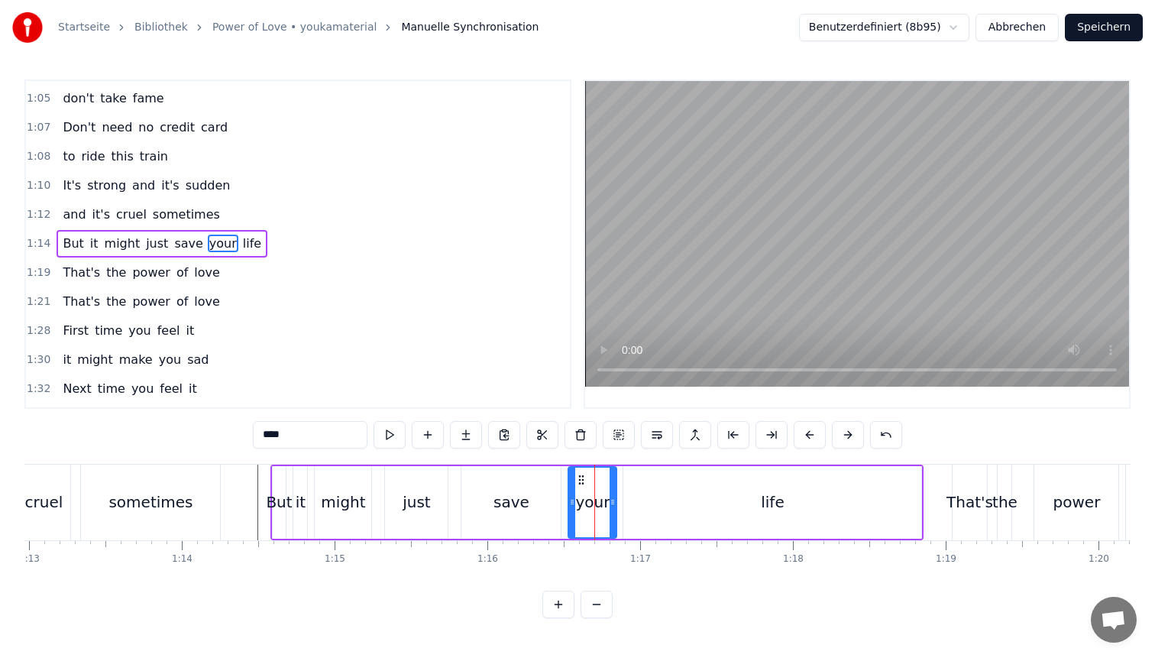
click at [615, 494] on div at bounding box center [613, 503] width 6 height 70
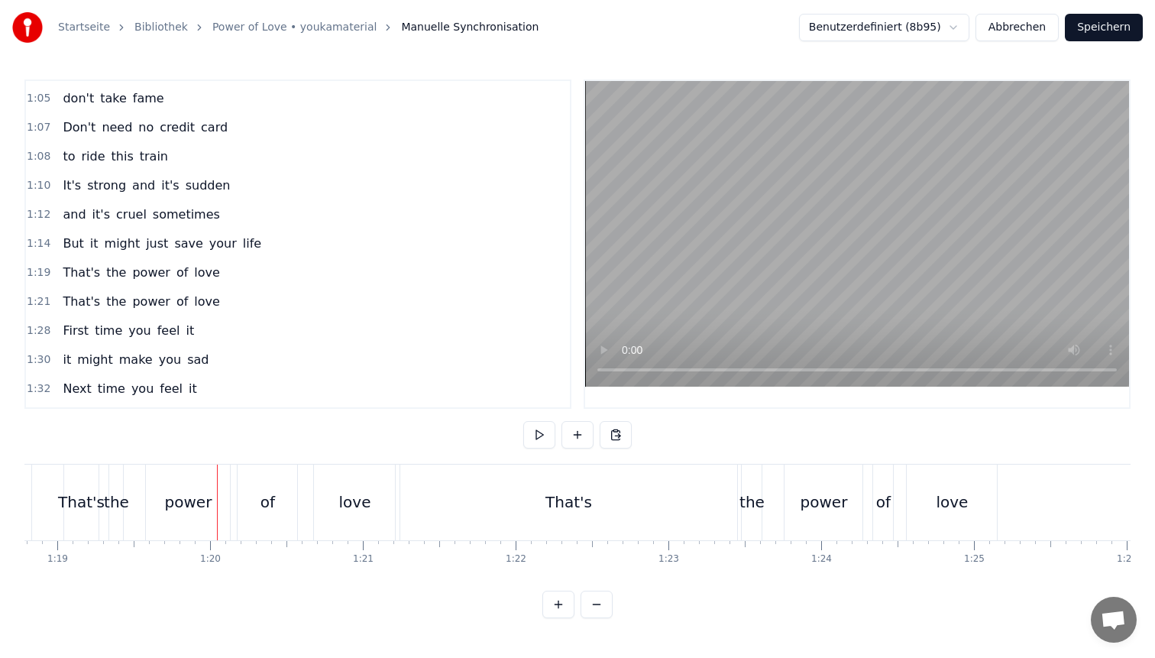
scroll to position [0, 12031]
click at [127, 487] on div "the" at bounding box center [125, 503] width 14 height 76
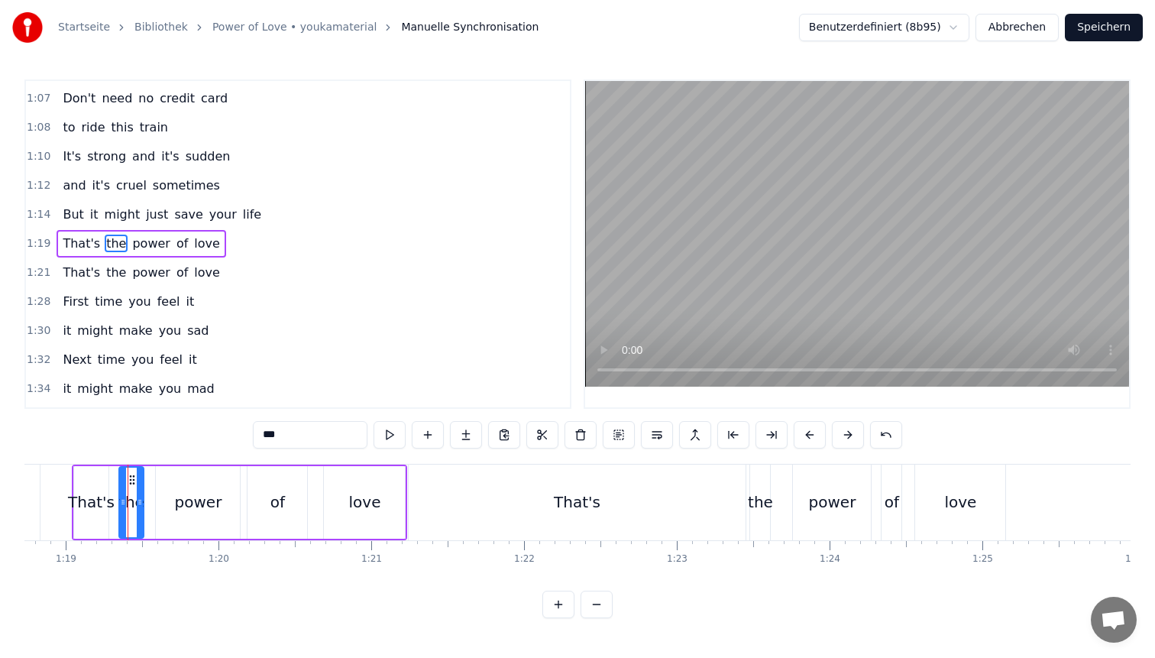
drag, startPoint x: 129, startPoint y: 486, endPoint x: 141, endPoint y: 486, distance: 12.2
click at [141, 486] on div at bounding box center [140, 503] width 6 height 70
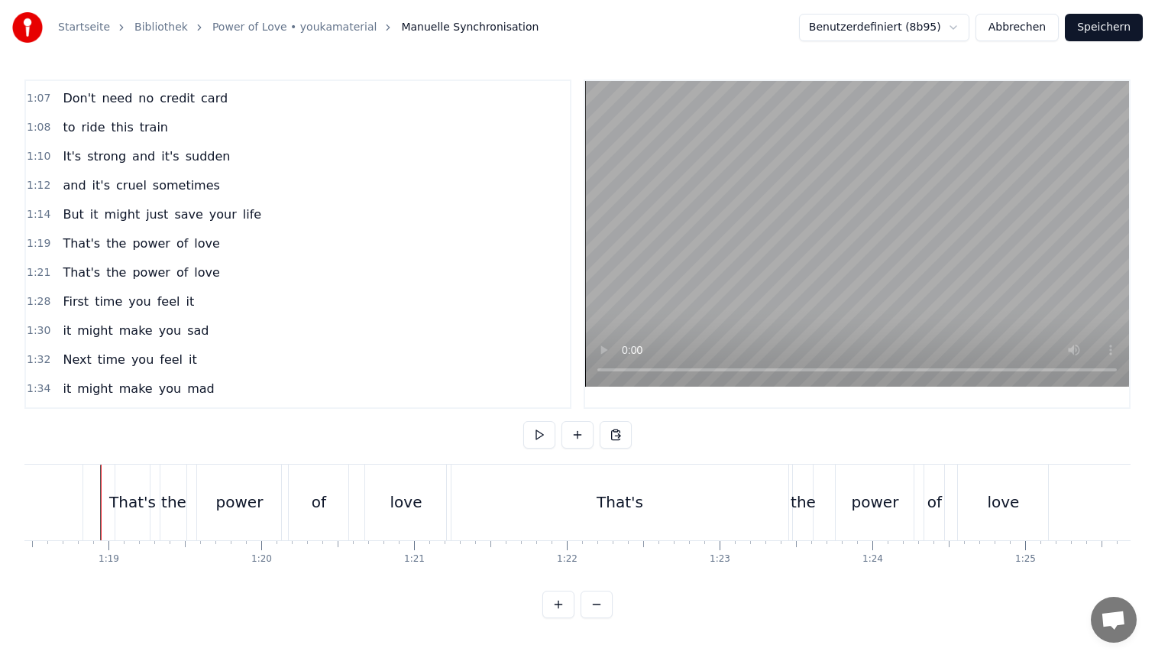
scroll to position [0, 11988]
click at [617, 514] on div "That's" at bounding box center [621, 503] width 338 height 76
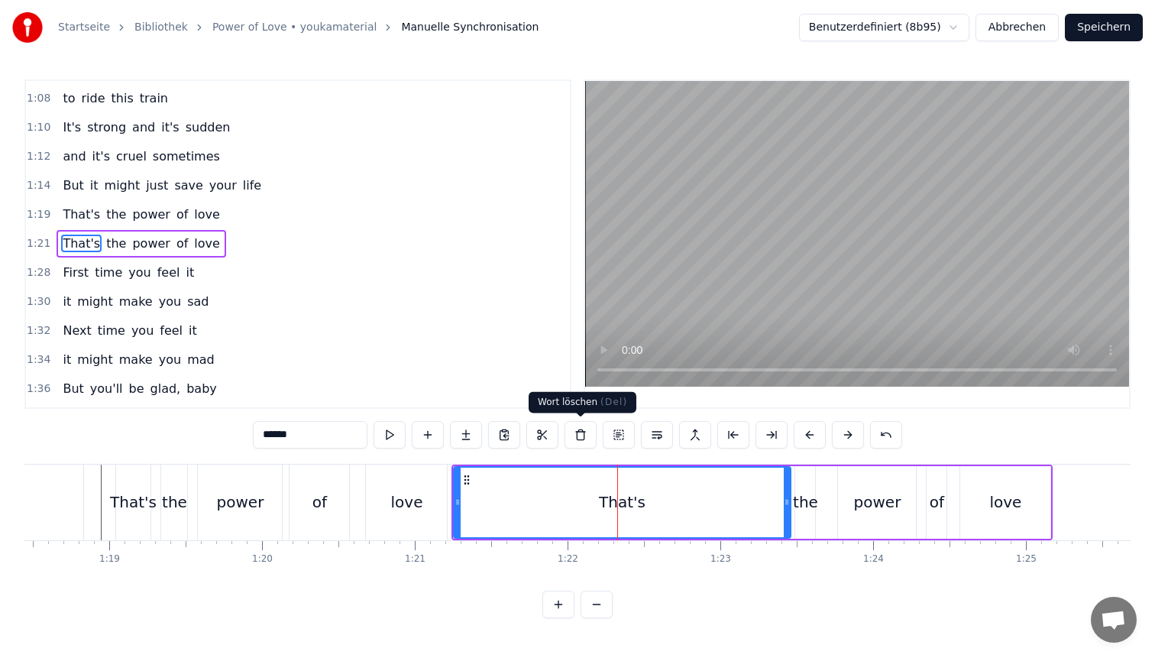
click at [580, 424] on button at bounding box center [581, 435] width 32 height 28
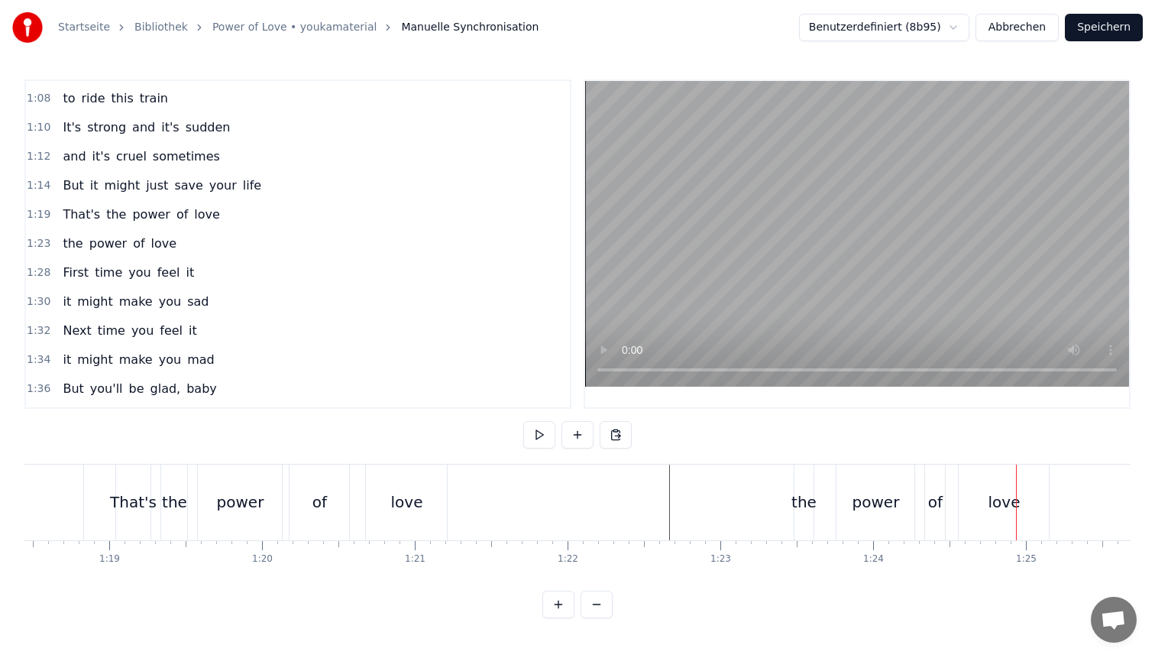
click at [804, 500] on div "the" at bounding box center [804, 502] width 25 height 23
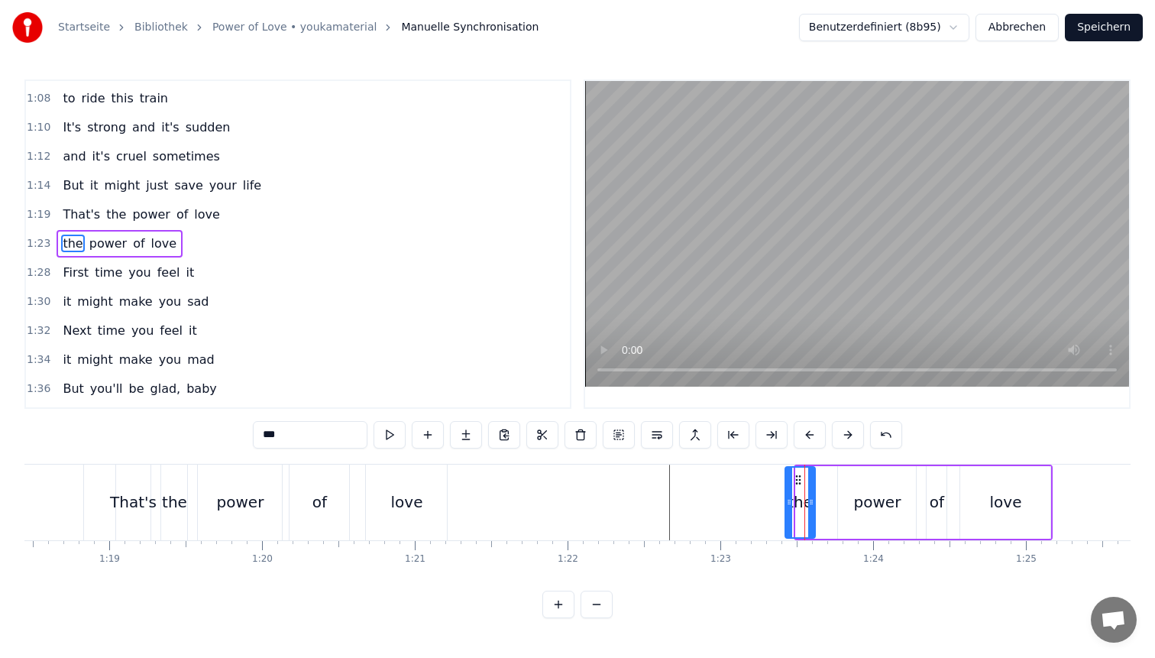
drag, startPoint x: 797, startPoint y: 498, endPoint x: 785, endPoint y: 500, distance: 12.3
click at [786, 500] on icon at bounding box center [789, 502] width 6 height 12
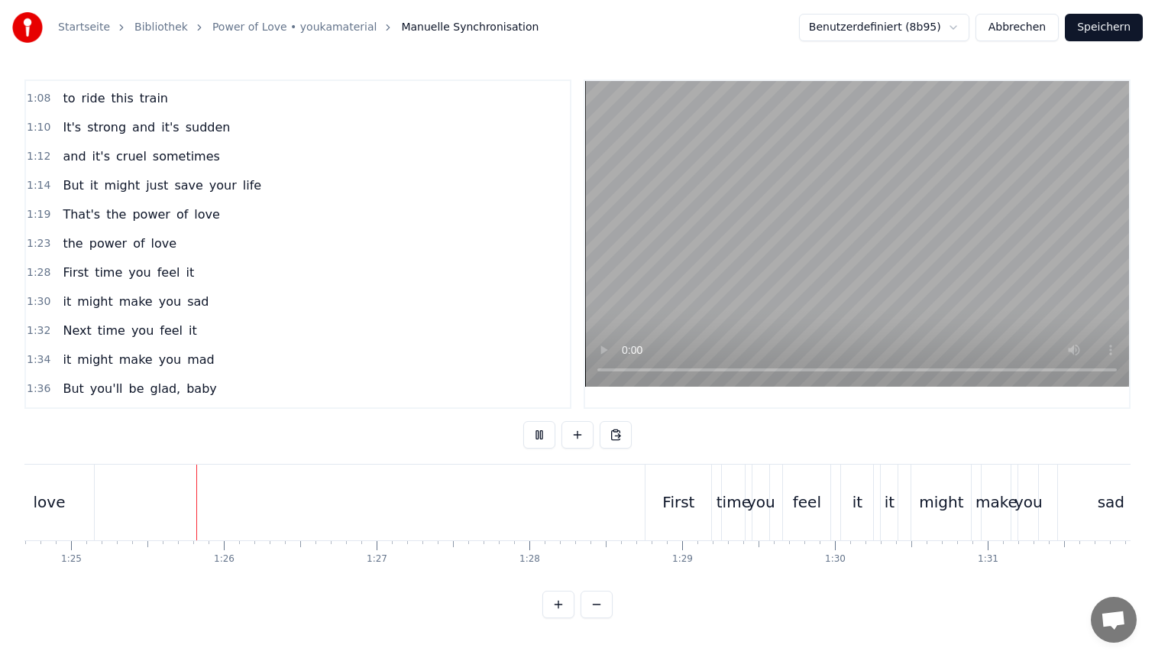
scroll to position [0, 12945]
click at [723, 503] on div "time" at bounding box center [731, 502] width 34 height 23
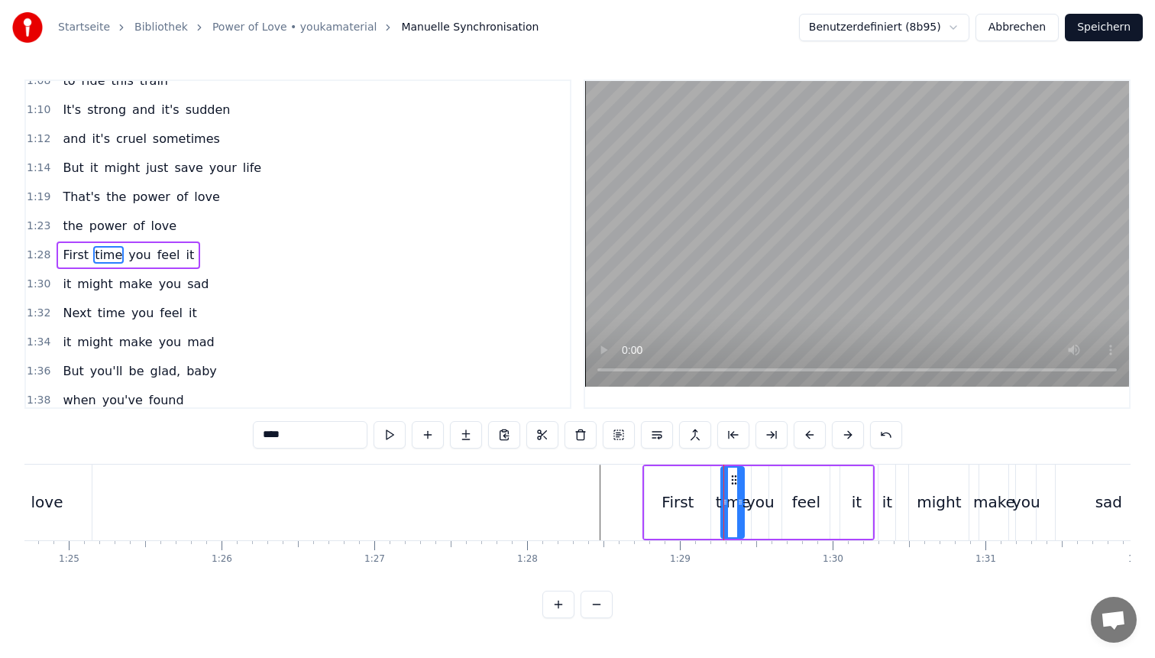
scroll to position [578, 0]
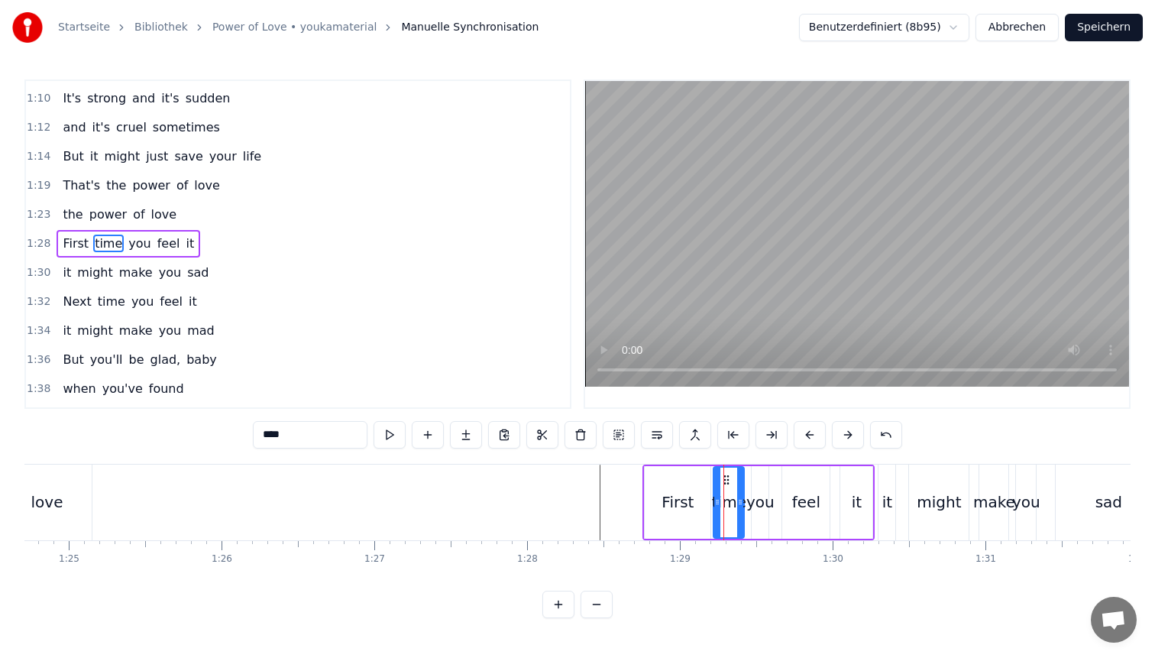
click at [714, 497] on icon at bounding box center [717, 502] width 6 height 12
click at [761, 497] on div "you" at bounding box center [761, 502] width 28 height 23
type input "***"
click at [774, 496] on icon at bounding box center [772, 502] width 6 height 12
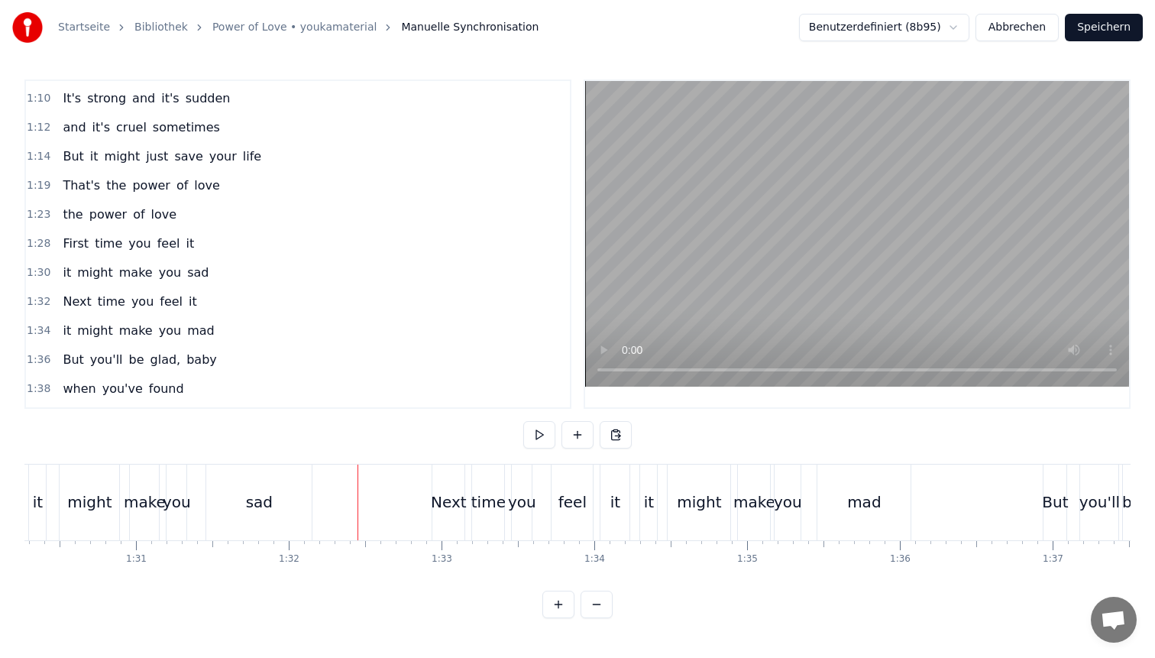
scroll to position [0, 13789]
click at [151, 492] on div "make" at bounding box center [151, 502] width 42 height 23
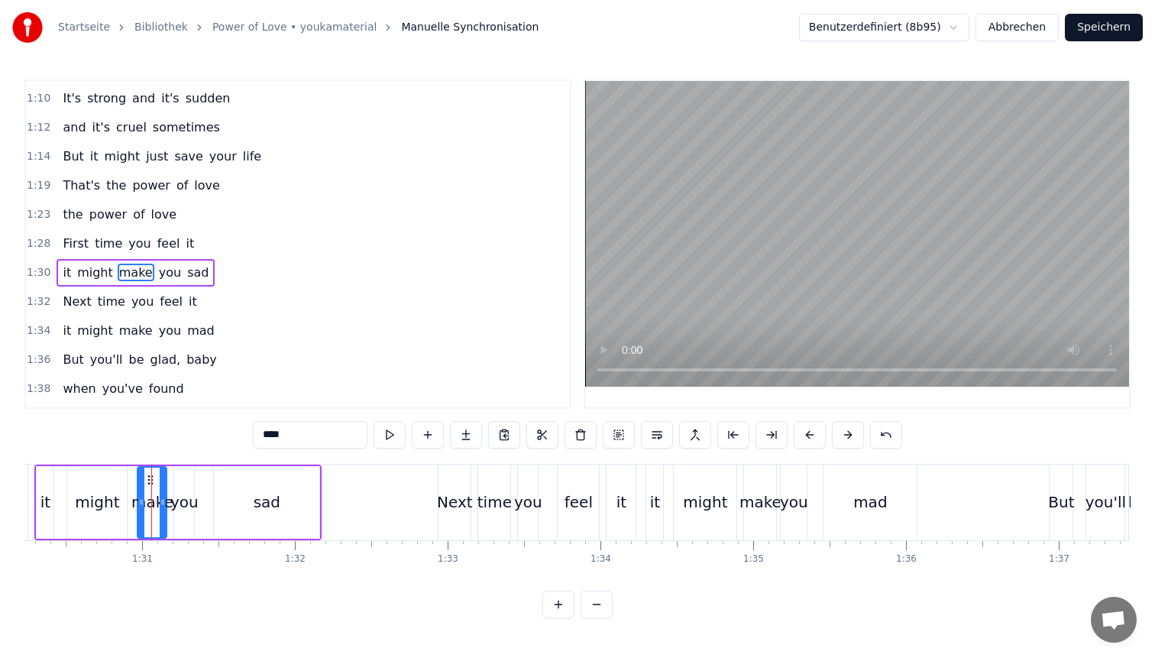
scroll to position [607, 0]
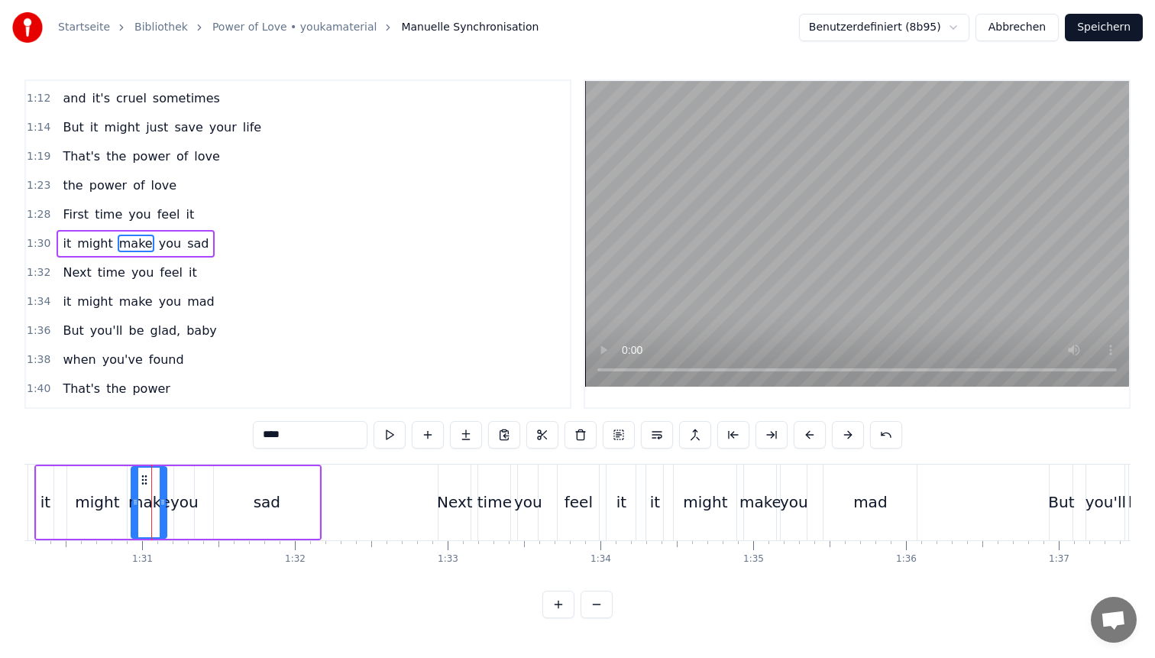
click at [133, 489] on div at bounding box center [135, 503] width 6 height 70
click at [191, 491] on div "you" at bounding box center [184, 502] width 28 height 23
type input "***"
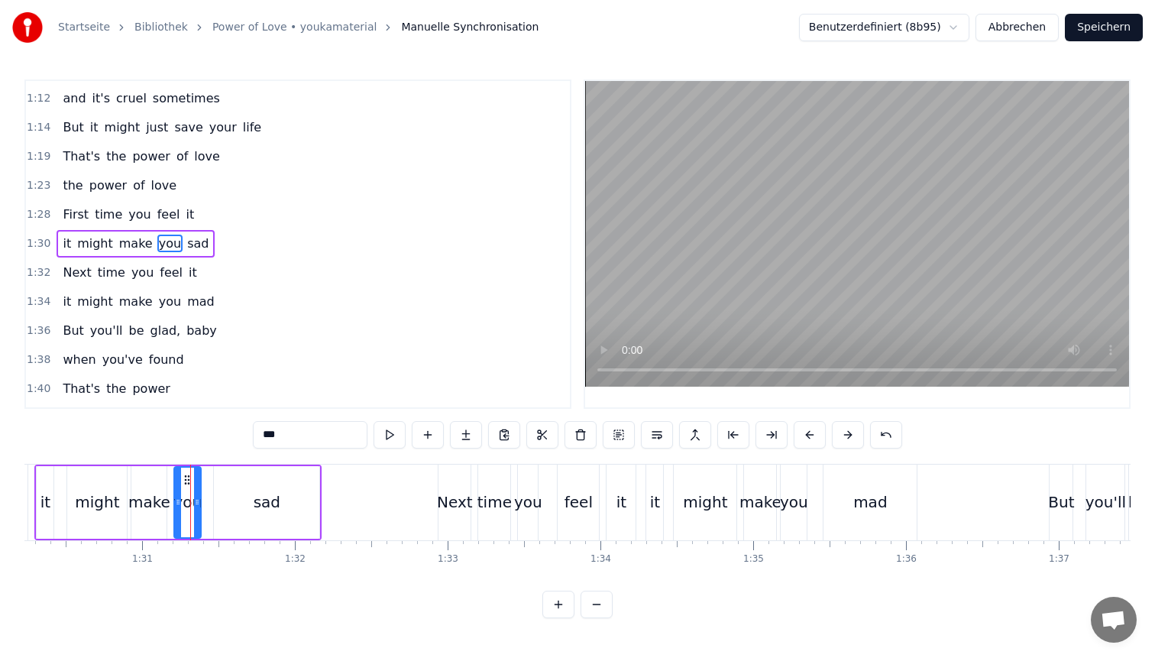
click at [197, 485] on div at bounding box center [197, 503] width 6 height 70
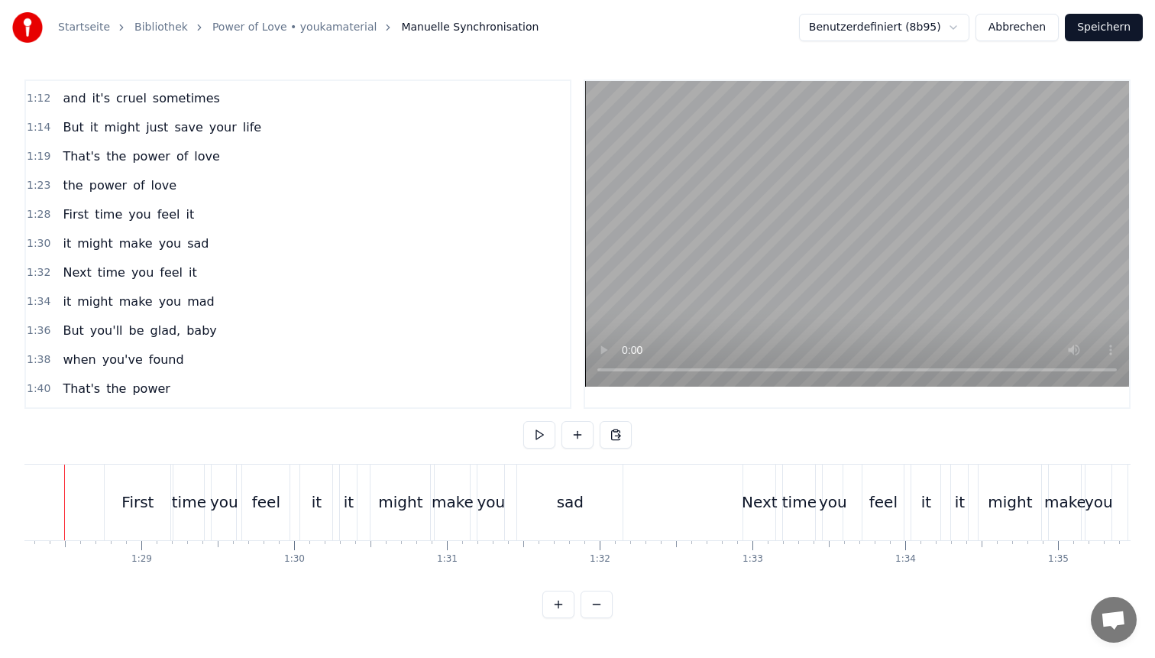
scroll to position [0, 13446]
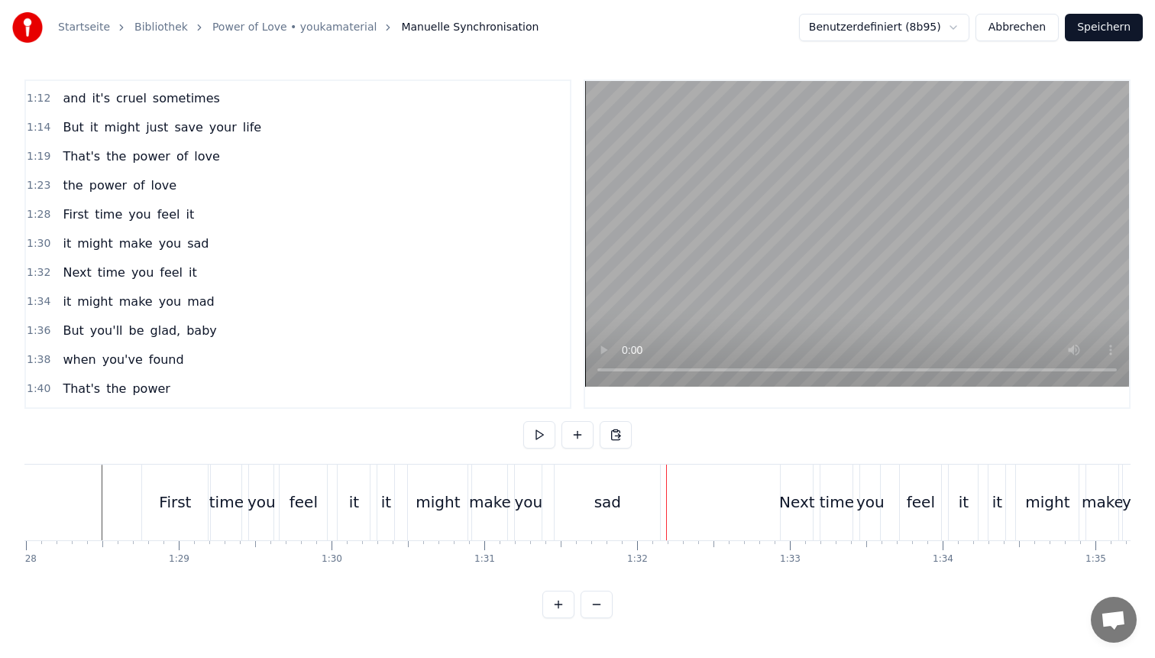
click at [491, 512] on div "make" at bounding box center [490, 502] width 42 height 23
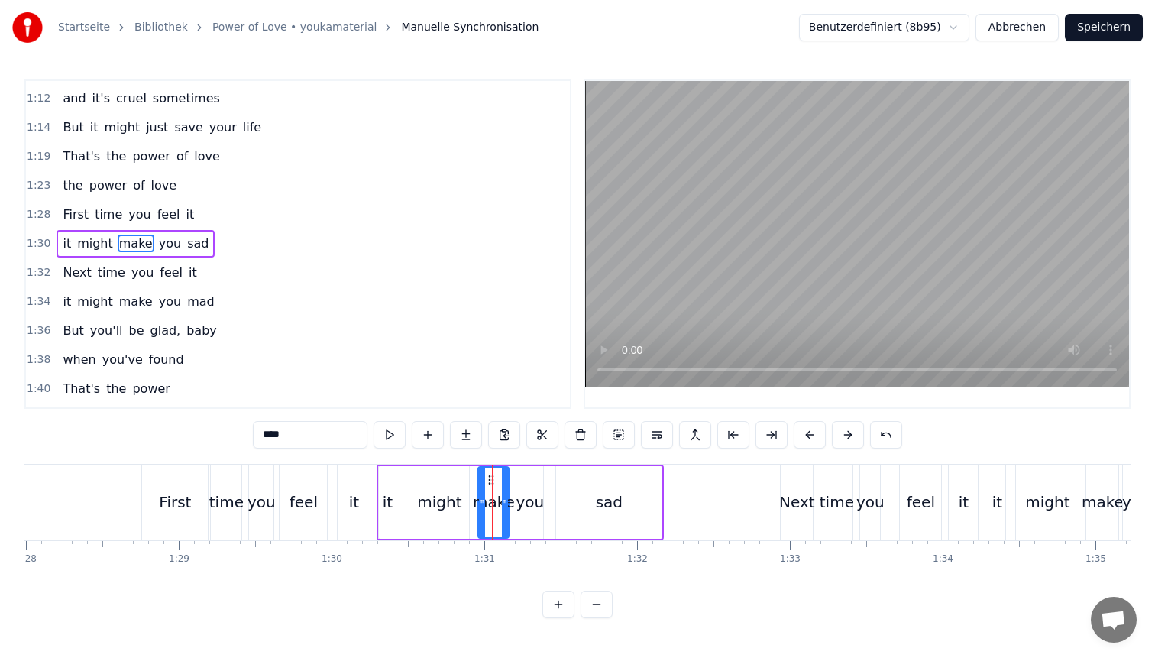
click at [481, 495] on div at bounding box center [482, 503] width 6 height 70
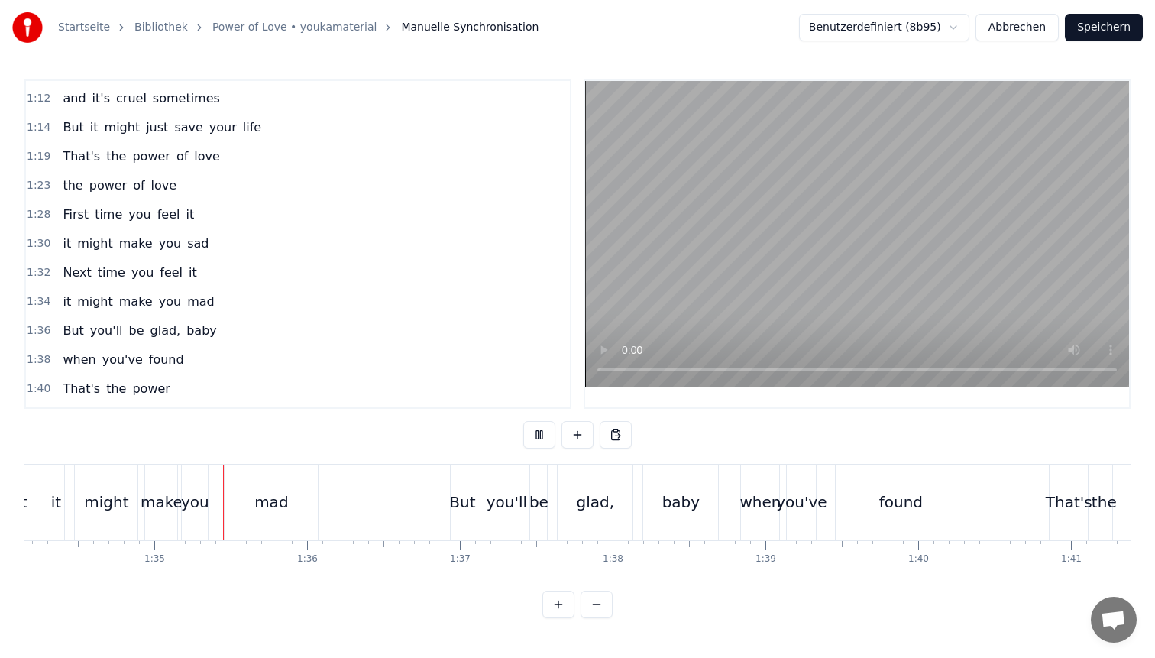
scroll to position [0, 14398]
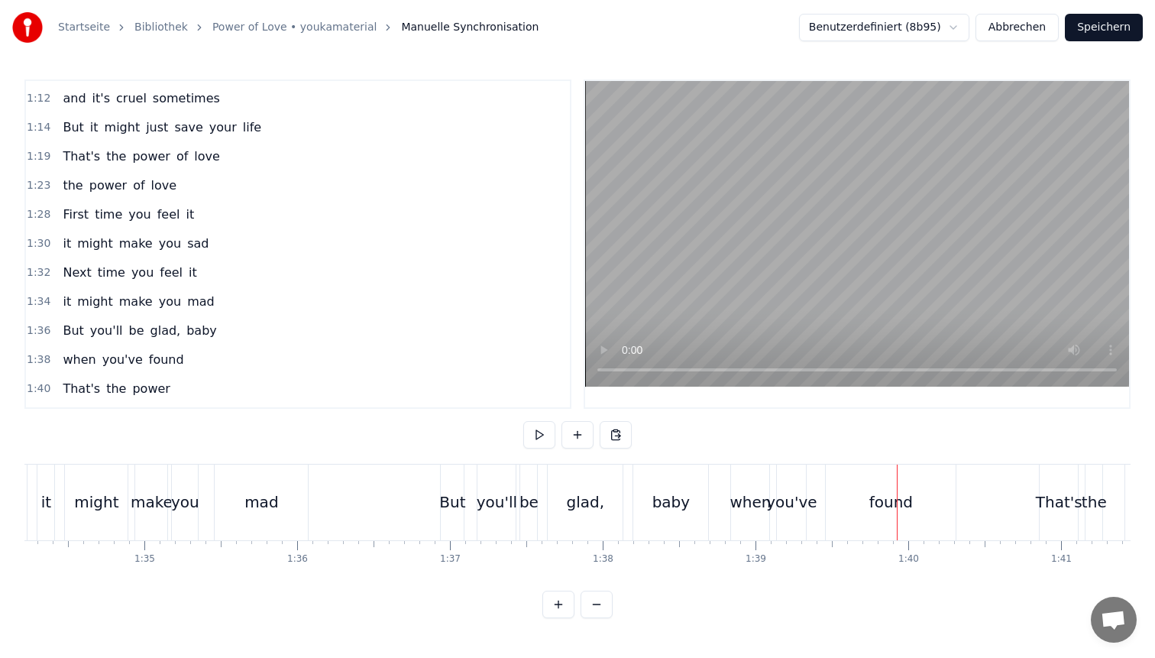
click at [792, 488] on div "you've" at bounding box center [791, 503] width 29 height 76
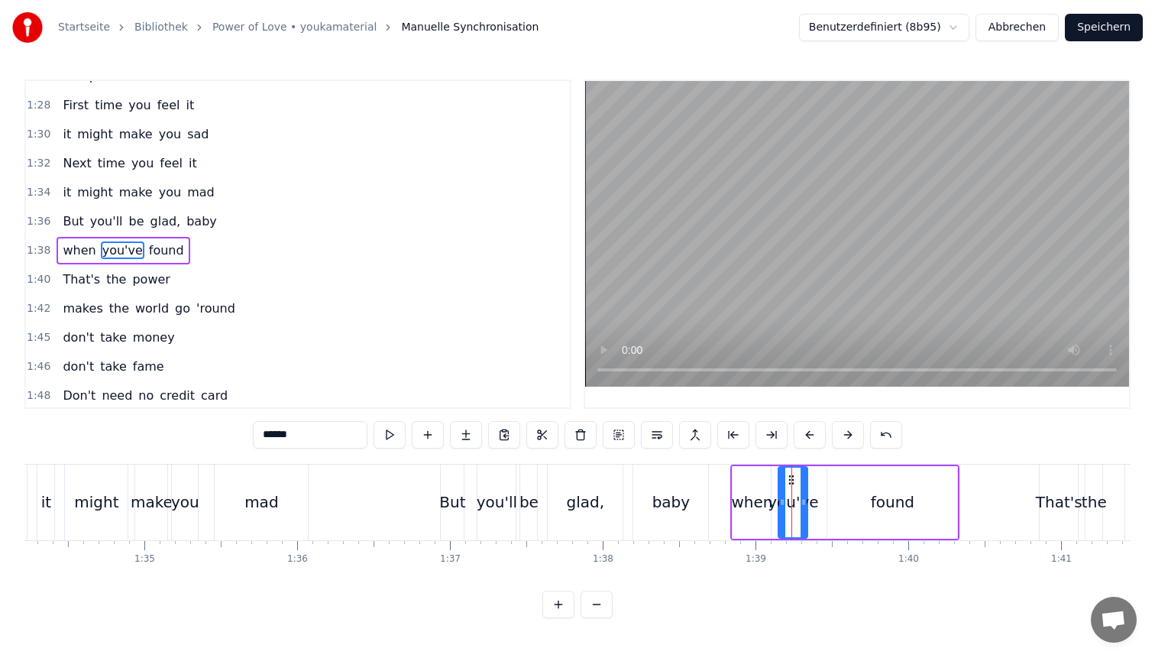
scroll to position [723, 0]
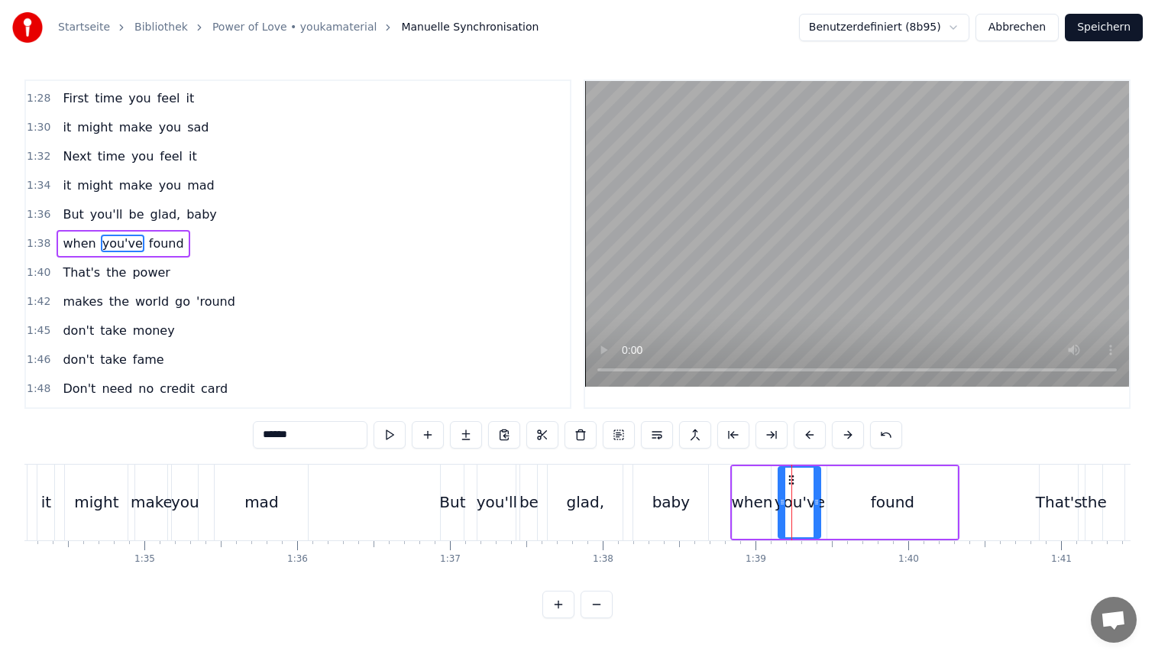
drag, startPoint x: 804, startPoint y: 486, endPoint x: 817, endPoint y: 484, distance: 13.1
click at [817, 484] on div at bounding box center [817, 503] width 6 height 70
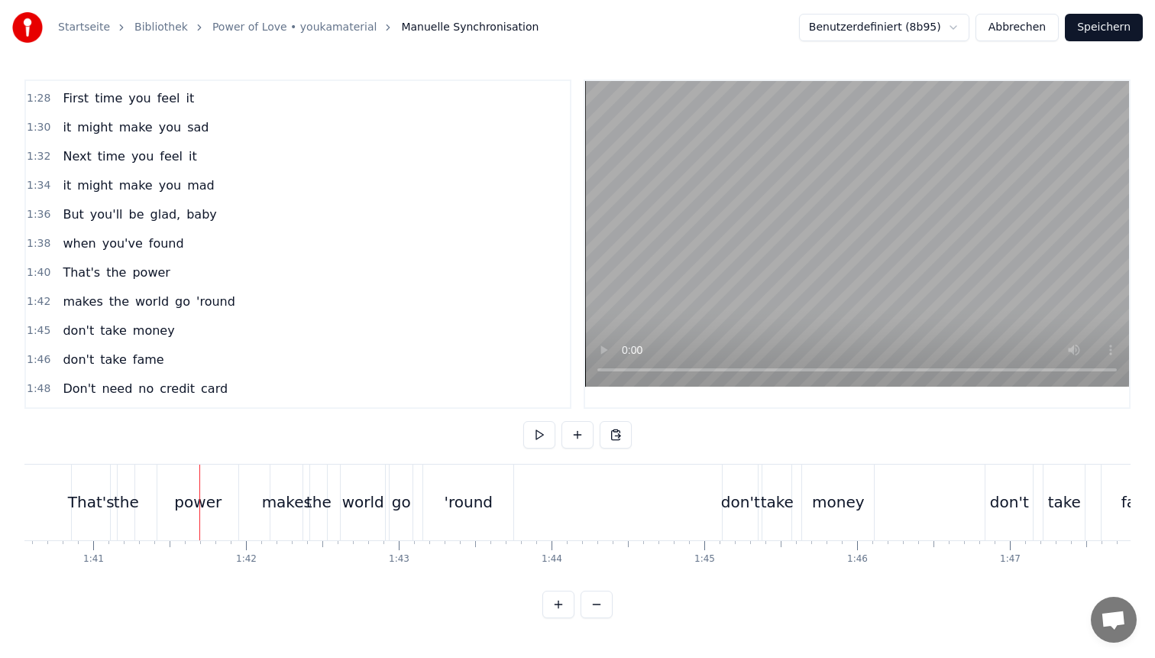
scroll to position [0, 15370]
click at [124, 494] on div "the" at bounding box center [122, 502] width 25 height 23
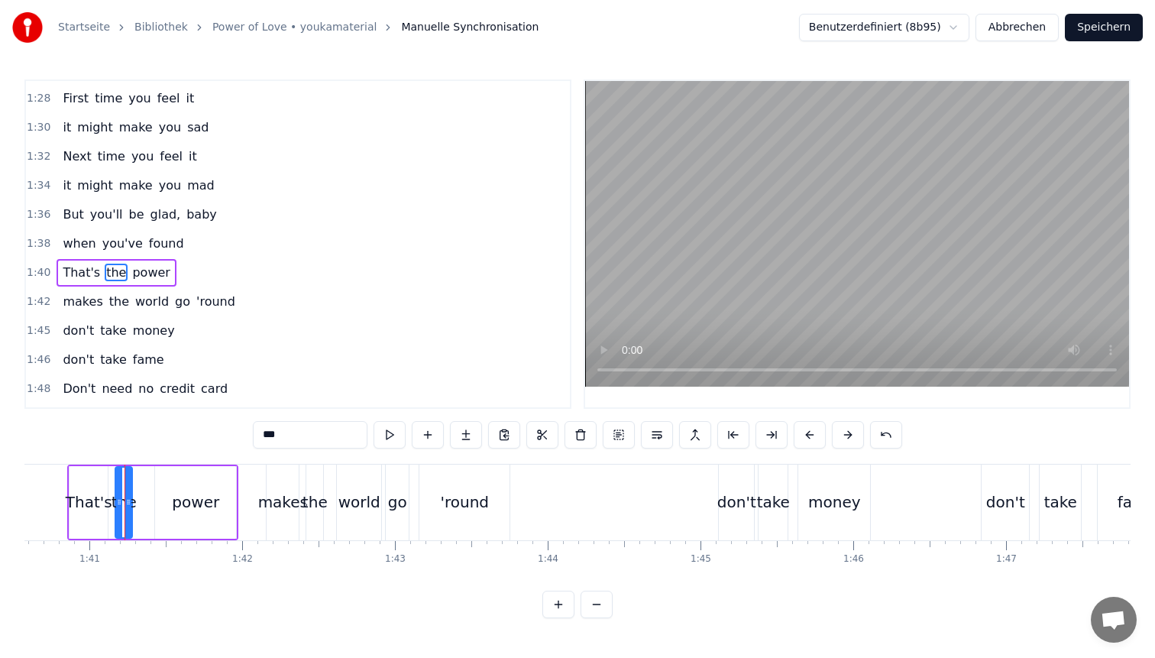
scroll to position [752, 0]
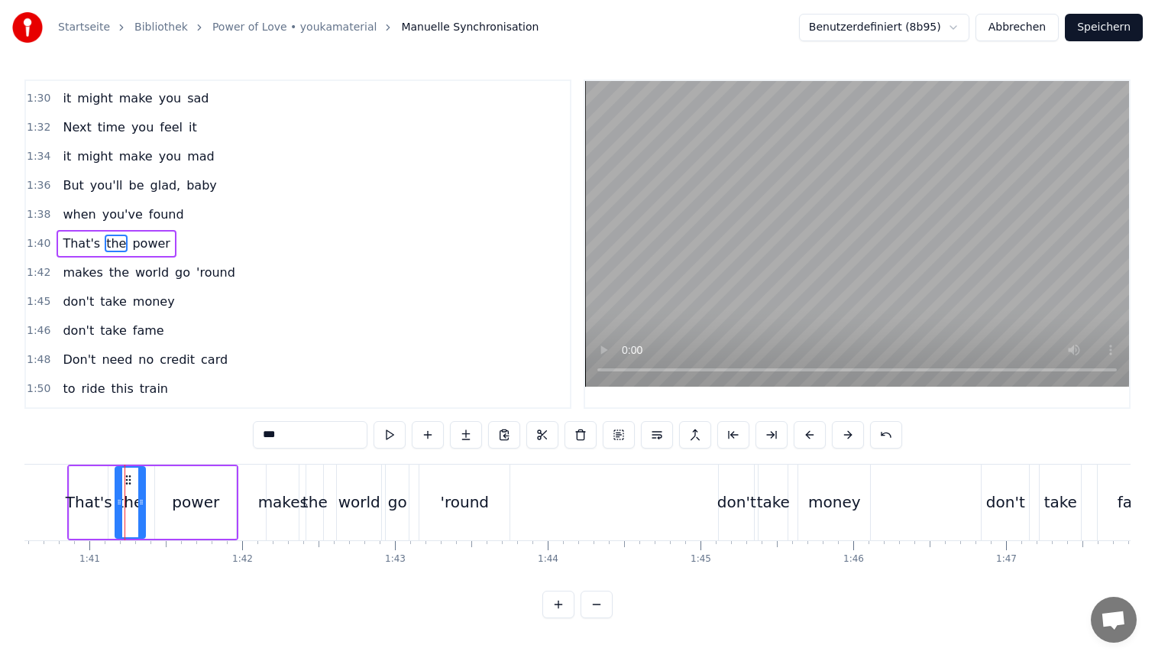
drag, startPoint x: 128, startPoint y: 491, endPoint x: 141, endPoint y: 491, distance: 13.0
click at [141, 491] on div at bounding box center [141, 503] width 6 height 70
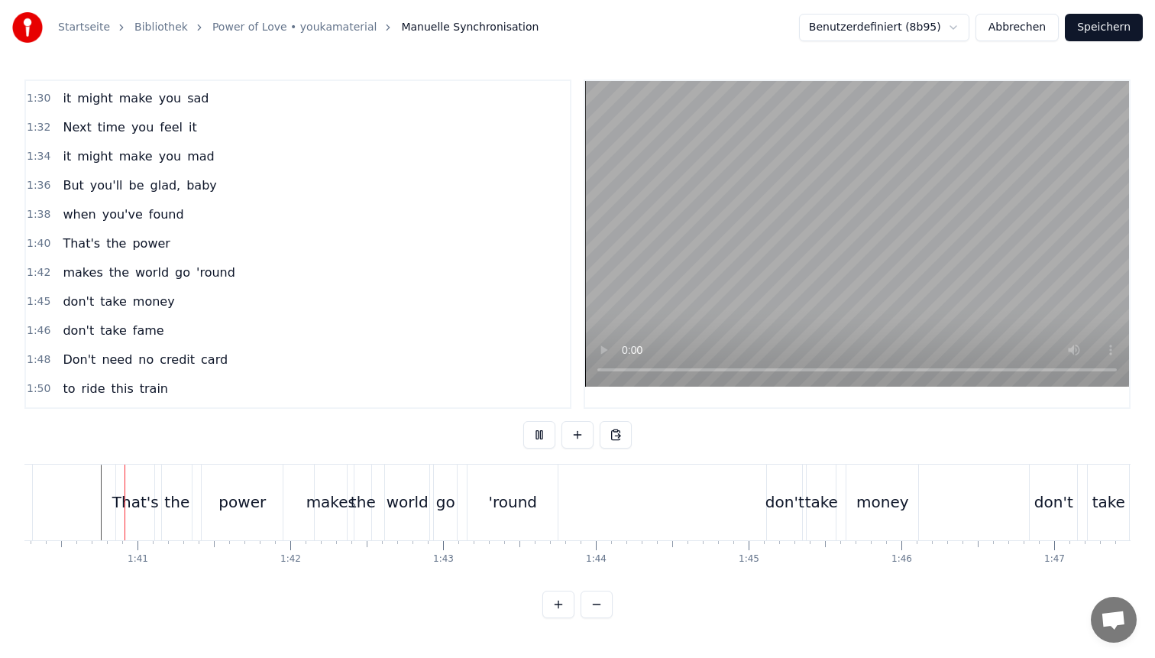
scroll to position [0, 15321]
click at [363, 499] on div "the" at bounding box center [363, 502] width 25 height 23
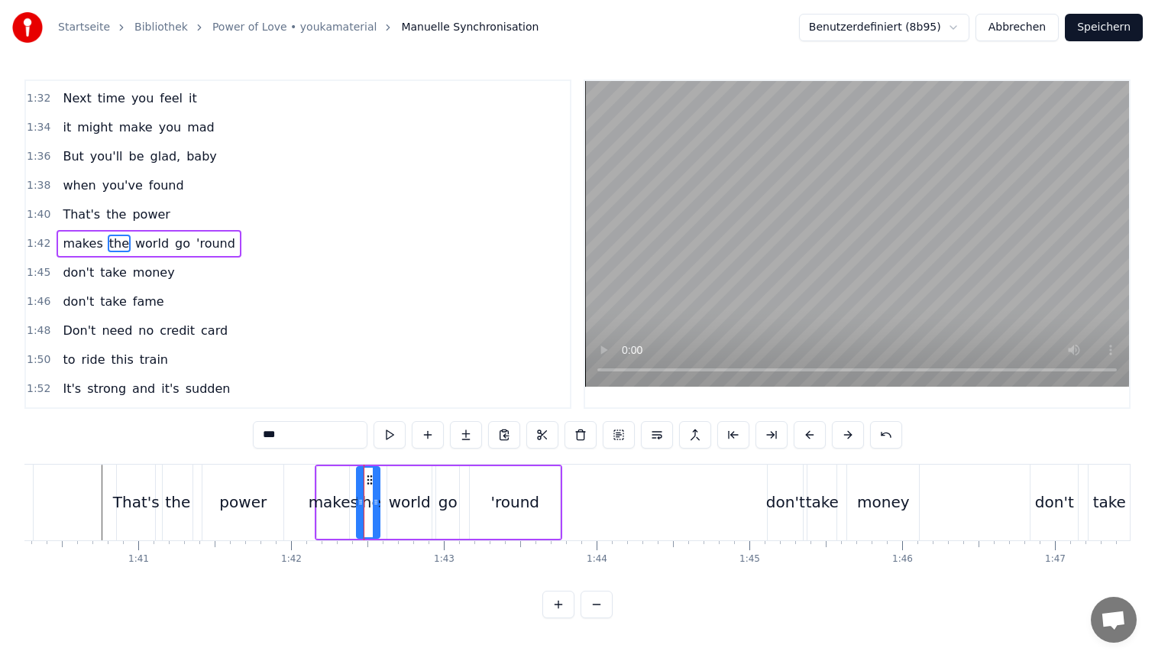
click at [377, 496] on icon at bounding box center [376, 502] width 6 height 12
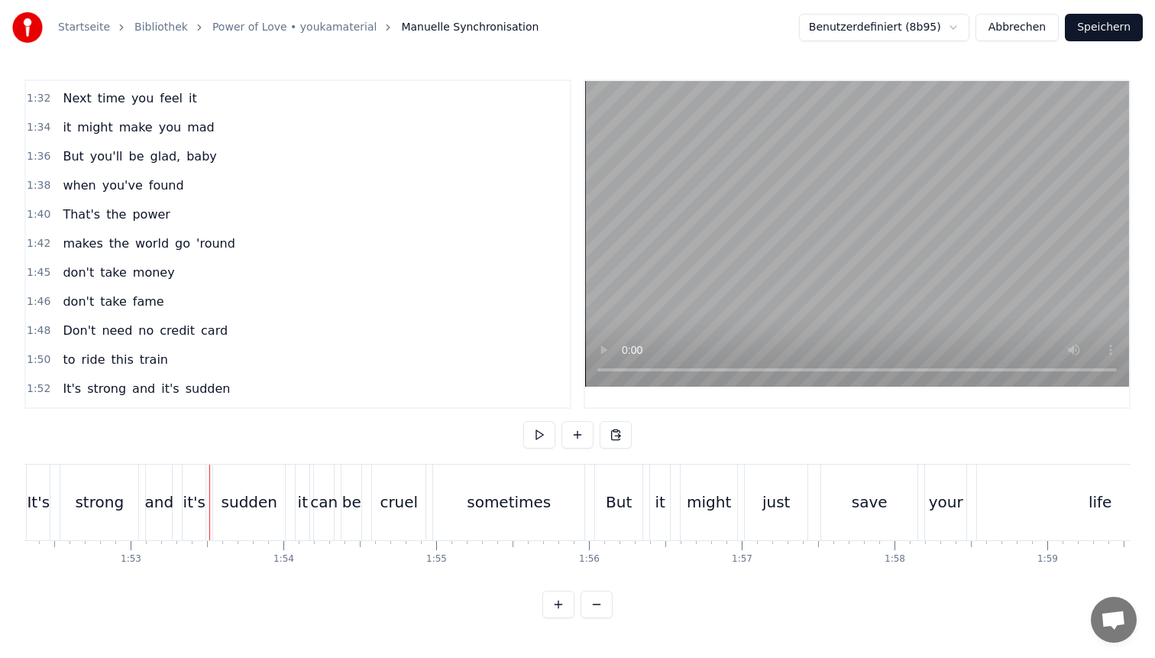
scroll to position [0, 17155]
click at [161, 504] on div "and" at bounding box center [165, 502] width 29 height 23
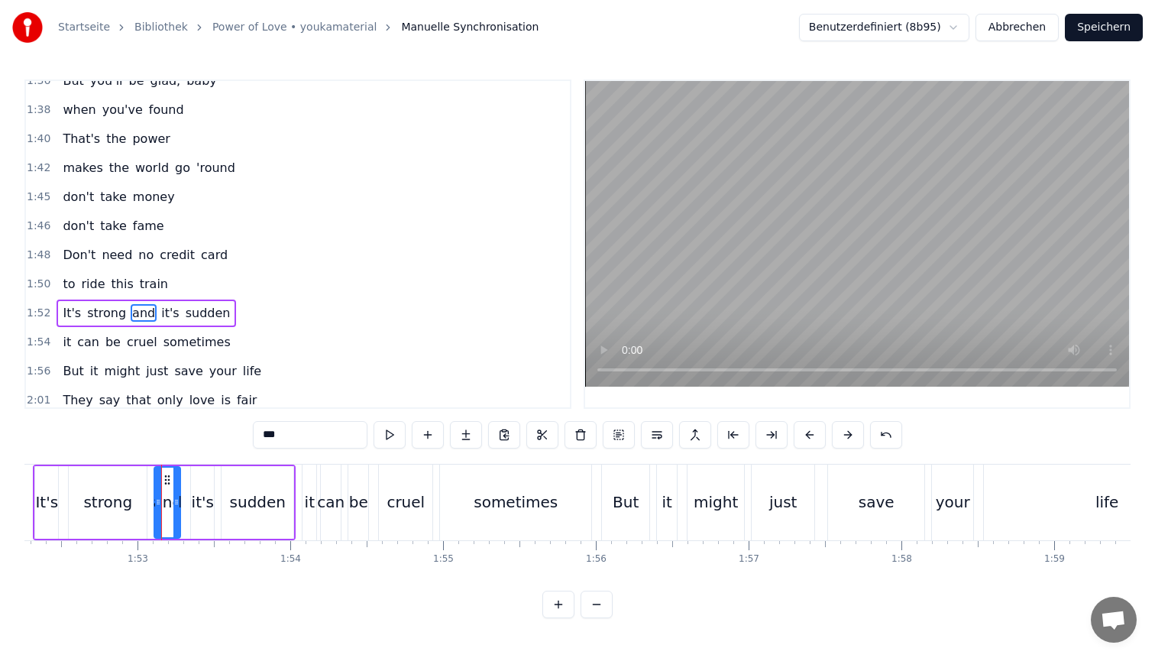
scroll to position [926, 0]
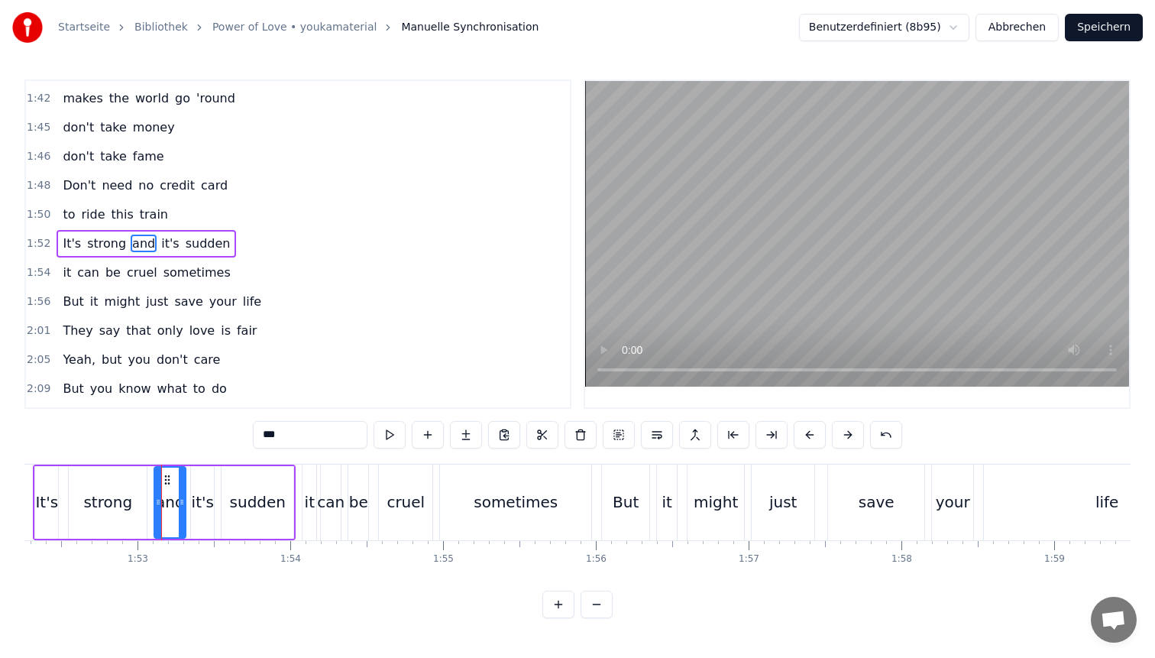
click at [184, 501] on icon at bounding box center [182, 502] width 6 height 12
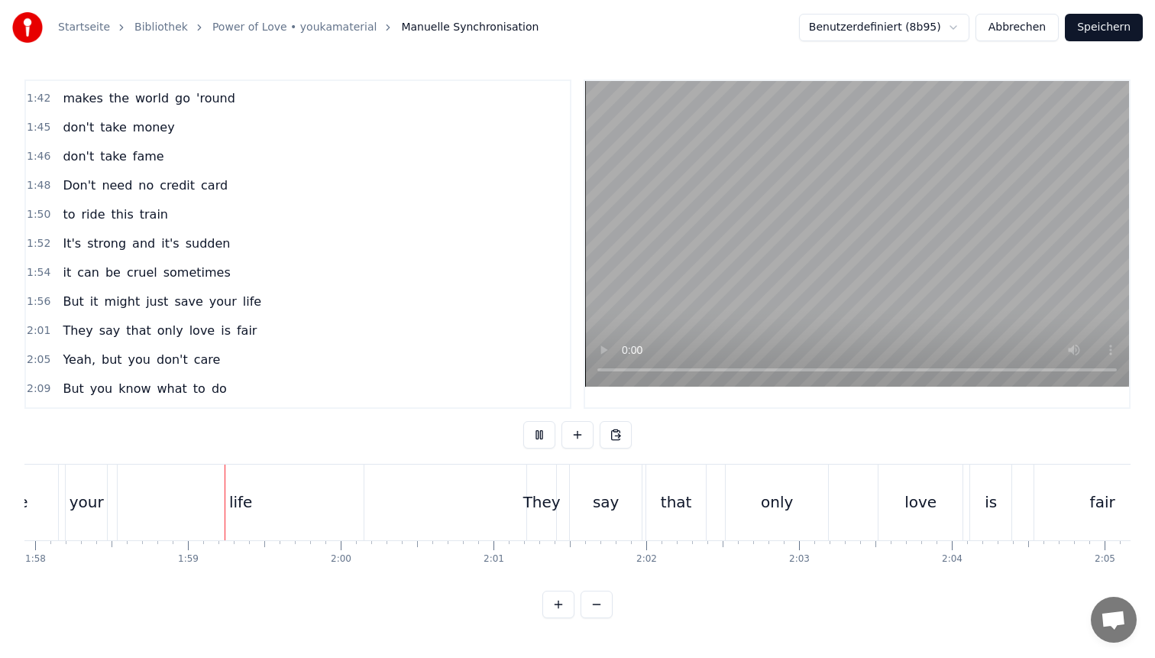
scroll to position [0, 18024]
click at [542, 496] on div "They" at bounding box center [539, 502] width 37 height 23
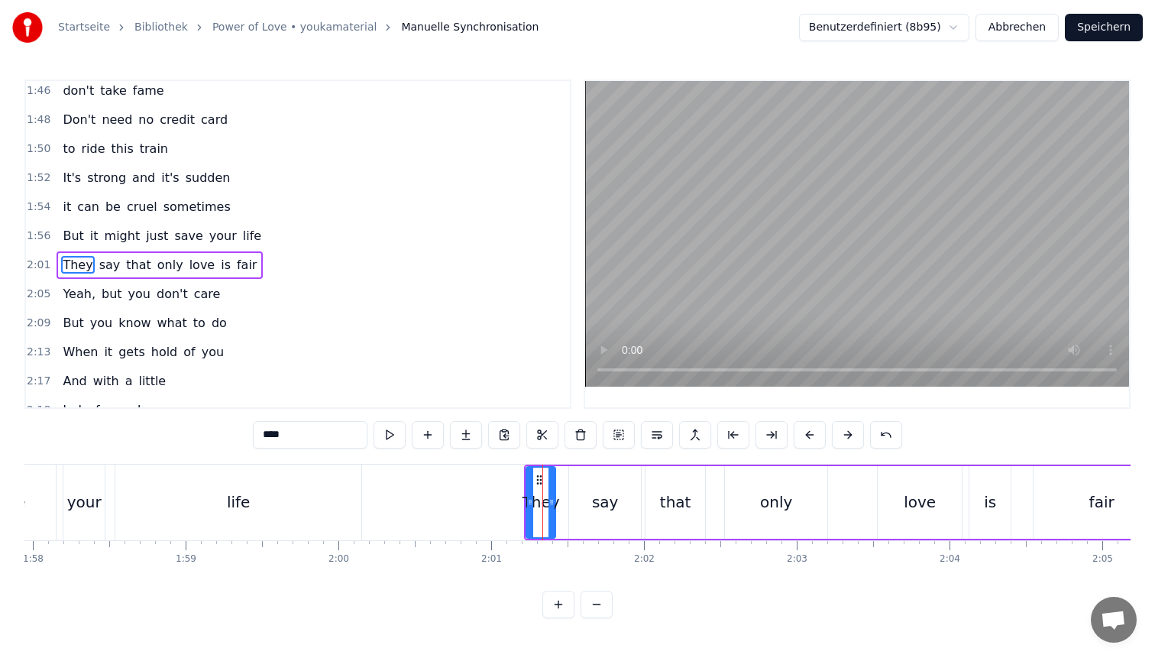
scroll to position [1013, 0]
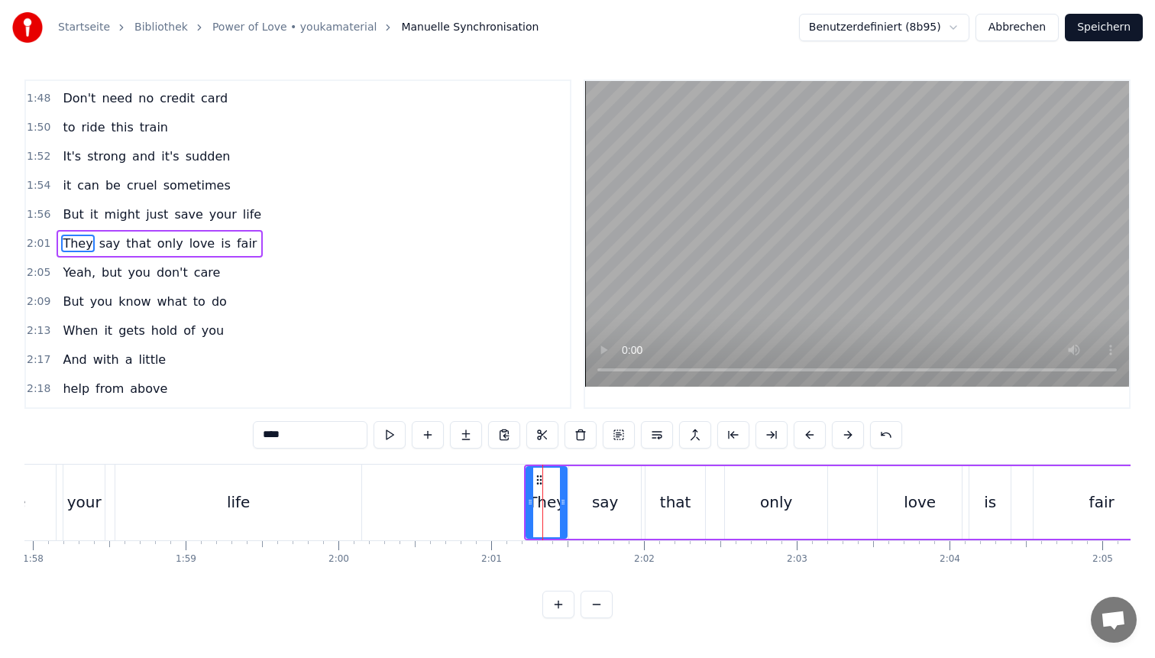
drag, startPoint x: 551, startPoint y: 495, endPoint x: 562, endPoint y: 495, distance: 11.5
click at [562, 496] on icon at bounding box center [563, 502] width 6 height 12
click at [458, 542] on div "0 0:01 0:02 0:03 0:04 0:05 0:06 0:07 0:08 0:09 0:10 0:11 0:12 0:13 0:14 0:15 0:…" at bounding box center [719, 552] width 37439 height 24
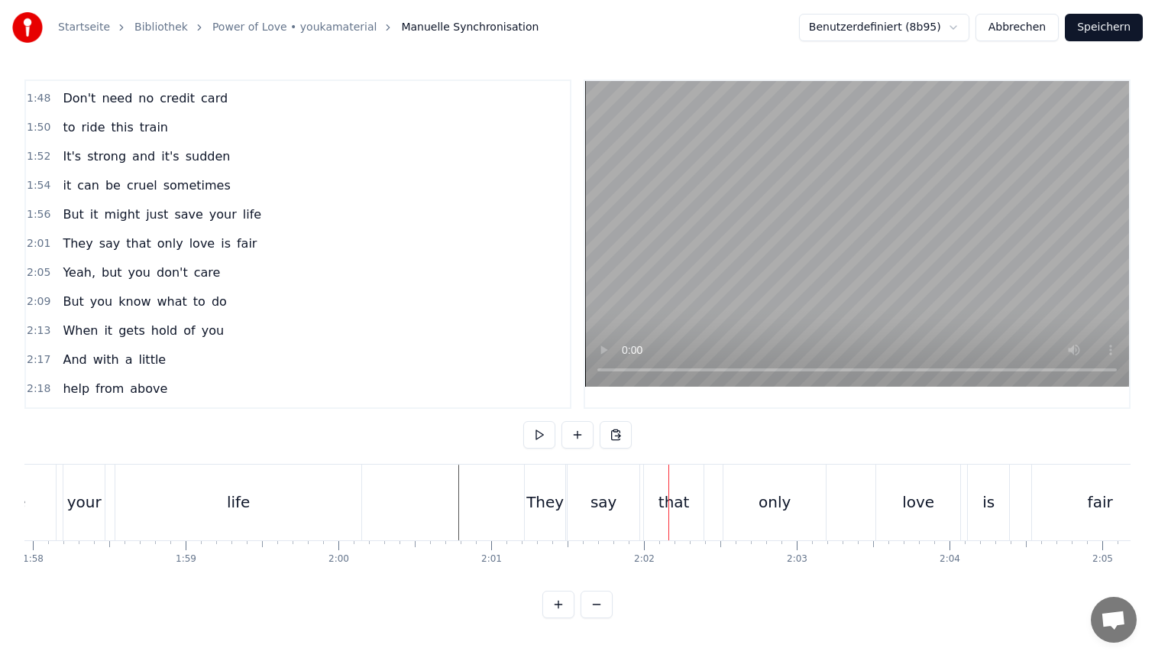
click at [558, 485] on div "They" at bounding box center [545, 503] width 40 height 76
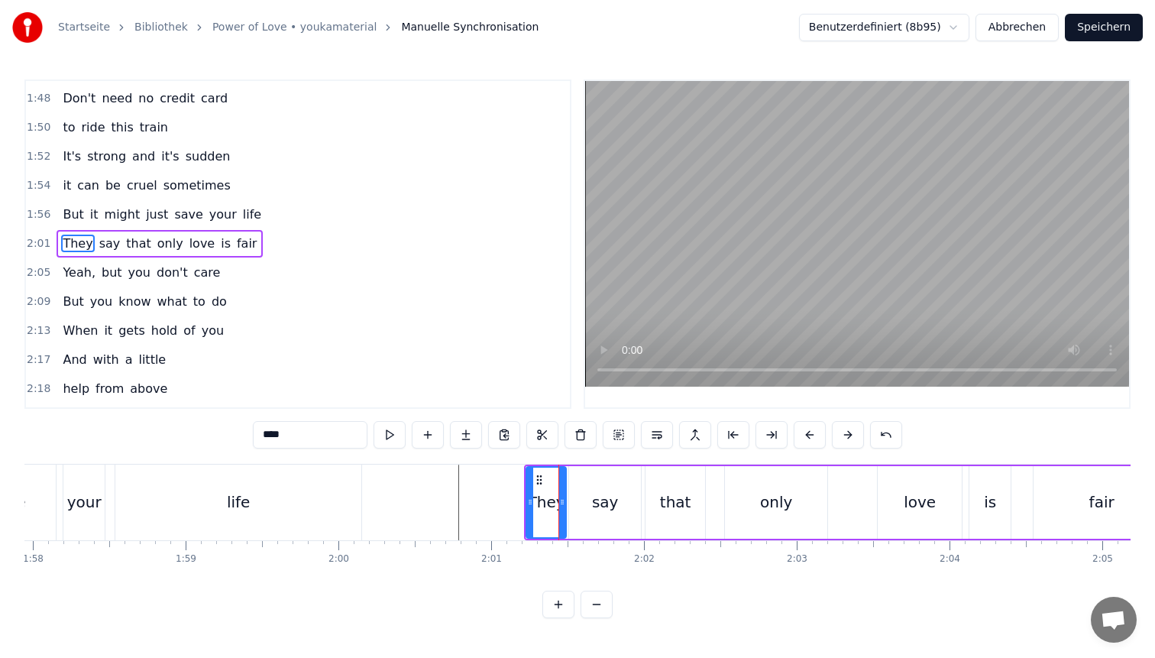
click at [560, 485] on div at bounding box center [562, 503] width 6 height 70
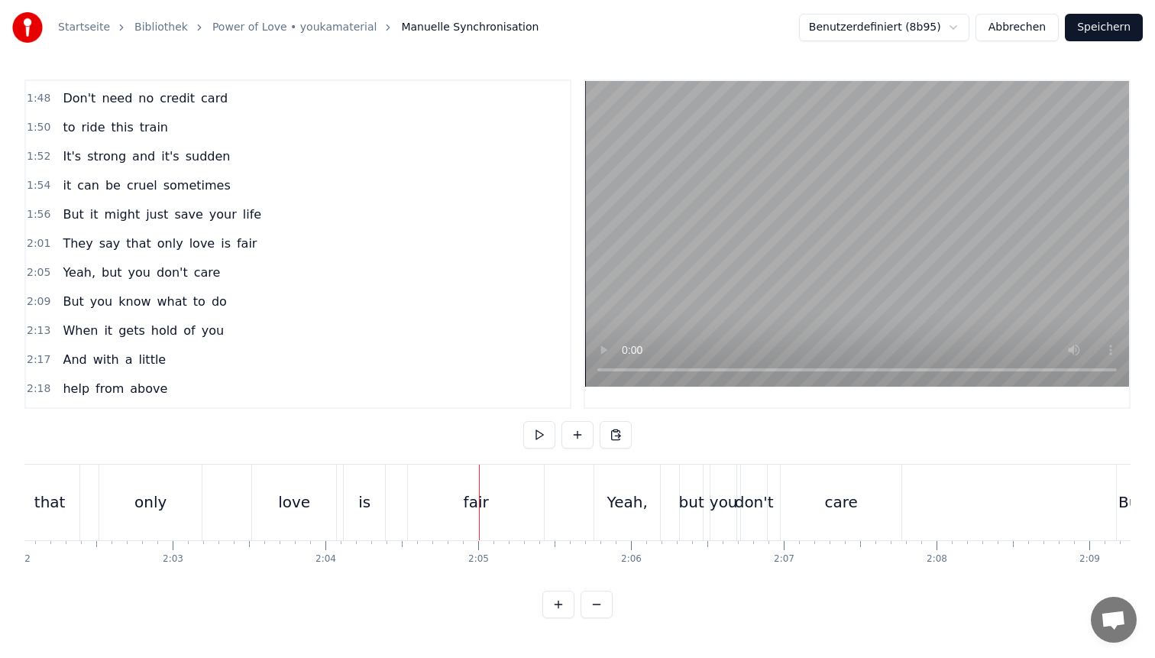
scroll to position [0, 18235]
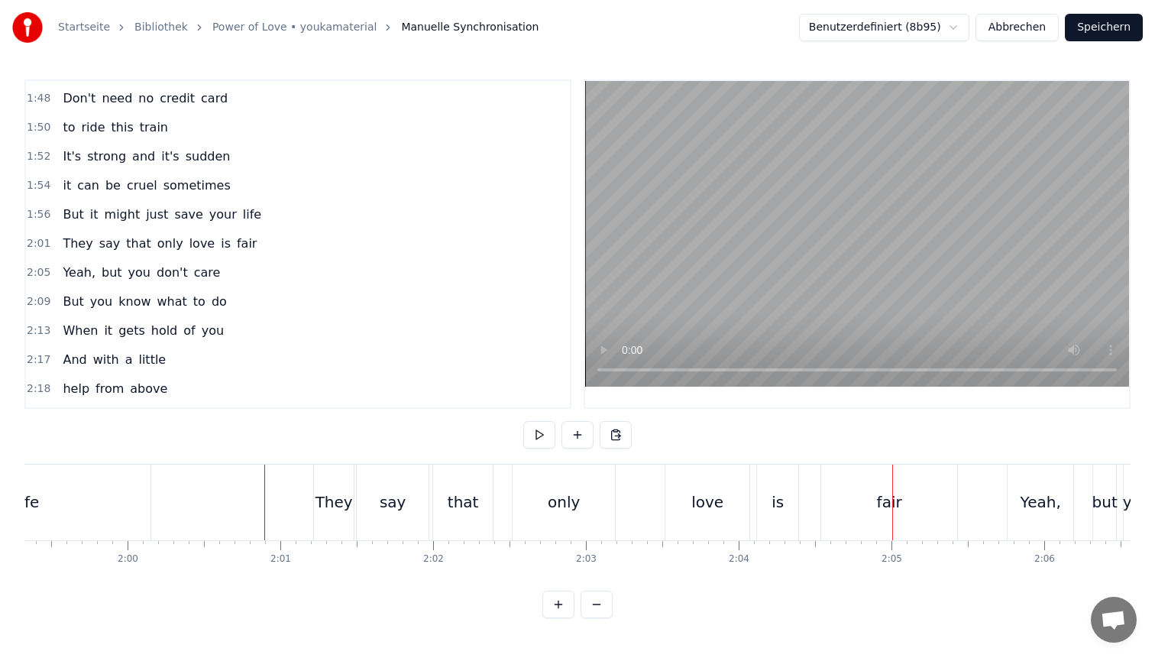
click at [679, 504] on div "love" at bounding box center [708, 503] width 84 height 76
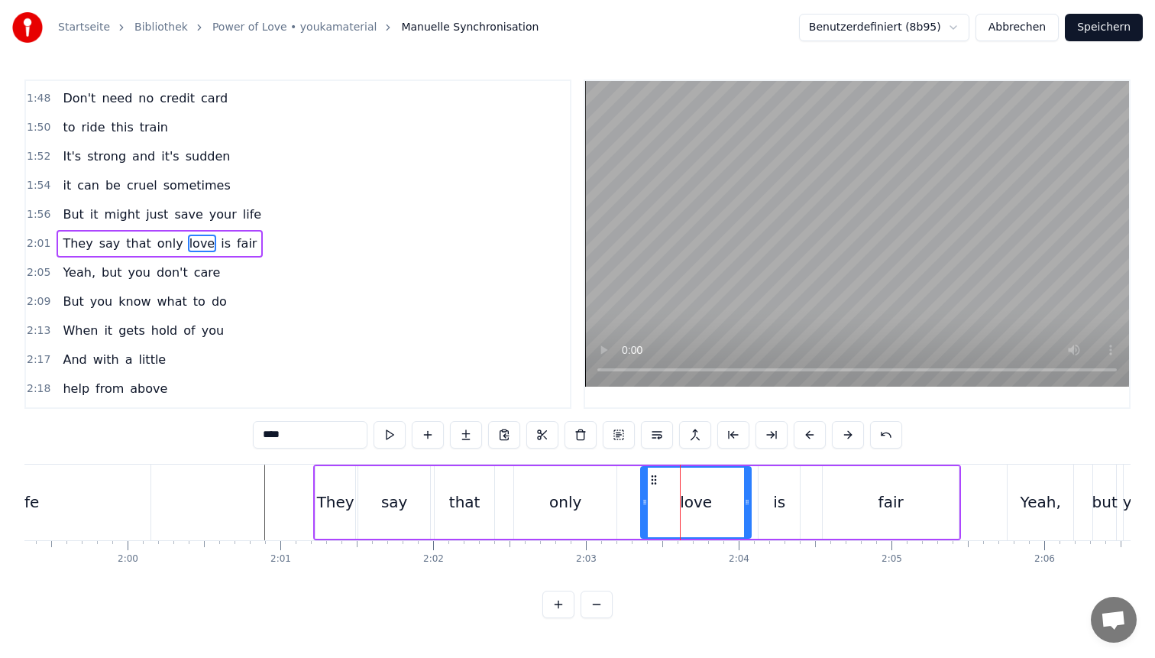
drag, startPoint x: 668, startPoint y: 498, endPoint x: 643, endPoint y: 498, distance: 25.2
click at [642, 498] on icon at bounding box center [645, 502] width 6 height 12
click at [261, 526] on div at bounding box center [509, 503] width 37439 height 76
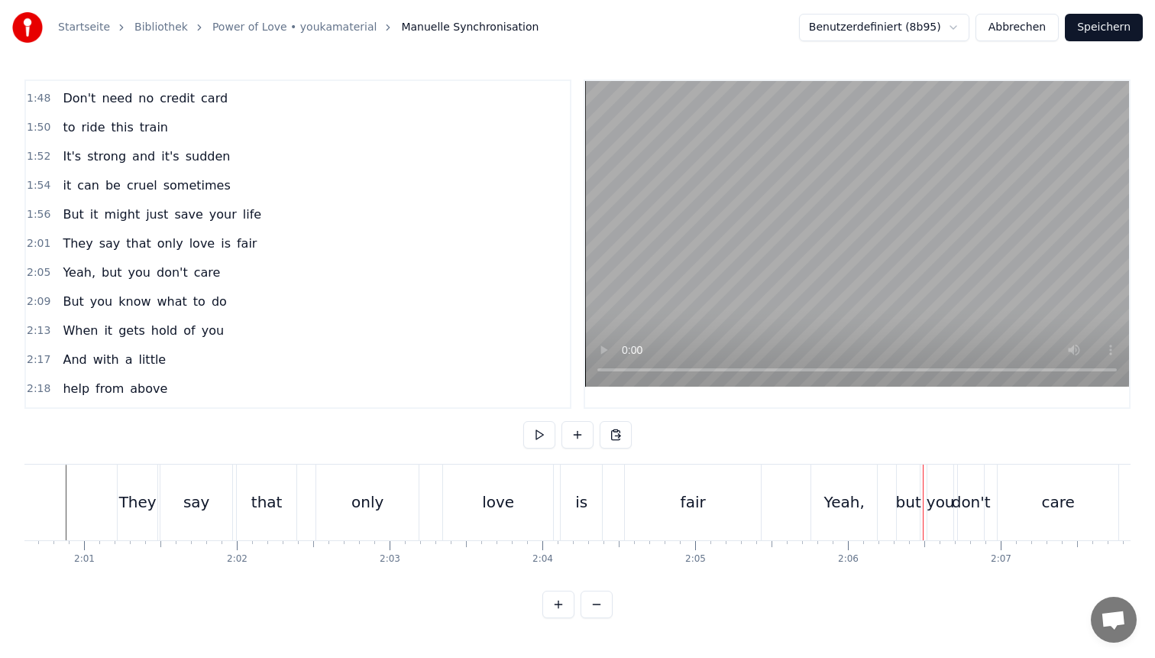
scroll to position [0, 18288]
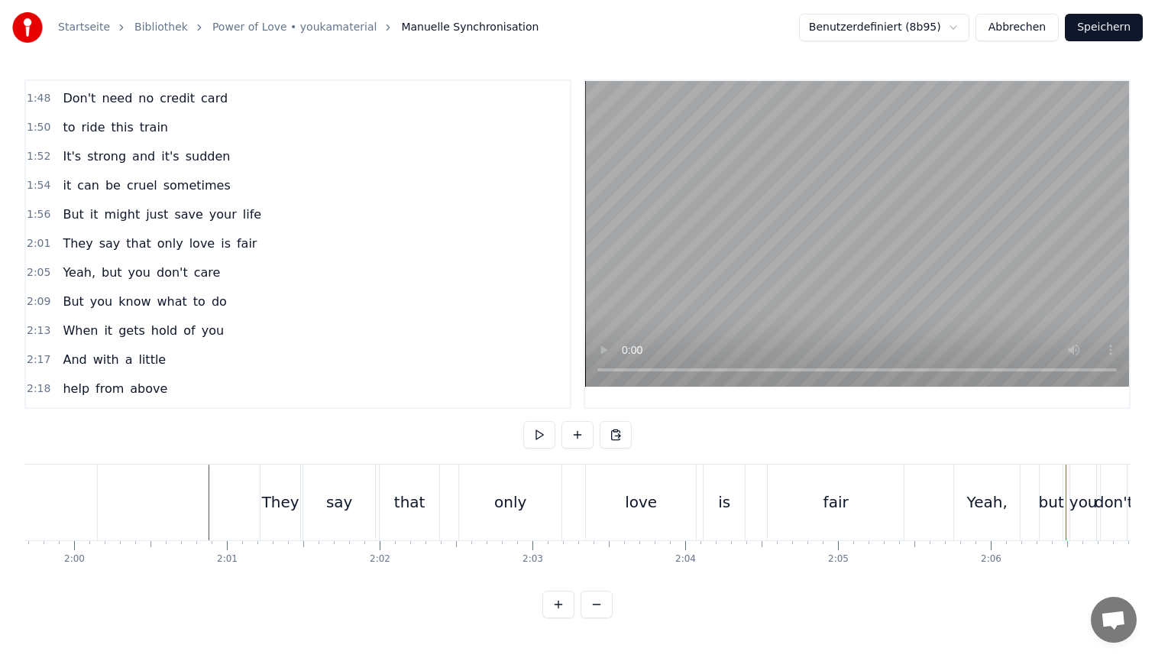
drag, startPoint x: 627, startPoint y: 494, endPoint x: 614, endPoint y: 494, distance: 13.0
click at [614, 494] on div "love" at bounding box center [641, 503] width 110 height 76
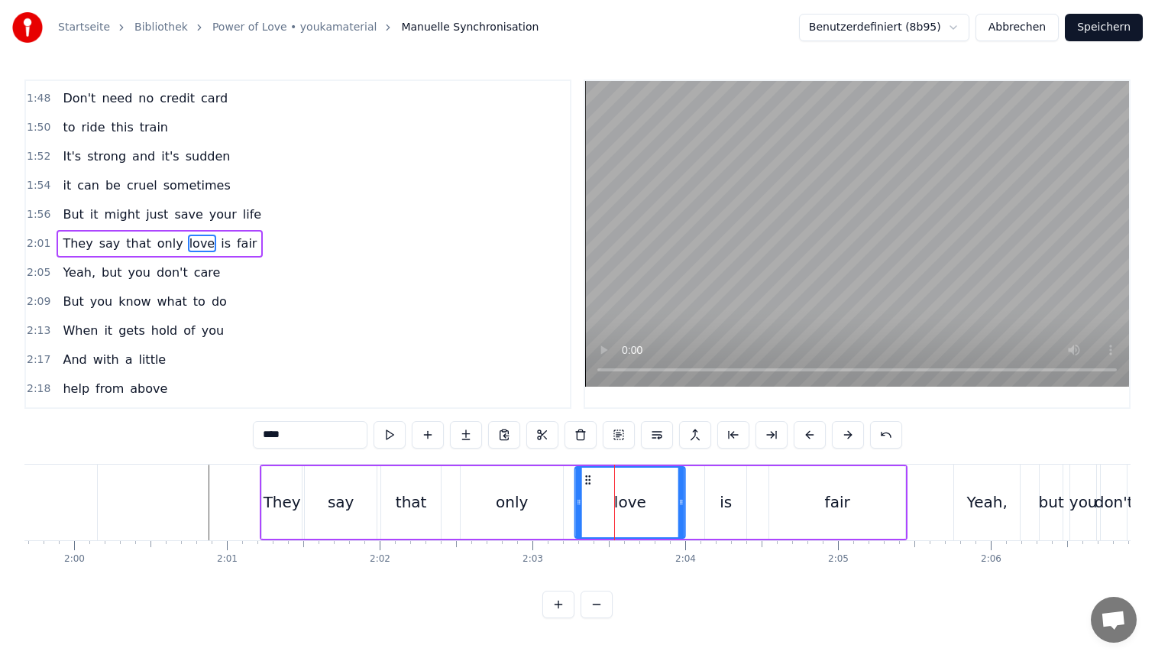
drag, startPoint x: 599, startPoint y: 476, endPoint x: 587, endPoint y: 476, distance: 12.2
click at [587, 476] on circle at bounding box center [586, 475] width 1 height 1
click at [201, 511] on div at bounding box center [455, 503] width 37439 height 76
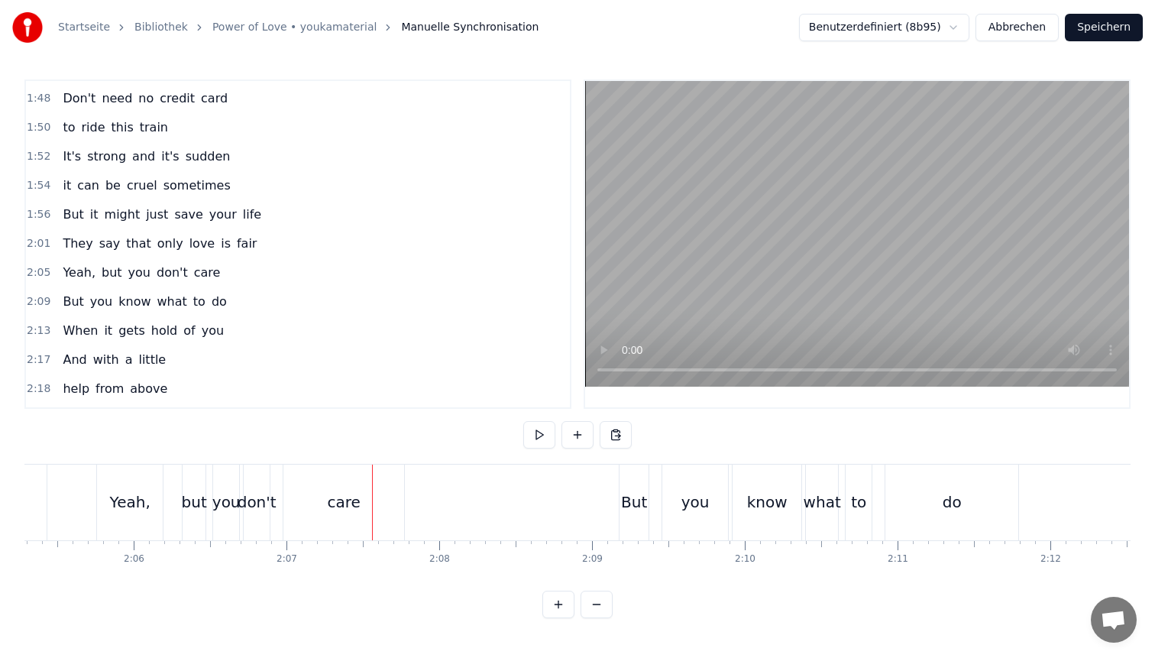
scroll to position [0, 19144]
click at [202, 513] on div "but" at bounding box center [195, 502] width 25 height 23
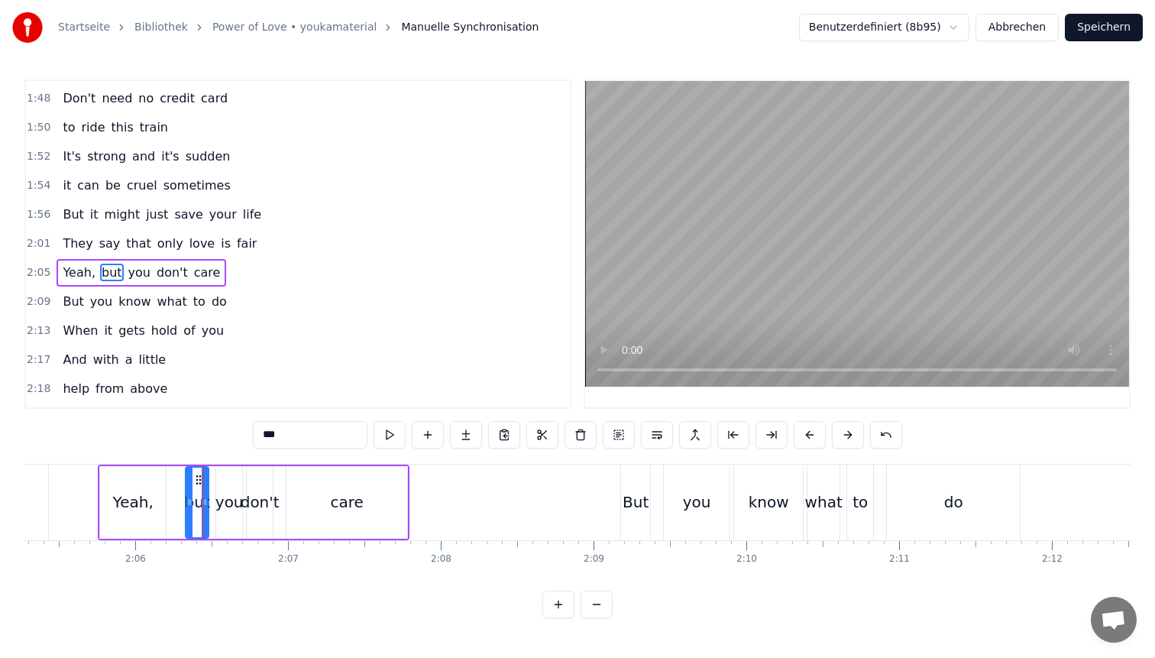
scroll to position [1042, 0]
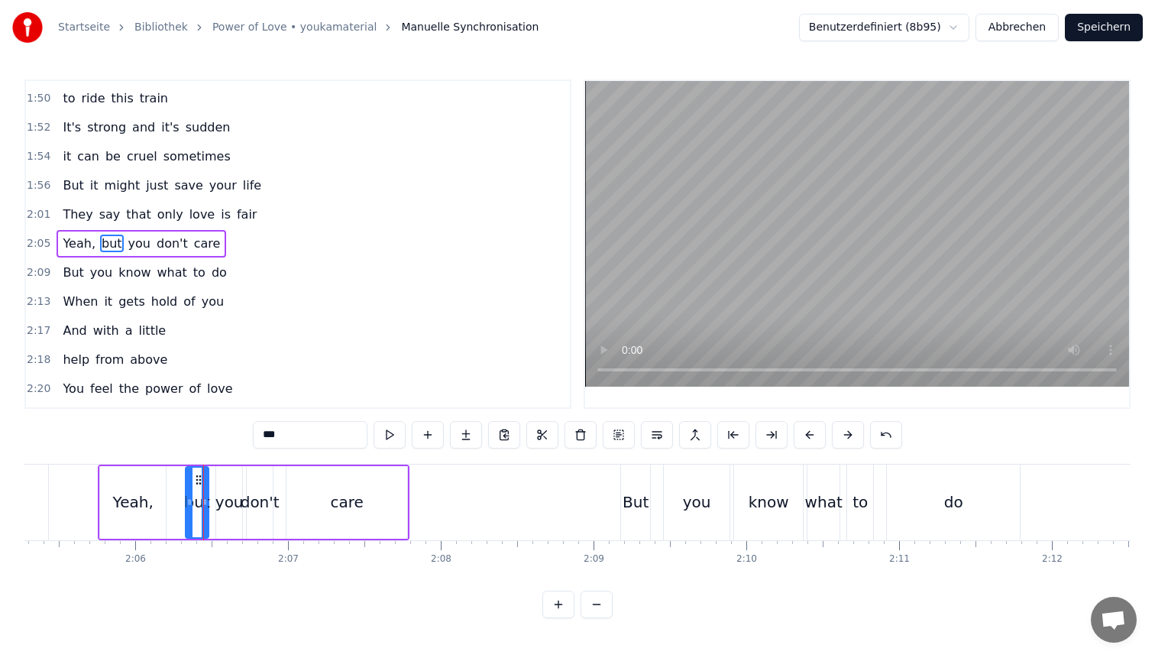
click at [152, 486] on div "Yeah," at bounding box center [133, 502] width 66 height 73
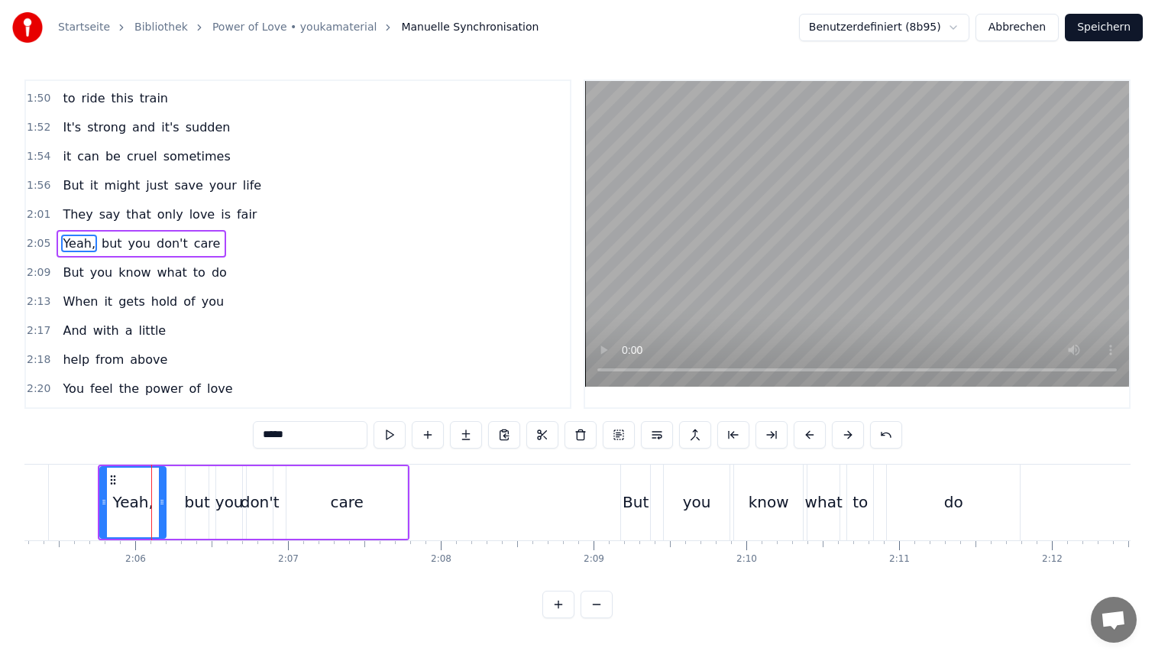
click at [195, 491] on div "but" at bounding box center [197, 502] width 25 height 23
type input "***"
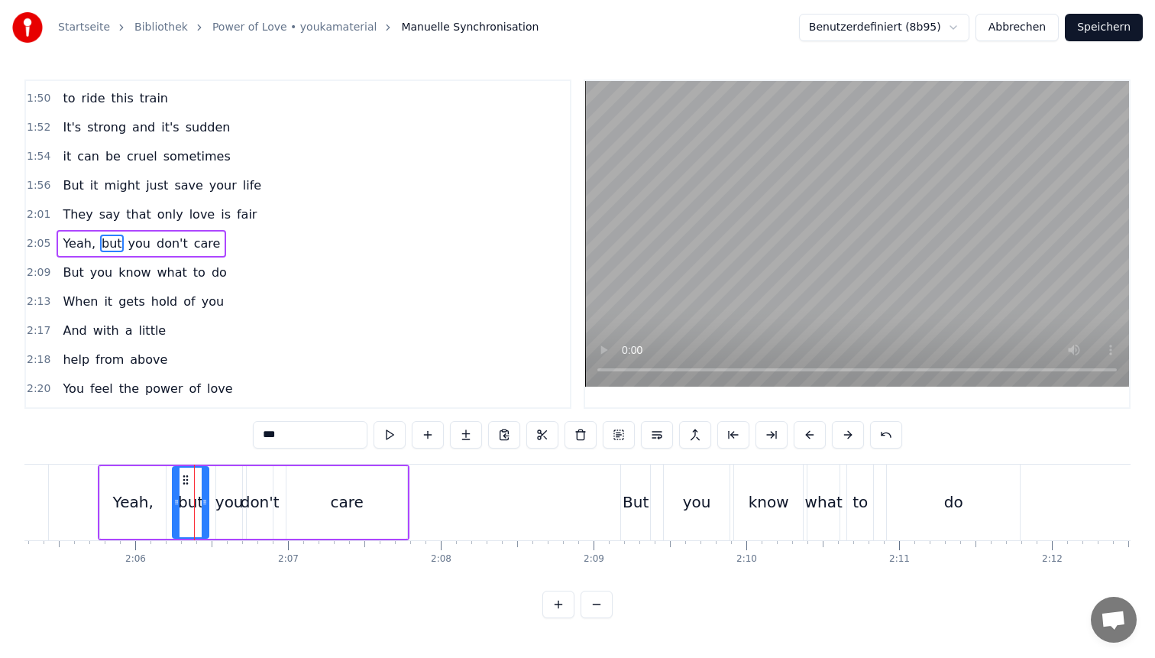
drag, startPoint x: 186, startPoint y: 487, endPoint x: 173, endPoint y: 486, distance: 12.2
click at [173, 486] on div at bounding box center [176, 503] width 6 height 70
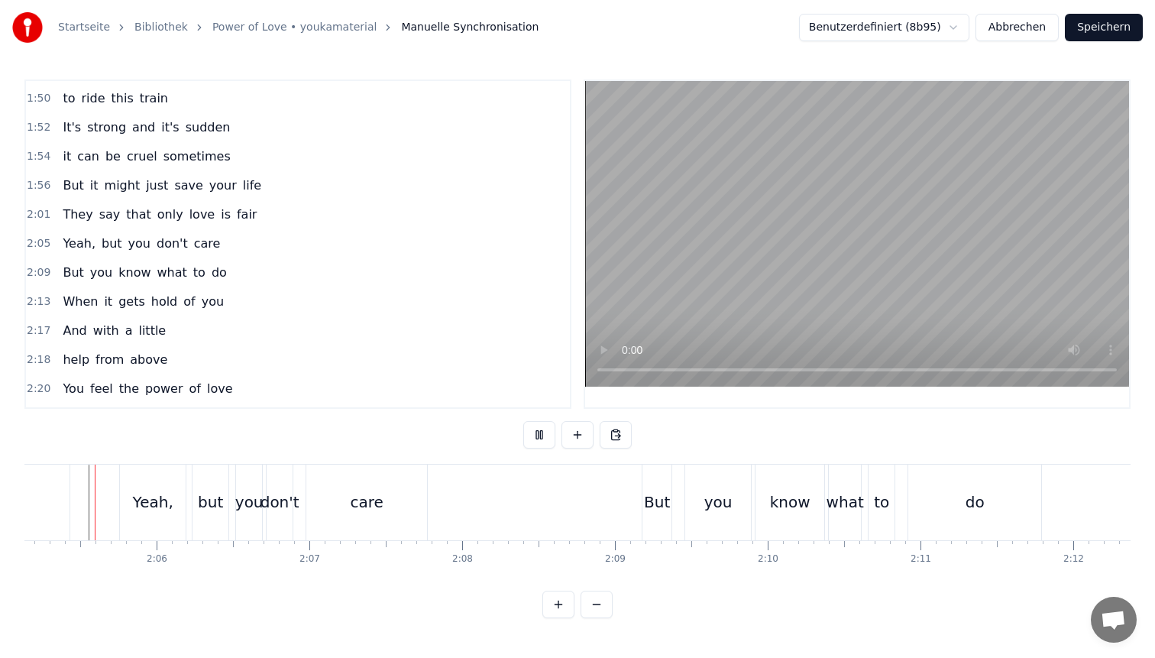
scroll to position [0, 19111]
click at [291, 497] on div "don't" at bounding box center [292, 502] width 39 height 23
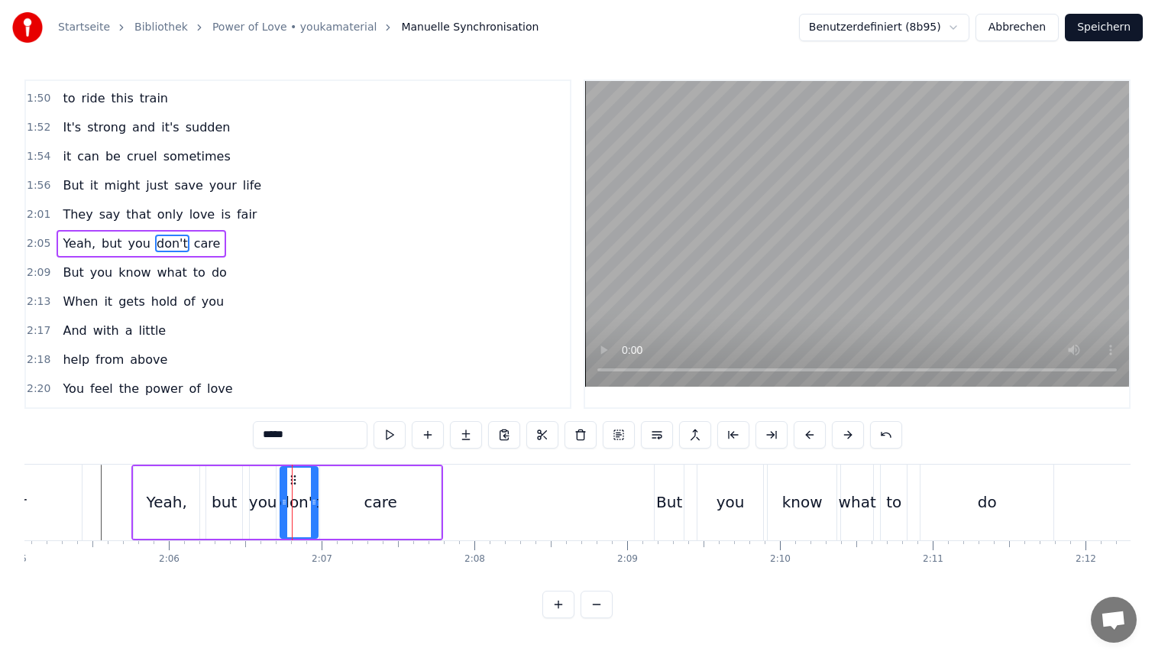
drag, startPoint x: 303, startPoint y: 483, endPoint x: 313, endPoint y: 483, distance: 10.7
click at [313, 483] on div at bounding box center [314, 503] width 6 height 70
click at [293, 476] on circle at bounding box center [293, 475] width 1 height 1
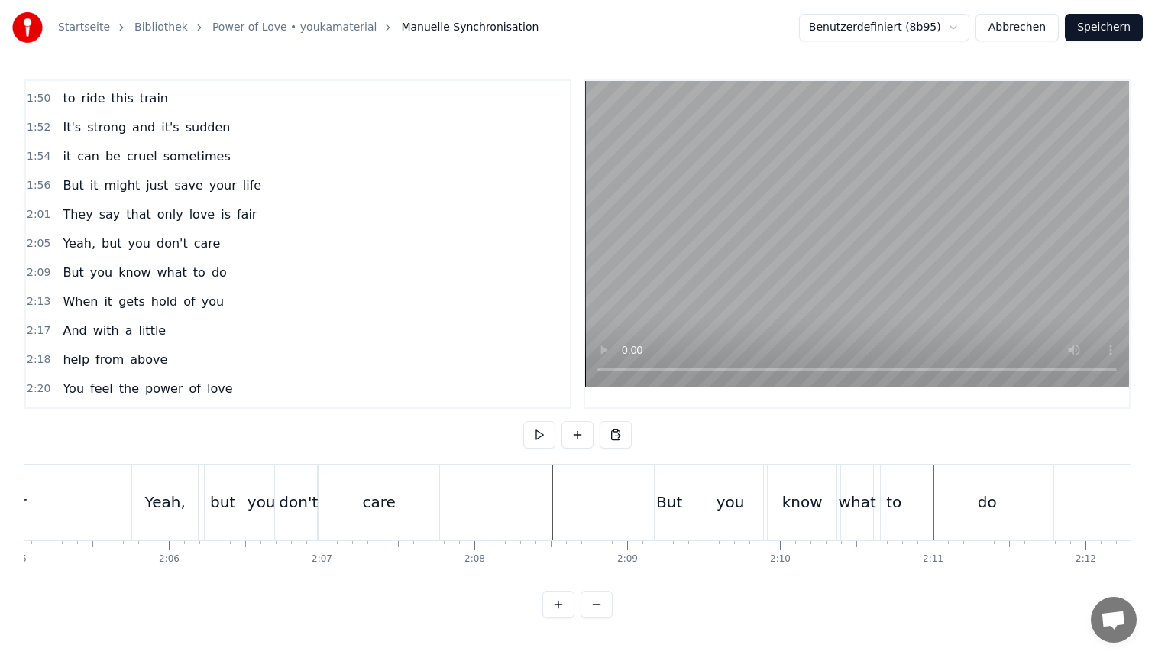
click at [893, 507] on div "to" at bounding box center [893, 502] width 15 height 23
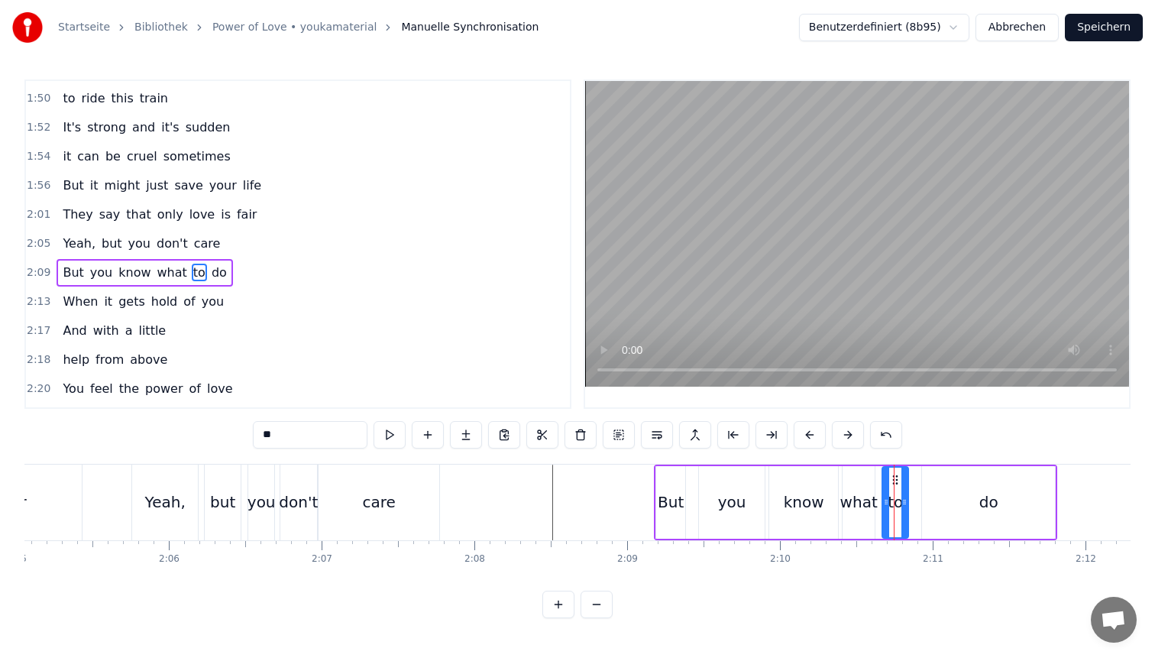
scroll to position [1071, 0]
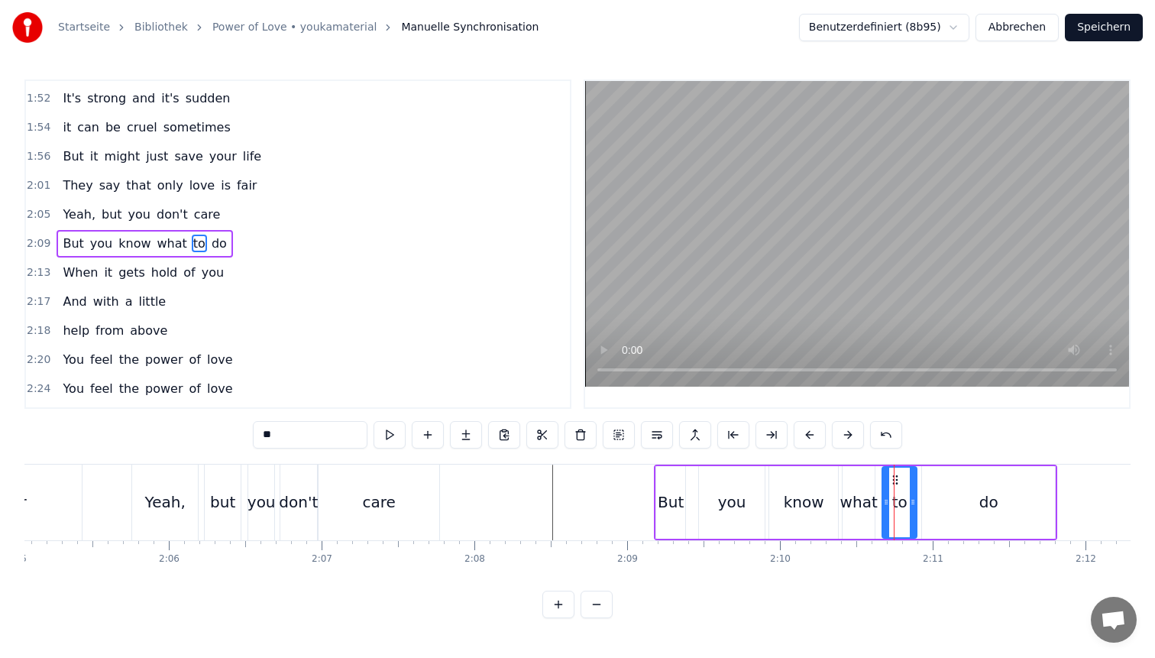
drag, startPoint x: 902, startPoint y: 483, endPoint x: 912, endPoint y: 485, distance: 10.2
click at [912, 485] on div at bounding box center [913, 503] width 6 height 70
click at [857, 491] on div "what" at bounding box center [858, 502] width 37 height 23
type input "****"
click at [876, 488] on div at bounding box center [875, 503] width 6 height 70
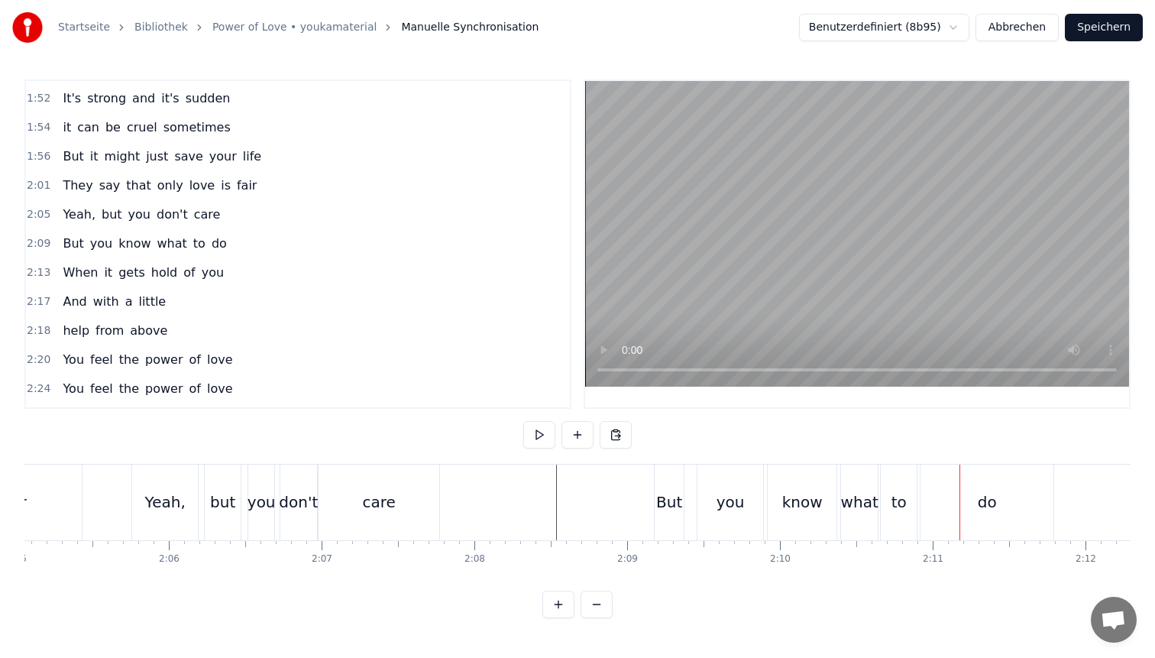
click at [804, 509] on div "know" at bounding box center [802, 502] width 40 height 23
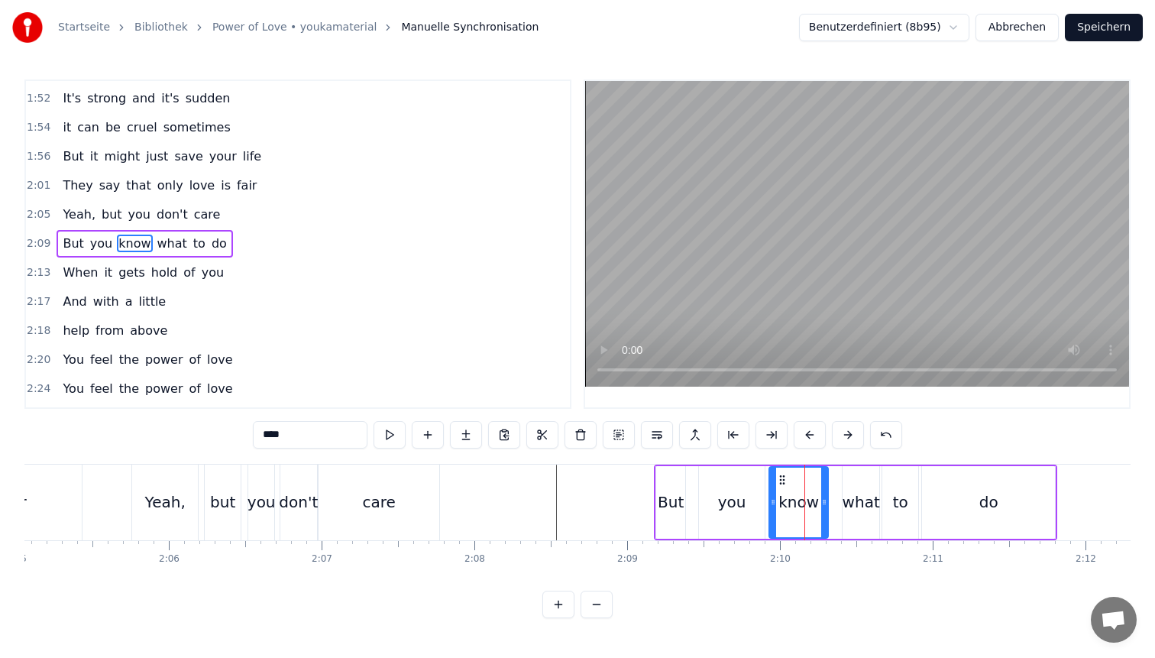
drag, startPoint x: 834, startPoint y: 500, endPoint x: 823, endPoint y: 500, distance: 10.7
click at [823, 500] on icon at bounding box center [824, 502] width 6 height 12
click at [866, 500] on div "what" at bounding box center [861, 502] width 37 height 23
type input "****"
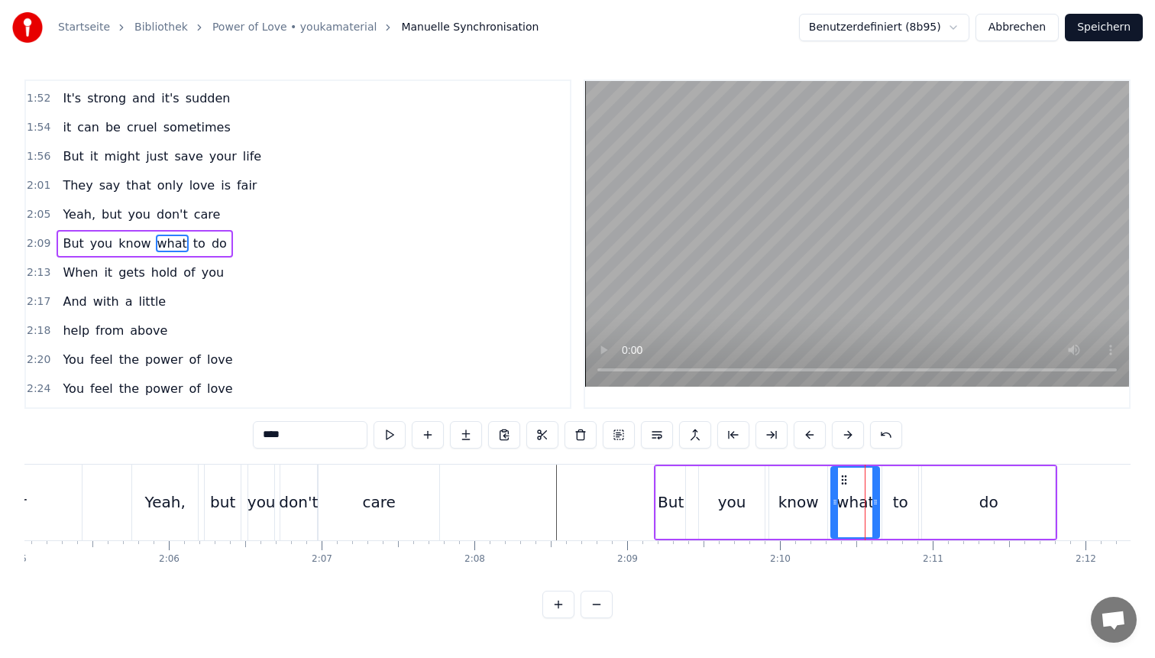
drag, startPoint x: 846, startPoint y: 496, endPoint x: 834, endPoint y: 496, distance: 11.5
click at [834, 496] on icon at bounding box center [835, 502] width 6 height 12
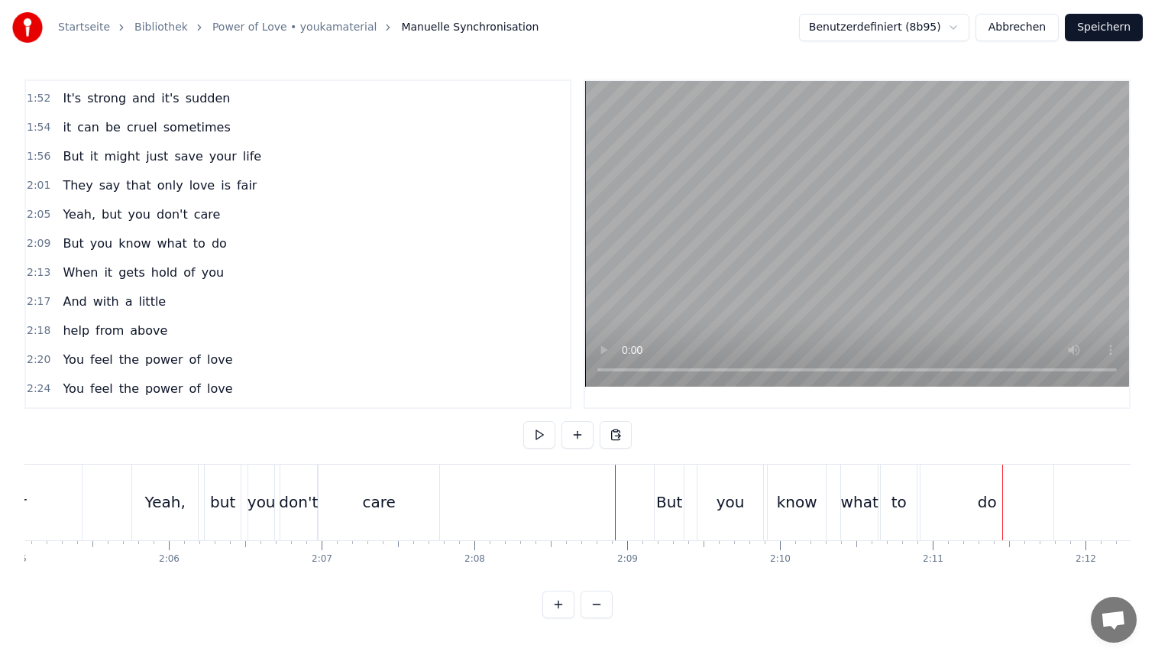
click at [905, 503] on div "to" at bounding box center [899, 502] width 15 height 23
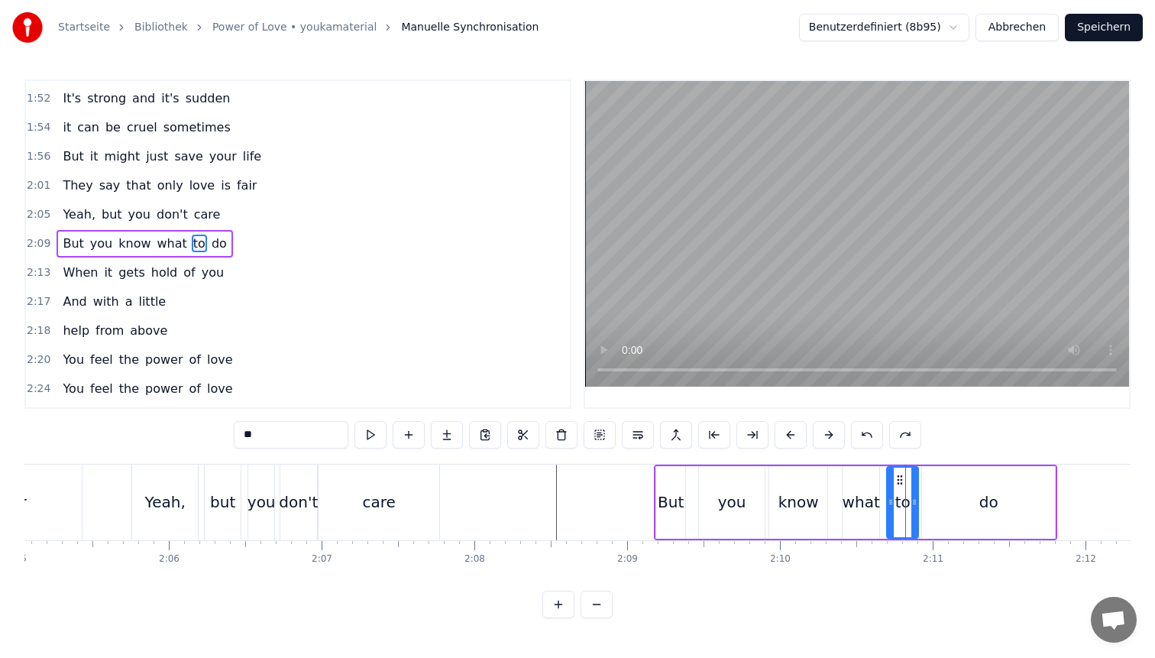
click at [890, 493] on div at bounding box center [891, 503] width 6 height 70
click at [863, 493] on div "what" at bounding box center [861, 502] width 37 height 23
type input "****"
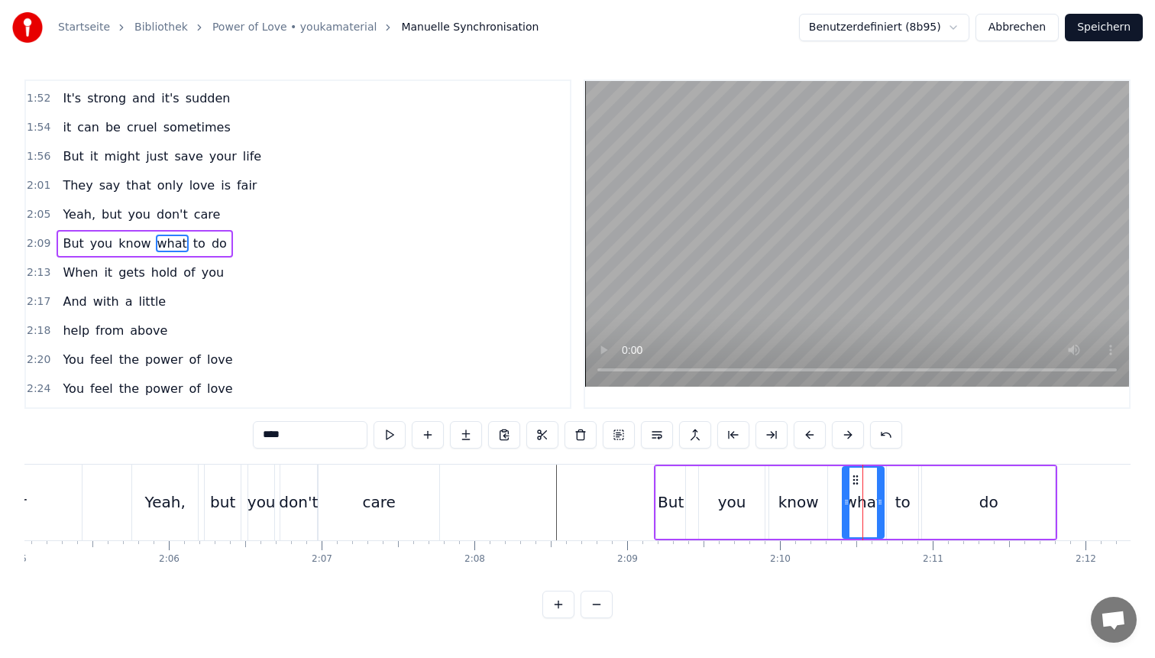
click at [882, 493] on div at bounding box center [880, 503] width 6 height 70
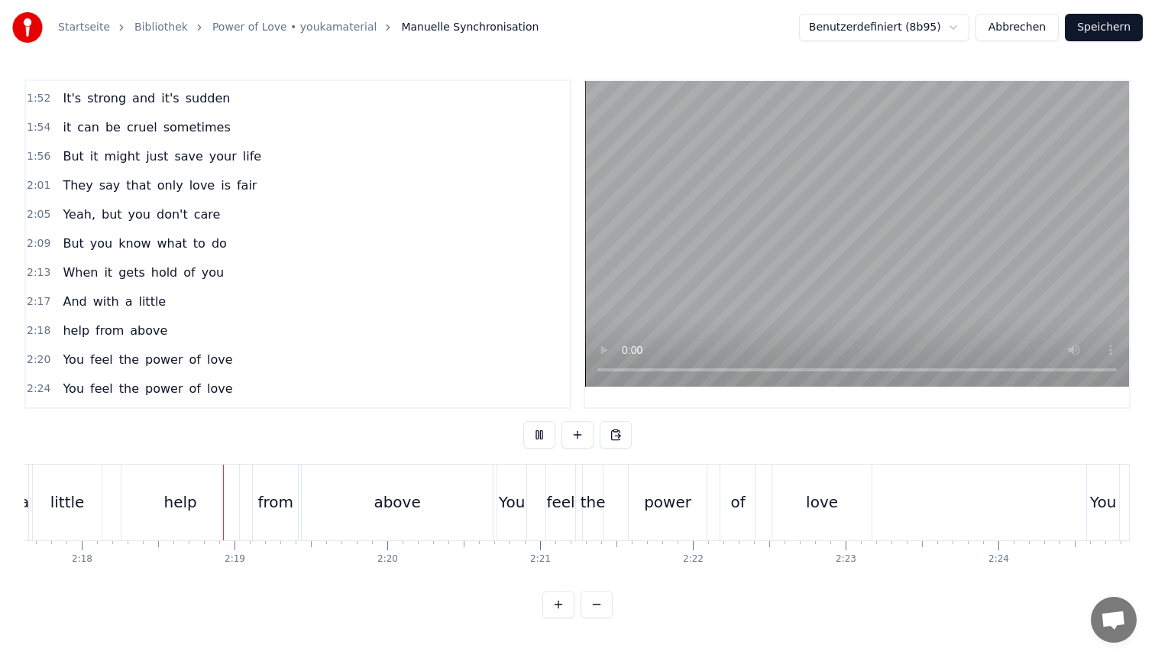
scroll to position [0, 21041]
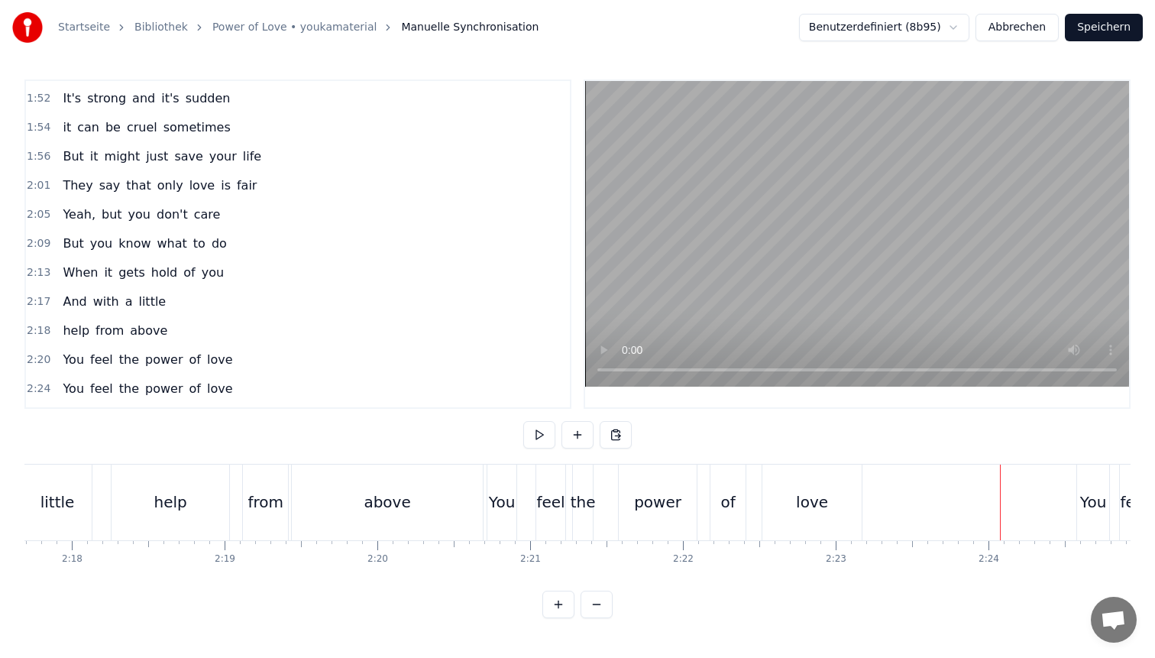
click at [587, 507] on div "the" at bounding box center [583, 502] width 25 height 23
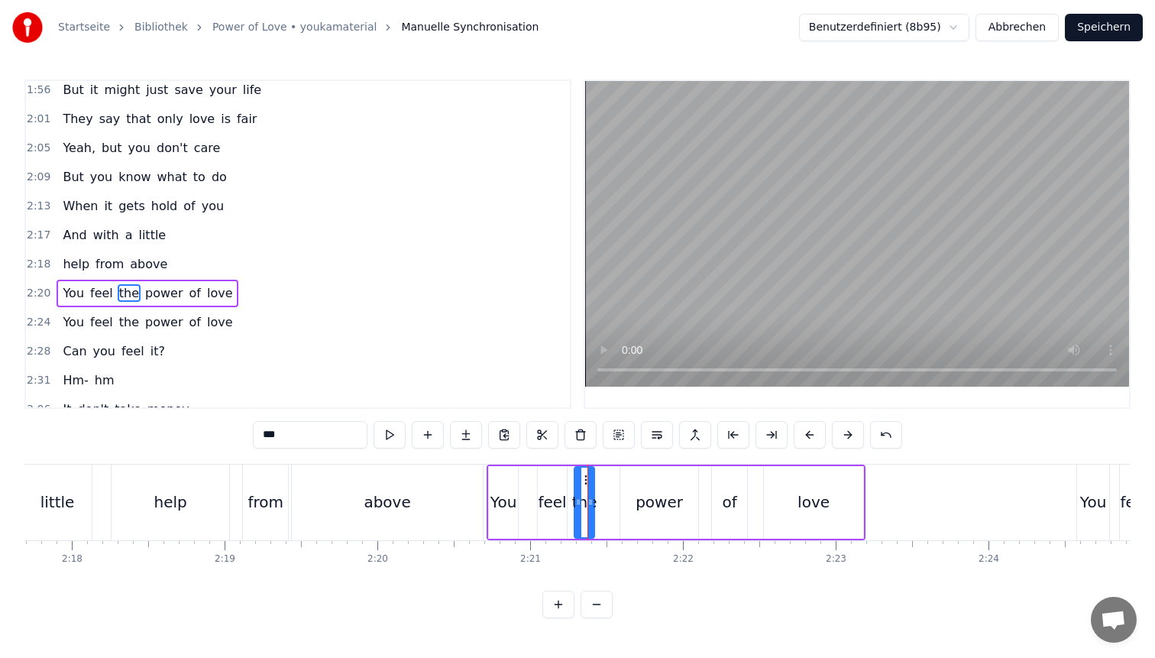
scroll to position [1187, 0]
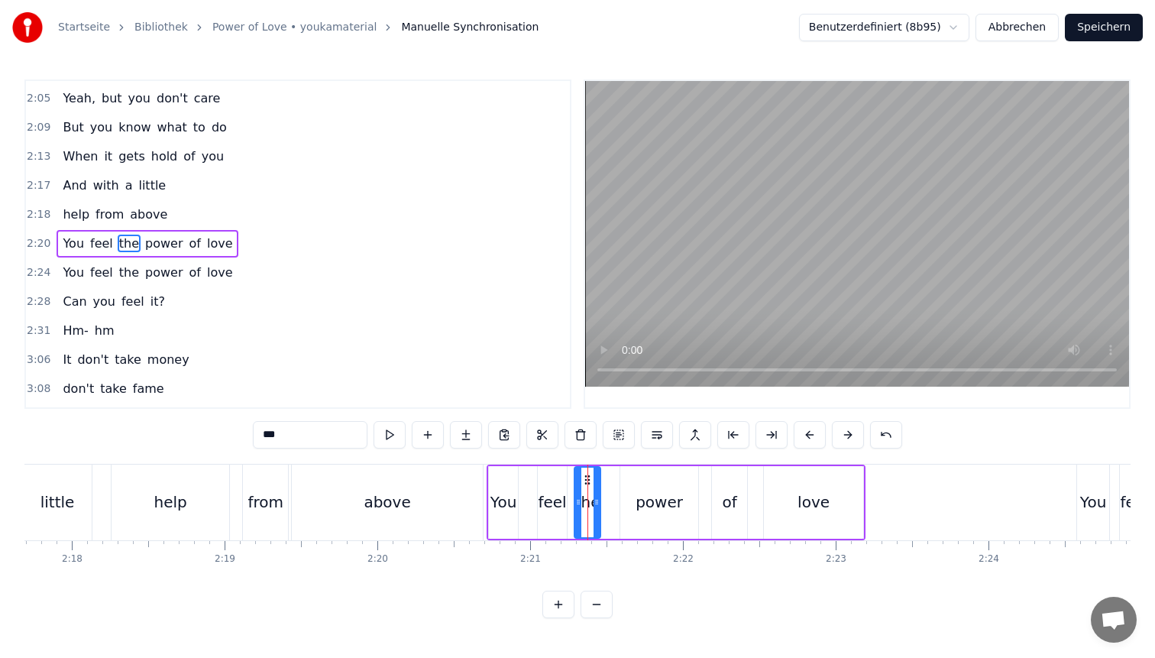
drag, startPoint x: 591, startPoint y: 507, endPoint x: 600, endPoint y: 507, distance: 8.4
click at [600, 507] on icon at bounding box center [597, 502] width 6 height 12
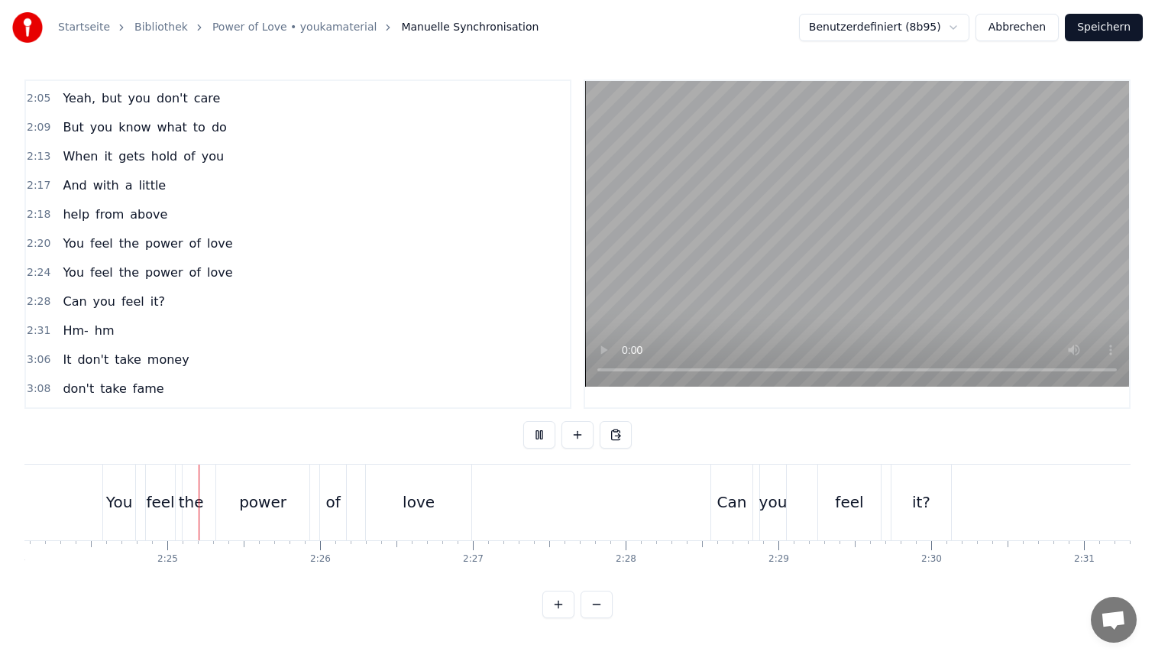
scroll to position [0, 22022]
click at [186, 486] on div "the" at bounding box center [184, 503] width 17 height 76
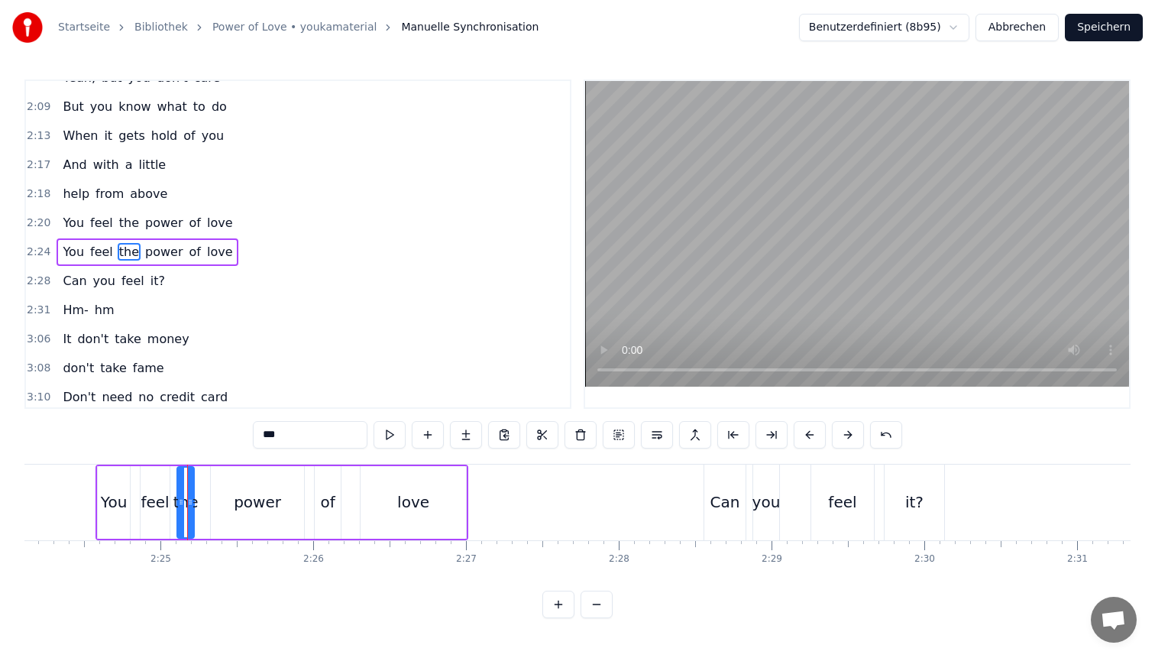
scroll to position [1216, 0]
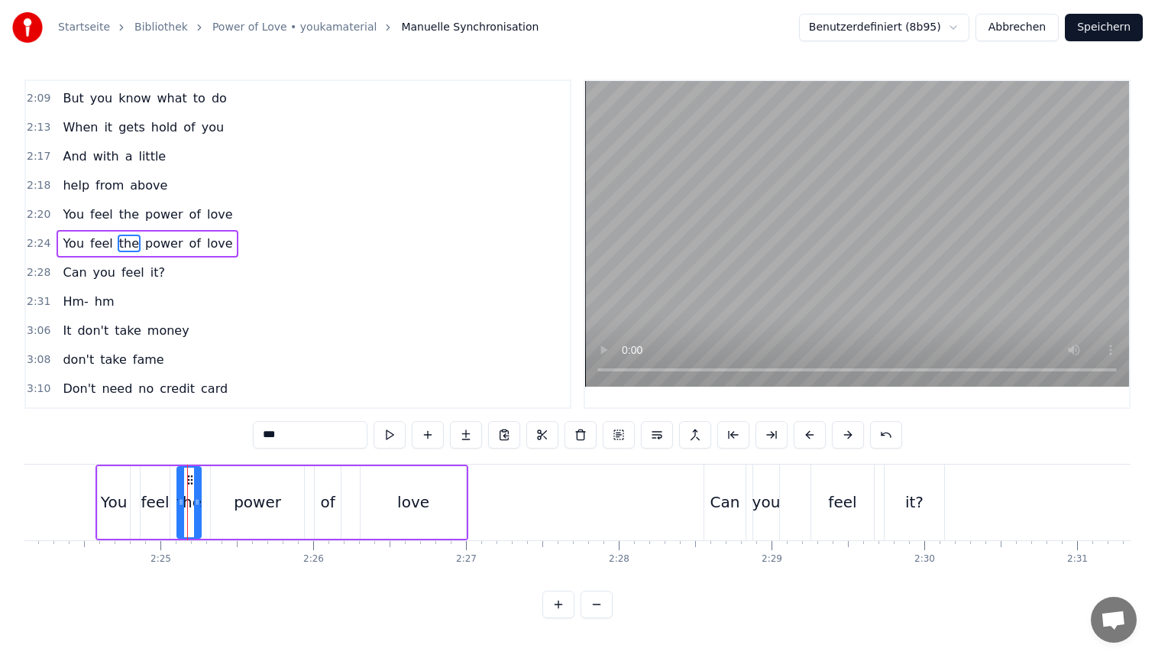
click at [198, 486] on div at bounding box center [197, 503] width 6 height 70
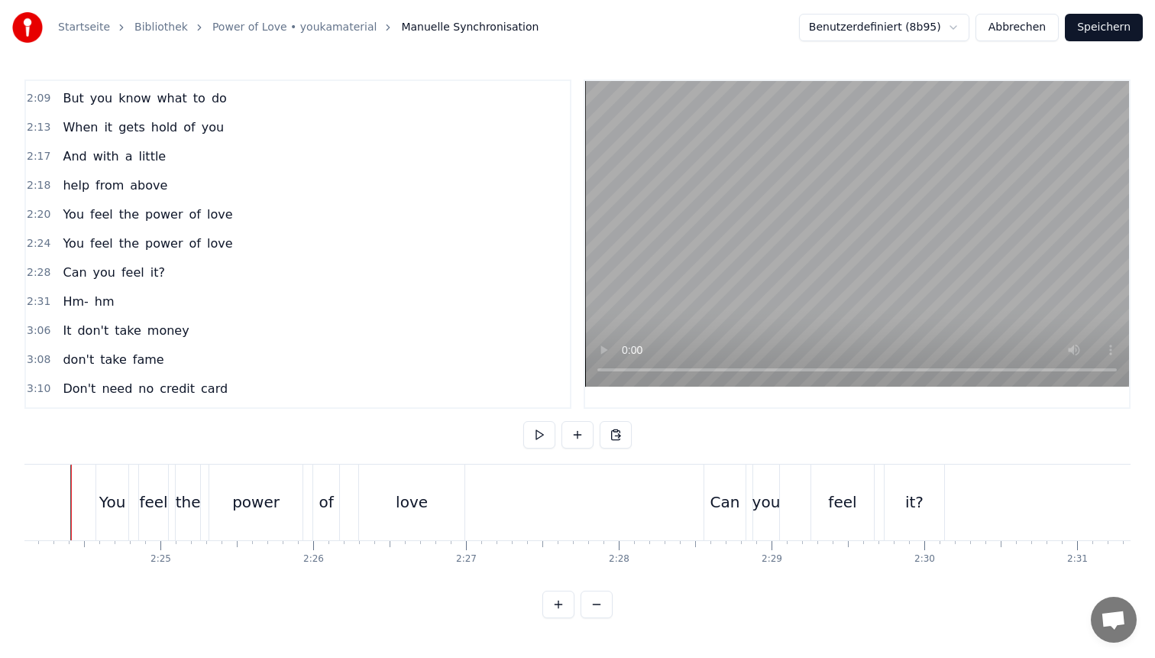
scroll to position [0, 21992]
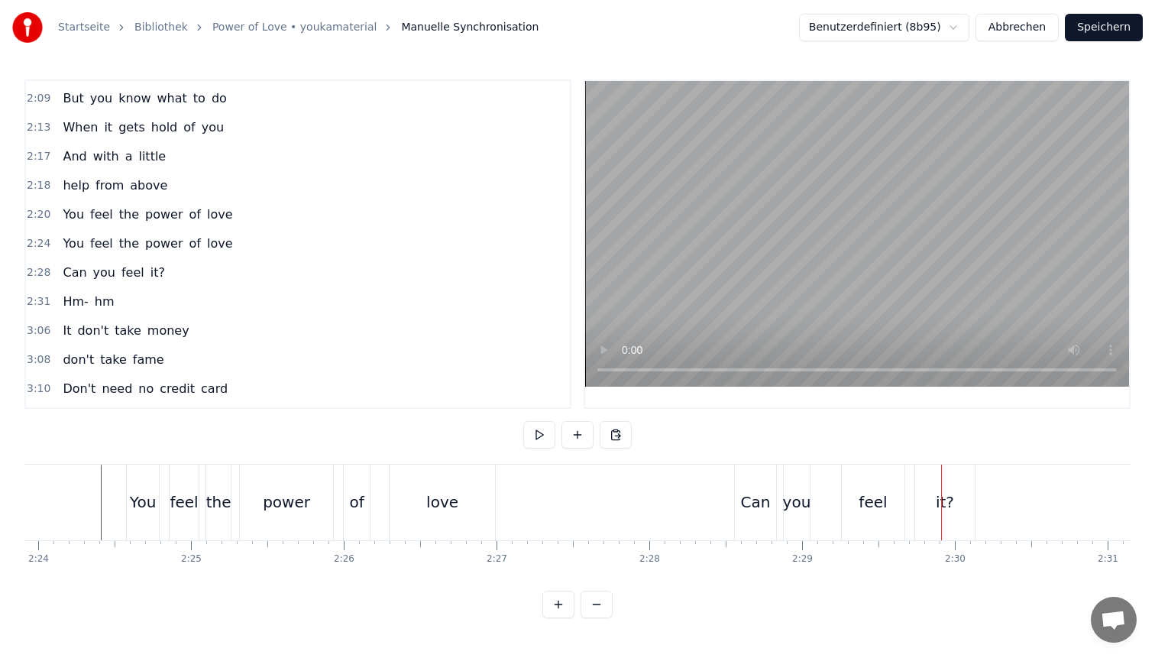
click at [792, 508] on div "you" at bounding box center [797, 502] width 28 height 23
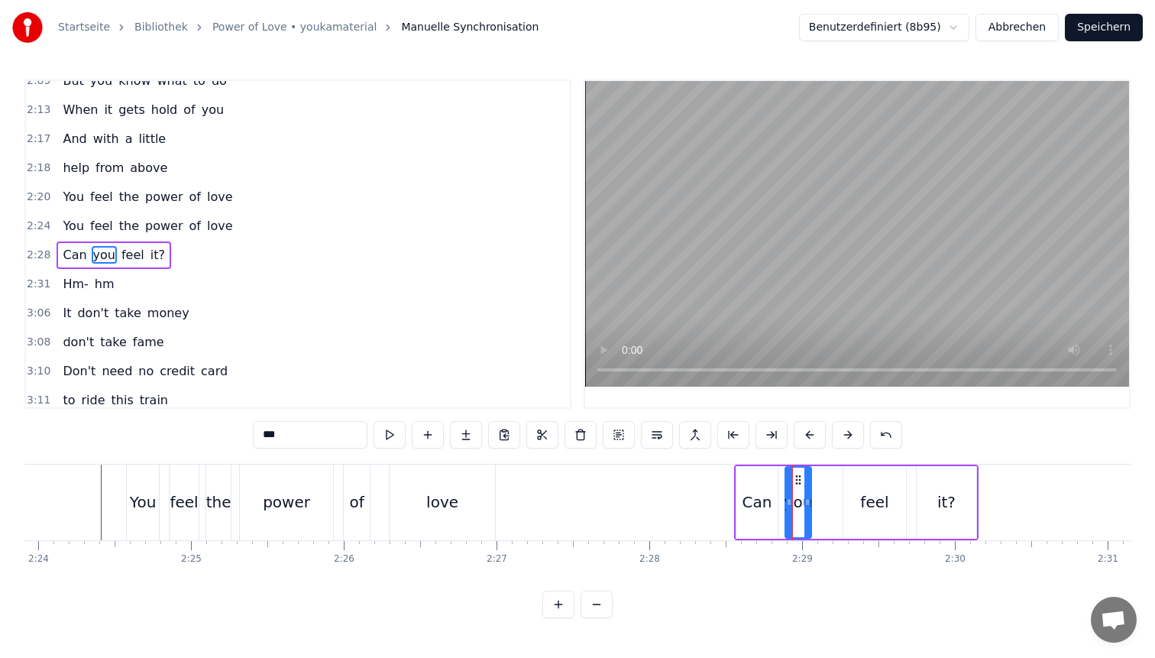
scroll to position [1245, 0]
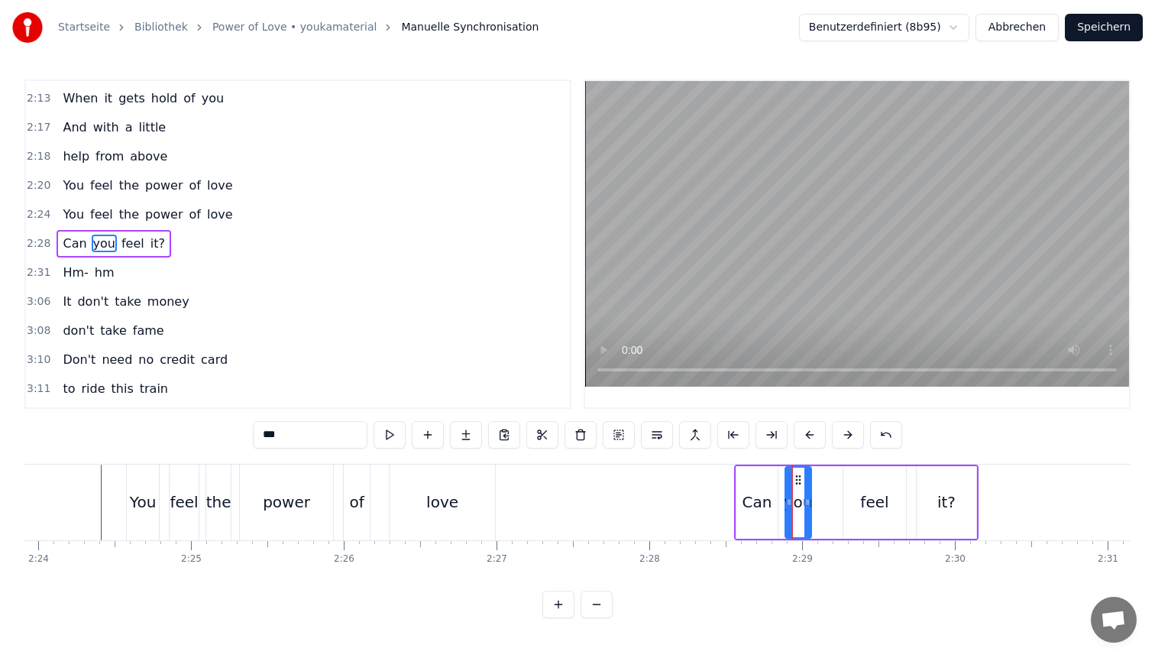
click at [811, 497] on div "you" at bounding box center [799, 502] width 28 height 73
drag, startPoint x: 808, startPoint y: 493, endPoint x: 822, endPoint y: 495, distance: 14.7
click at [822, 495] on div at bounding box center [822, 503] width 6 height 70
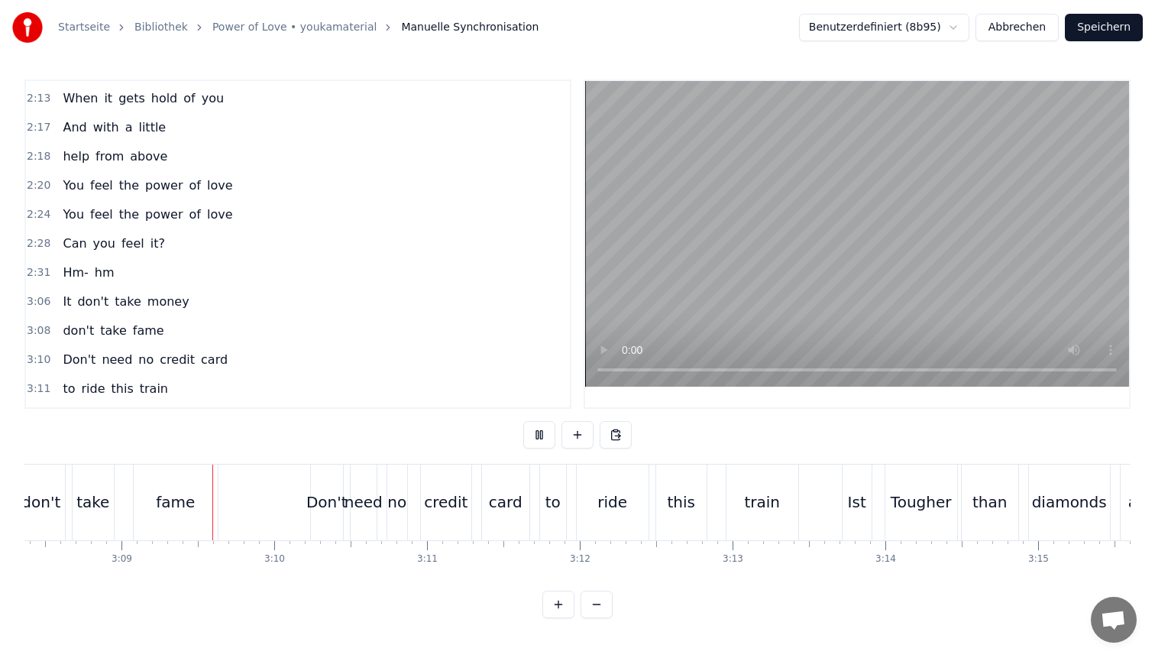
scroll to position [0, 28792]
click at [317, 513] on div "Don't" at bounding box center [320, 502] width 41 height 23
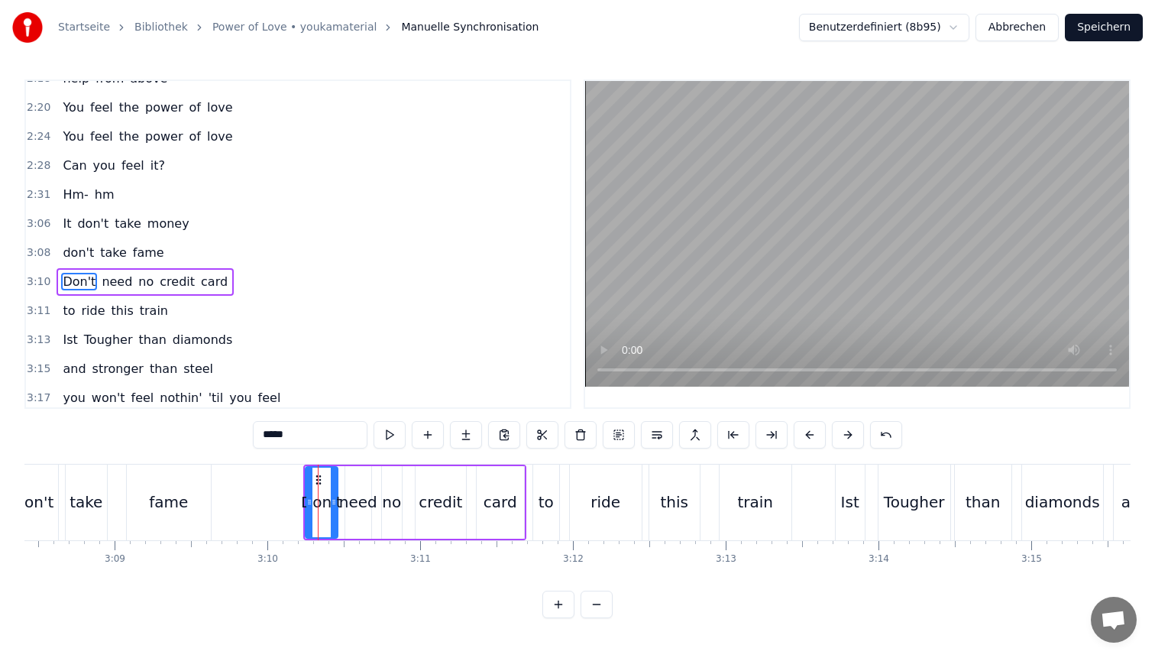
scroll to position [1362, 0]
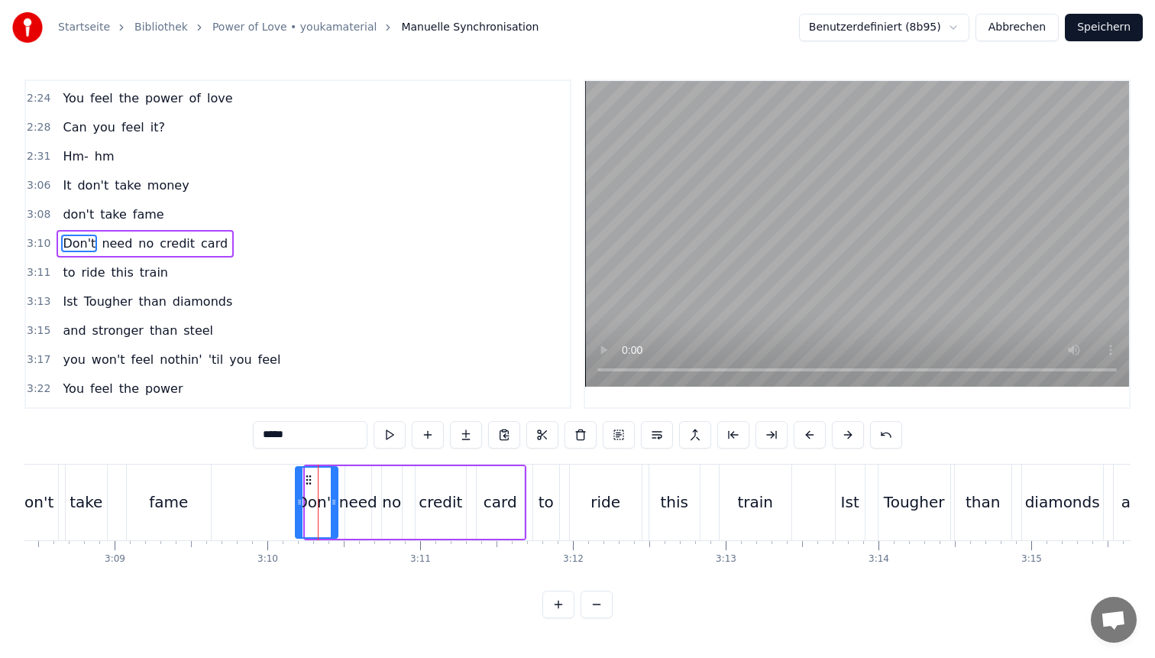
drag, startPoint x: 306, startPoint y: 500, endPoint x: 296, endPoint y: 499, distance: 10.7
click at [296, 499] on icon at bounding box center [299, 502] width 6 height 12
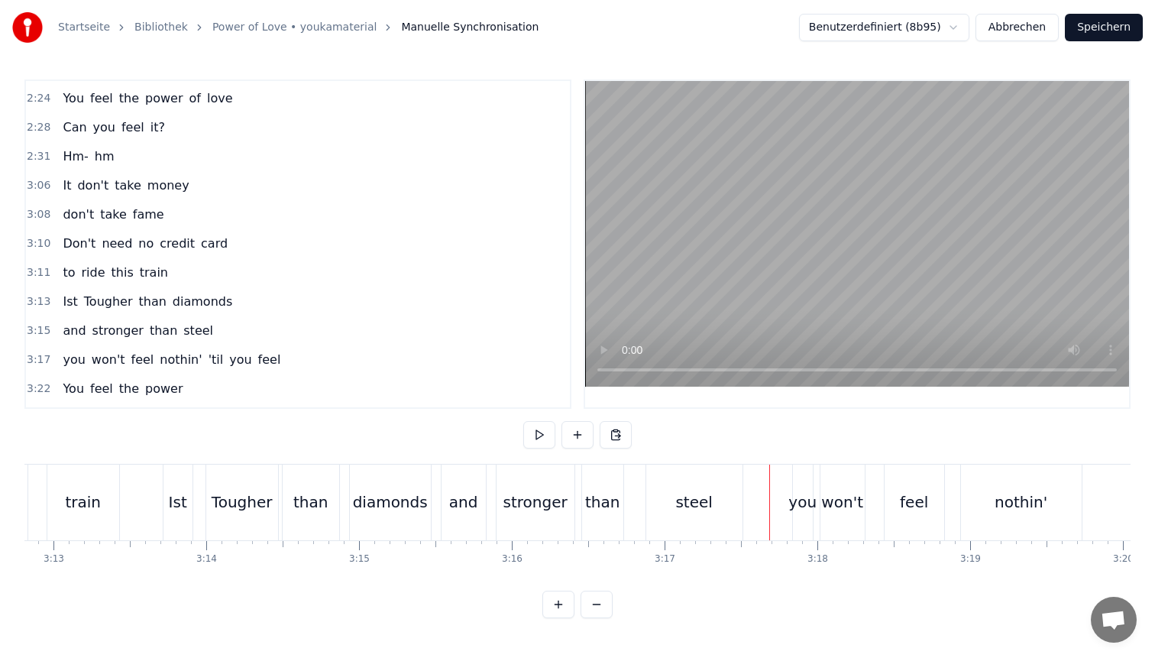
scroll to position [0, 29460]
click at [192, 493] on div "Ist" at bounding box center [182, 503] width 29 height 76
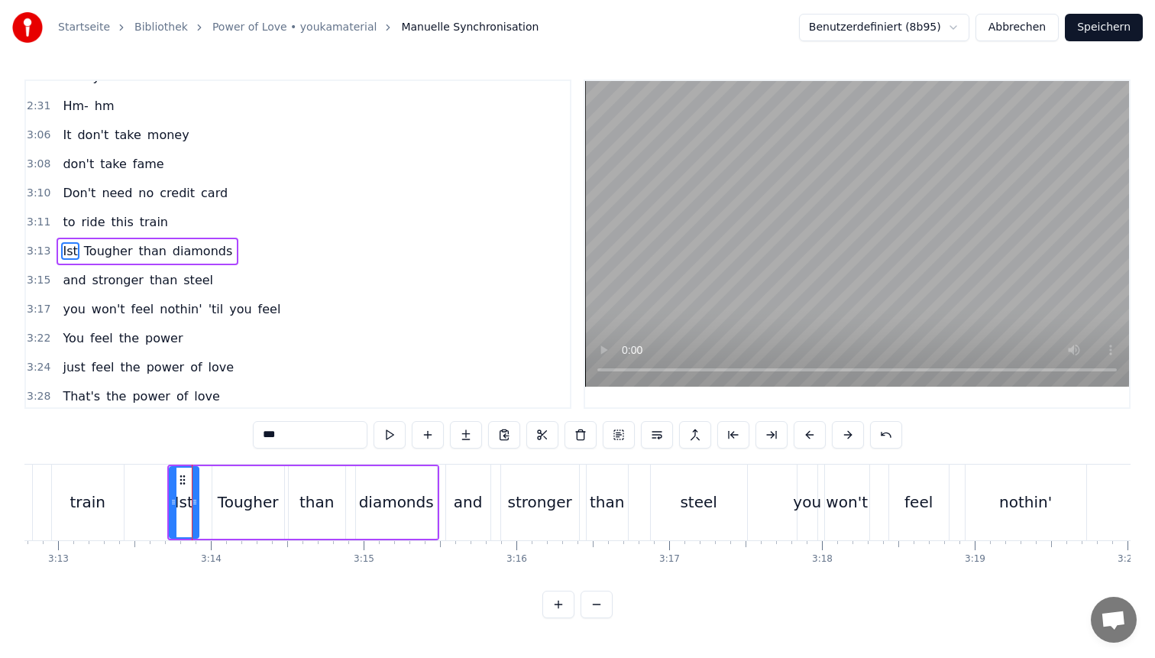
scroll to position [1420, 0]
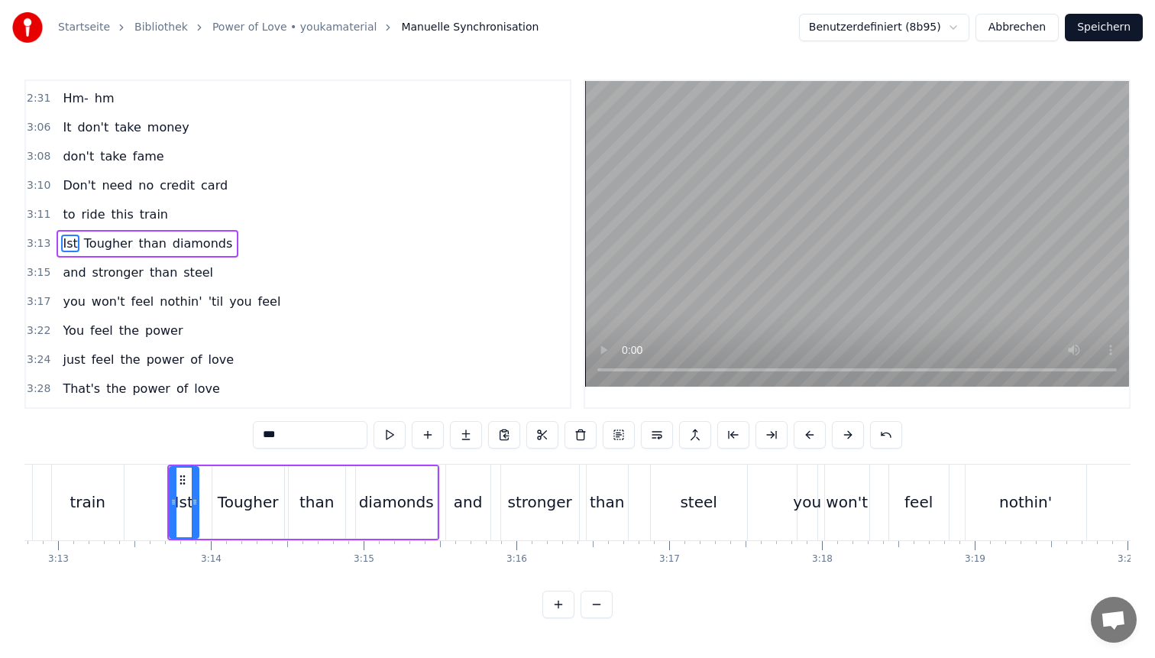
click at [297, 431] on input "***" at bounding box center [310, 435] width 115 height 28
type input "****"
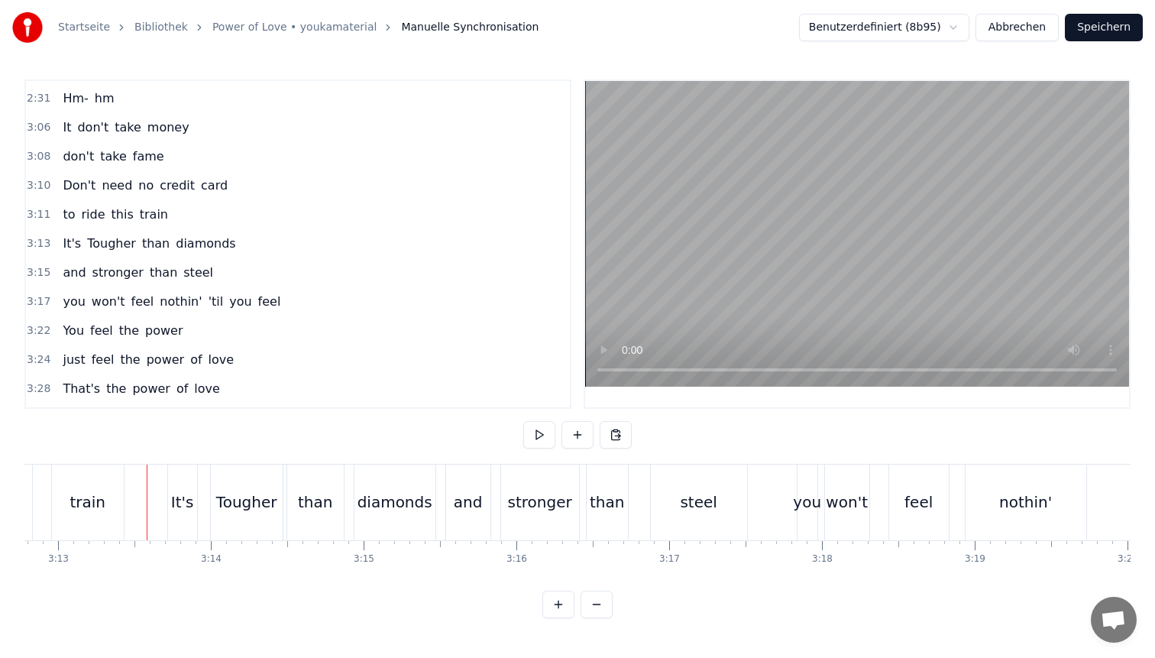
click at [1113, 24] on button "Speichern" at bounding box center [1104, 28] width 78 height 28
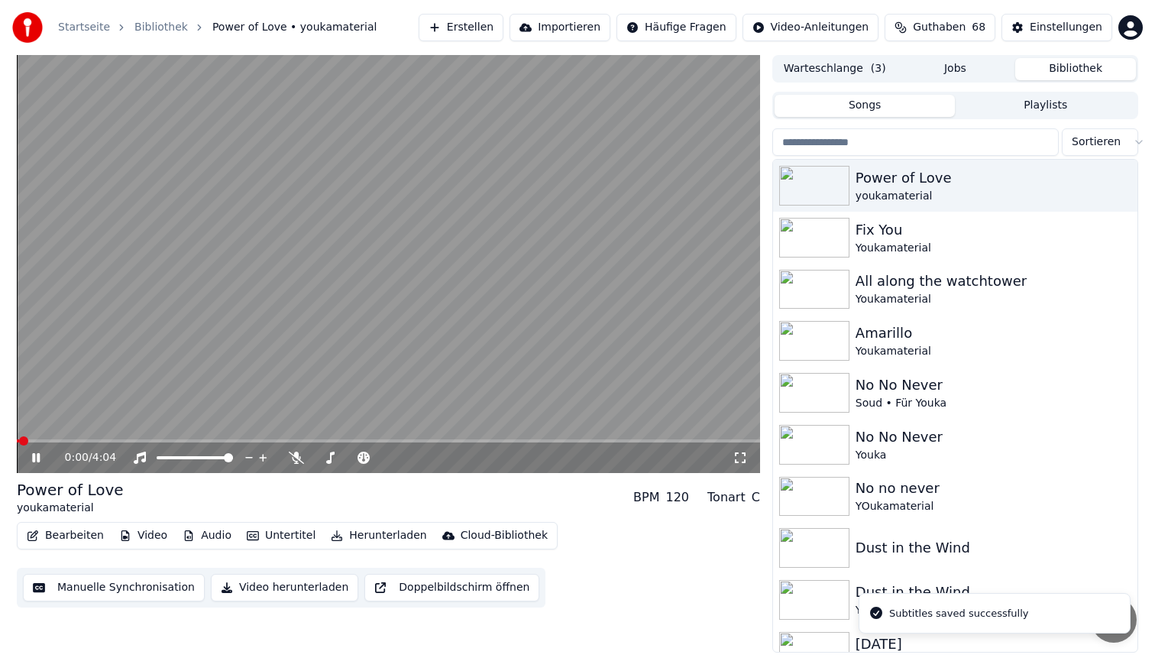
click at [64, 533] on button "Bearbeiten" at bounding box center [65, 535] width 89 height 21
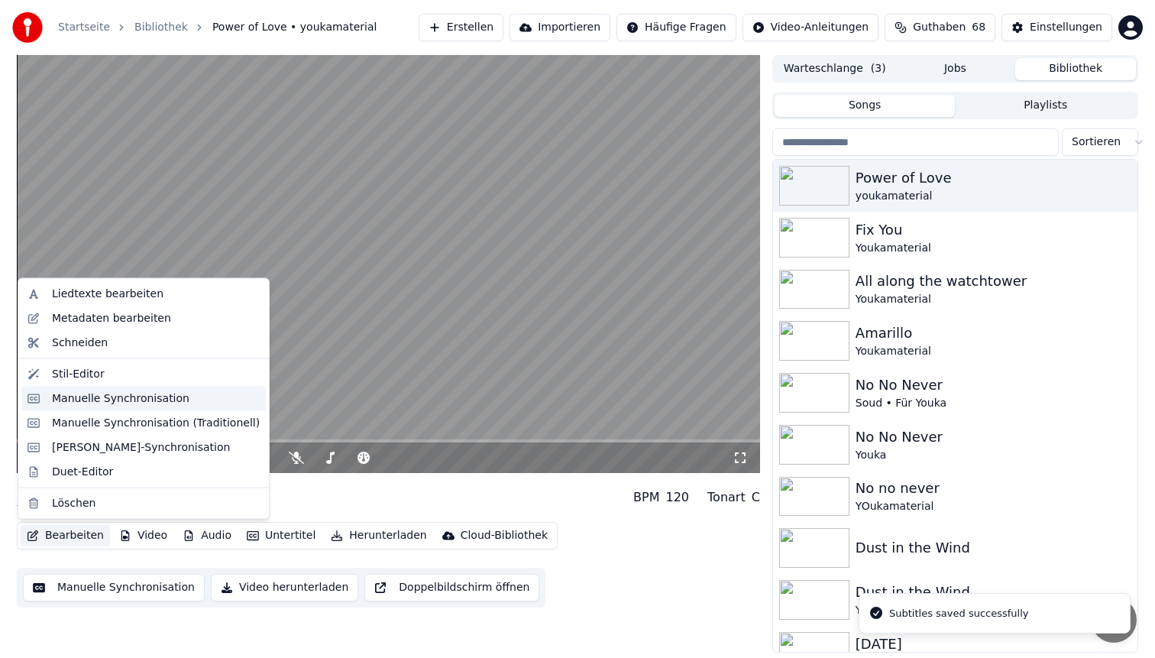
click at [107, 394] on div "Manuelle Synchronisation" at bounding box center [121, 397] width 138 height 15
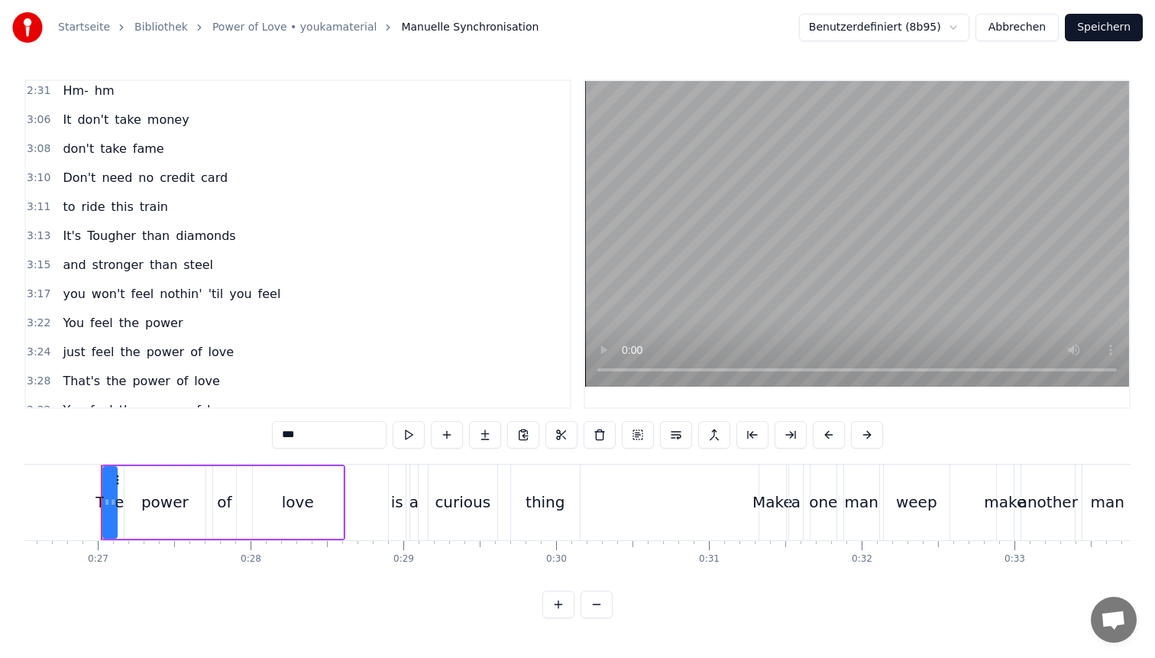
scroll to position [1503, 0]
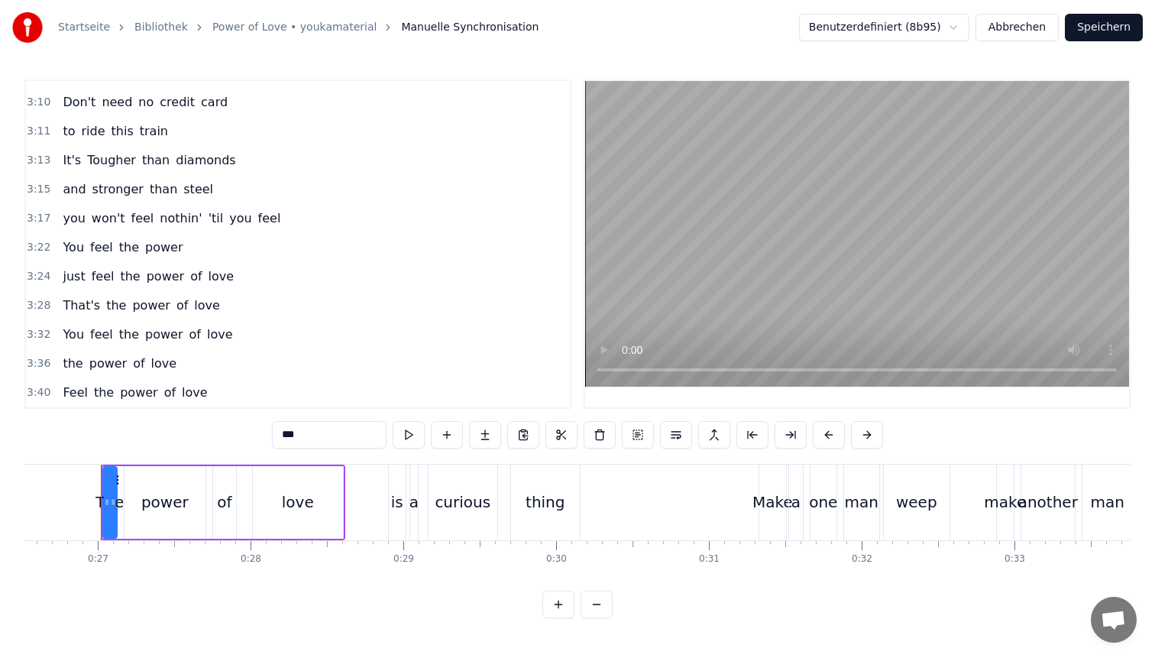
click at [207, 216] on span "'til" at bounding box center [216, 218] width 18 height 18
type input "****"
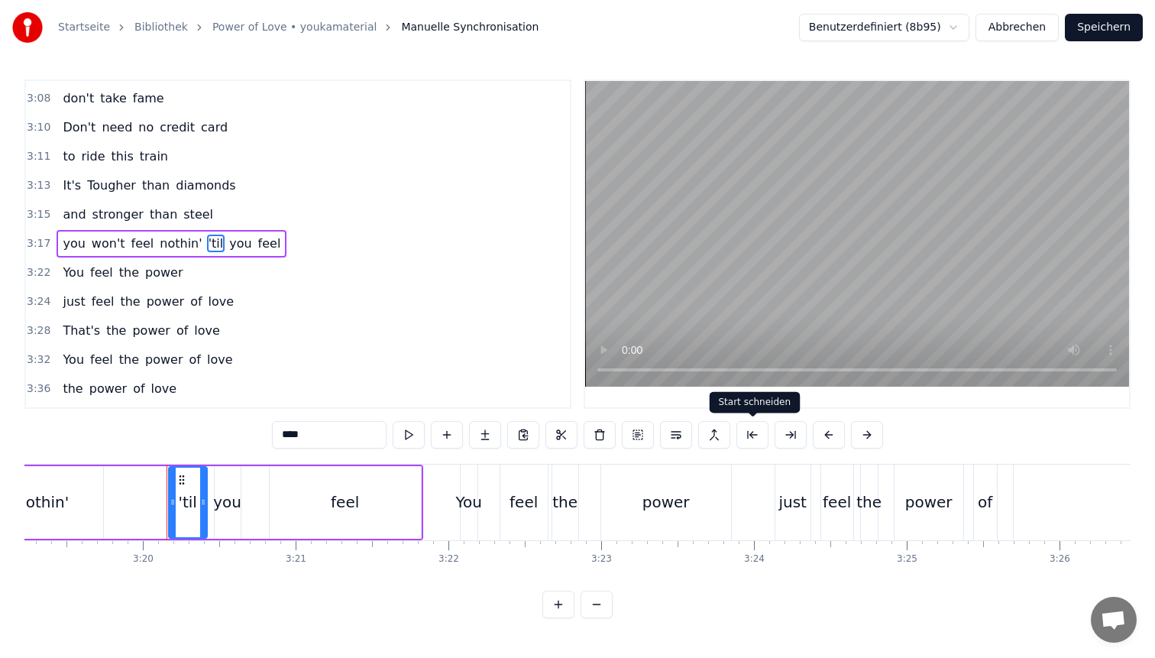
scroll to position [0, 30510]
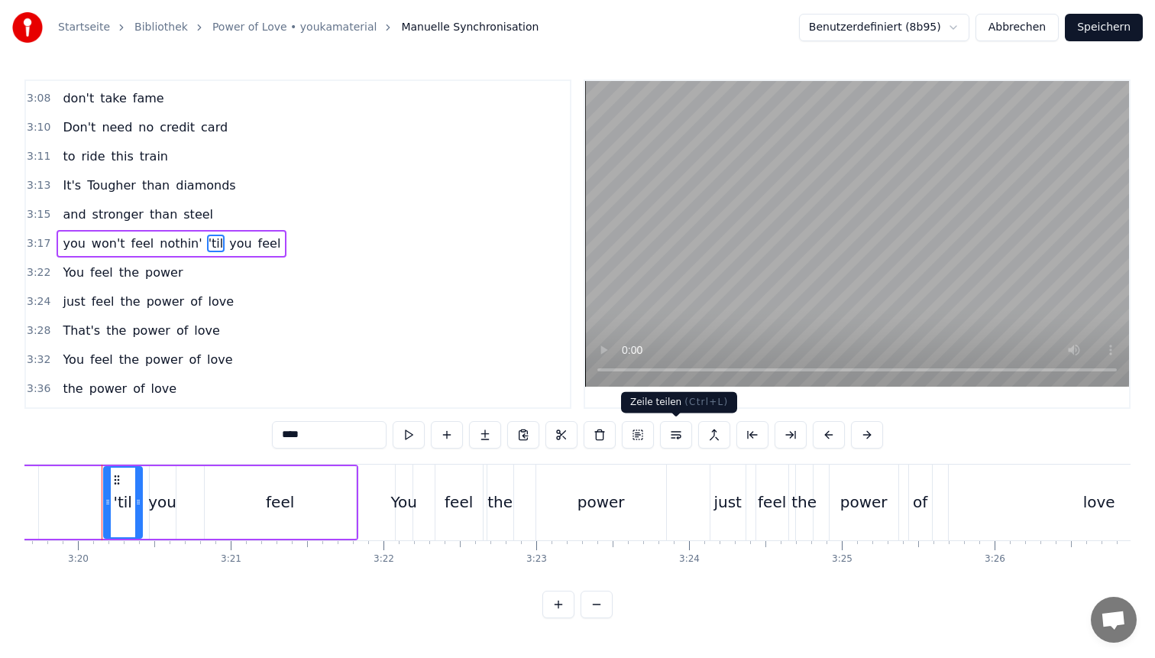
click at [687, 436] on button at bounding box center [676, 435] width 32 height 28
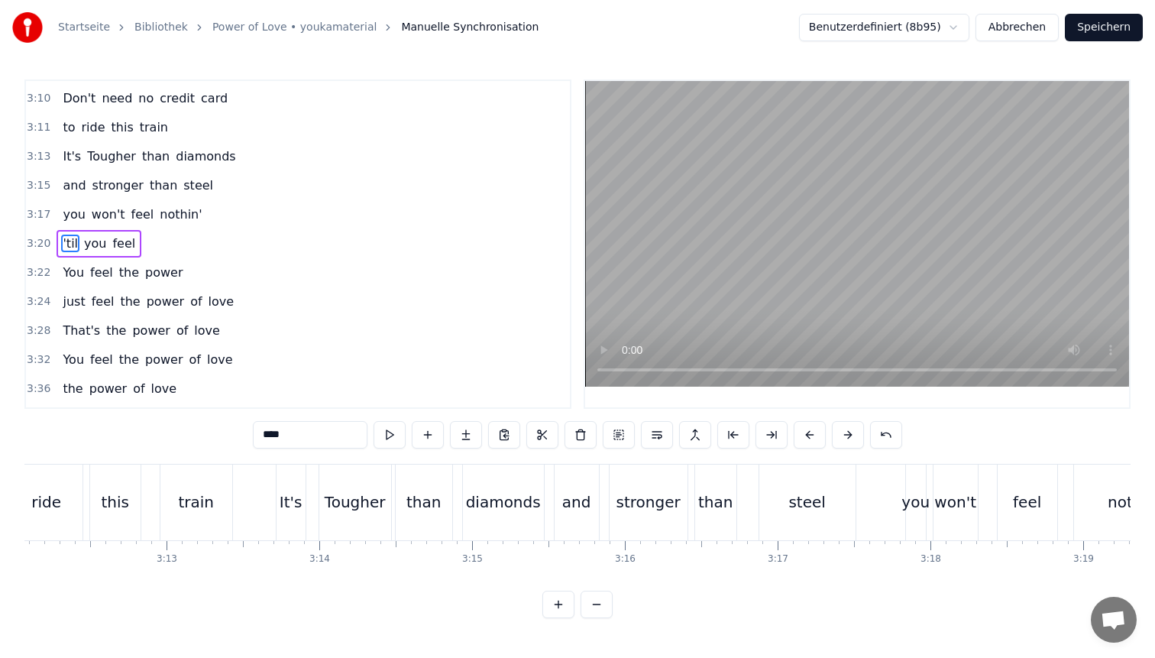
scroll to position [0, 29306]
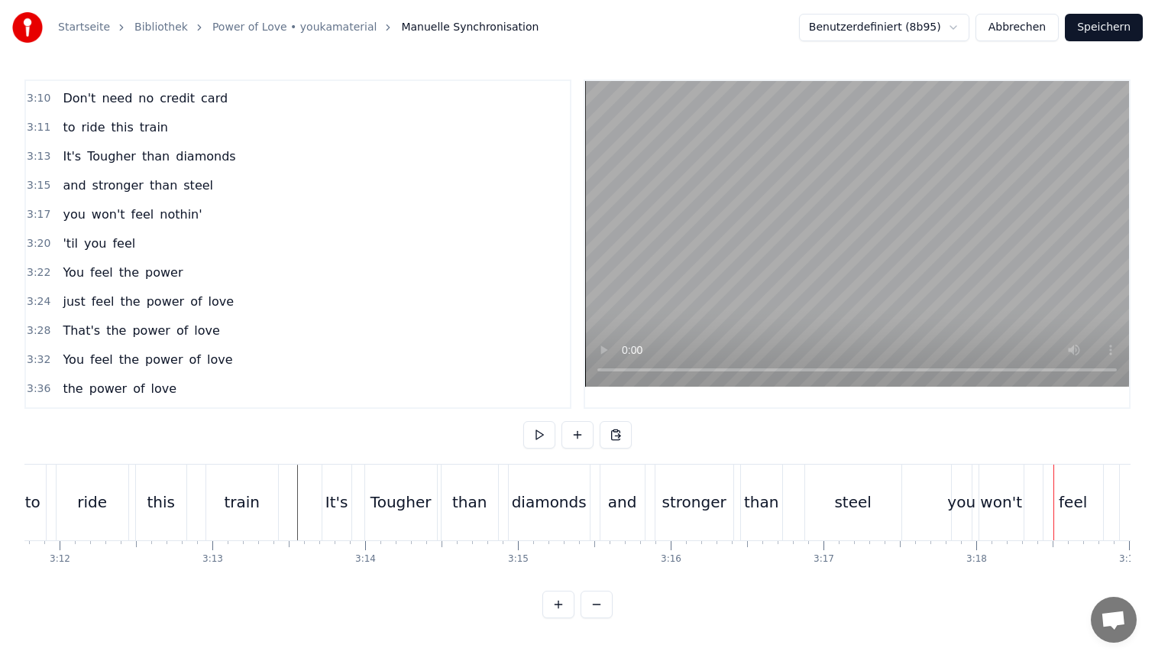
click at [963, 484] on div "you" at bounding box center [962, 503] width 20 height 76
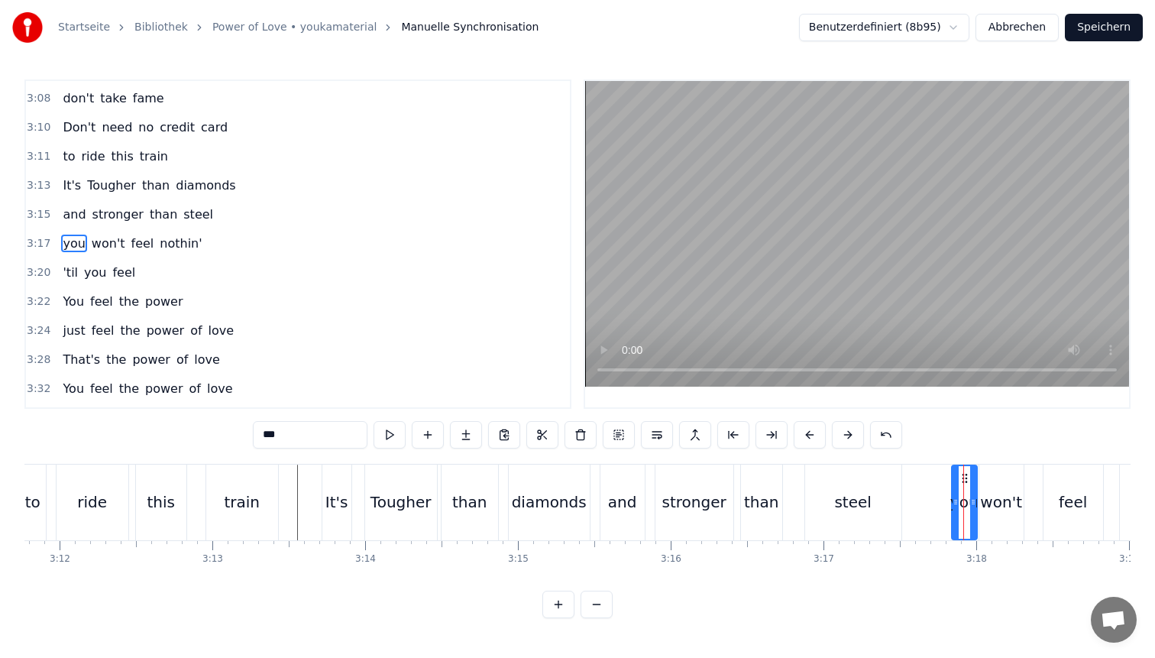
click at [974, 484] on div at bounding box center [973, 502] width 6 height 73
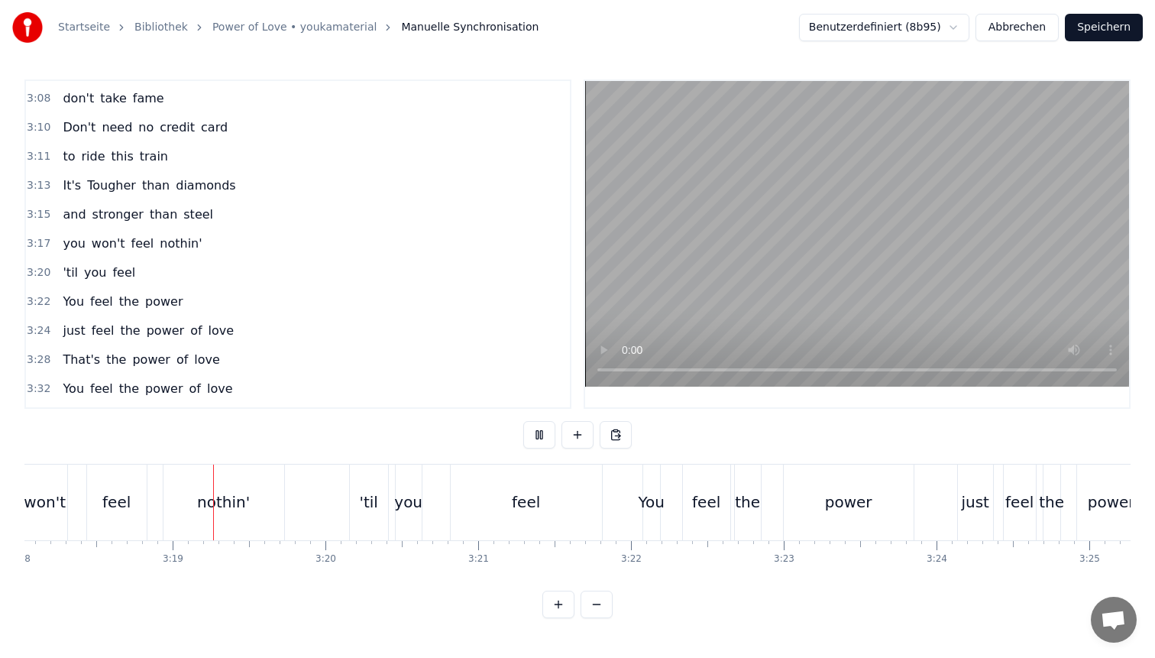
scroll to position [0, 30269]
click at [643, 513] on div "You" at bounding box center [644, 502] width 26 height 23
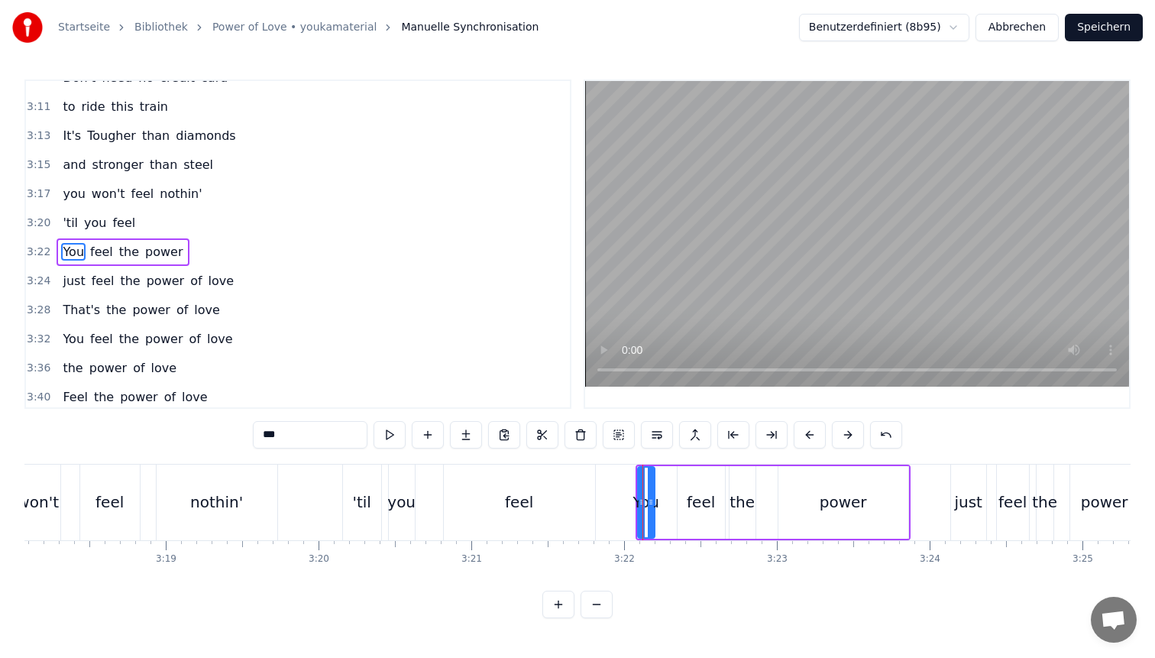
scroll to position [1532, 0]
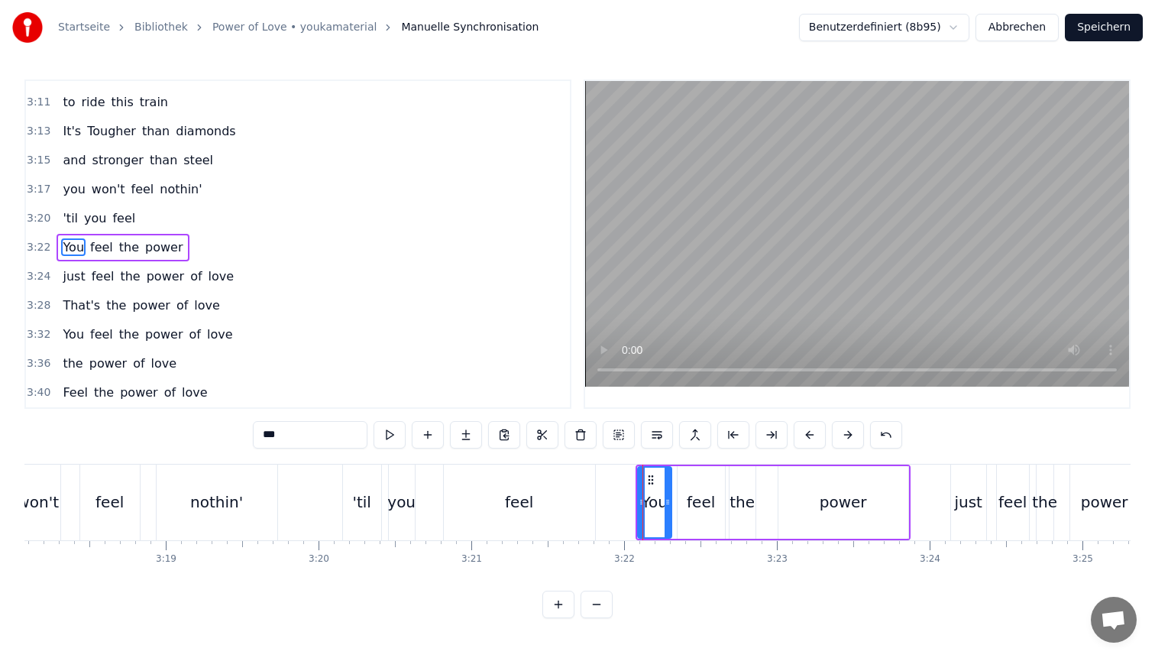
drag, startPoint x: 651, startPoint y: 490, endPoint x: 668, endPoint y: 490, distance: 16.8
click at [668, 490] on div at bounding box center [668, 503] width 6 height 70
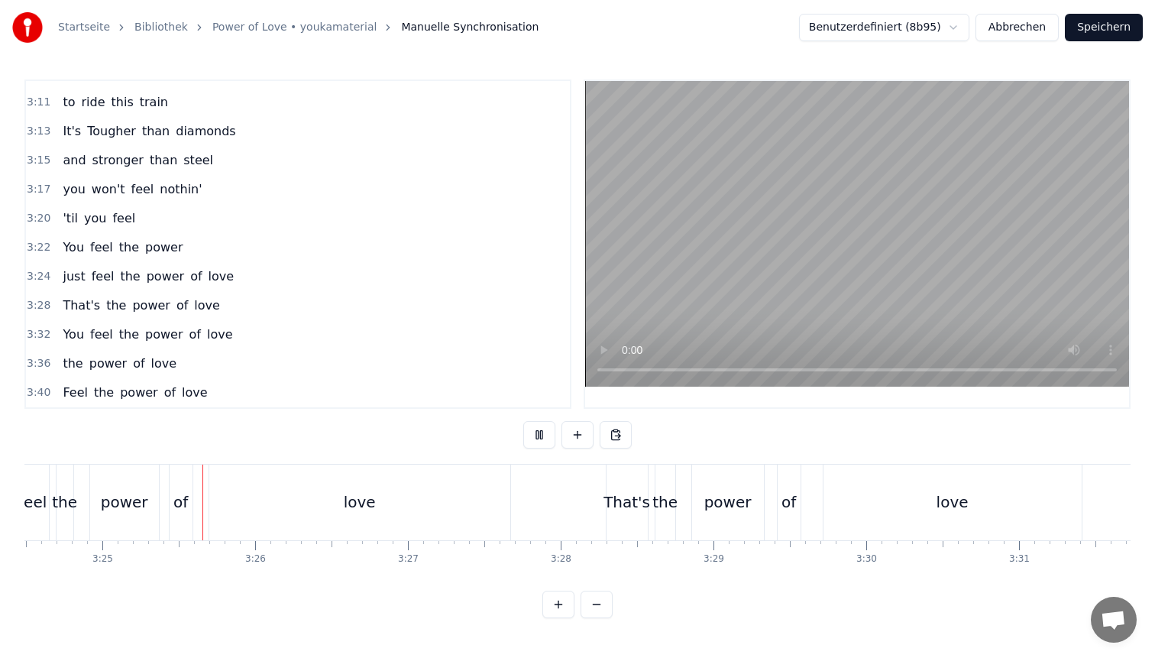
scroll to position [0, 31260]
click at [656, 491] on div "the" at bounding box center [655, 502] width 25 height 23
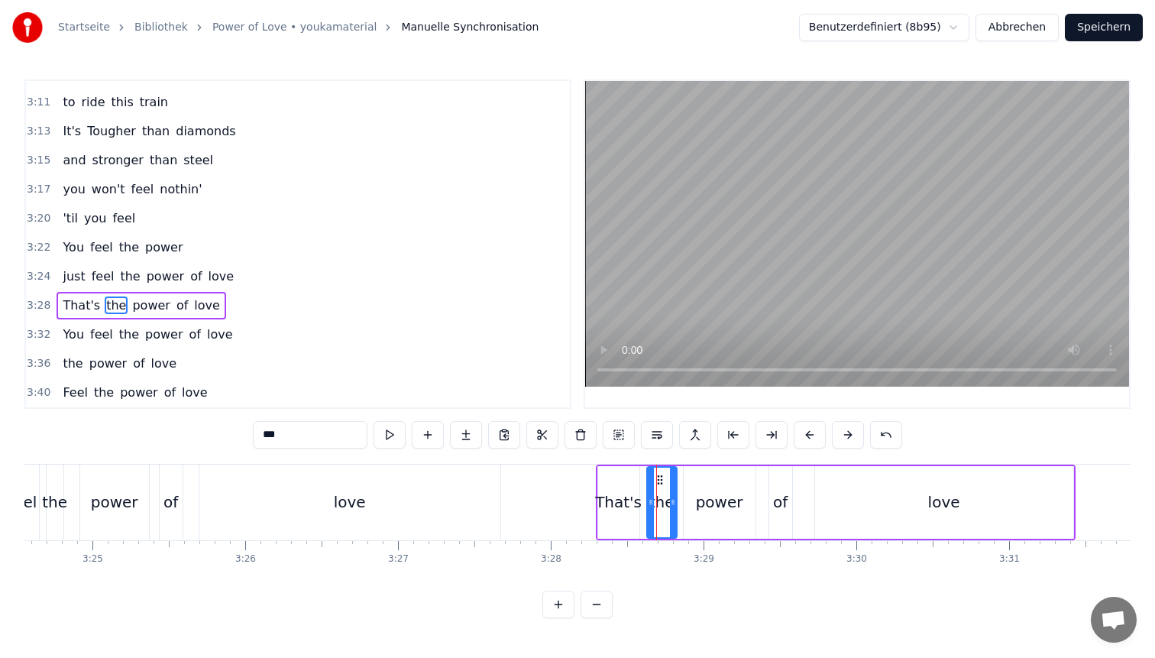
drag, startPoint x: 661, startPoint y: 491, endPoint x: 671, endPoint y: 491, distance: 9.9
click at [671, 491] on div at bounding box center [673, 503] width 6 height 70
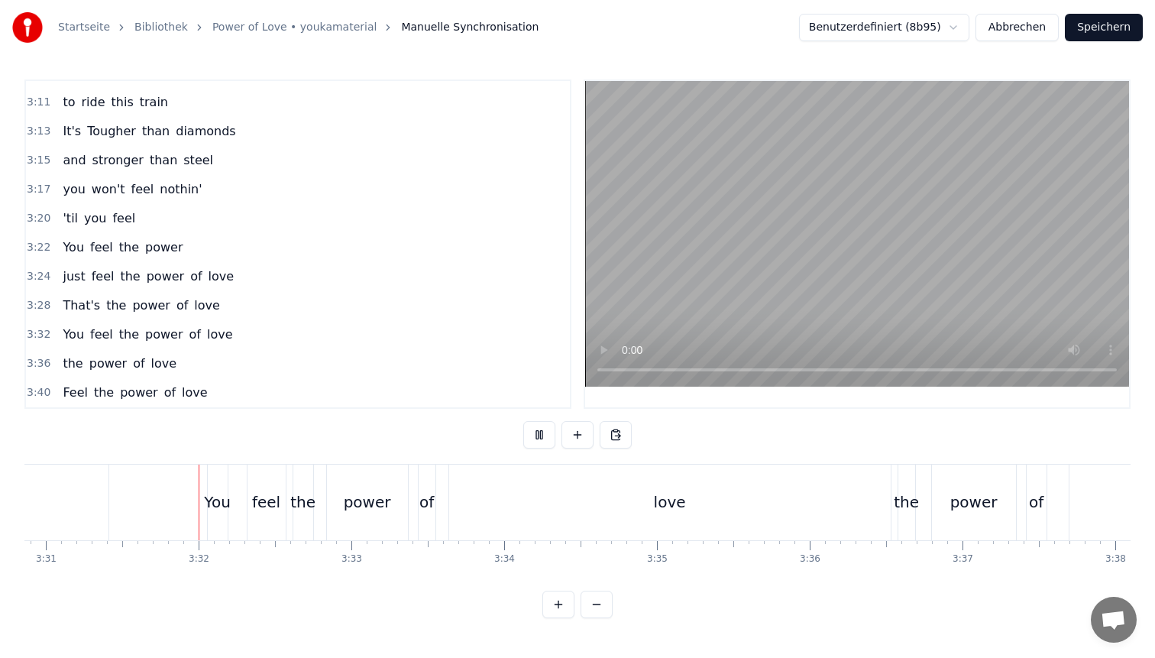
scroll to position [0, 32230]
click at [296, 517] on div "the" at bounding box center [297, 503] width 20 height 76
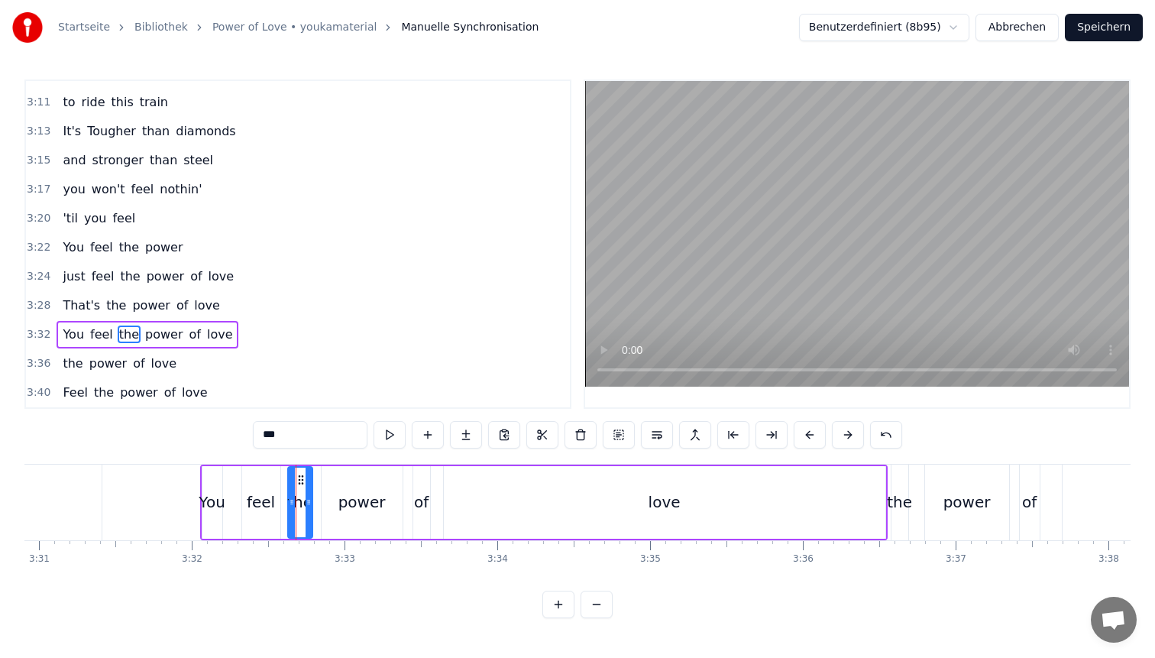
click at [307, 506] on icon at bounding box center [309, 502] width 6 height 12
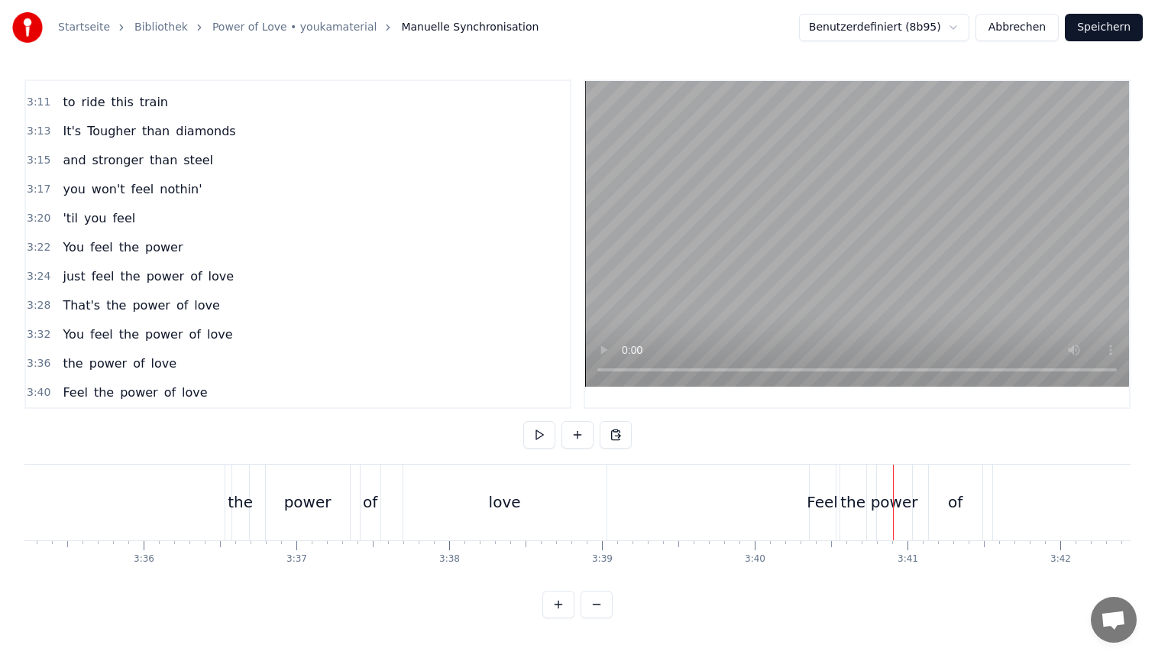
scroll to position [0, 32808]
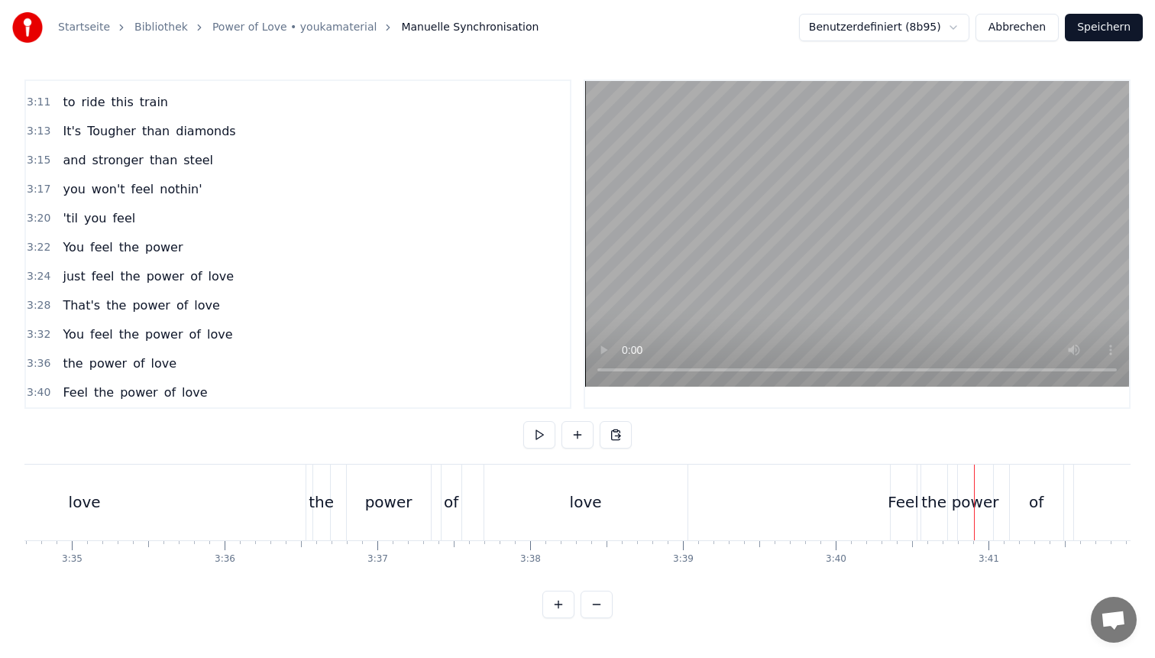
click at [338, 534] on div "the power of love" at bounding box center [502, 503] width 379 height 76
click at [664, 488] on div "love" at bounding box center [585, 503] width 203 height 76
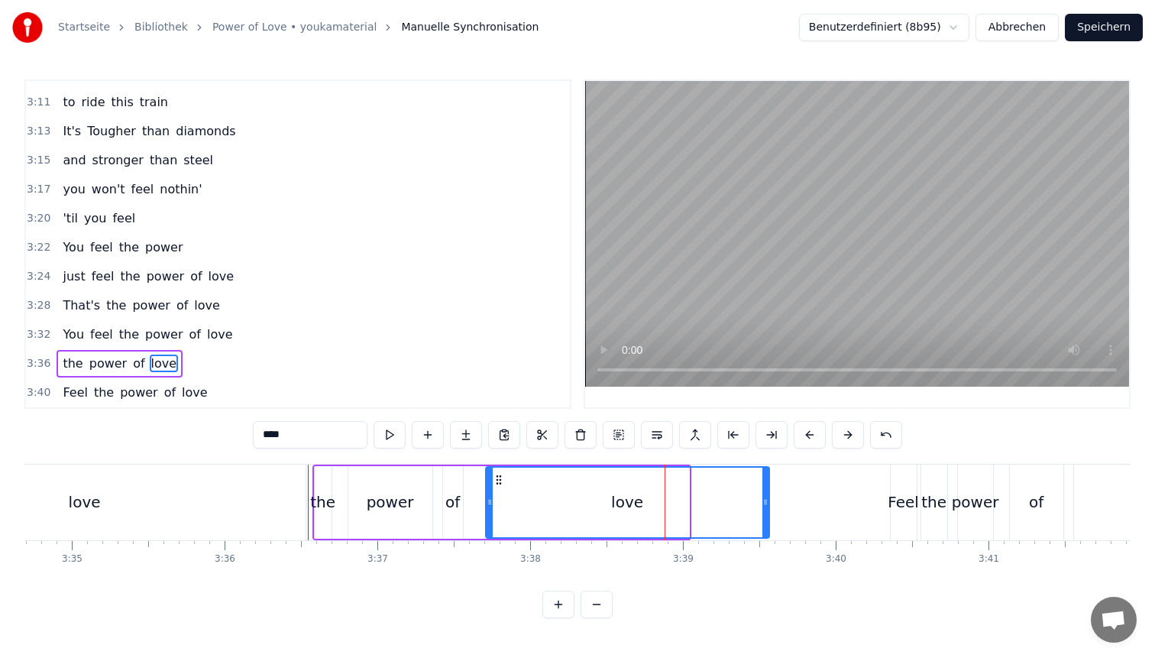
drag, startPoint x: 685, startPoint y: 487, endPoint x: 767, endPoint y: 493, distance: 81.9
click at [767, 493] on div at bounding box center [766, 503] width 6 height 70
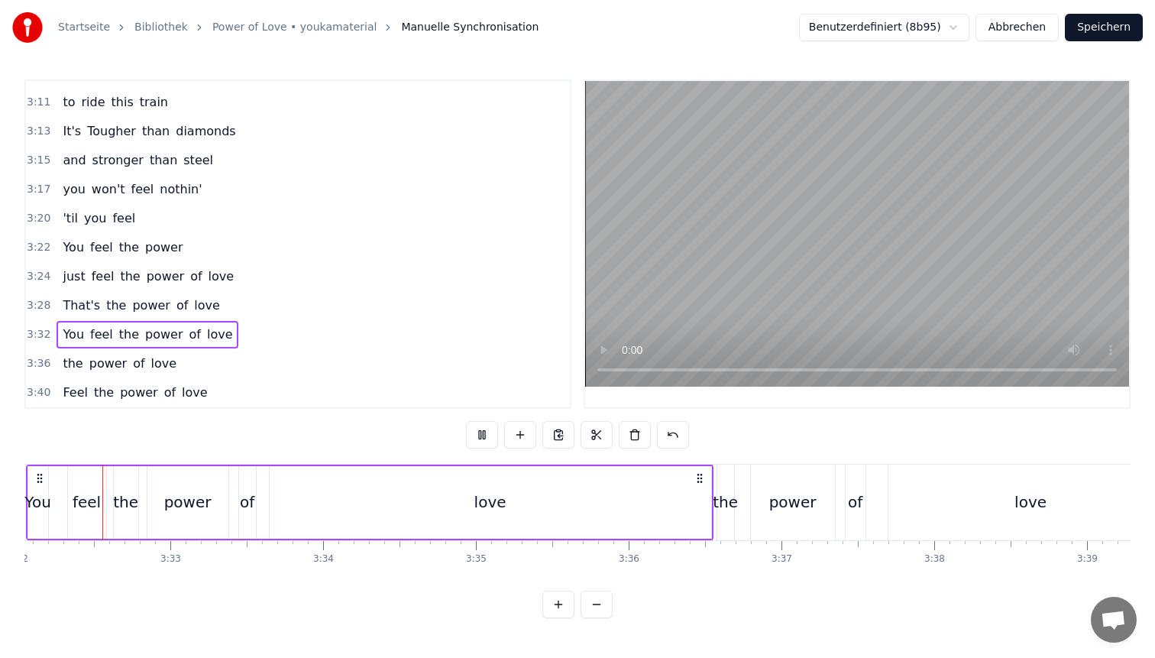
scroll to position [0, 32396]
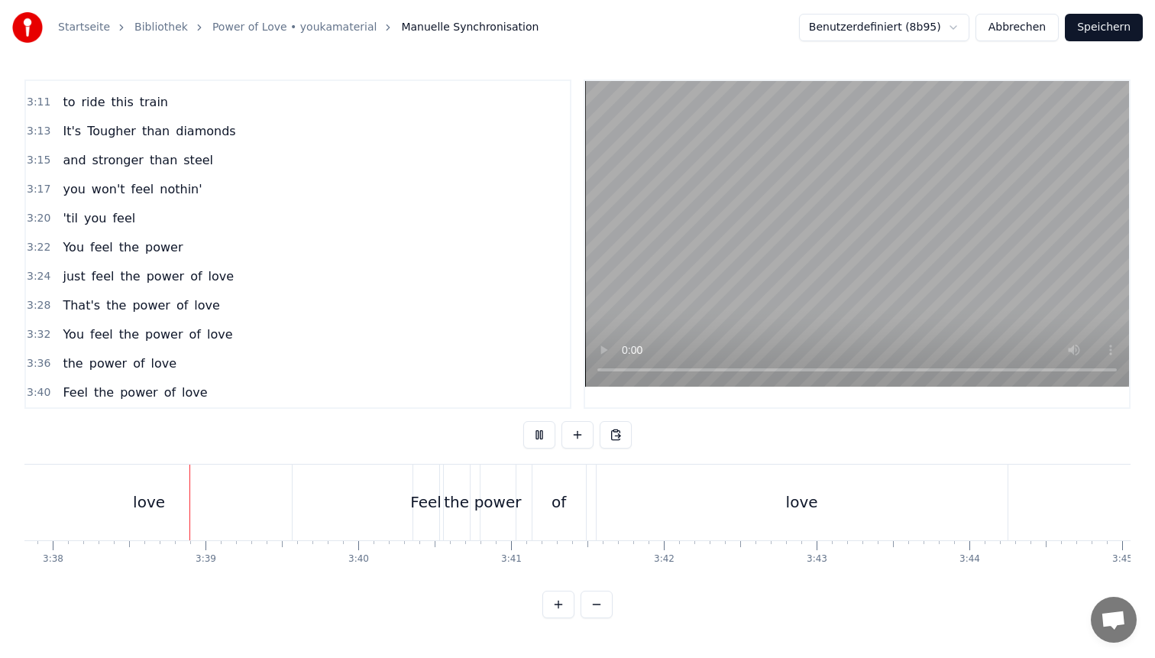
scroll to position [0, 33292]
click at [452, 501] on div "the" at bounding box center [450, 502] width 25 height 23
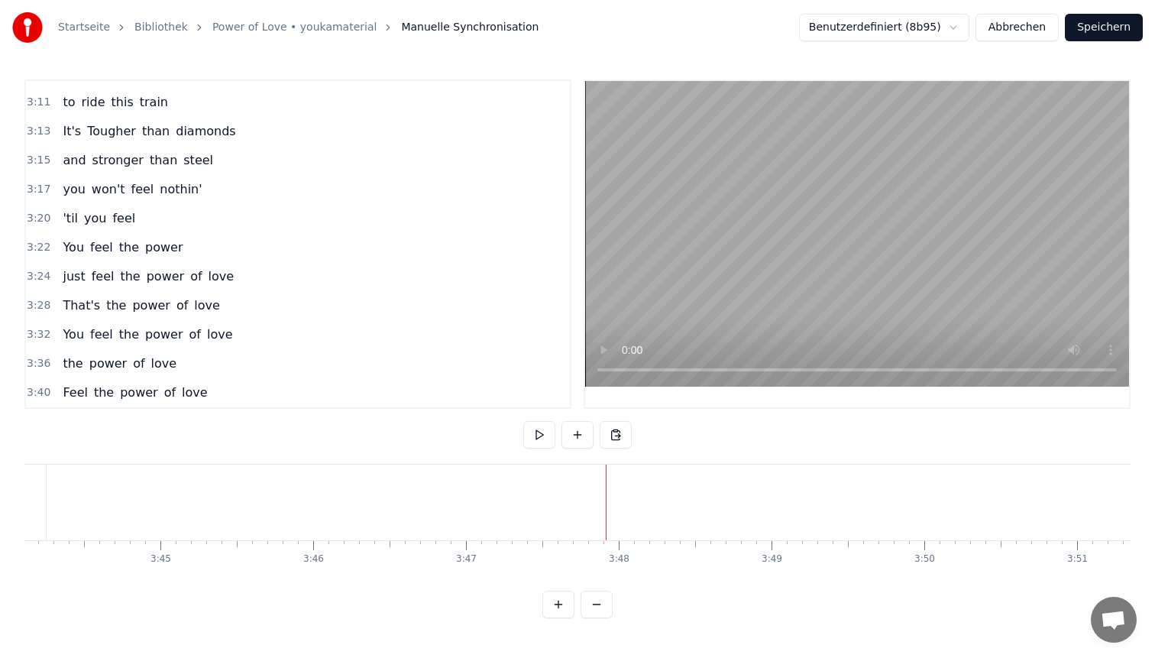
click at [1113, 18] on button "Speichern" at bounding box center [1104, 28] width 78 height 28
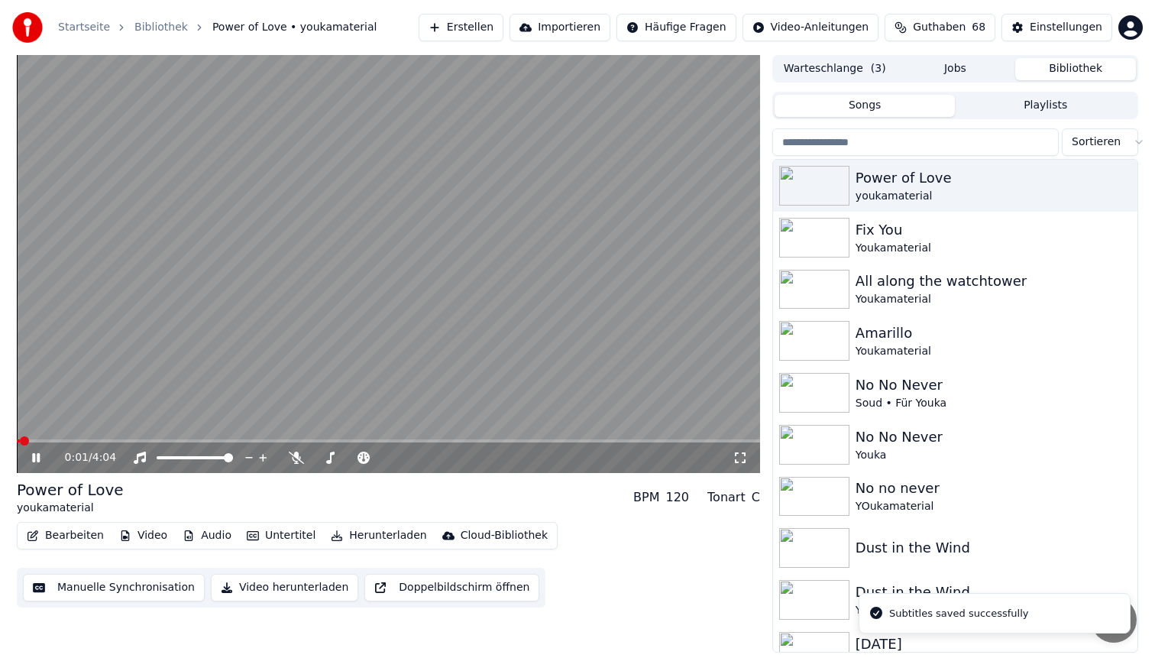
click at [374, 537] on button "Herunterladen" at bounding box center [379, 535] width 108 height 21
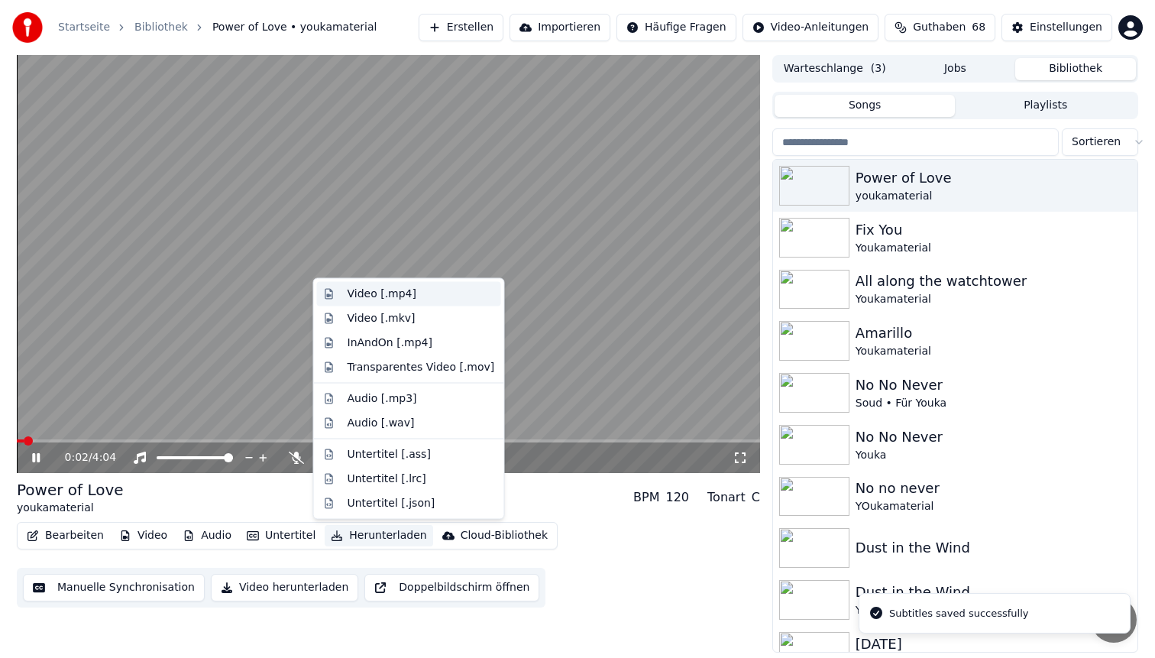
click at [426, 293] on div "Video [.mp4]" at bounding box center [421, 294] width 147 height 15
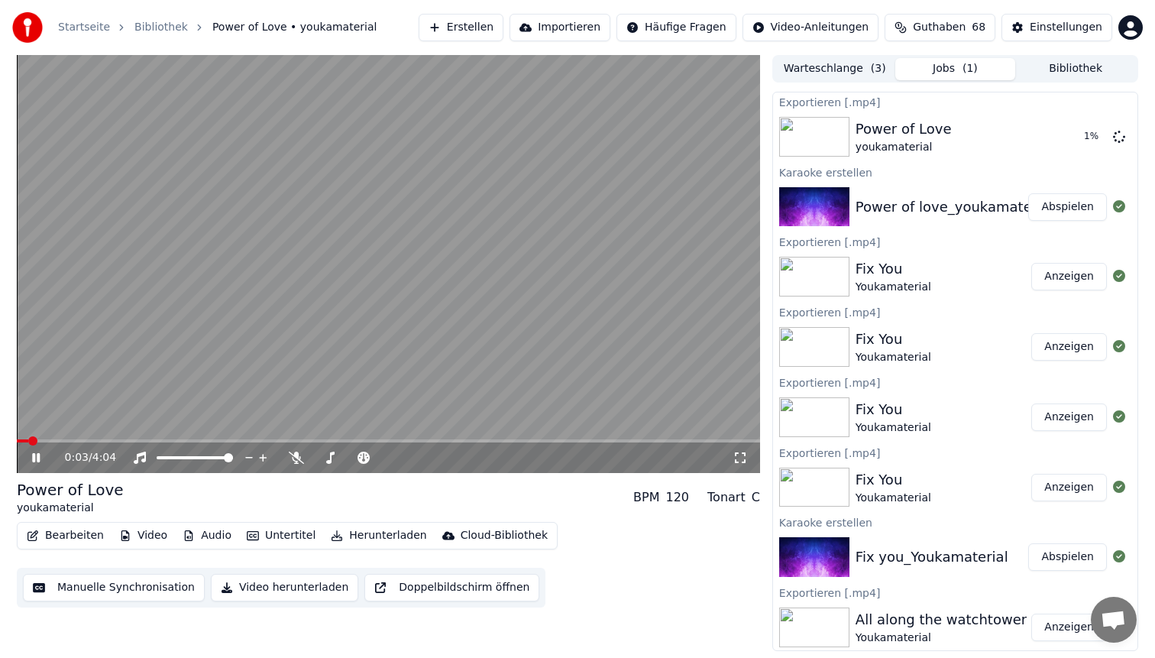
click at [36, 457] on icon at bounding box center [47, 458] width 36 height 12
click at [1065, 134] on button "Anzeigen" at bounding box center [1070, 137] width 76 height 28
click at [234, 438] on video at bounding box center [388, 264] width 743 height 418
click at [229, 442] on span at bounding box center [388, 440] width 743 height 3
click at [338, 294] on video at bounding box center [388, 264] width 743 height 418
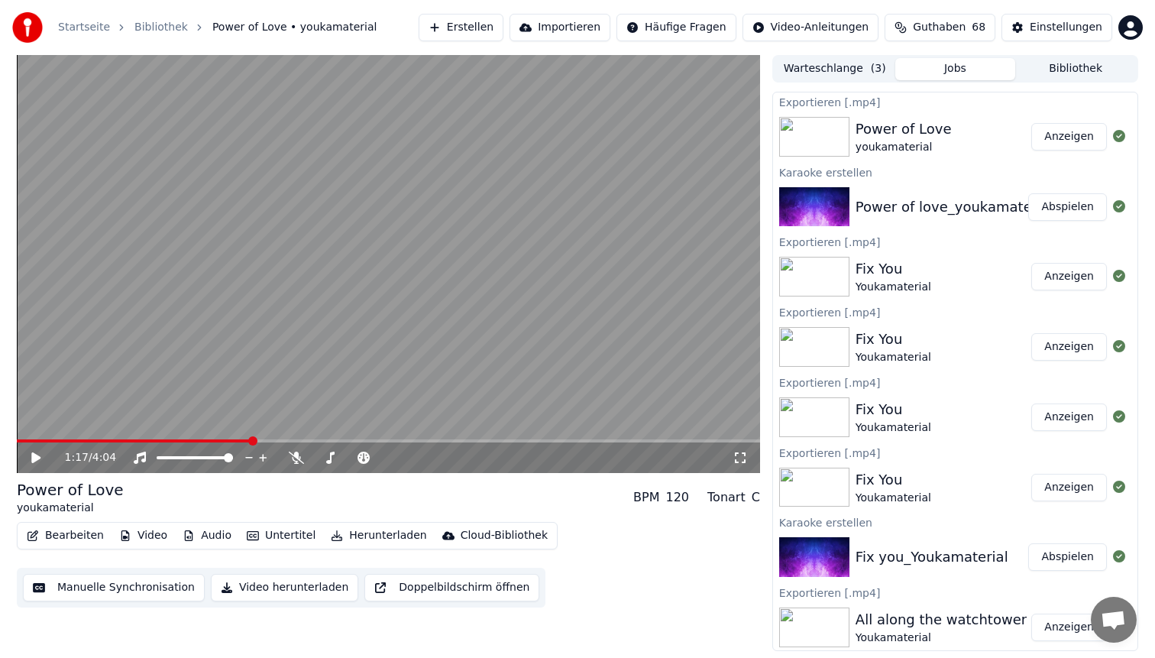
click at [79, 539] on button "Bearbeiten" at bounding box center [65, 535] width 89 height 21
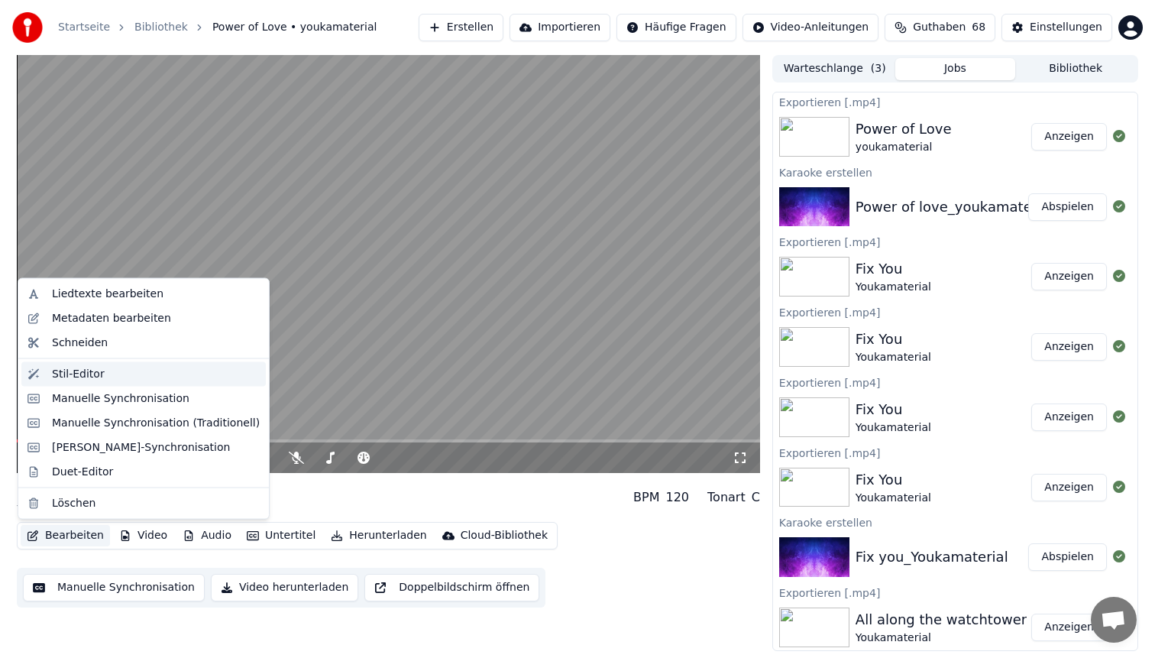
click at [139, 374] on div "Stil-Editor" at bounding box center [156, 373] width 208 height 15
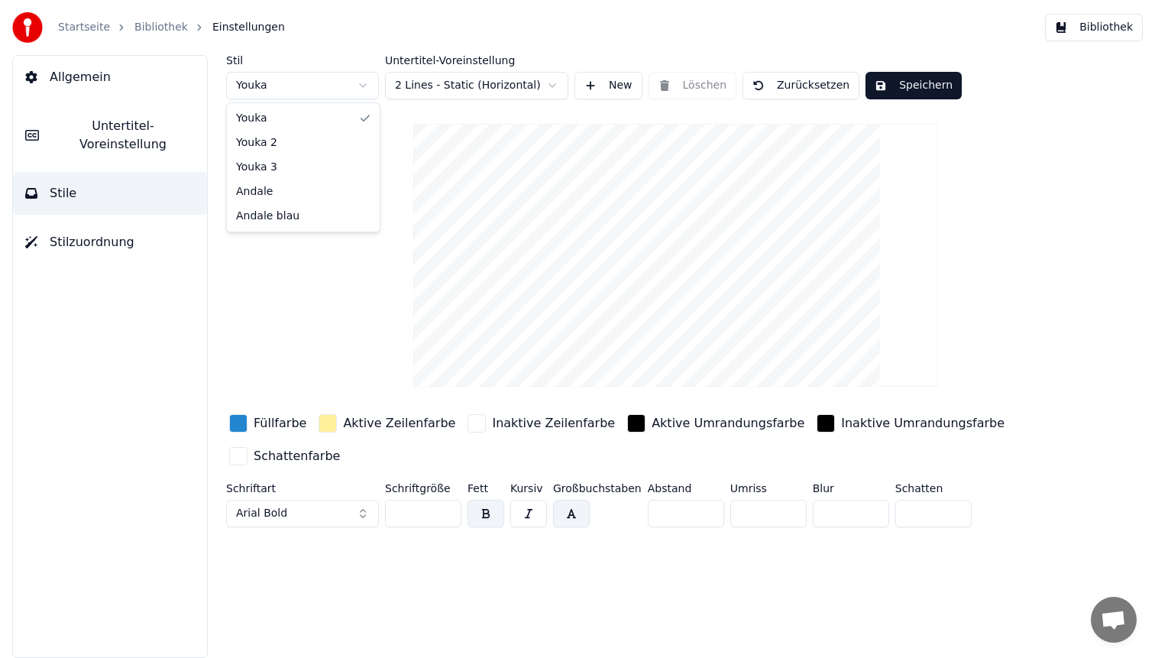
click at [302, 78] on html "Startseite Bibliothek Einstellungen Bibliothek Allgemein Untertitel-Voreinstell…" at bounding box center [577, 329] width 1155 height 658
type input "**"
type input "*"
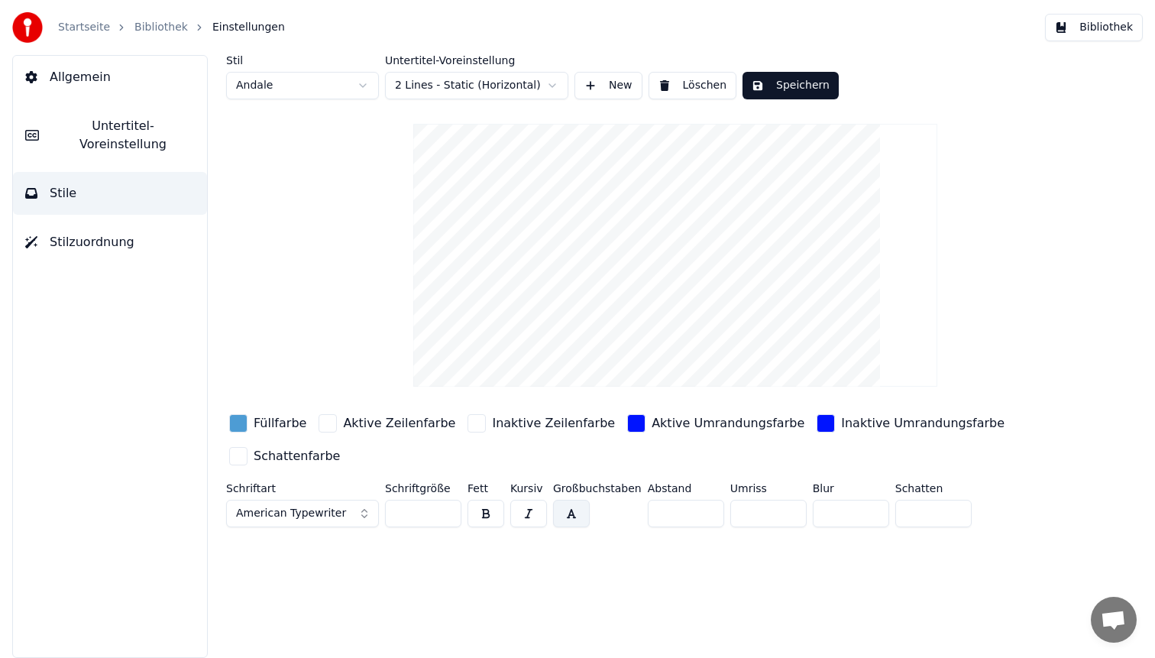
click at [423, 513] on input "**" at bounding box center [423, 514] width 76 height 28
type input "**"
click at [779, 93] on button "Speichern" at bounding box center [791, 86] width 96 height 28
click at [1091, 24] on button "Bibliothek" at bounding box center [1094, 28] width 98 height 28
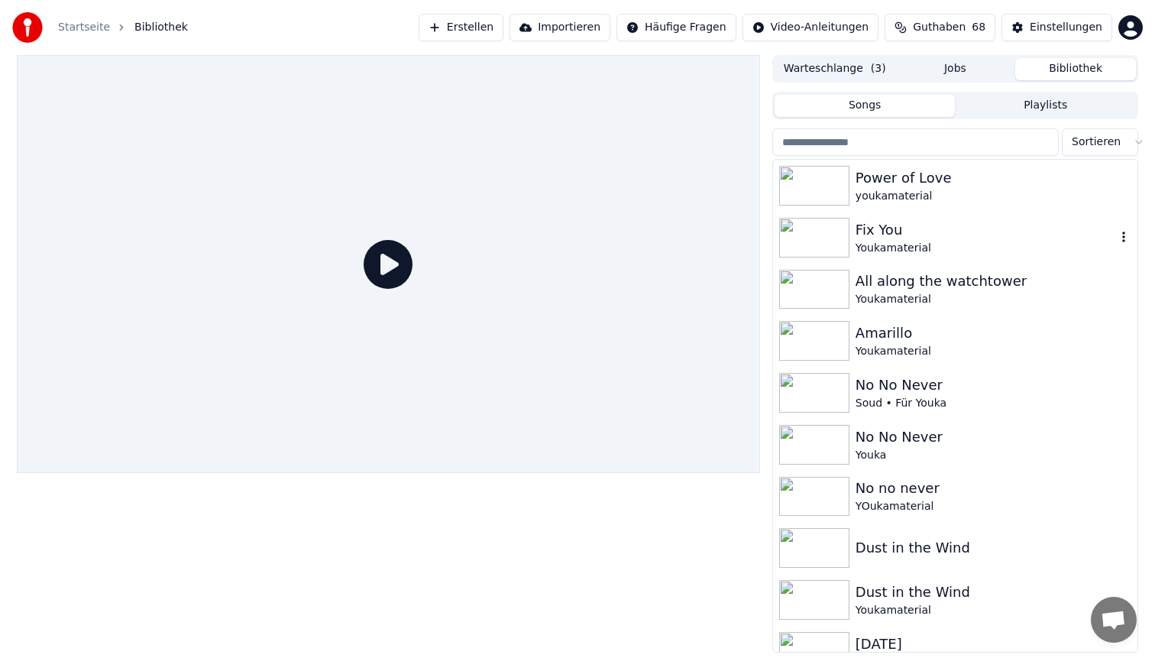
click at [954, 200] on div "youkamaterial" at bounding box center [994, 196] width 276 height 15
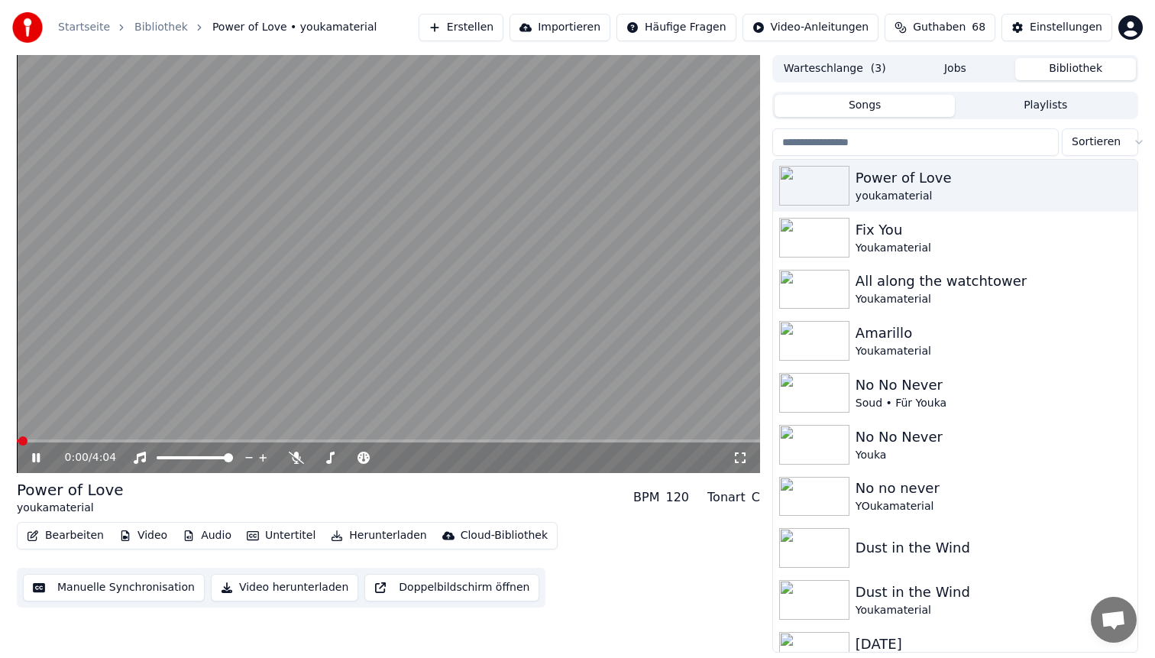
click at [215, 440] on span at bounding box center [388, 440] width 743 height 3
click at [371, 251] on video at bounding box center [388, 264] width 743 height 418
click at [364, 532] on button "Herunterladen" at bounding box center [379, 535] width 108 height 21
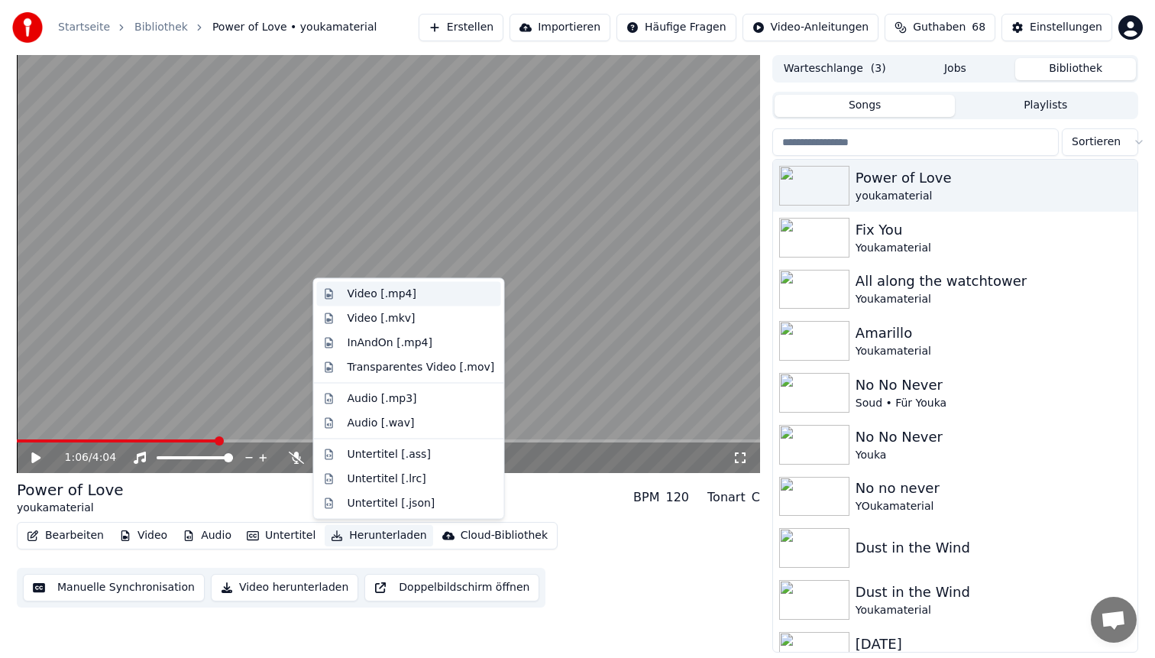
click at [430, 296] on div "Video [.mp4]" at bounding box center [421, 294] width 147 height 15
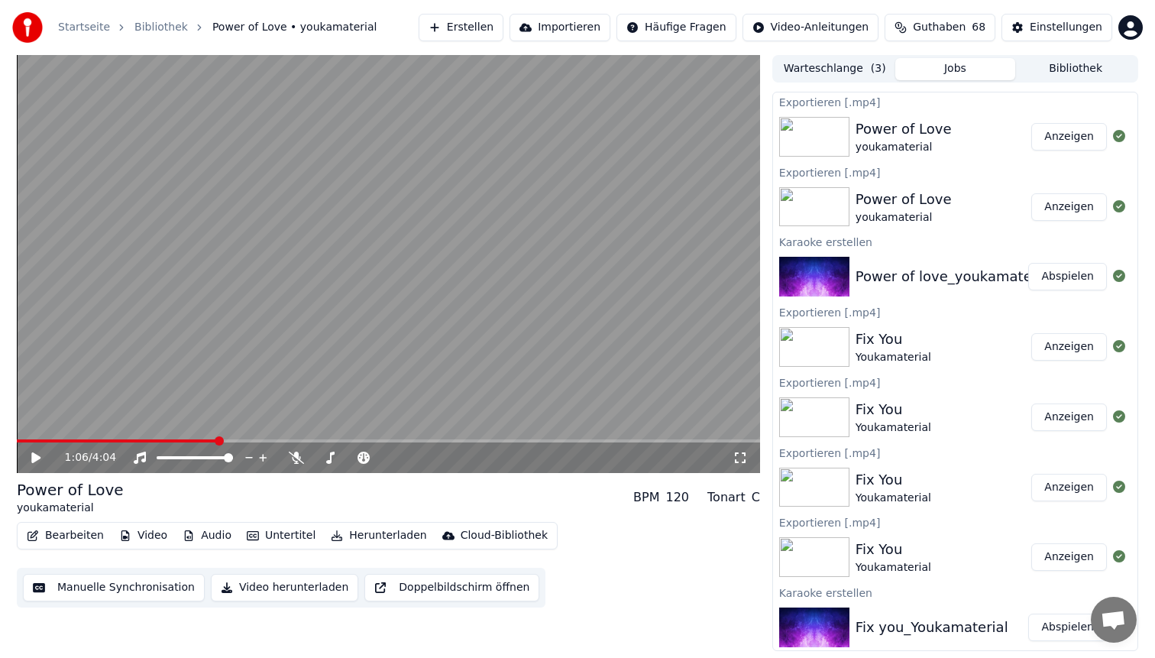
click at [1056, 131] on button "Anzeigen" at bounding box center [1070, 137] width 76 height 28
